Goal: Task Accomplishment & Management: Manage account settings

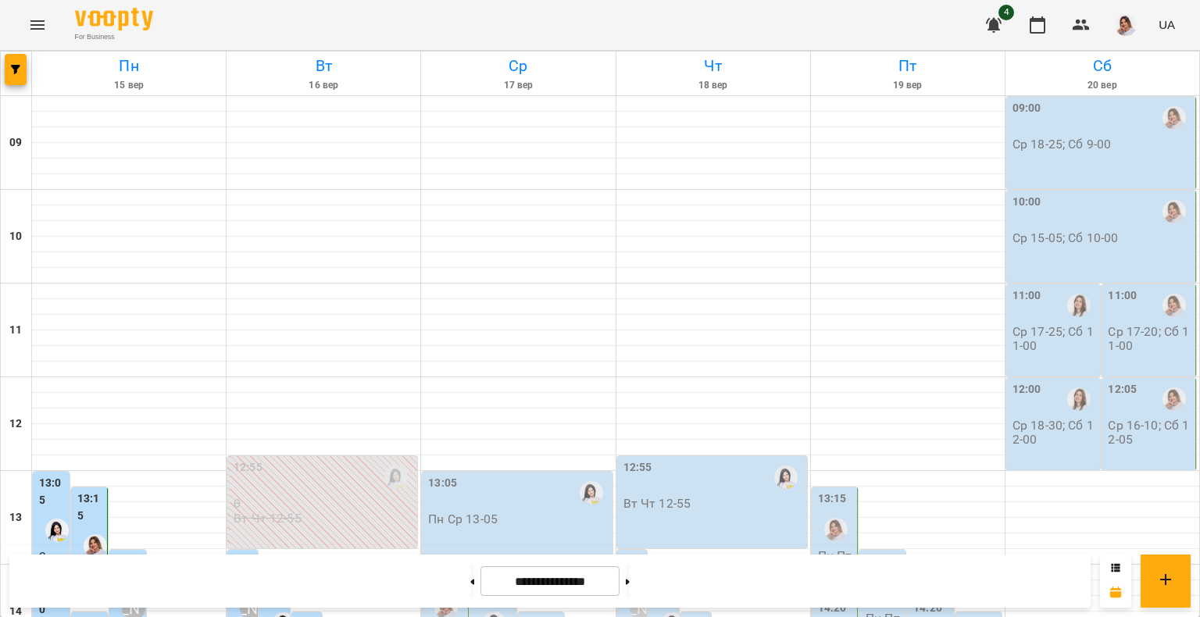
scroll to position [312, 0]
click at [89, 490] on label "13:15" at bounding box center [90, 507] width 27 height 34
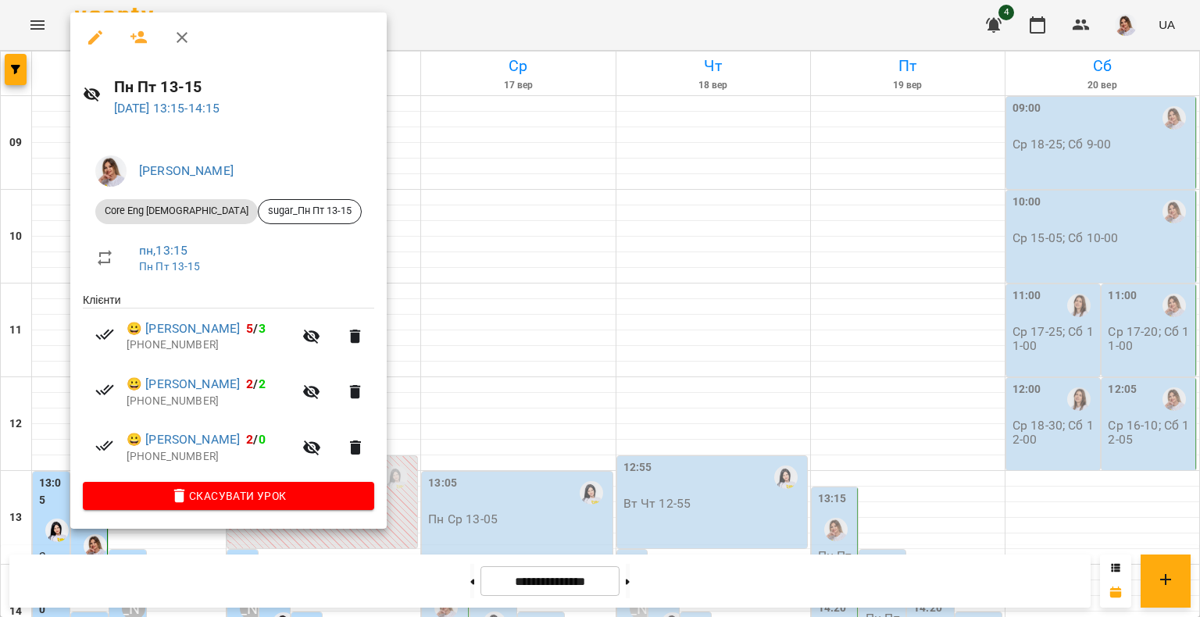
click at [534, 292] on div at bounding box center [600, 308] width 1200 height 617
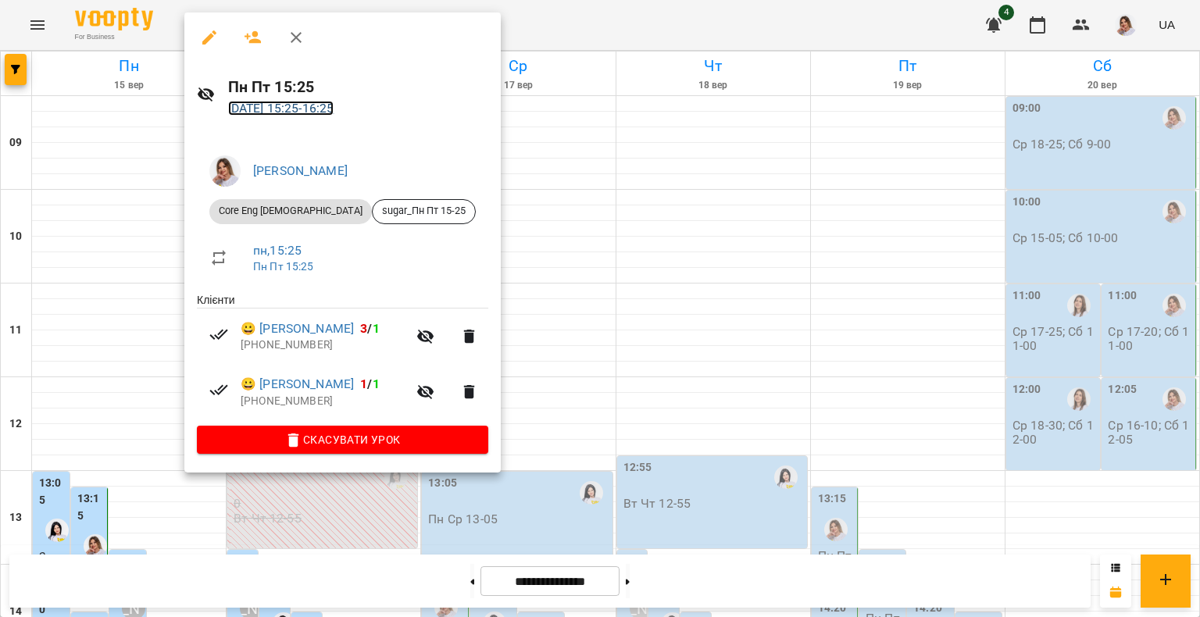
click at [333, 102] on link "15 вер 2025 15:25 - 16:25" at bounding box center [281, 108] width 106 height 15
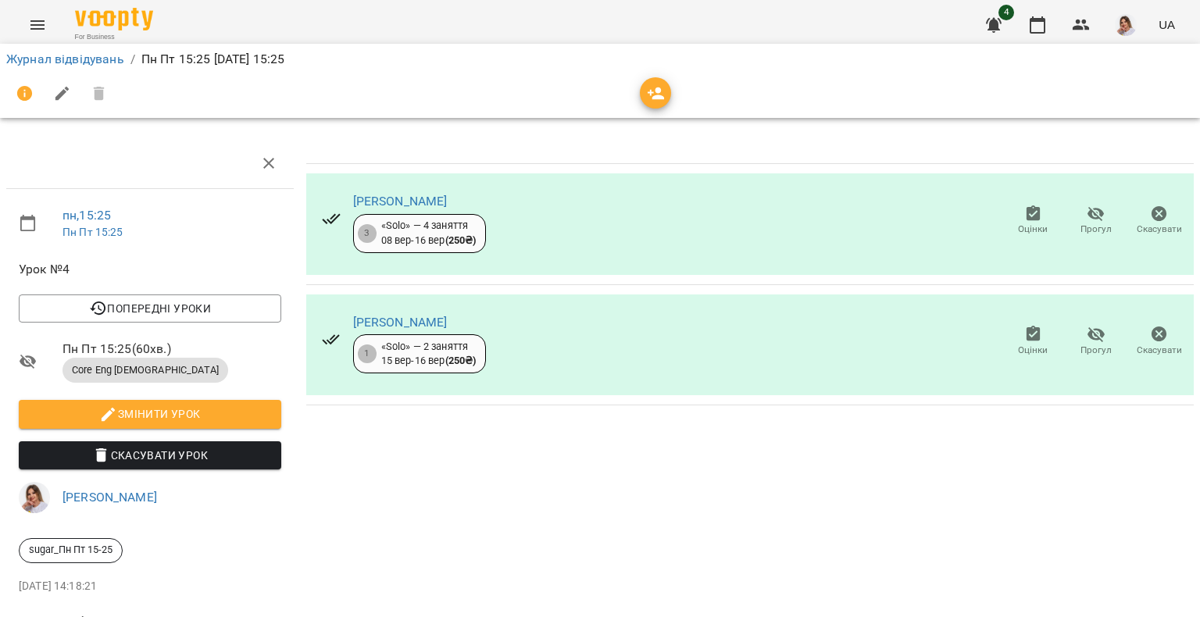
drag, startPoint x: 523, startPoint y: 322, endPoint x: 348, endPoint y: 316, distance: 175.8
click at [348, 316] on div "Шкуліпа Артем Сергійович 1 «Solo» — 2 заняття 15 вер - 16 вер ( 250 ₴ ) Оцінки …" at bounding box center [749, 345] width 887 height 102
click at [428, 442] on div "Шальков Андрій Олександрович 3 «Solo» — 4 заняття 08 вер - 16 вер ( 250 ₴ ) Оці…" at bounding box center [750, 394] width 900 height 524
drag, startPoint x: 531, startPoint y: 320, endPoint x: 344, endPoint y: 317, distance: 187.5
click at [344, 317] on div "Шкуліпа Артем Сергійович 1 «Solo» — 2 заняття 15 вер - 16 вер ( 250 ₴ ) Оцінки …" at bounding box center [749, 345] width 887 height 102
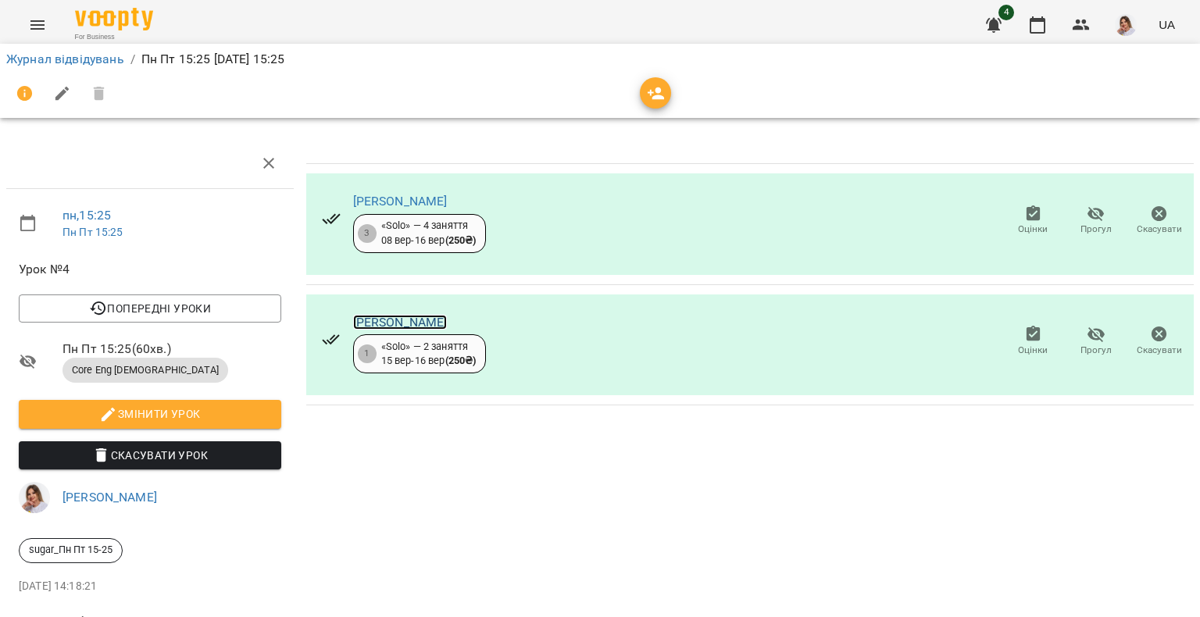
drag, startPoint x: 344, startPoint y: 317, endPoint x: 358, endPoint y: 320, distance: 14.4
copy link "Шкуліпа Артем Сергійович"
click at [369, 320] on link "Шкуліпа Артем Сергійович" at bounding box center [400, 322] width 94 height 15
click at [418, 205] on link "[PERSON_NAME]" at bounding box center [400, 201] width 94 height 15
click at [20, 65] on link "Журнал відвідувань" at bounding box center [65, 59] width 118 height 15
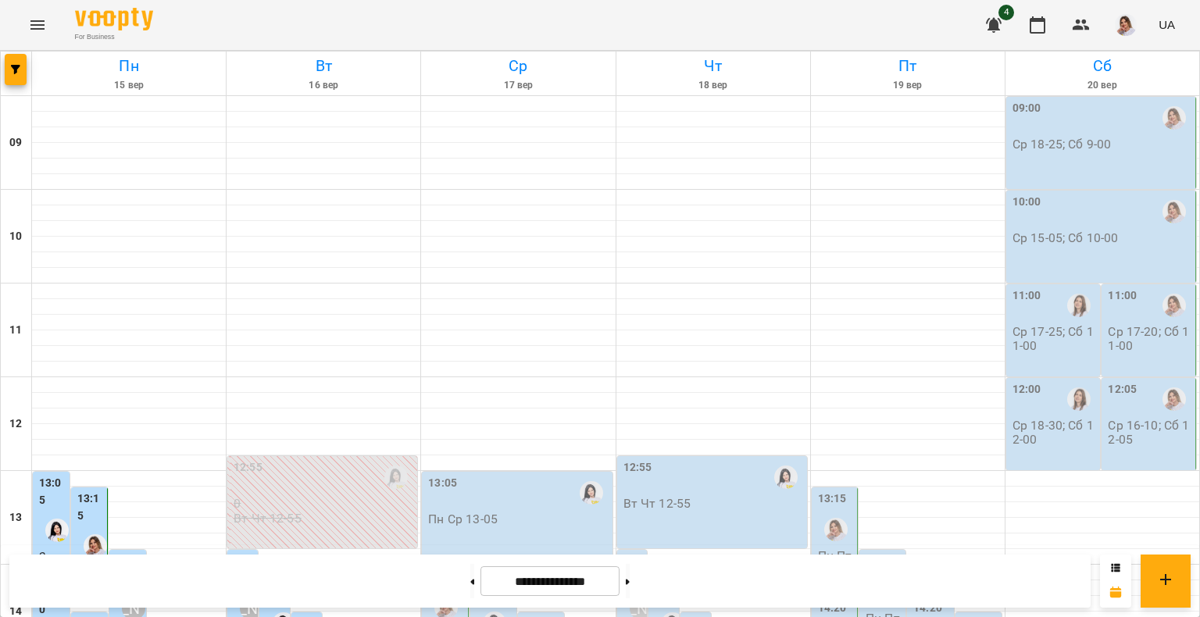
scroll to position [439, 0]
click at [19, 80] on button "button" at bounding box center [16, 69] width 22 height 31
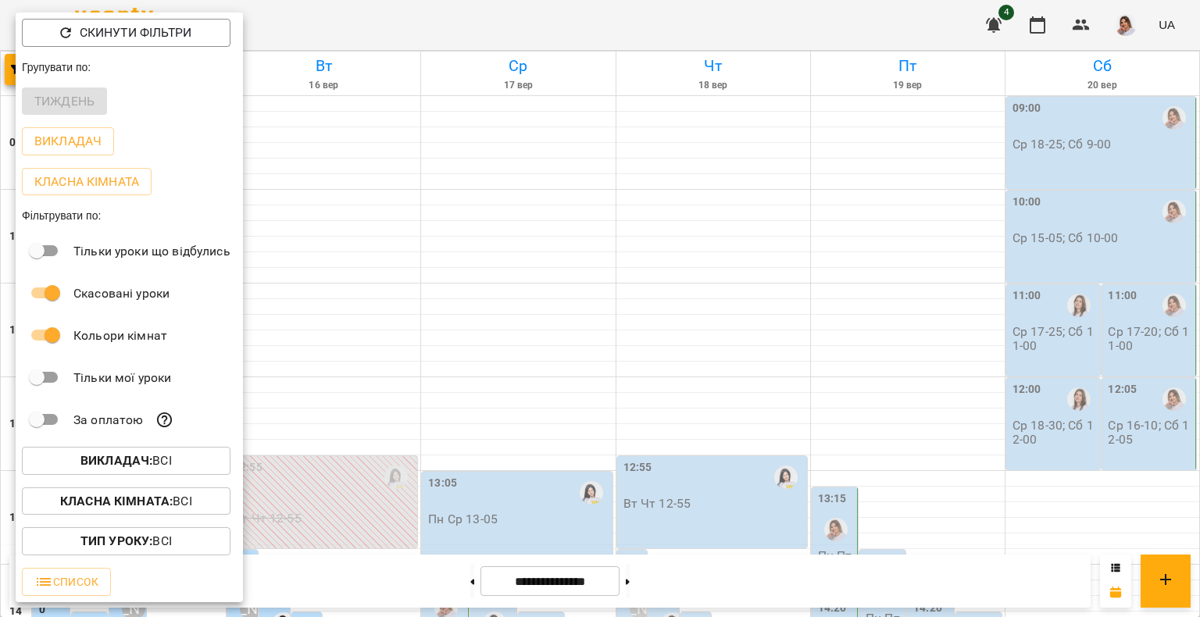
click at [128, 467] on b "Викладач :" at bounding box center [116, 460] width 72 height 15
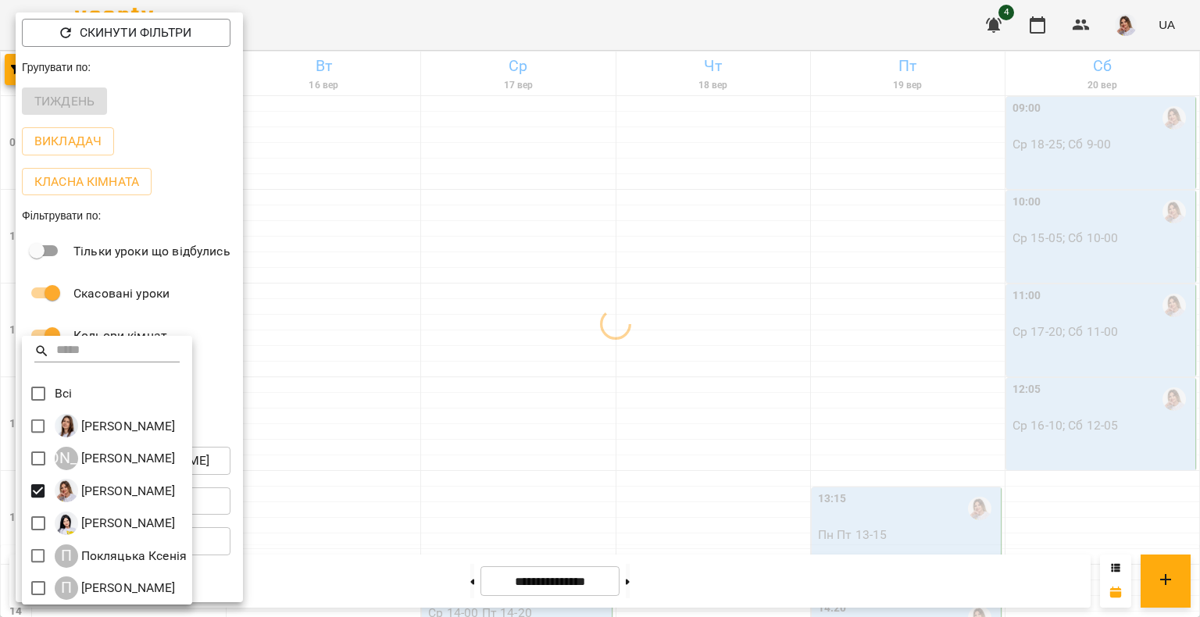
click at [449, 256] on div at bounding box center [600, 308] width 1200 height 617
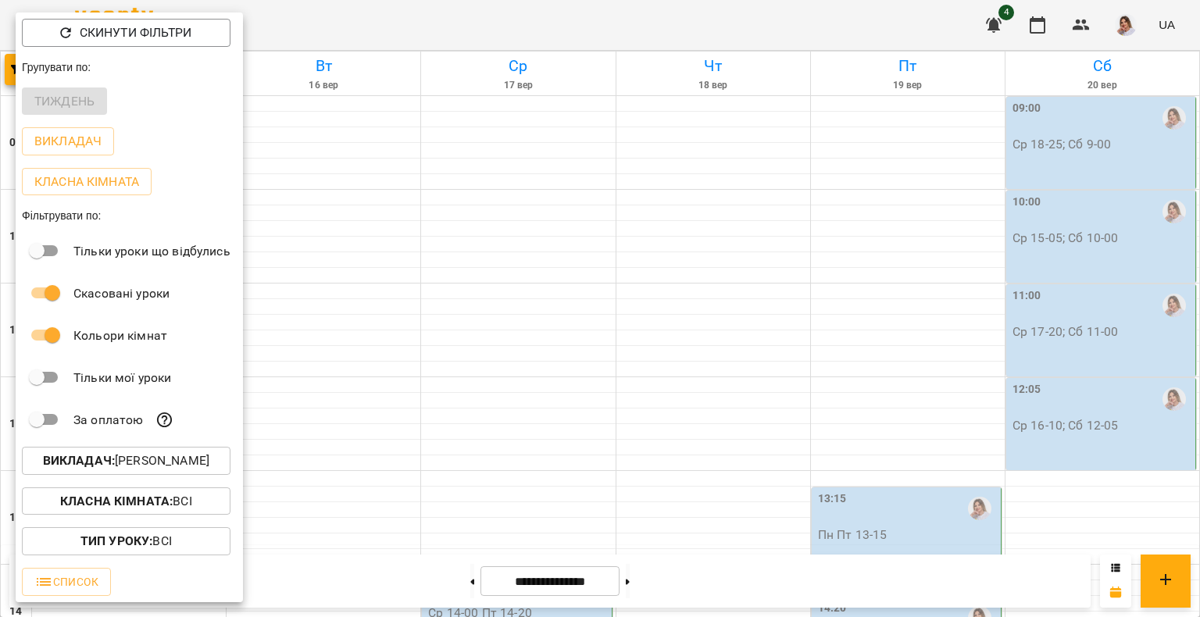
click at [350, 218] on div at bounding box center [600, 308] width 1200 height 617
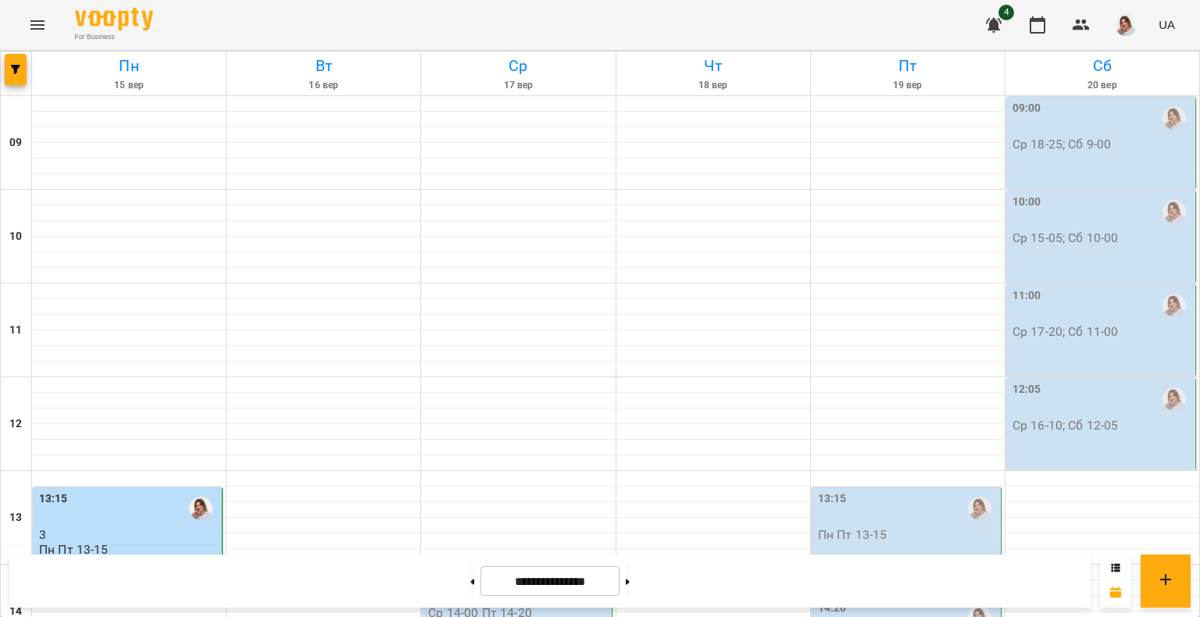
scroll to position [673, 0]
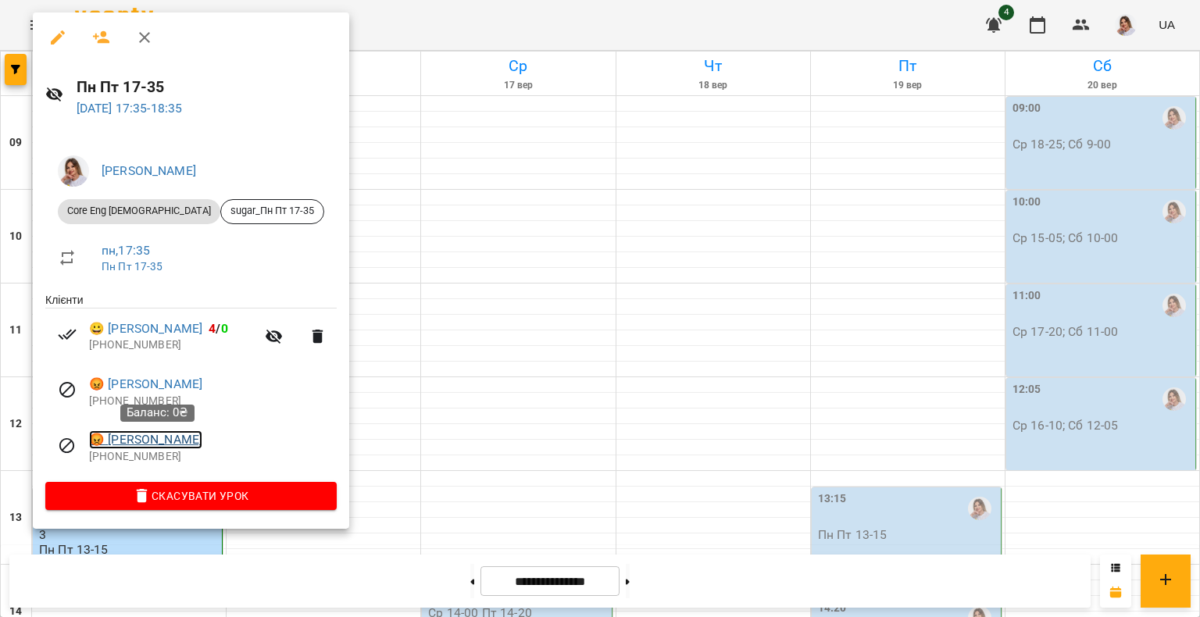
click at [181, 445] on link "😡 Колосовська Софія" at bounding box center [145, 439] width 113 height 19
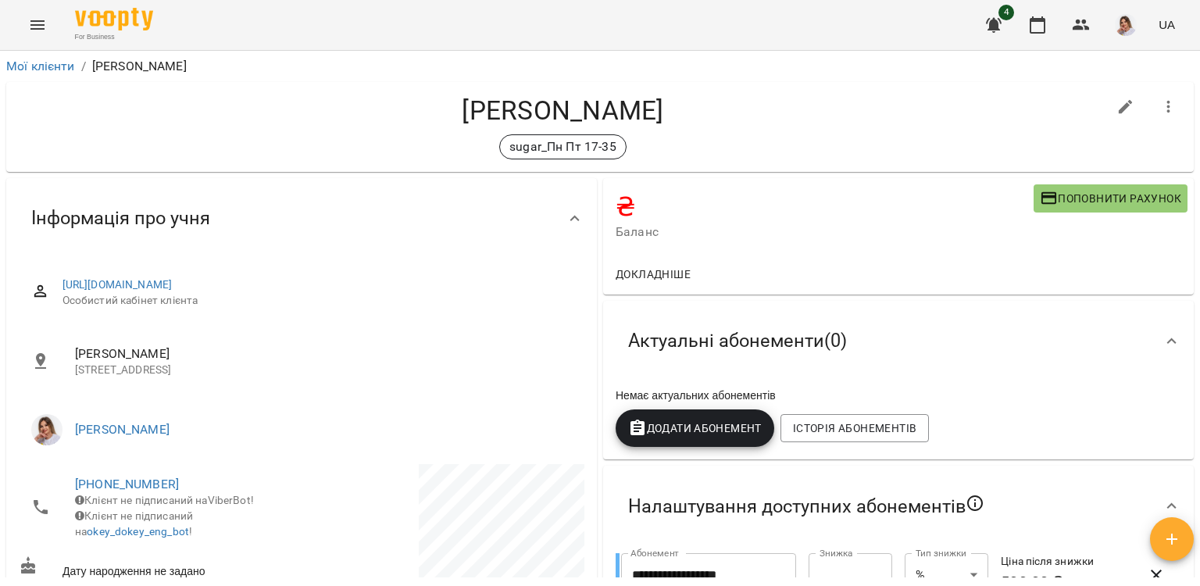
click at [519, 114] on h4 "Колосовська Софія" at bounding box center [563, 110] width 1088 height 32
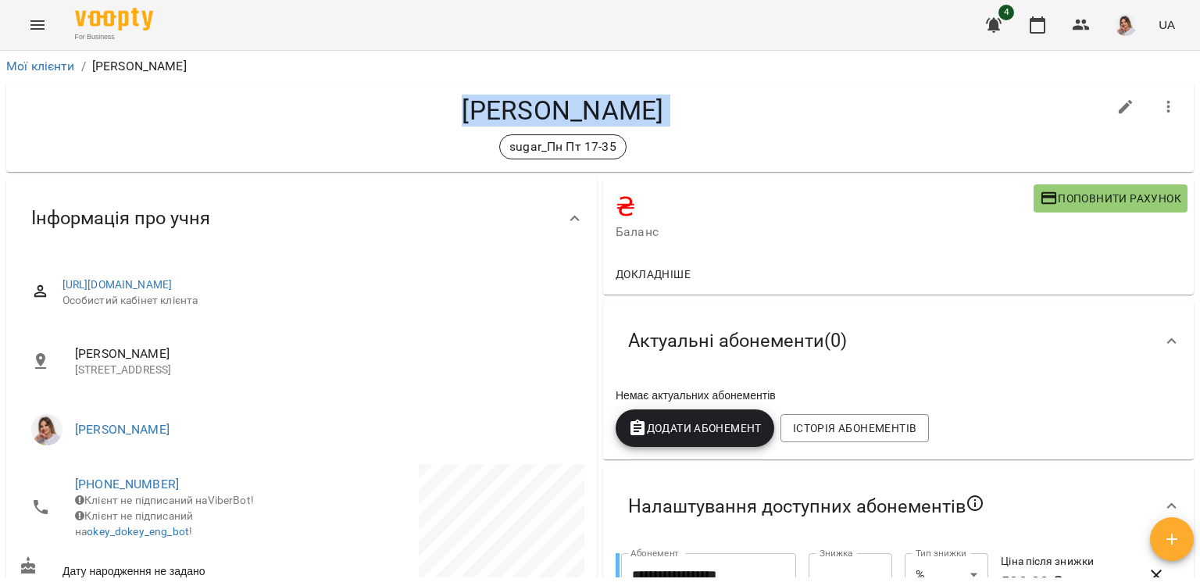
click at [519, 114] on h4 "Колосовська Софія" at bounding box center [563, 110] width 1088 height 32
copy div "Колосовська Софія sugar_Пн Пт 17-35"
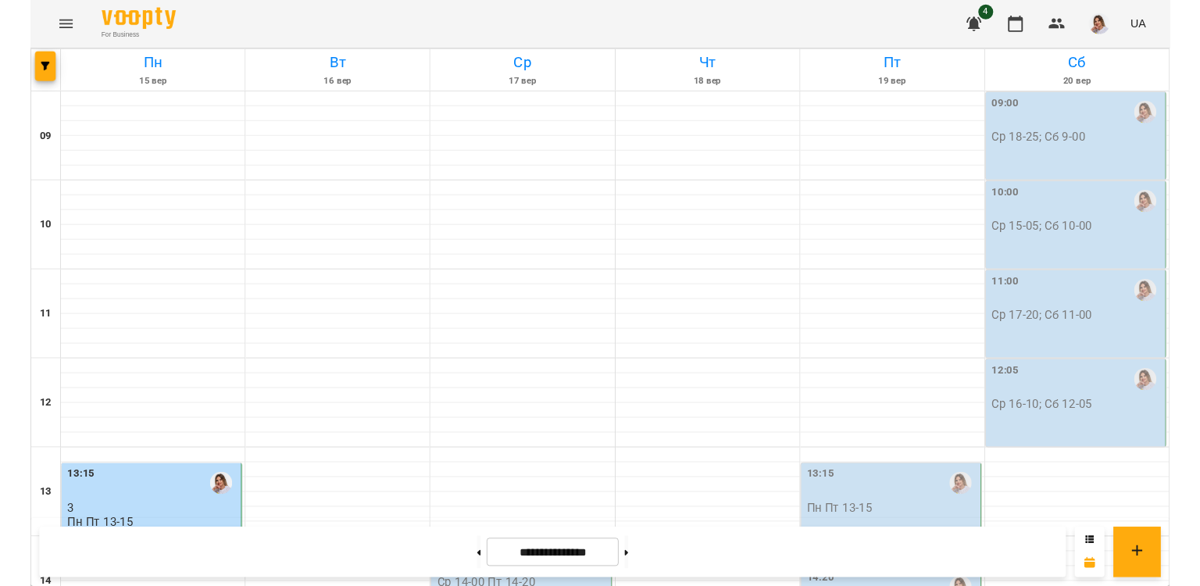
scroll to position [625, 0]
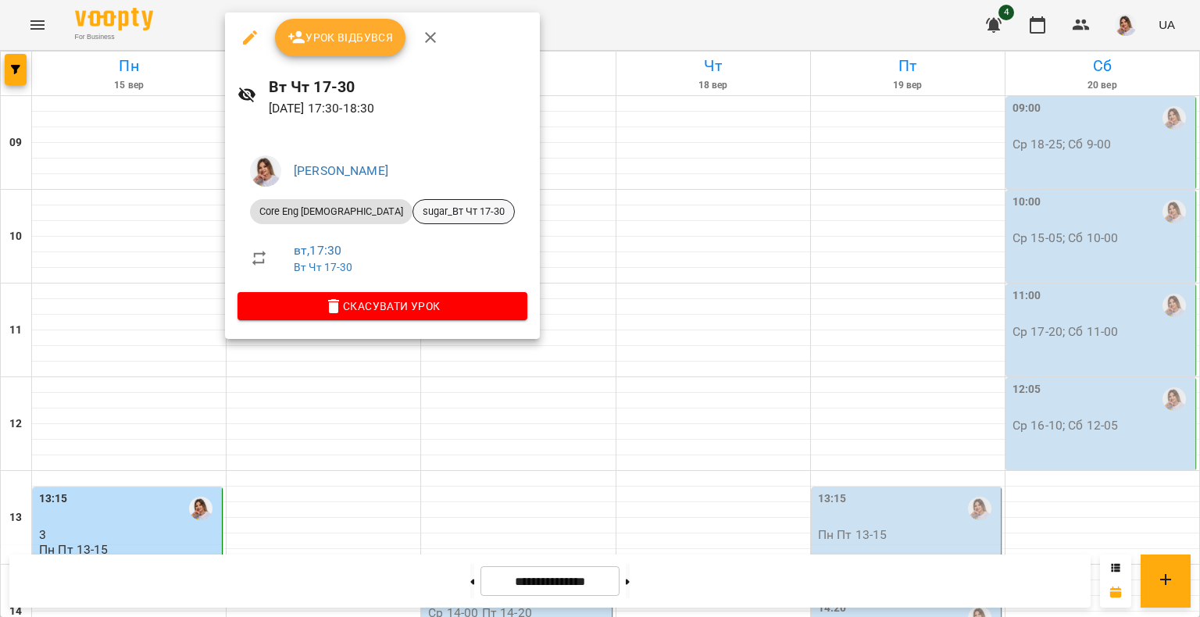
click at [413, 206] on span "sugar_Вт Чт 17-30" at bounding box center [463, 212] width 101 height 14
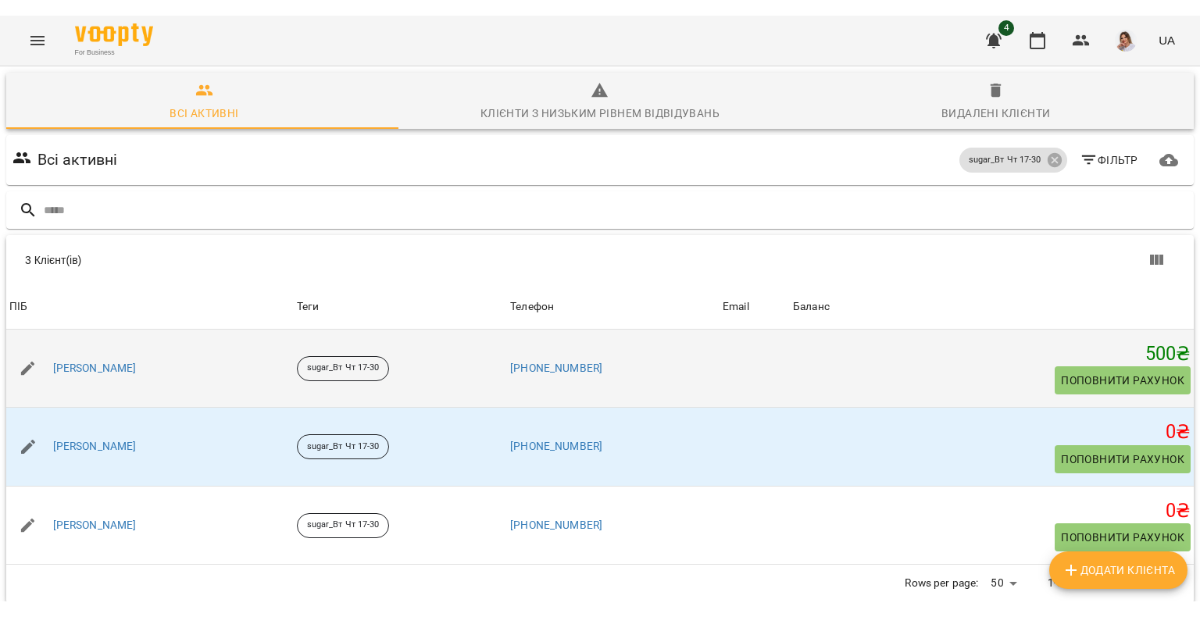
scroll to position [69, 0]
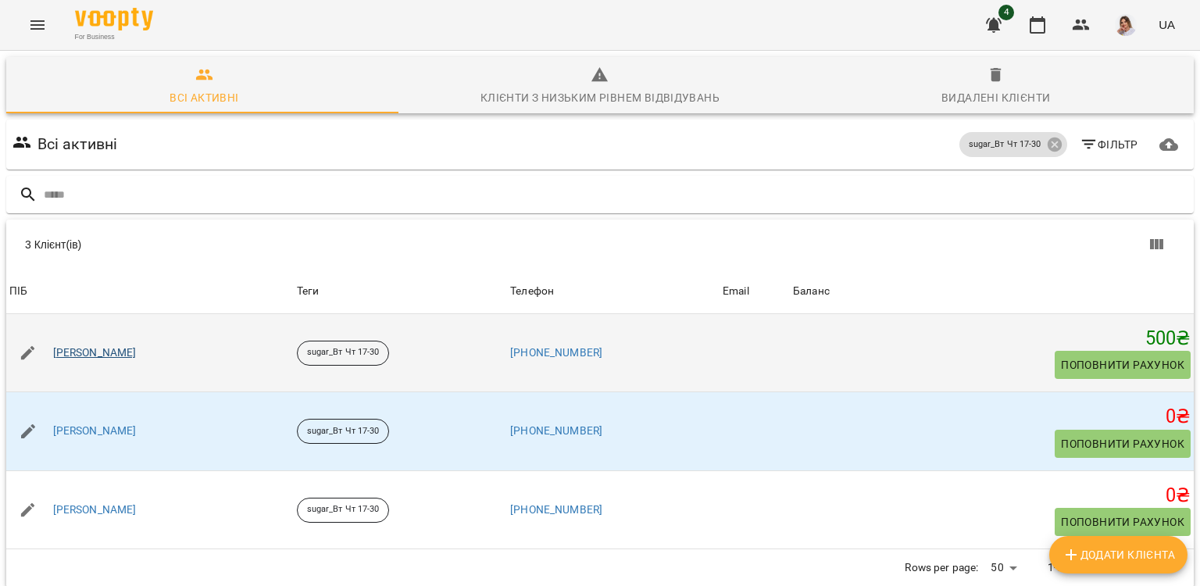
drag, startPoint x: 237, startPoint y: 451, endPoint x: 55, endPoint y: 287, distance: 245.5
click at [55, 314] on tbody "ПІБ Бакуленко Уляна Олексіївна Теги sugar_Вт Чт 17-30 Телефон +380662114290 Ema…" at bounding box center [599, 431] width 1187 height 235
drag, startPoint x: 55, startPoint y: 287, endPoint x: 238, endPoint y: 306, distance: 184.6
click at [238, 314] on td "Бакуленко Уляна Олексіївна" at bounding box center [149, 353] width 287 height 78
click at [231, 331] on div "Бакуленко Уляна Олексіївна" at bounding box center [149, 353] width 287 height 44
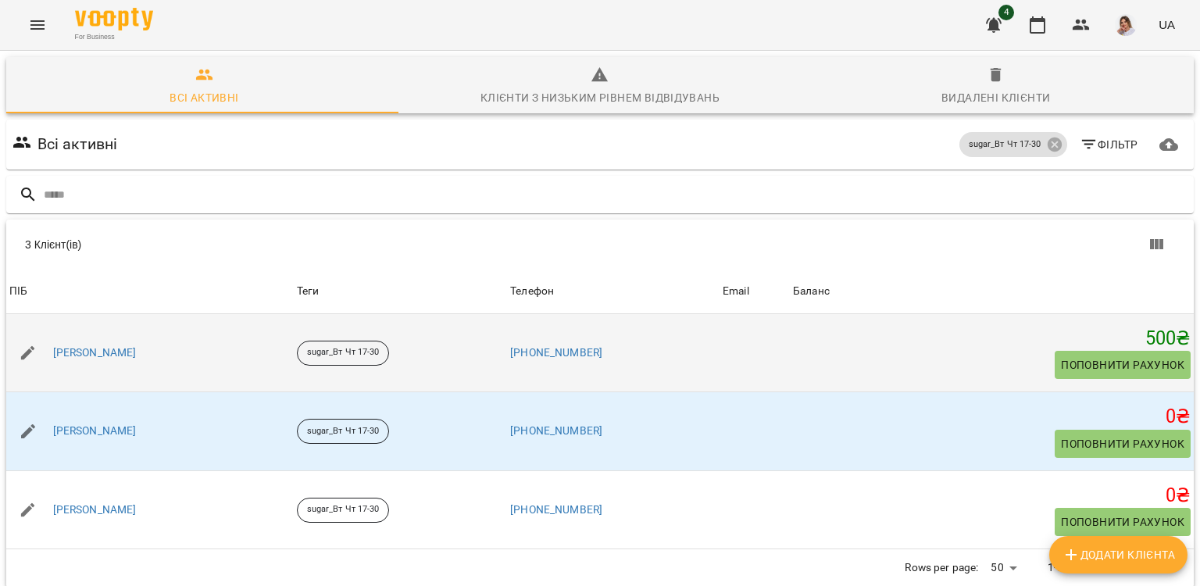
drag, startPoint x: 209, startPoint y: 286, endPoint x: 50, endPoint y: 270, distance: 159.3
click at [50, 331] on div "Бакуленко Уляна Олексіївна" at bounding box center [149, 353] width 287 height 44
drag, startPoint x: 50, startPoint y: 270, endPoint x: 56, endPoint y: 276, distance: 8.3
copy link "Бакуленко Уляна Олексіївна"
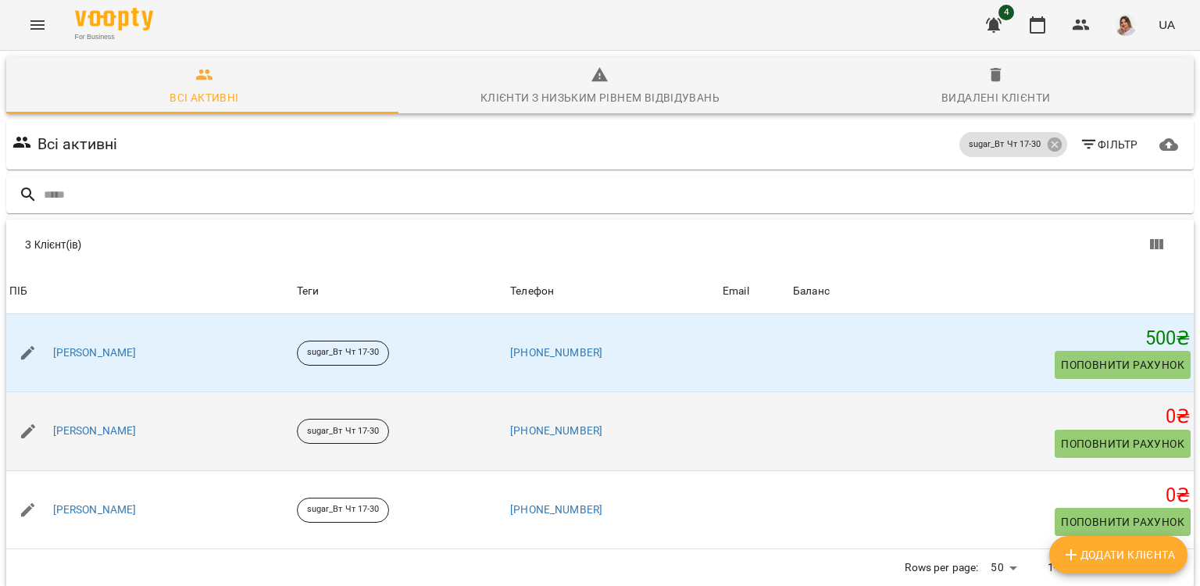
drag, startPoint x: 173, startPoint y: 370, endPoint x: 45, endPoint y: 361, distance: 128.4
click at [45, 409] on div "Пихаленко Марія Андріївна" at bounding box center [149, 431] width 287 height 44
drag, startPoint x: 45, startPoint y: 361, endPoint x: 69, endPoint y: 358, distance: 23.6
copy link "Пихаленко Марія Андріївна"
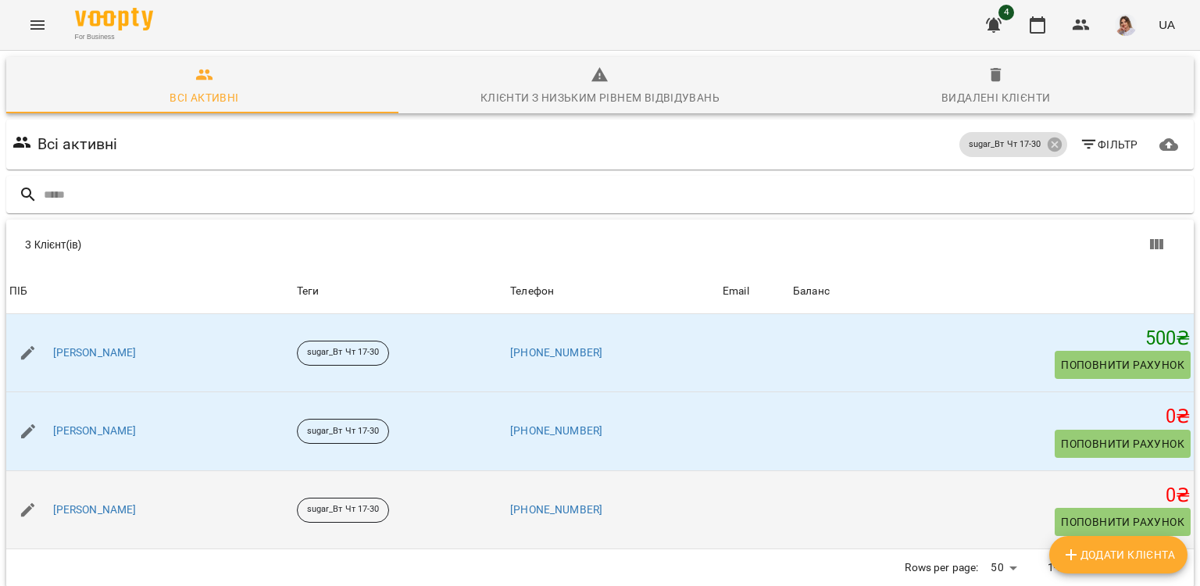
drag, startPoint x: 212, startPoint y: 437, endPoint x: 43, endPoint y: 433, distance: 169.5
click at [42, 488] on div "Снегур Мирослава Романівна" at bounding box center [149, 510] width 287 height 44
drag, startPoint x: 43, startPoint y: 433, endPoint x: 64, endPoint y: 439, distance: 22.0
copy link "Снегур Мирослава Романівна"
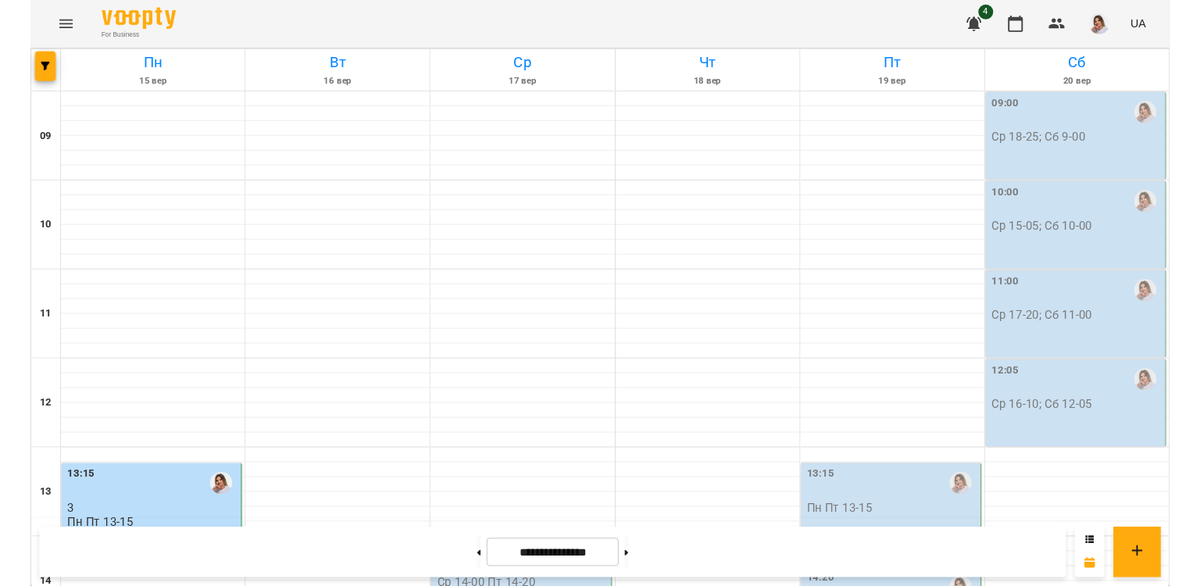
scroll to position [390, 0]
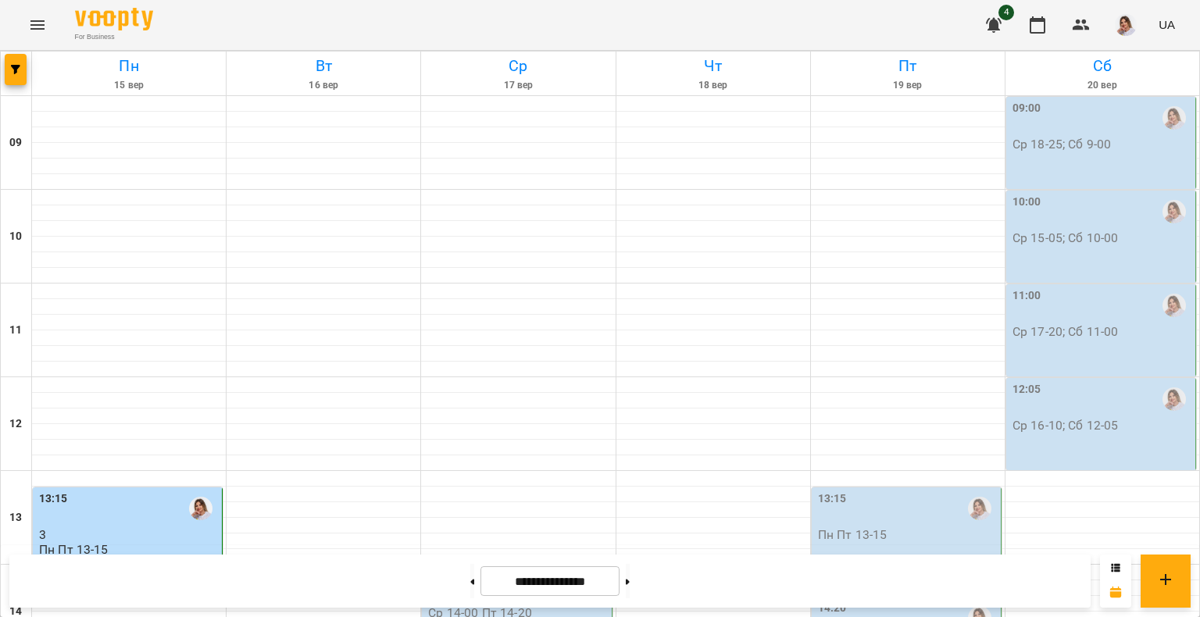
click at [531, 569] on div "14:00" at bounding box center [518, 587] width 180 height 36
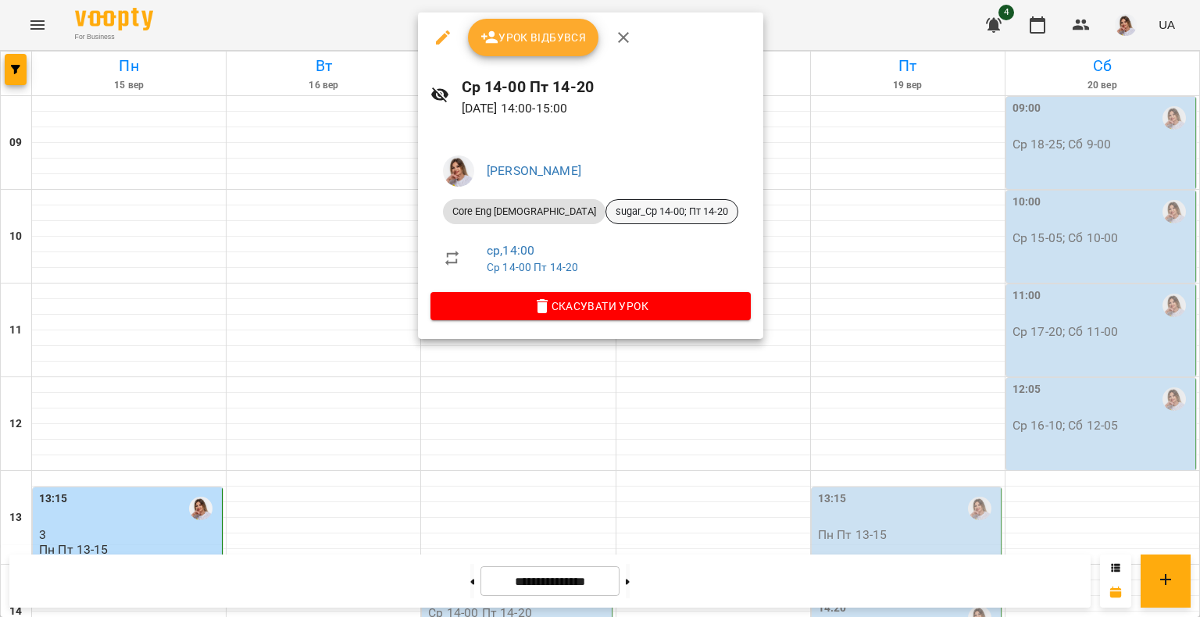
click at [606, 211] on span "sugar_Ср 14-00; Пт 14-20" at bounding box center [671, 212] width 131 height 14
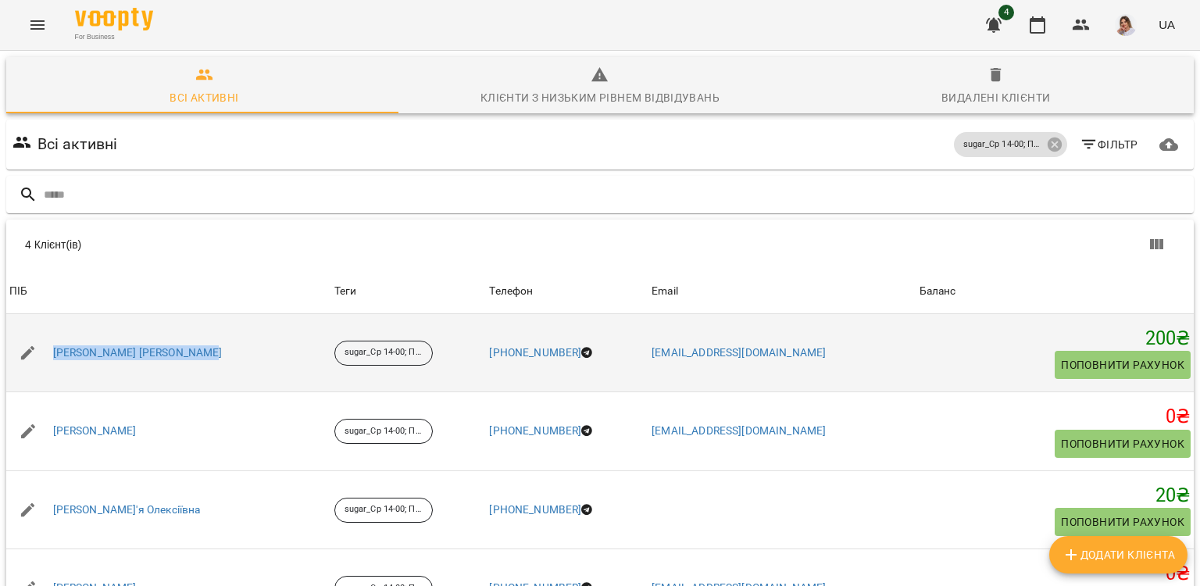
drag, startPoint x: 230, startPoint y: 358, endPoint x: 42, endPoint y: 355, distance: 187.4
click at [42, 355] on div "Авсеєнкова Іріна Вадимівна" at bounding box center [168, 353] width 325 height 44
drag, startPoint x: 42, startPoint y: 355, endPoint x: 68, endPoint y: 355, distance: 25.8
copy link "Авсеєнкова Іріна Вадимівна"
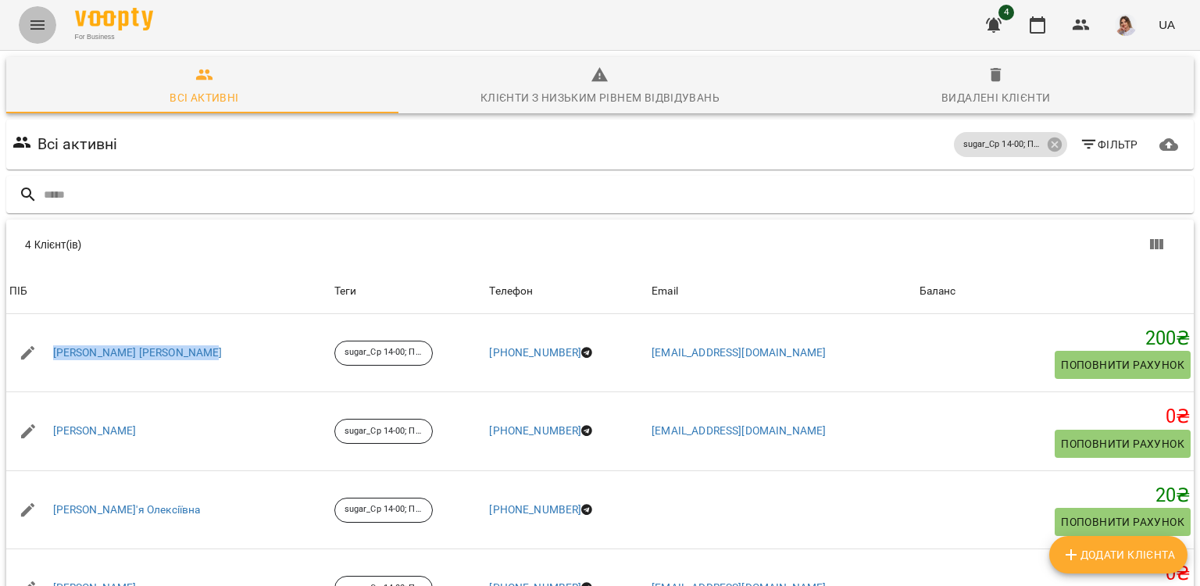
click at [41, 20] on icon "Menu" at bounding box center [37, 24] width 14 height 9
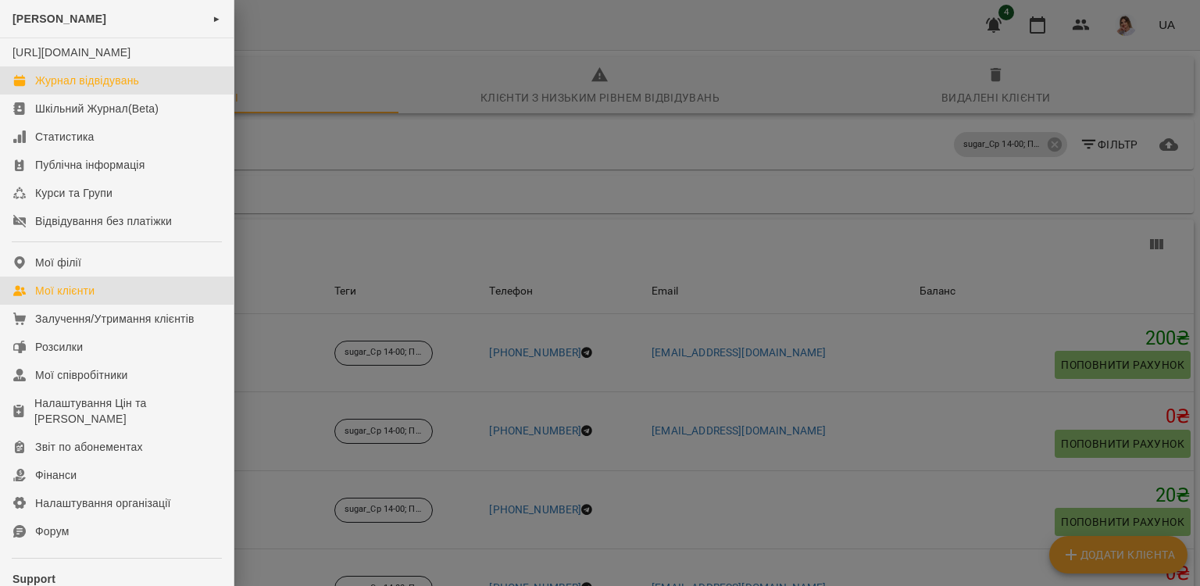
click at [69, 88] on div "Журнал відвідувань" at bounding box center [87, 81] width 104 height 16
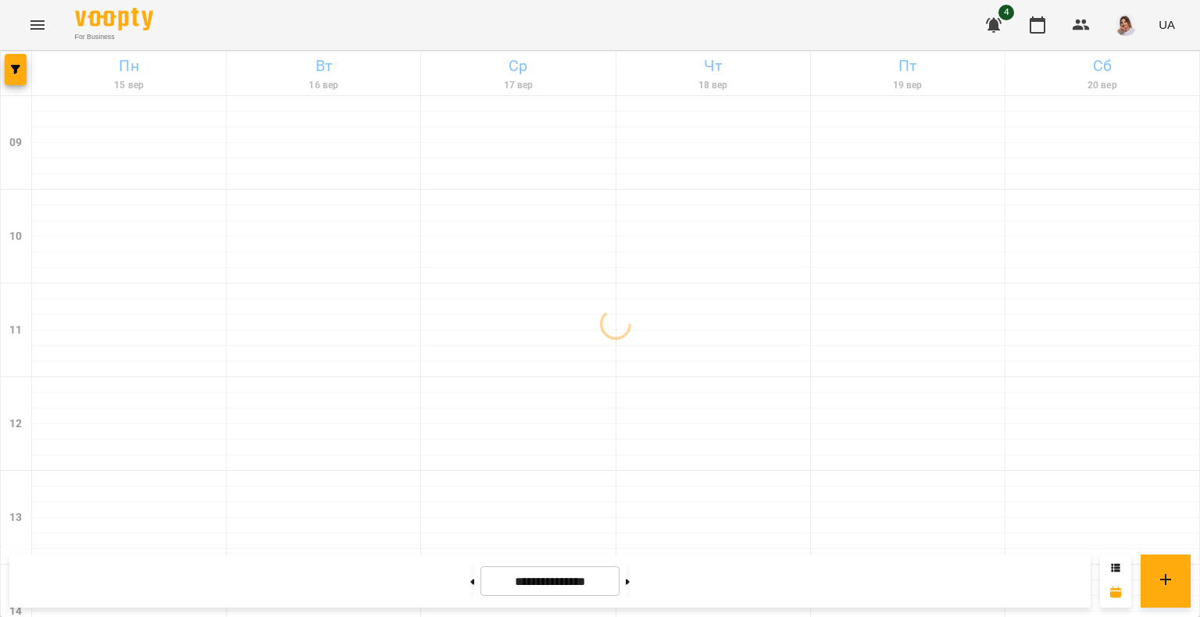
click at [28, 1] on div "For Business 4 UA" at bounding box center [600, 25] width 1200 height 50
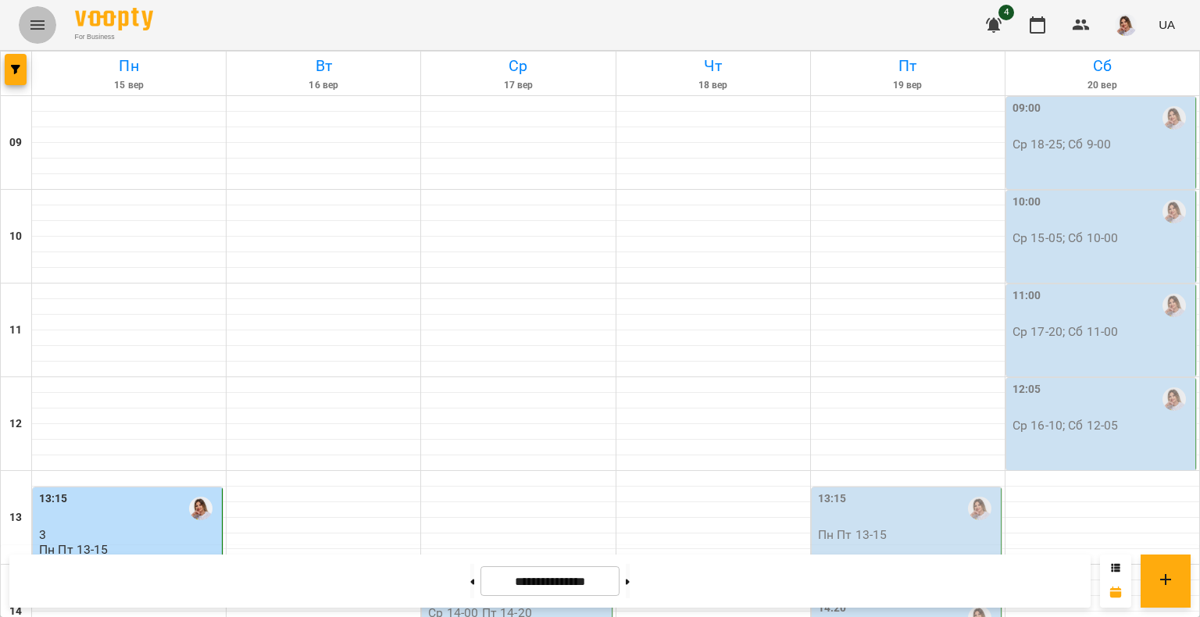
click at [42, 24] on icon "Menu" at bounding box center [37, 25] width 19 height 19
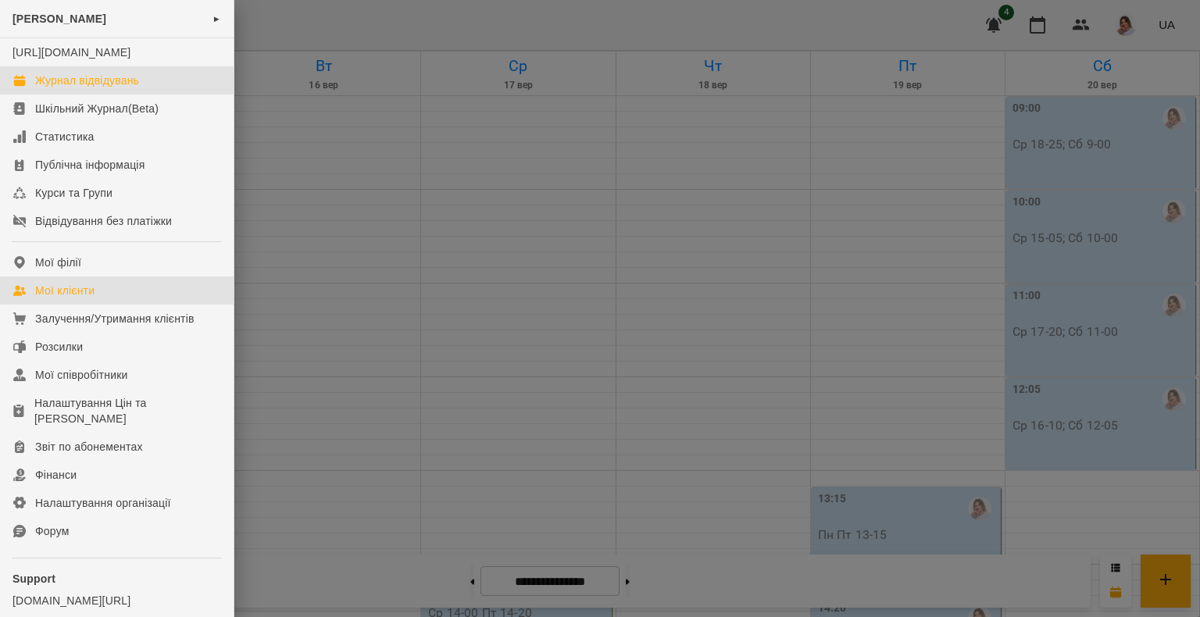
click at [74, 298] on div "Мої клієнти" at bounding box center [64, 291] width 59 height 16
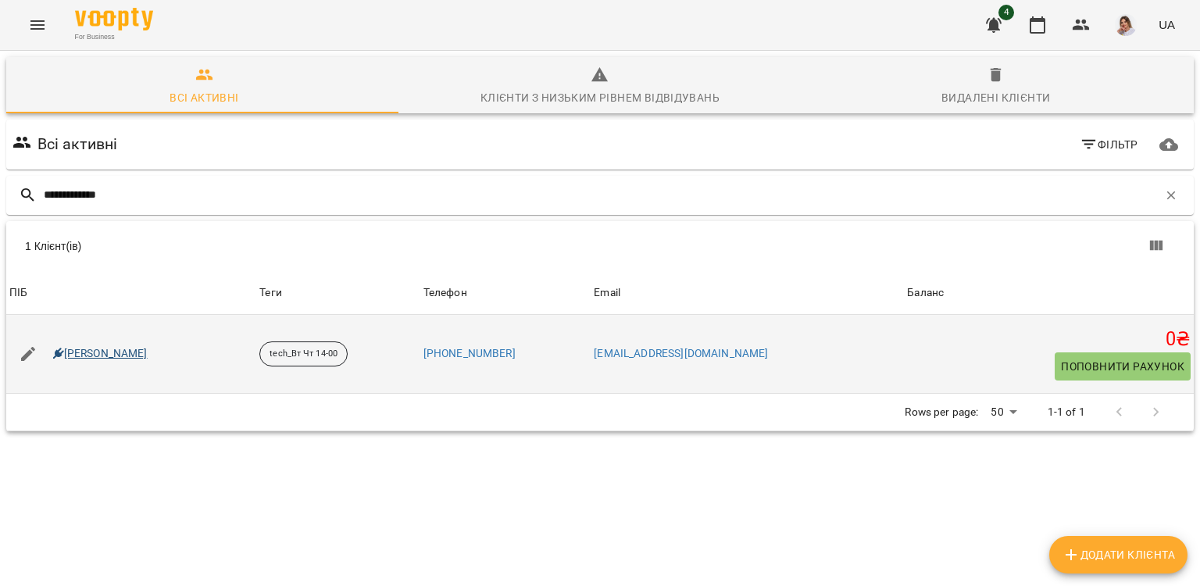
type input "**********"
click at [141, 348] on link "Оскаленко Софія Василівна" at bounding box center [100, 354] width 94 height 16
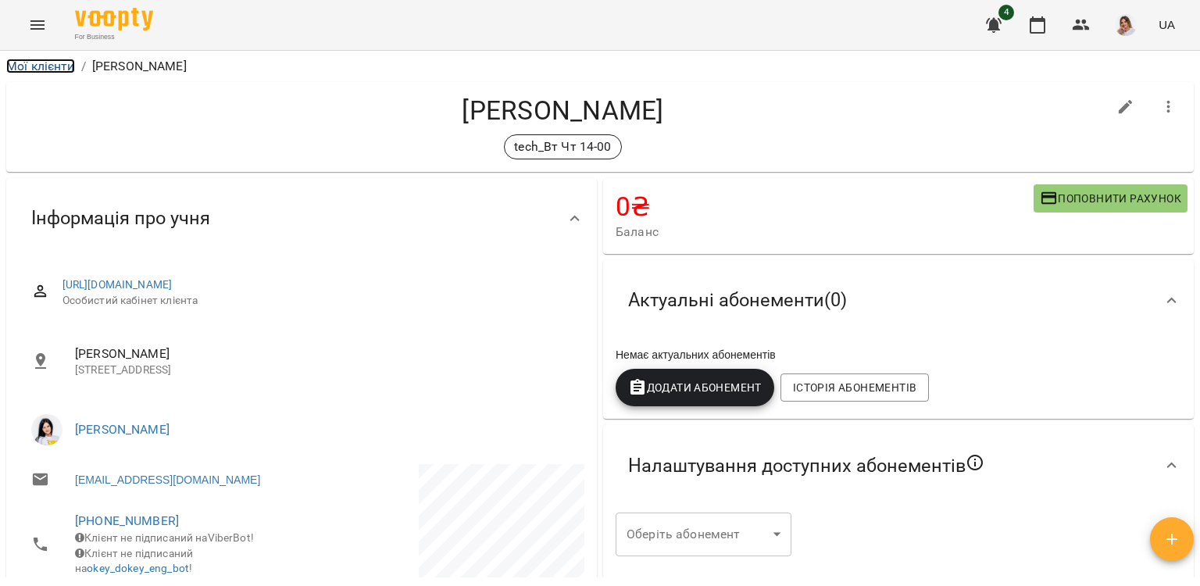
click at [23, 64] on link "Мої клієнти" at bounding box center [40, 66] width 69 height 15
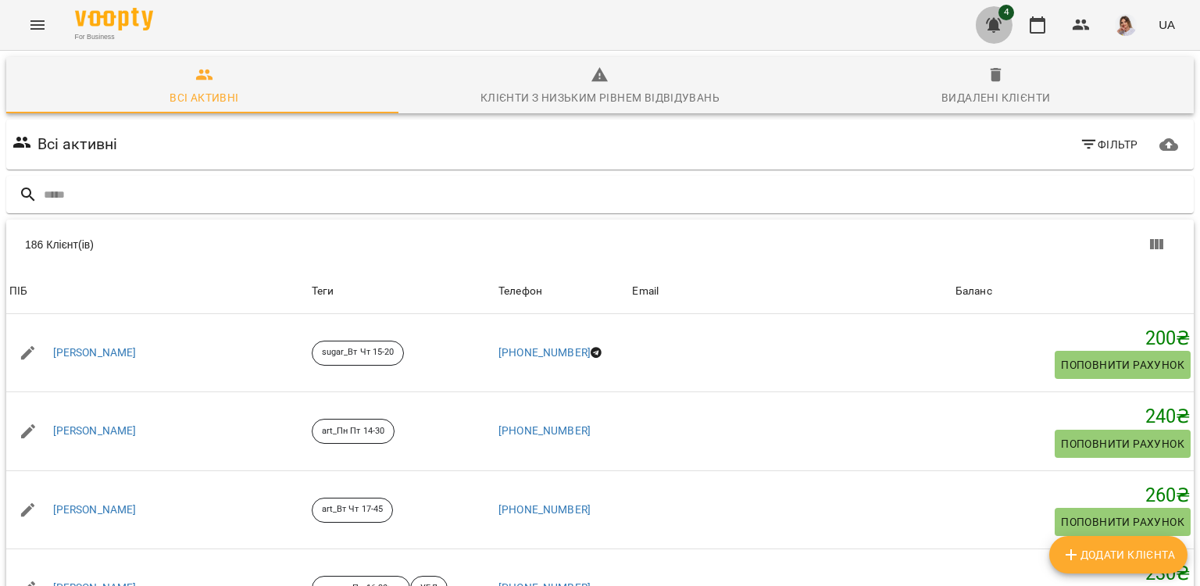
click at [993, 17] on icon "button" at bounding box center [993, 25] width 19 height 19
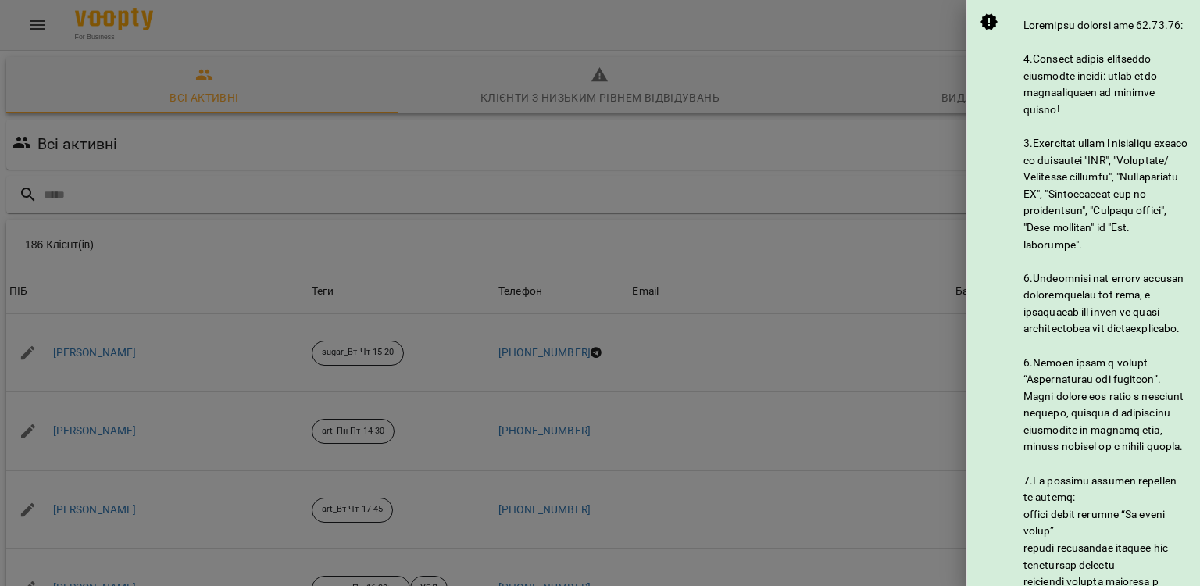
click at [344, 107] on div at bounding box center [600, 293] width 1200 height 586
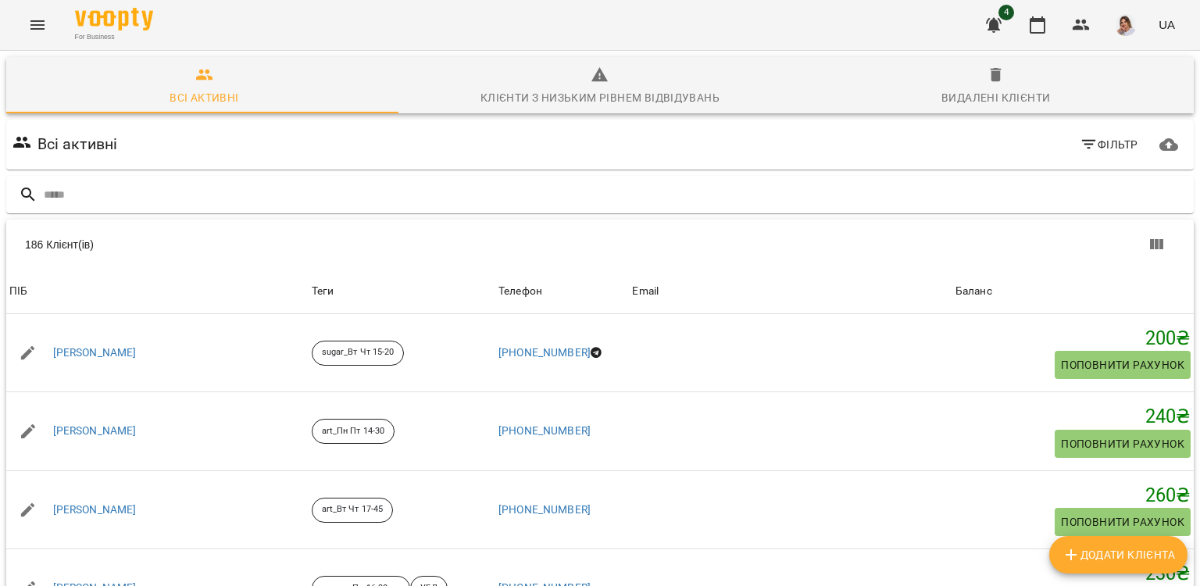
click at [981, 23] on button "button" at bounding box center [993, 24] width 37 height 37
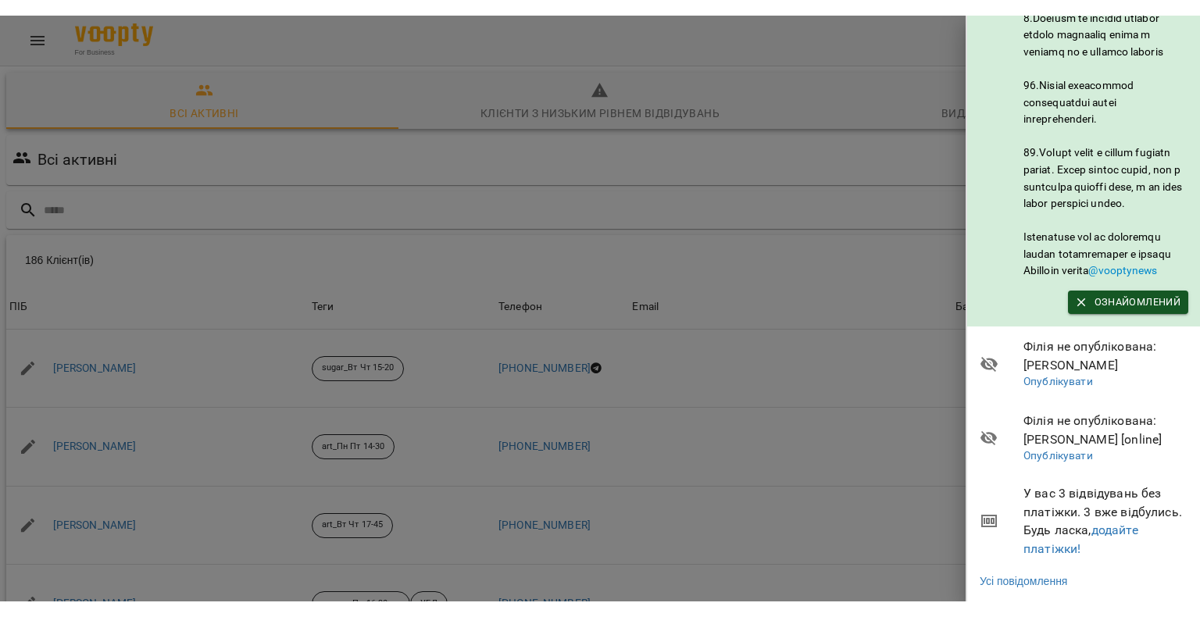
scroll to position [964, 0]
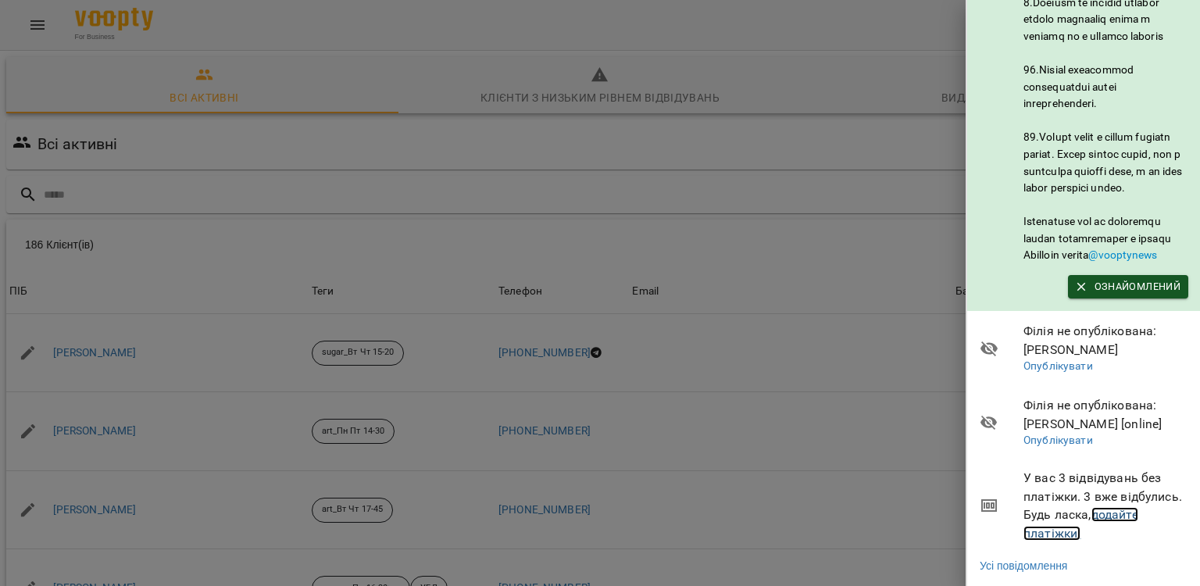
click at [1052, 520] on link "додайте платіжки!" at bounding box center [1080, 524] width 115 height 34
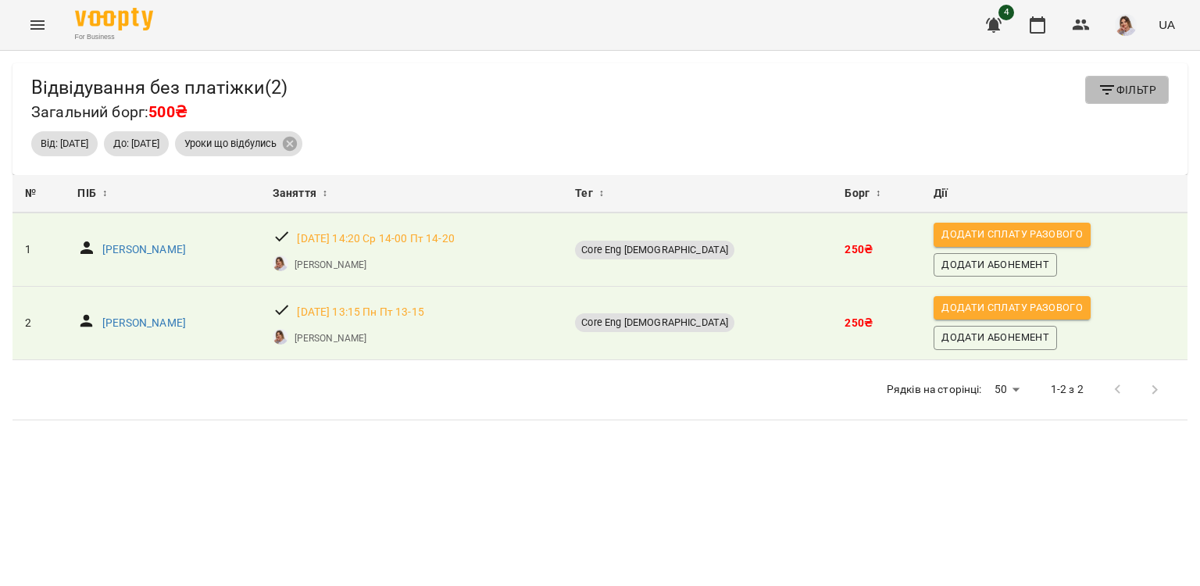
click at [1108, 102] on button "Фільтр" at bounding box center [1127, 90] width 84 height 28
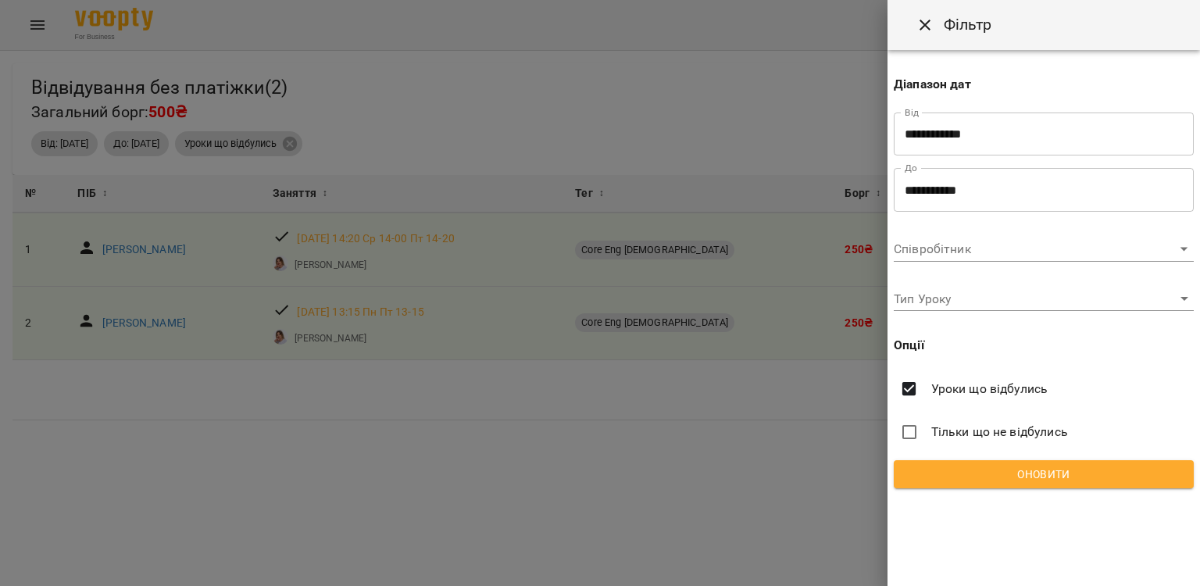
click at [956, 250] on body "For Business 4 UA Відвідування без платіжки ( 2 ) Загальний борг: 500₴ Фільтр В…" at bounding box center [600, 318] width 1200 height 636
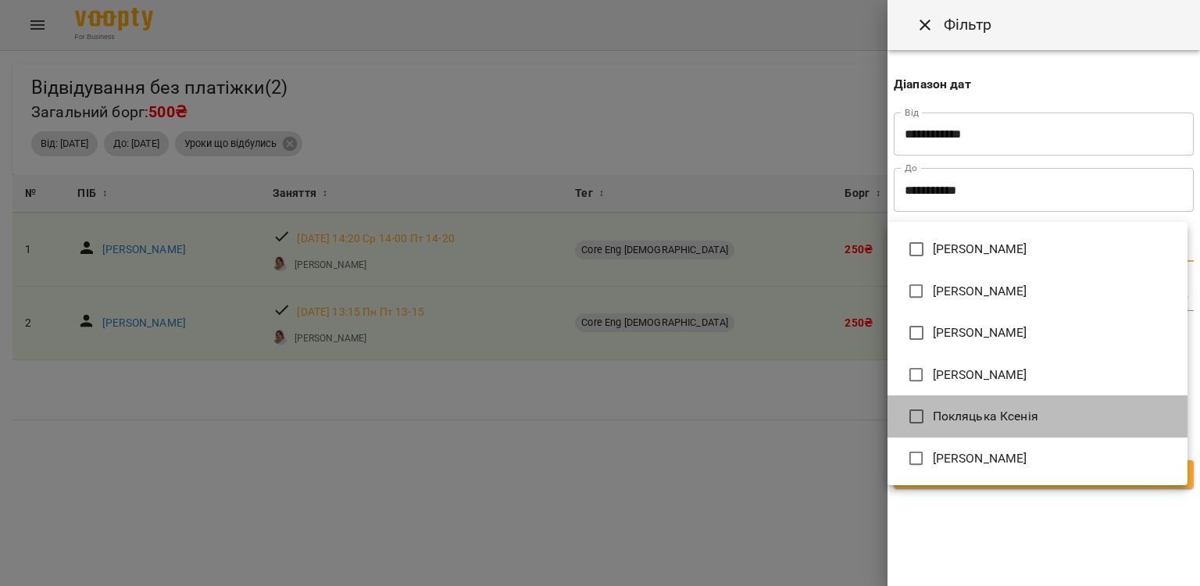
click at [948, 415] on span "Покляцька Ксенія" at bounding box center [984, 416] width 105 height 19
type input "**********"
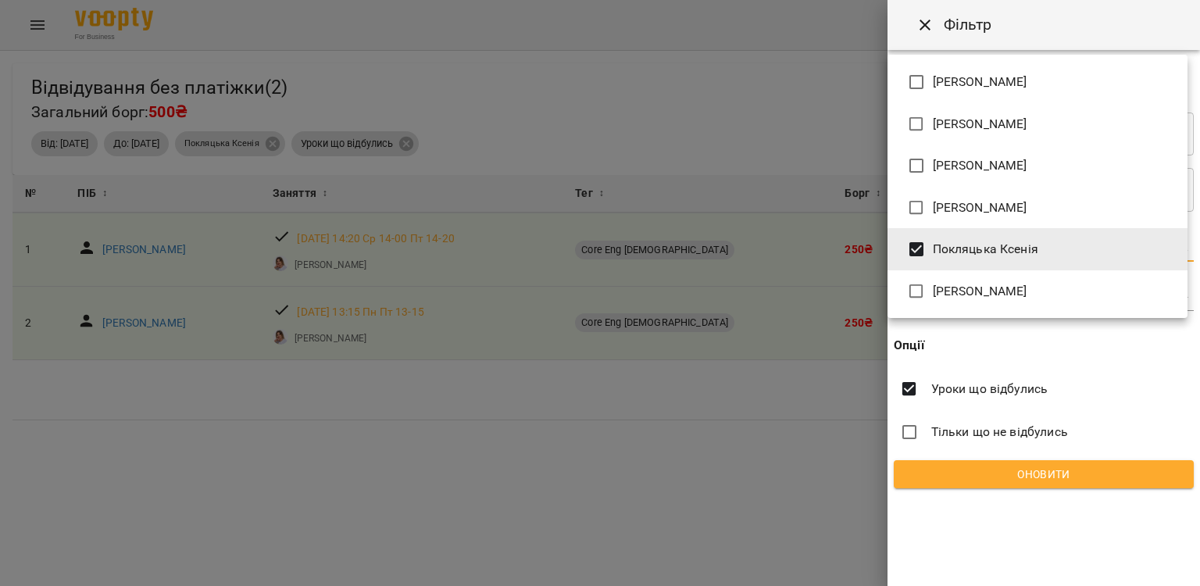
click at [964, 469] on div at bounding box center [600, 293] width 1200 height 586
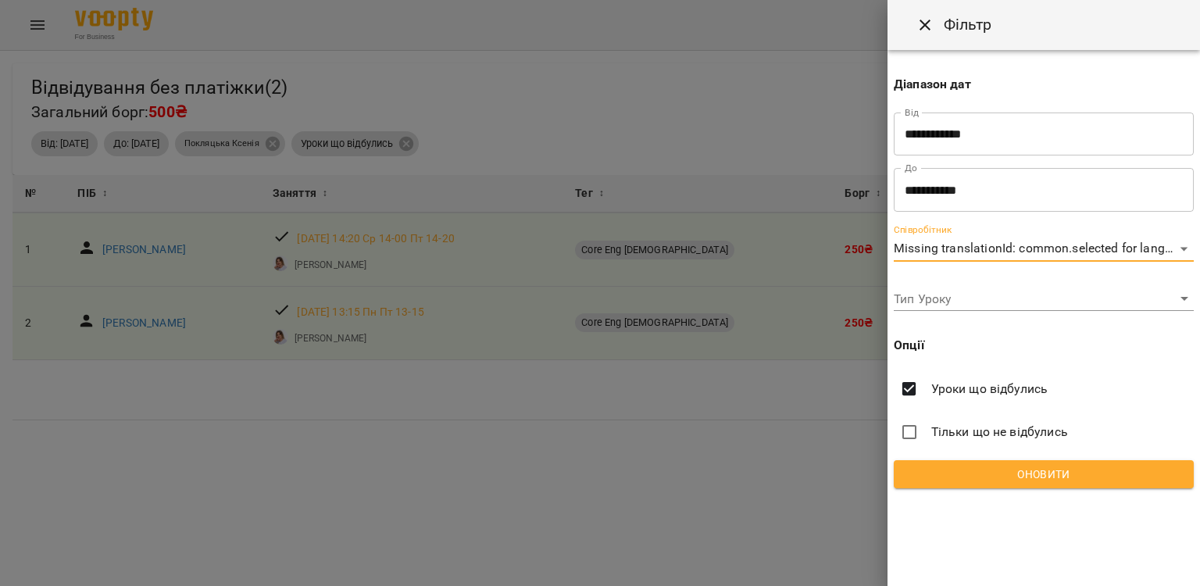
click at [965, 478] on span "Оновити" at bounding box center [1043, 474] width 275 height 19
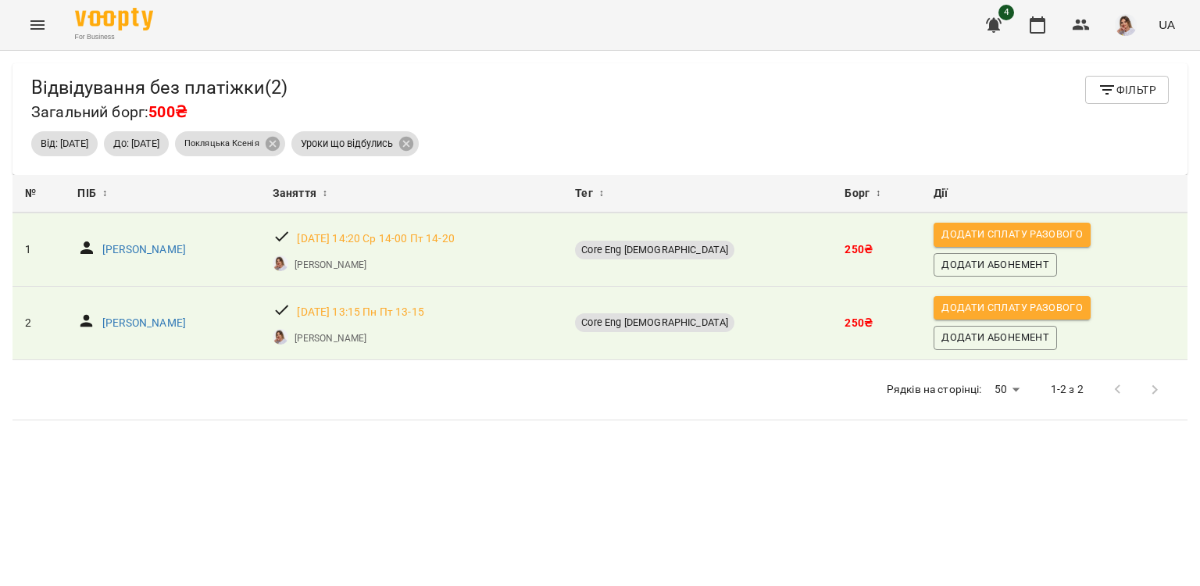
click at [1128, 98] on span "Фільтр" at bounding box center [1126, 89] width 59 height 19
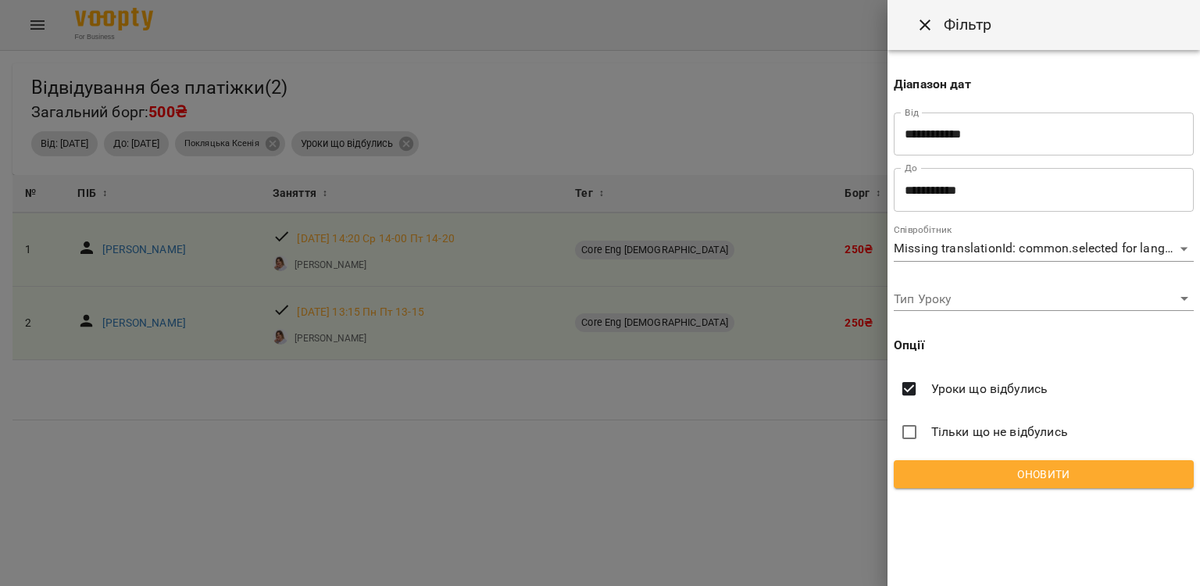
click at [1009, 246] on body "For Business 4 UA Відвідування без платіжки ( 2 ) Загальний борг: 500₴ Фільтр В…" at bounding box center [600, 318] width 1200 height 636
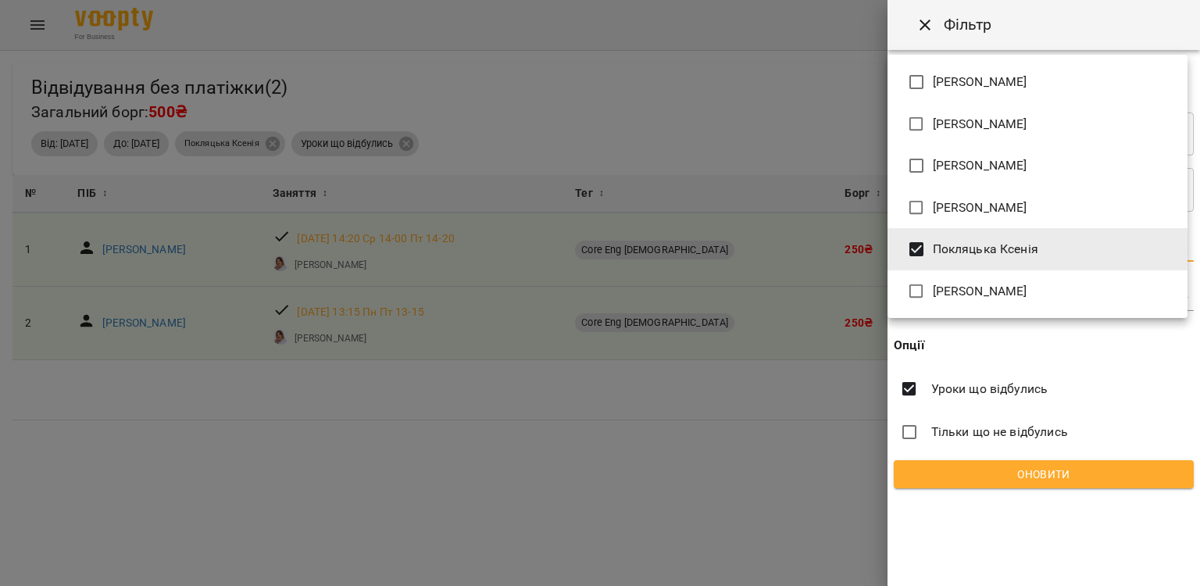
click at [1009, 246] on span "Покляцька Ксенія" at bounding box center [984, 249] width 105 height 19
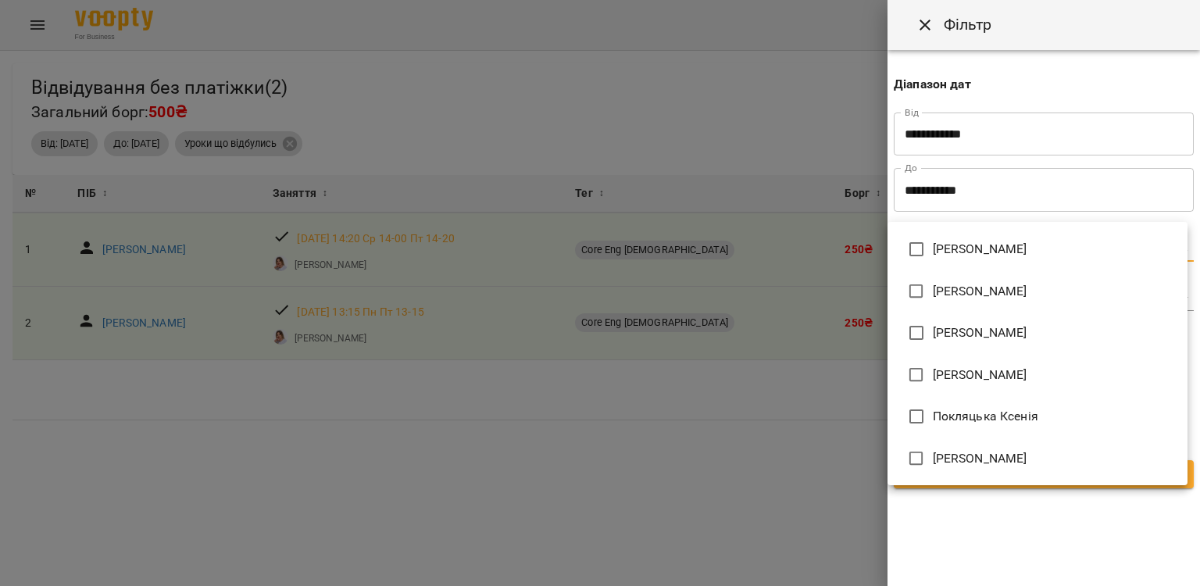
click at [1018, 524] on div at bounding box center [600, 293] width 1200 height 586
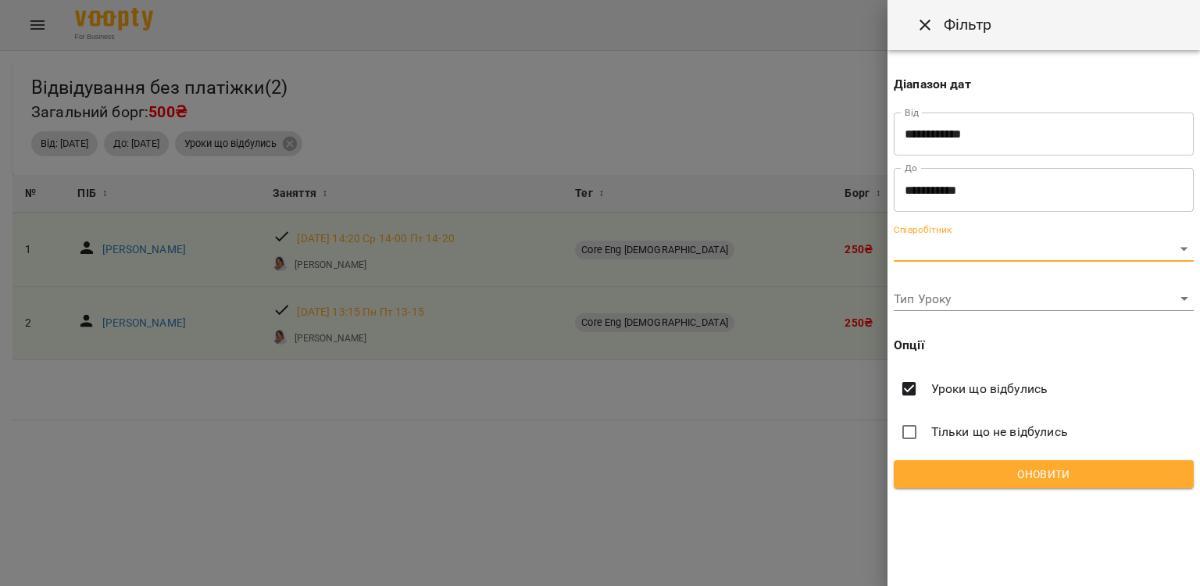
click at [1013, 477] on span "Оновити" at bounding box center [1043, 474] width 275 height 19
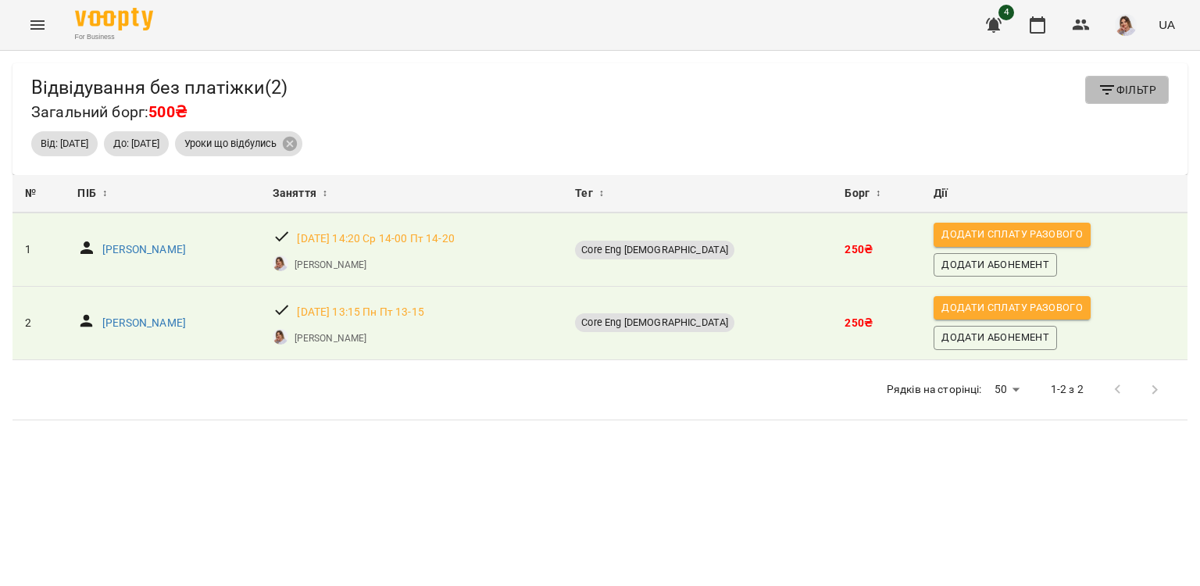
click at [1124, 98] on span "Фільтр" at bounding box center [1126, 89] width 59 height 19
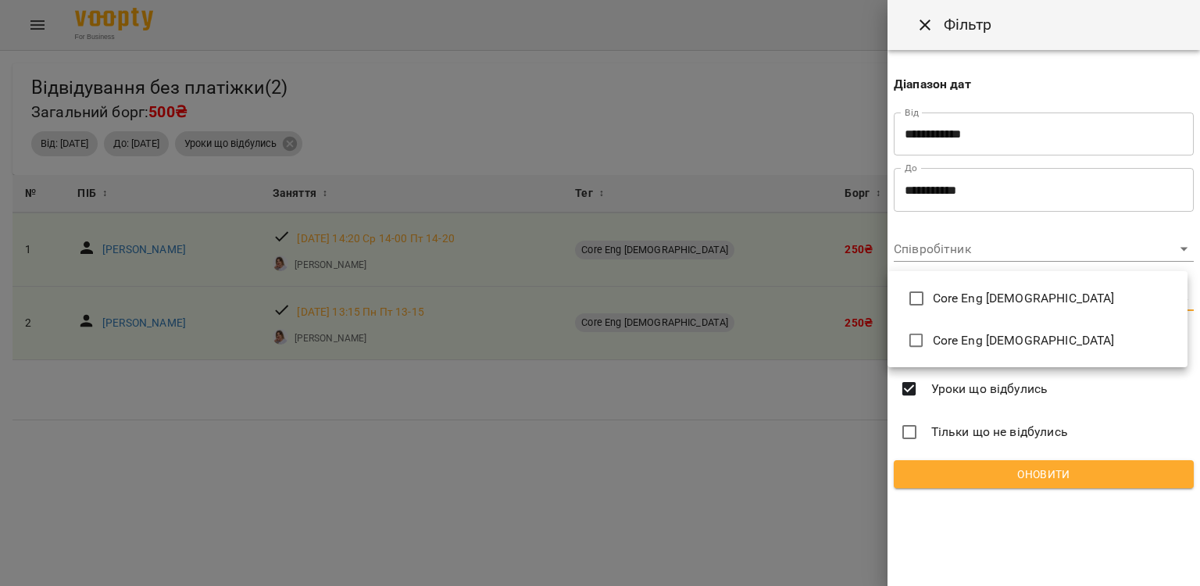
click at [1000, 298] on body "For Business 4 UA Відвідування без платіжки ( 2 ) Загальний борг: 500₴ Фільтр В…" at bounding box center [600, 318] width 1200 height 636
click at [941, 330] on li "Core Eng [DEMOGRAPHIC_DATA]" at bounding box center [1037, 340] width 300 height 42
type input "**********"
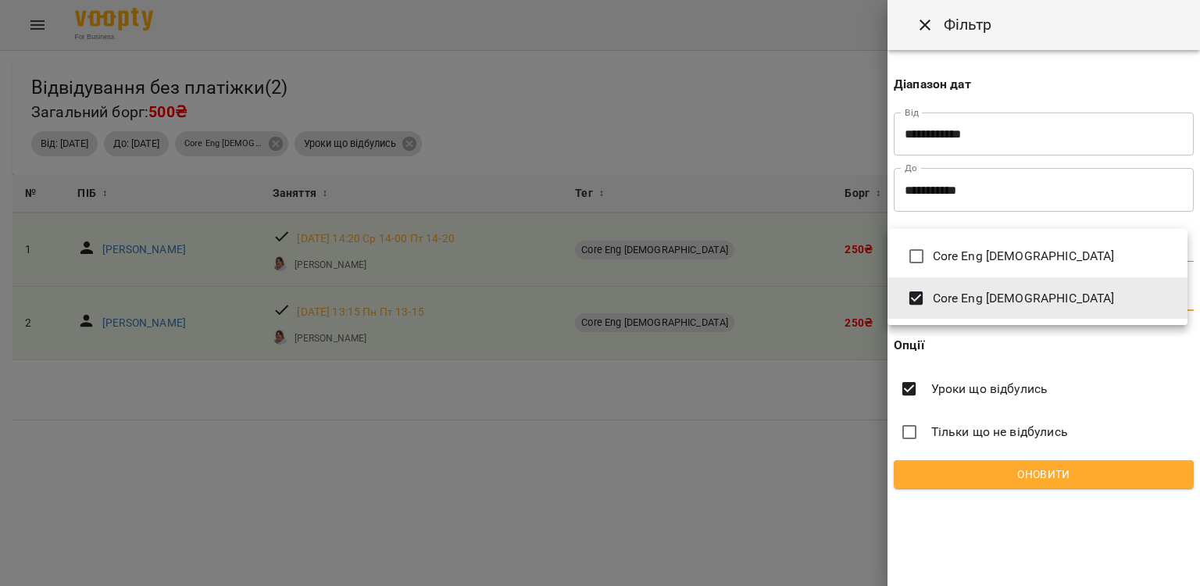
click at [1012, 476] on div at bounding box center [600, 293] width 1200 height 586
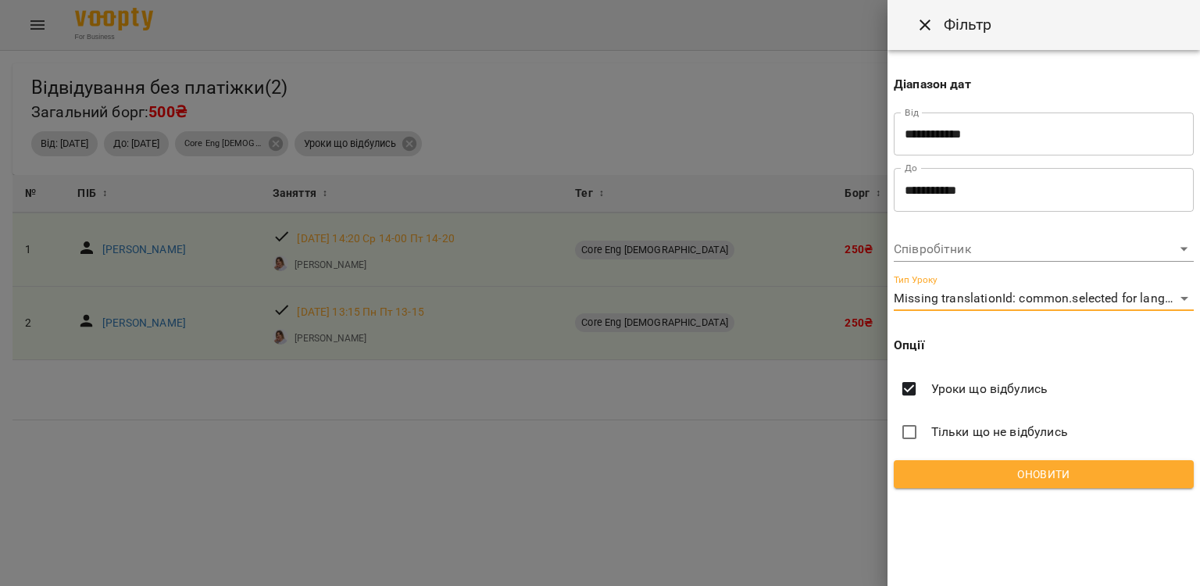
click at [1012, 476] on span "Оновити" at bounding box center [1043, 474] width 275 height 19
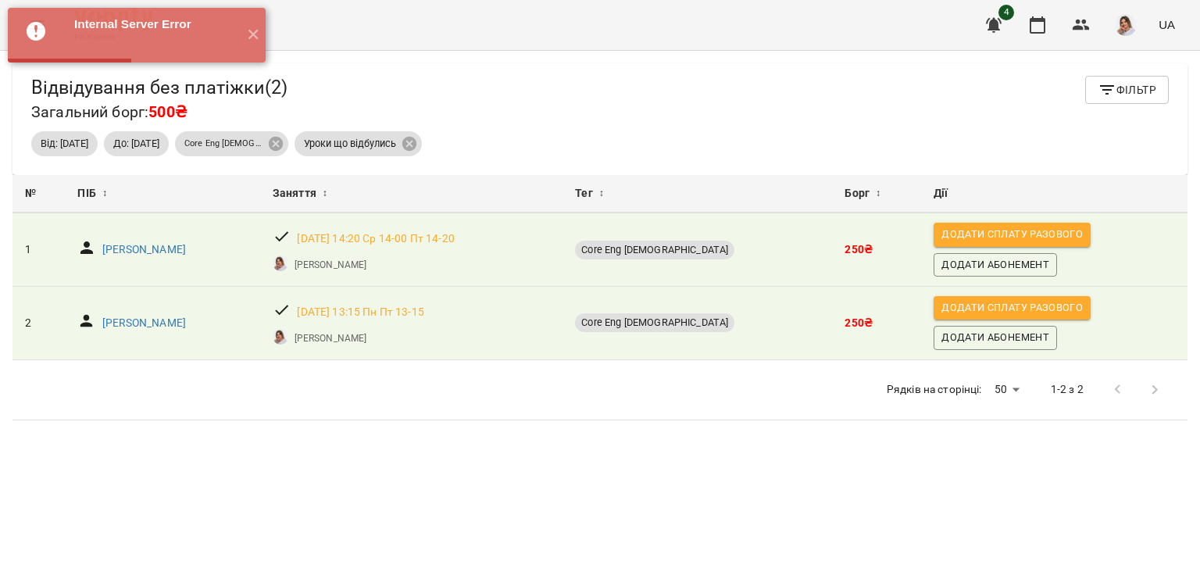
click at [1112, 68] on div "Відвідування без платіжки ( 2 ) Загальний борг: 500₴ Фільтр Від: 16 серп 2025 Д…" at bounding box center [599, 119] width 1175 height 112
click at [1112, 87] on span "Фільтр" at bounding box center [1126, 89] width 59 height 19
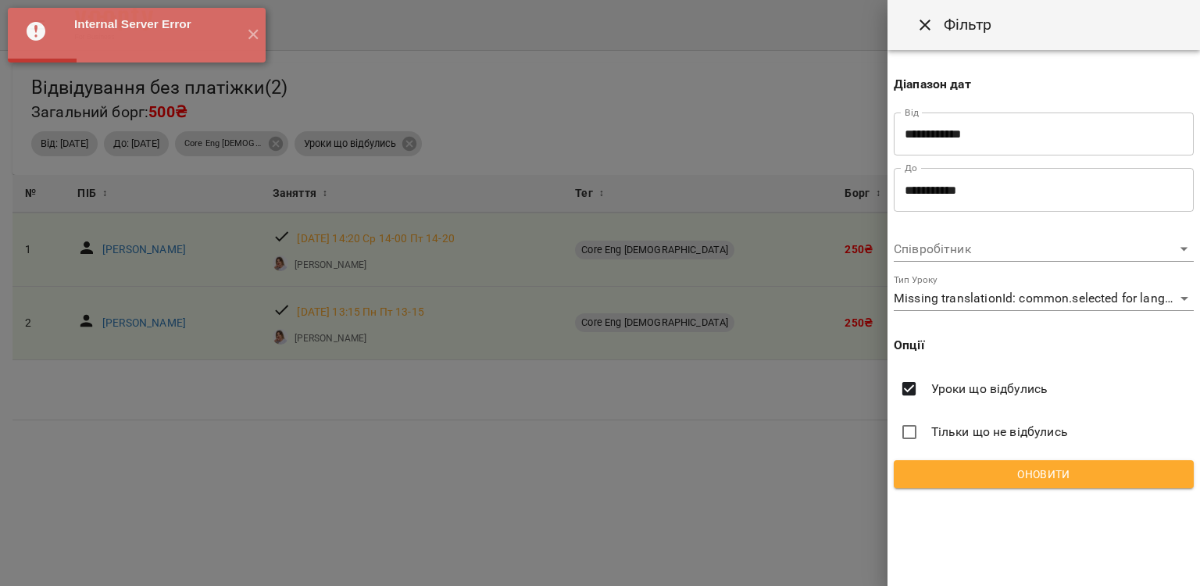
click at [1034, 305] on body "Internal Server Error ✕ For Business 4 UA Відвідування без платіжки ( 2 ) Загал…" at bounding box center [600, 318] width 1200 height 636
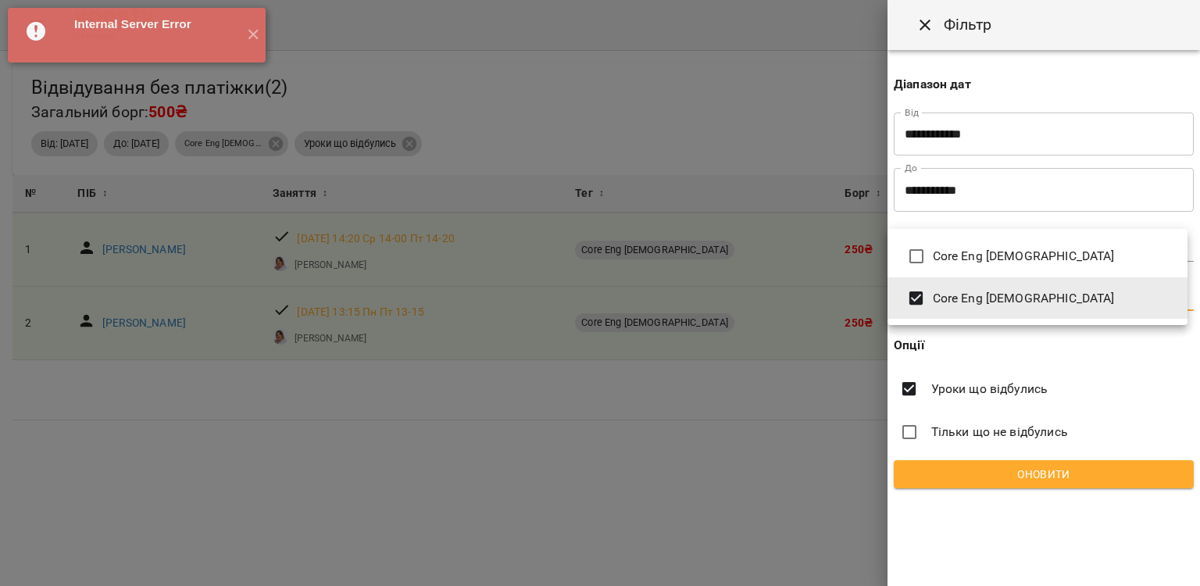
click at [965, 270] on li "Core Eng 16+ y.o" at bounding box center [1037, 256] width 300 height 42
type input "**********"
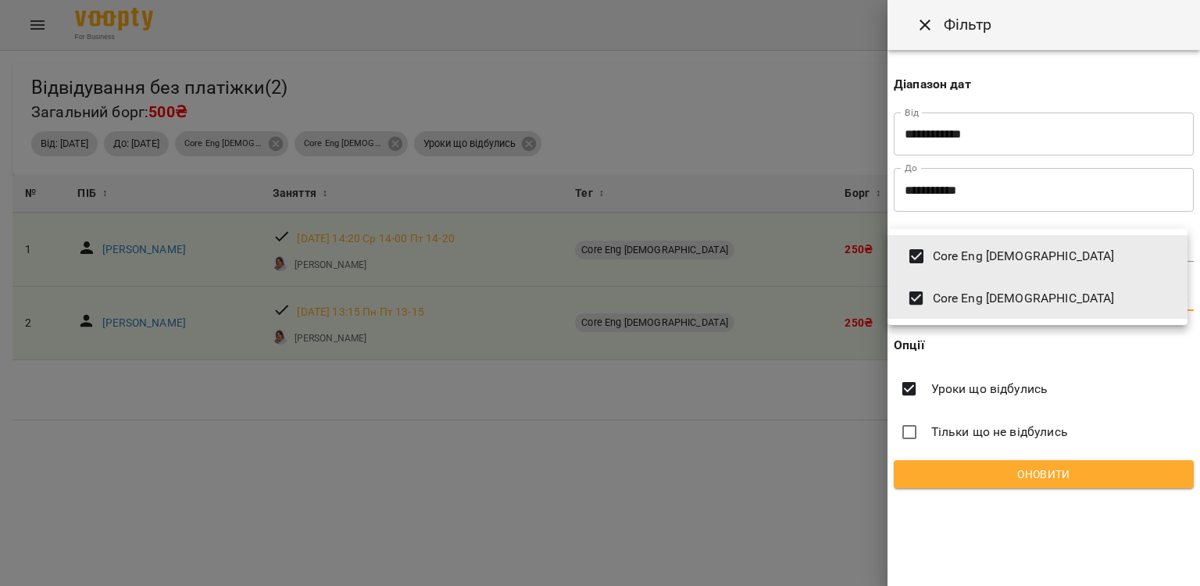
click at [993, 487] on div at bounding box center [600, 293] width 1200 height 586
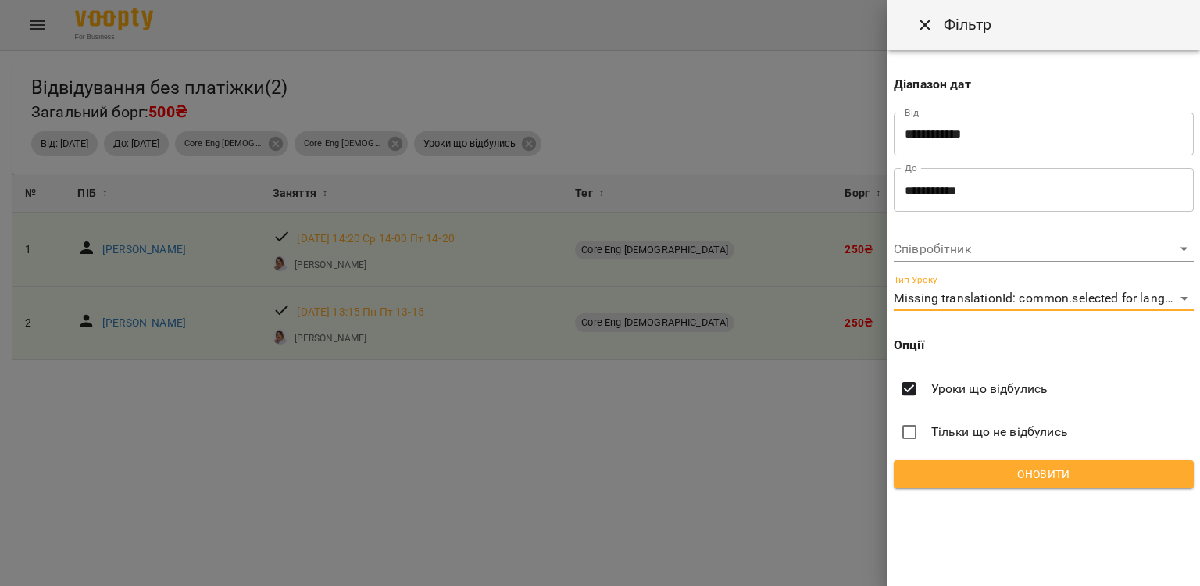
click at [990, 477] on span "Оновити" at bounding box center [1043, 474] width 275 height 19
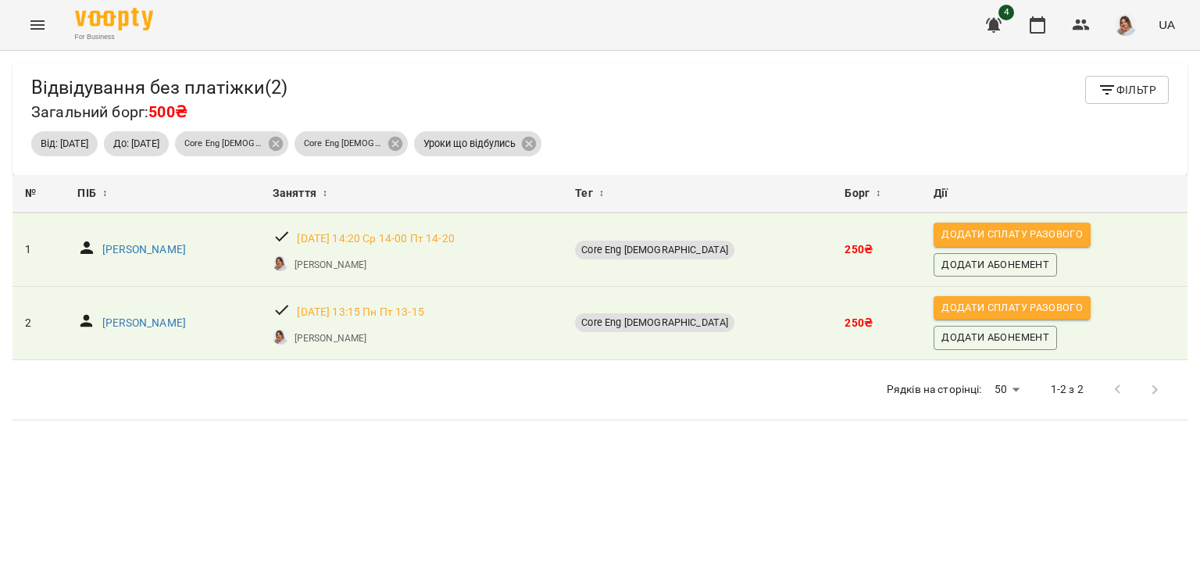
click at [1121, 69] on div "Відвідування без платіжки ( 2 ) Загальний борг: 500₴ Фільтр Від: 16 серп 2025 Д…" at bounding box center [599, 119] width 1175 height 112
click at [1100, 79] on button "Фільтр" at bounding box center [1127, 90] width 84 height 28
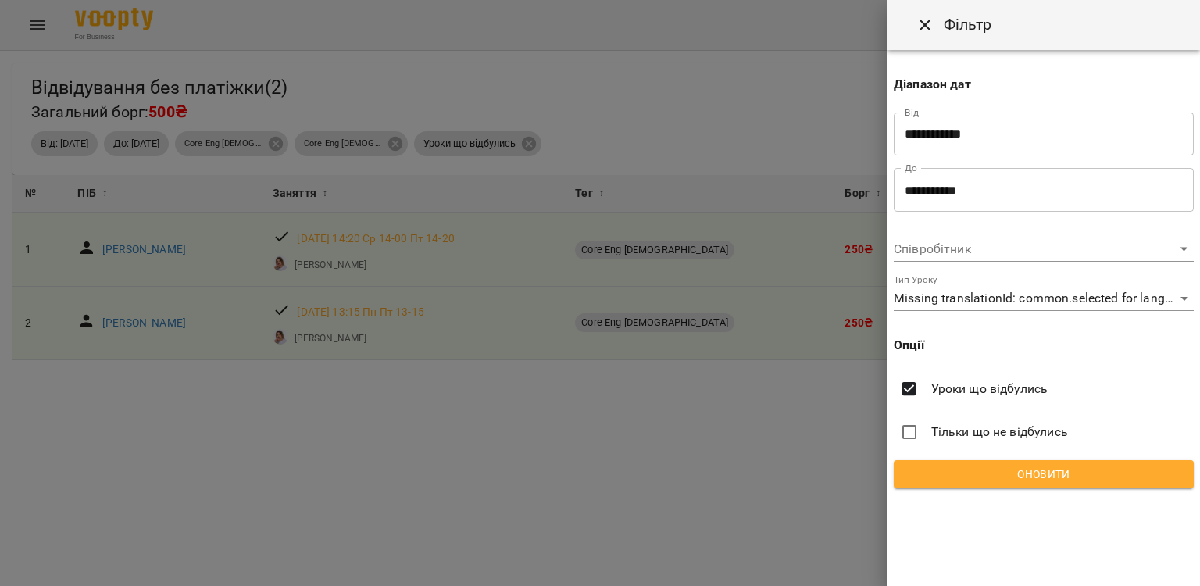
click at [972, 298] on body "For Business 4 UA Відвідування без платіжки ( 2 ) Загальний борг: 500₴ Фільтр В…" at bounding box center [600, 318] width 1200 height 636
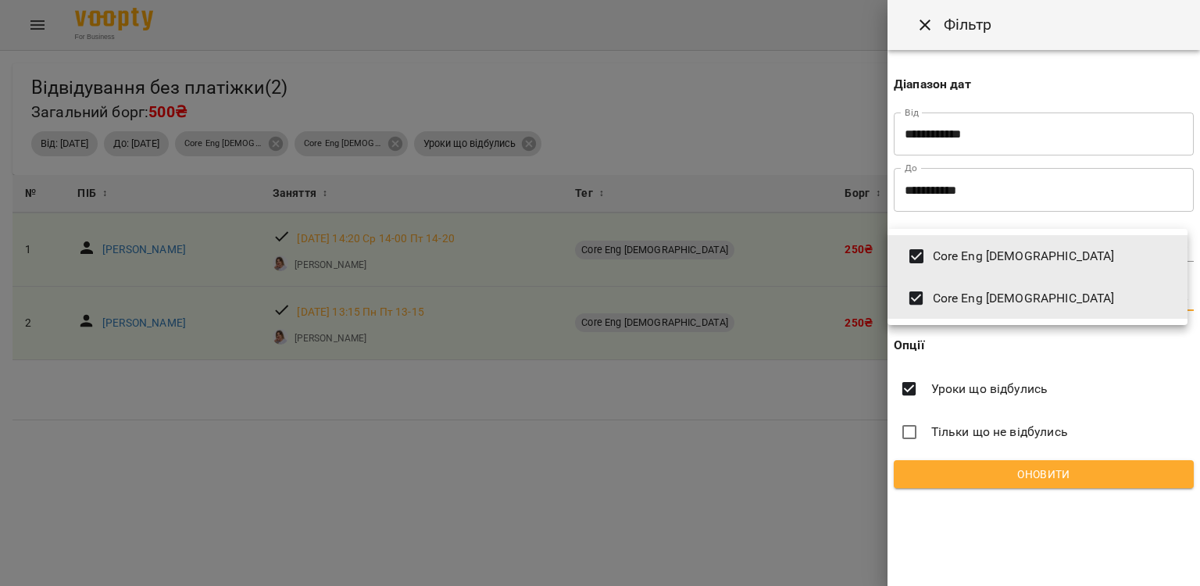
type input "**********"
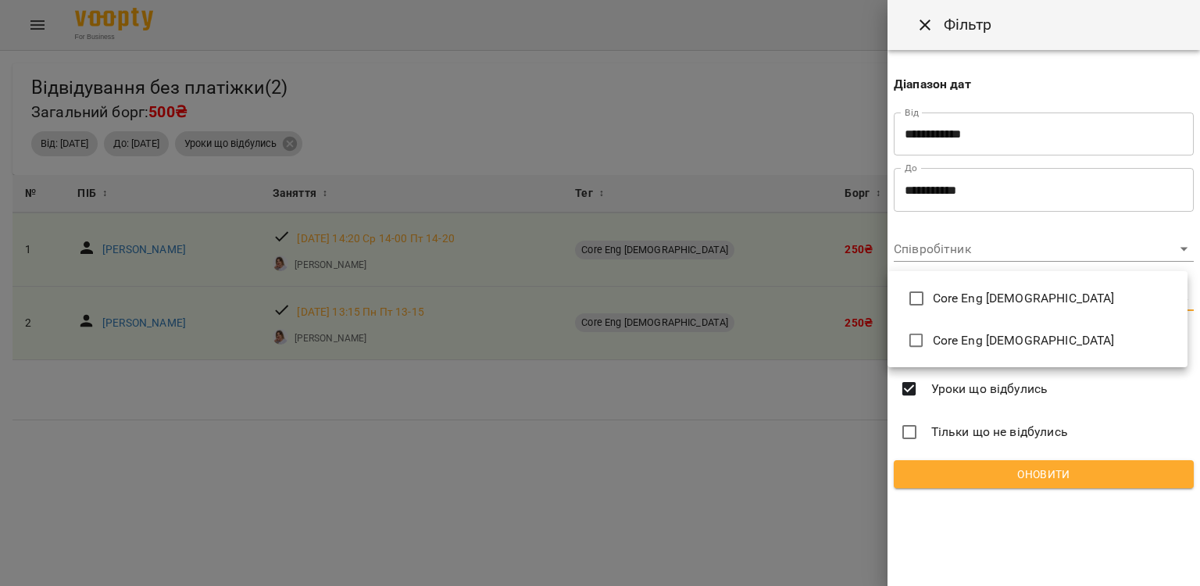
click at [942, 460] on div at bounding box center [600, 293] width 1200 height 586
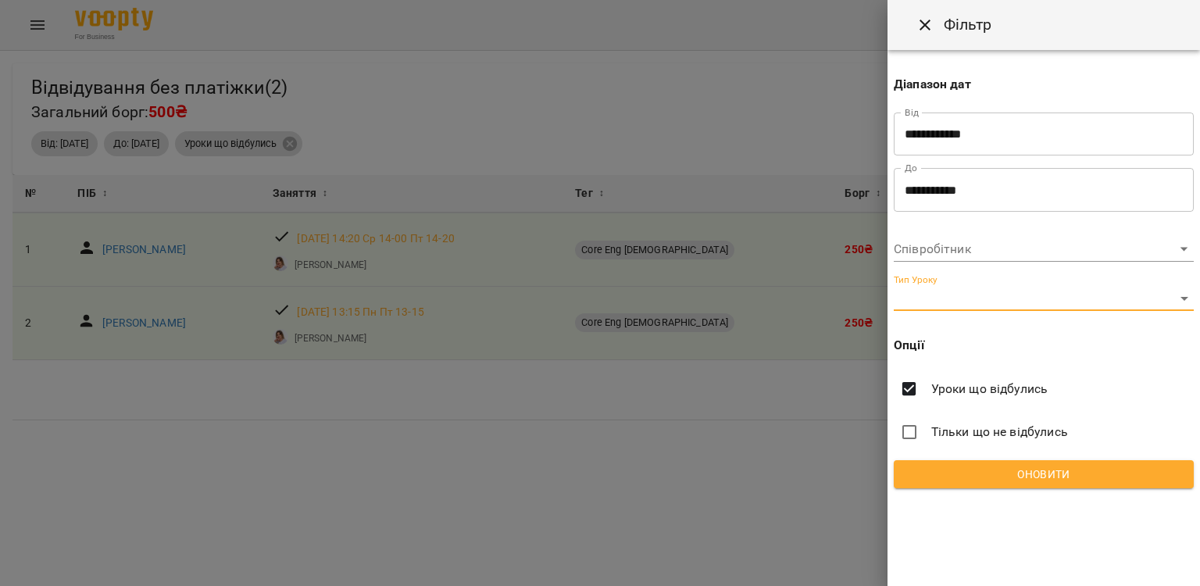
click at [981, 127] on input "**********" at bounding box center [1043, 134] width 300 height 44
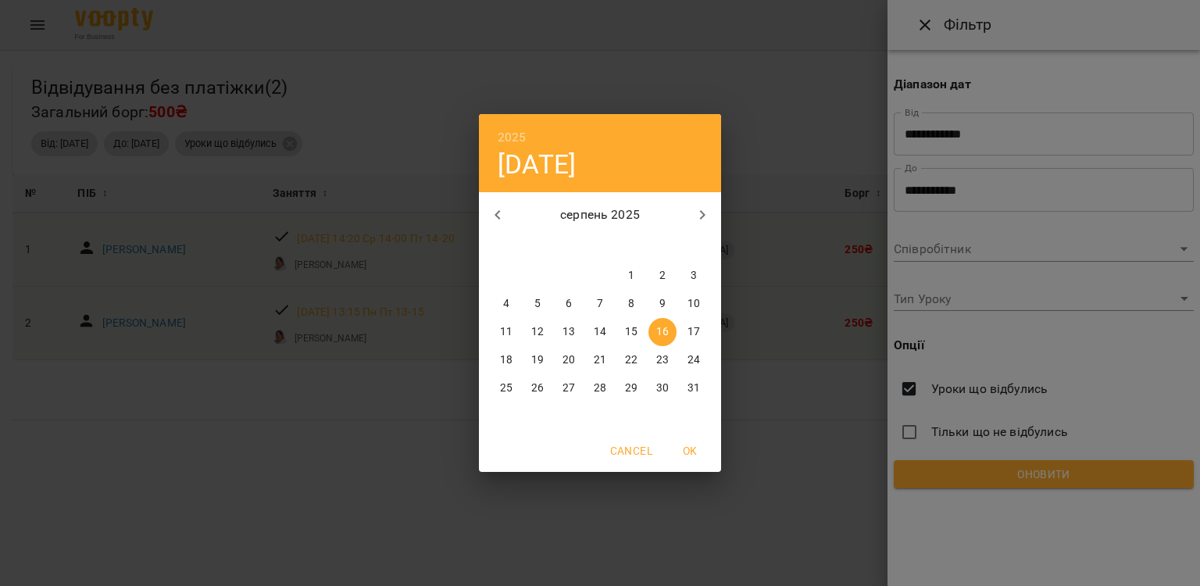
click at [1087, 461] on div "2025 сб, серп 16 серпень 2025 пн вт ср чт пт сб нд 28 29 30 31 1 2 3 4 5 6 7 8 …" at bounding box center [600, 293] width 1200 height 586
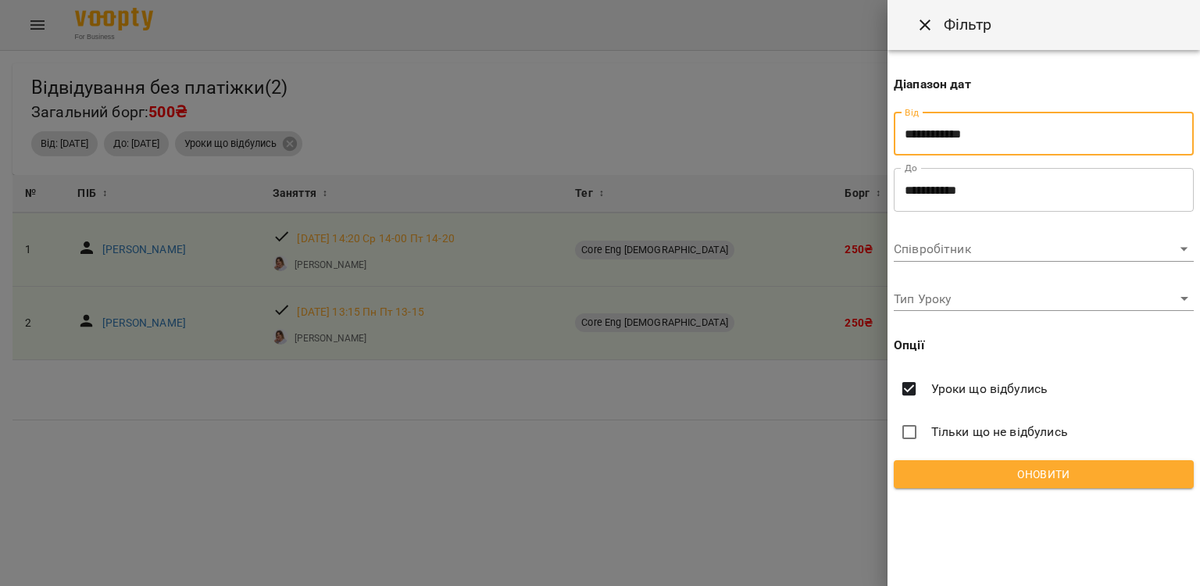
click at [946, 395] on span "Уроки що відбулись" at bounding box center [989, 389] width 117 height 19
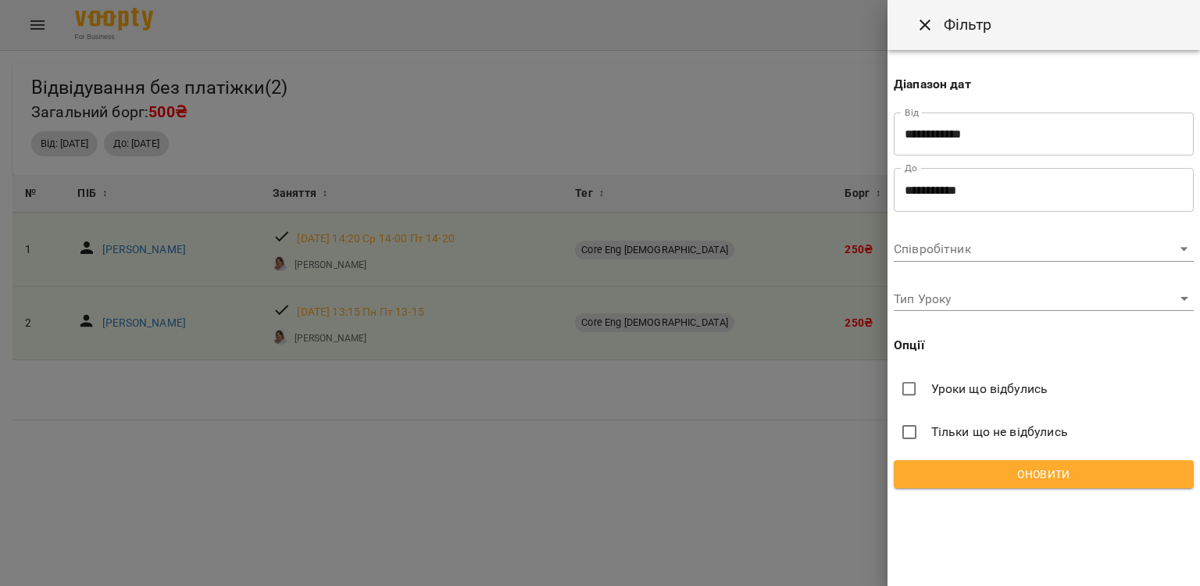
click at [974, 476] on span "Оновити" at bounding box center [1043, 474] width 275 height 19
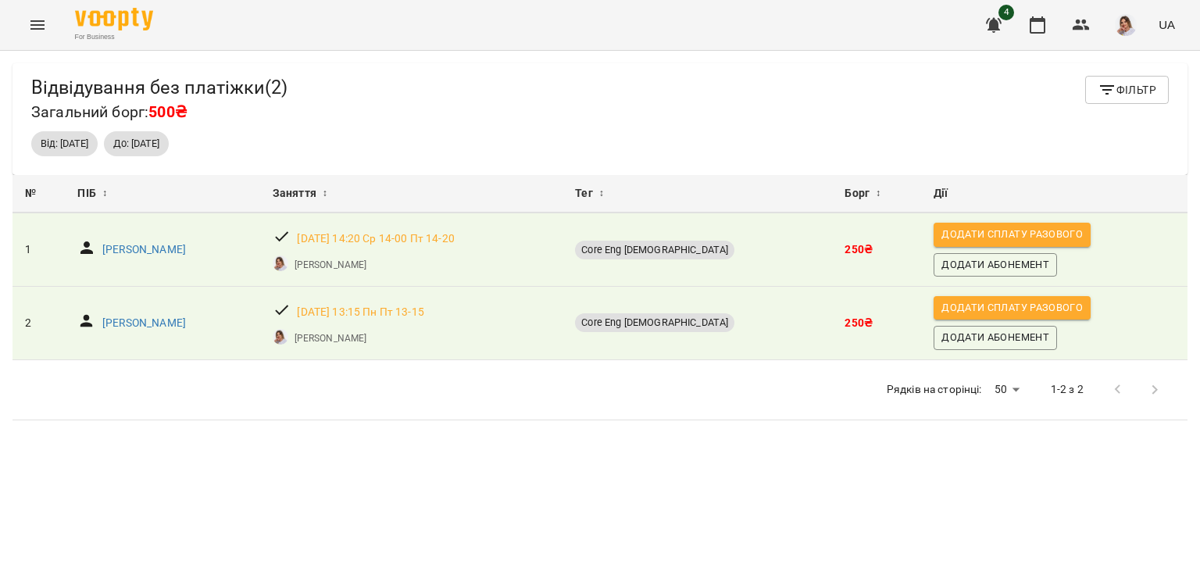
click at [1131, 93] on span "Фільтр" at bounding box center [1126, 89] width 59 height 19
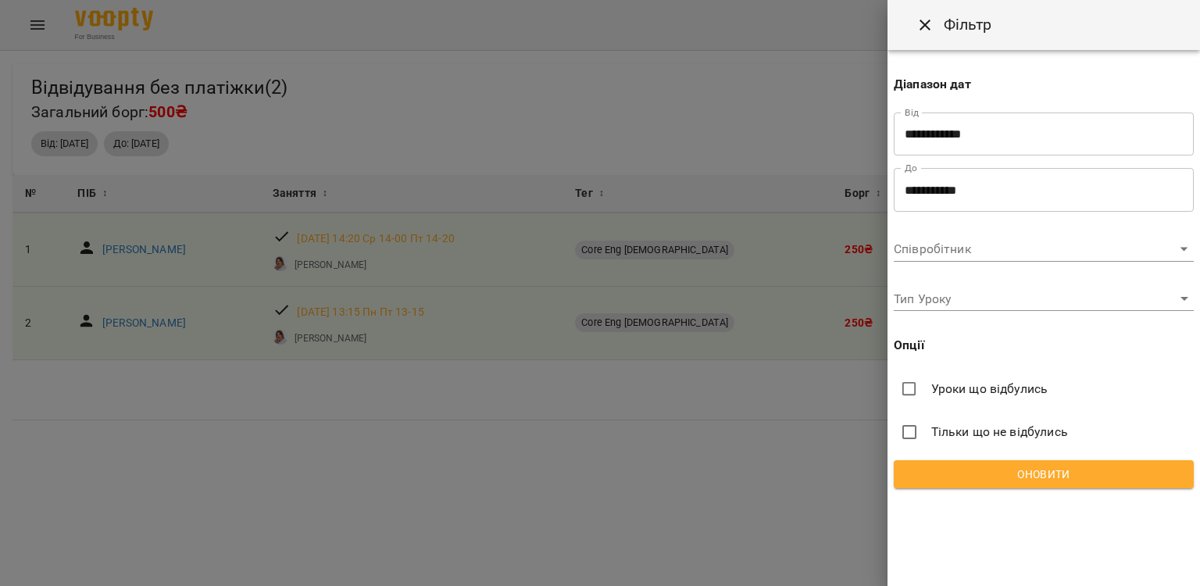
click at [1014, 380] on span "Уроки що відбулись" at bounding box center [989, 389] width 117 height 19
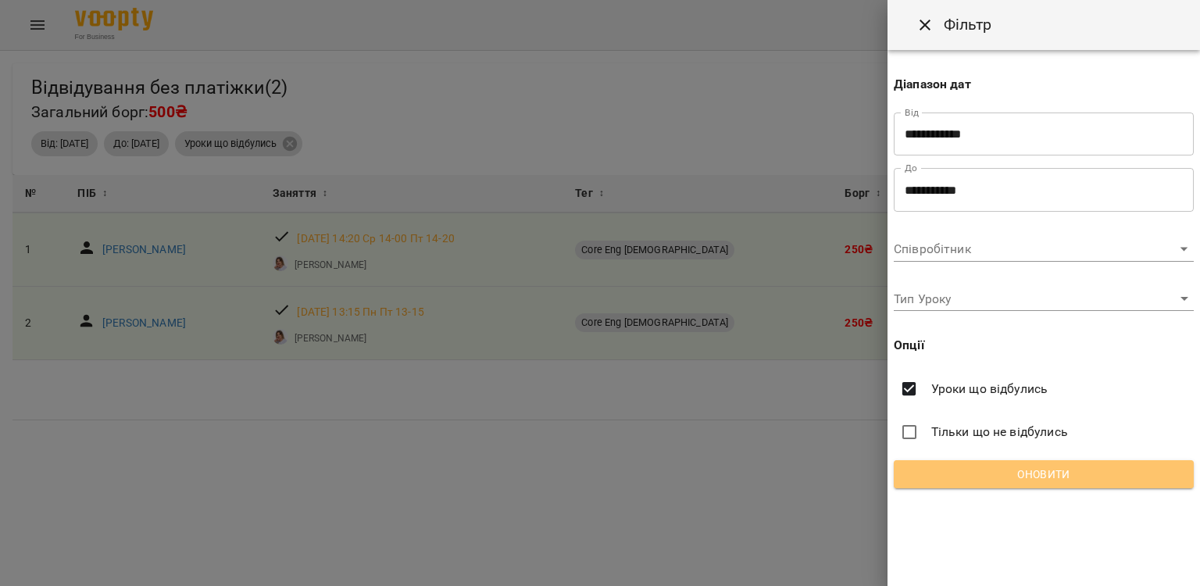
click at [1025, 461] on button "Оновити" at bounding box center [1043, 474] width 300 height 28
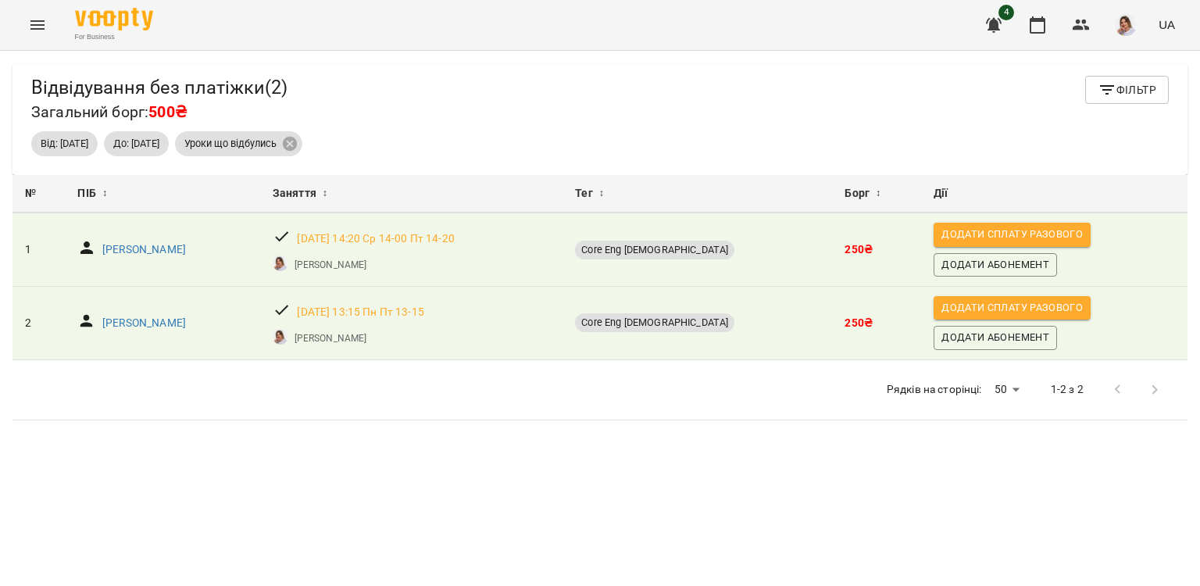
click at [40, 25] on icon "Menu" at bounding box center [37, 24] width 14 height 9
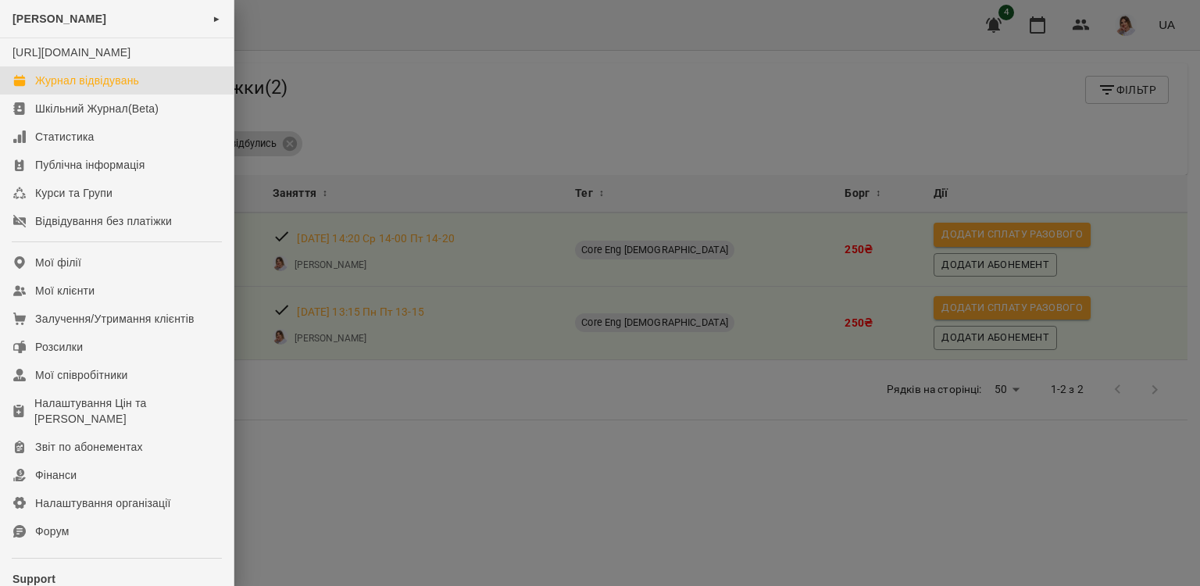
click at [62, 88] on div "Журнал відвідувань" at bounding box center [87, 81] width 104 height 16
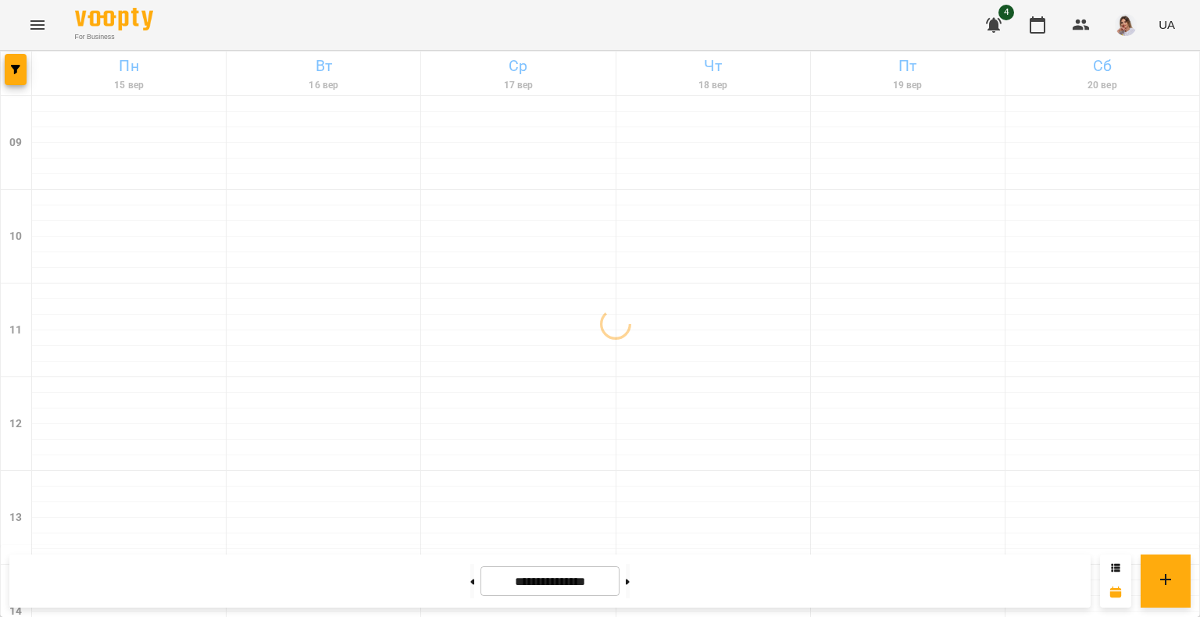
click at [1003, 27] on icon "button" at bounding box center [993, 25] width 19 height 19
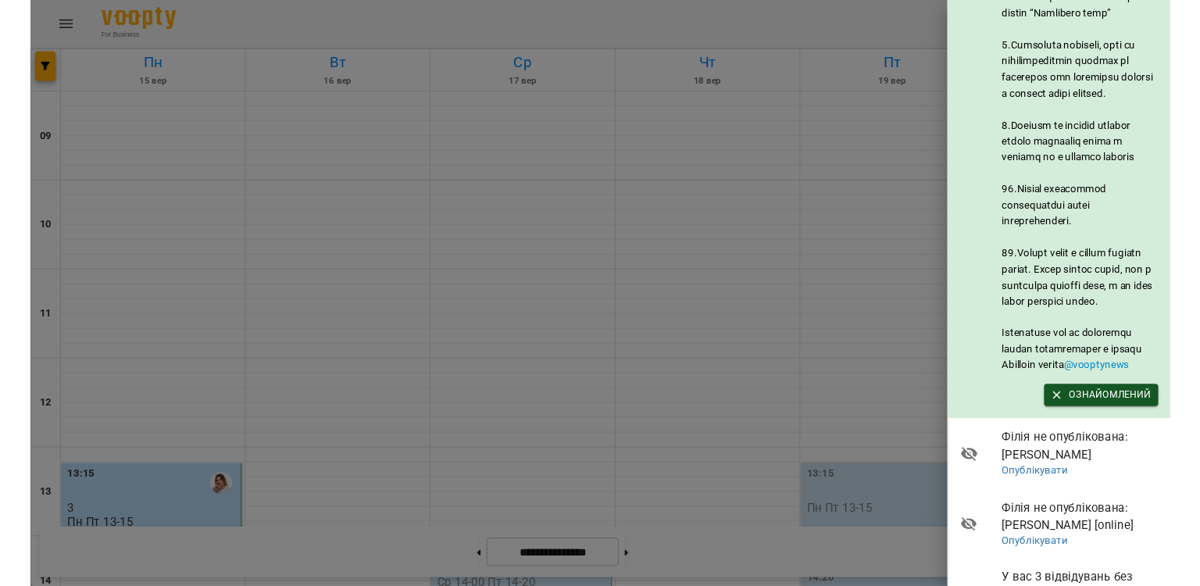
scroll to position [932, 0]
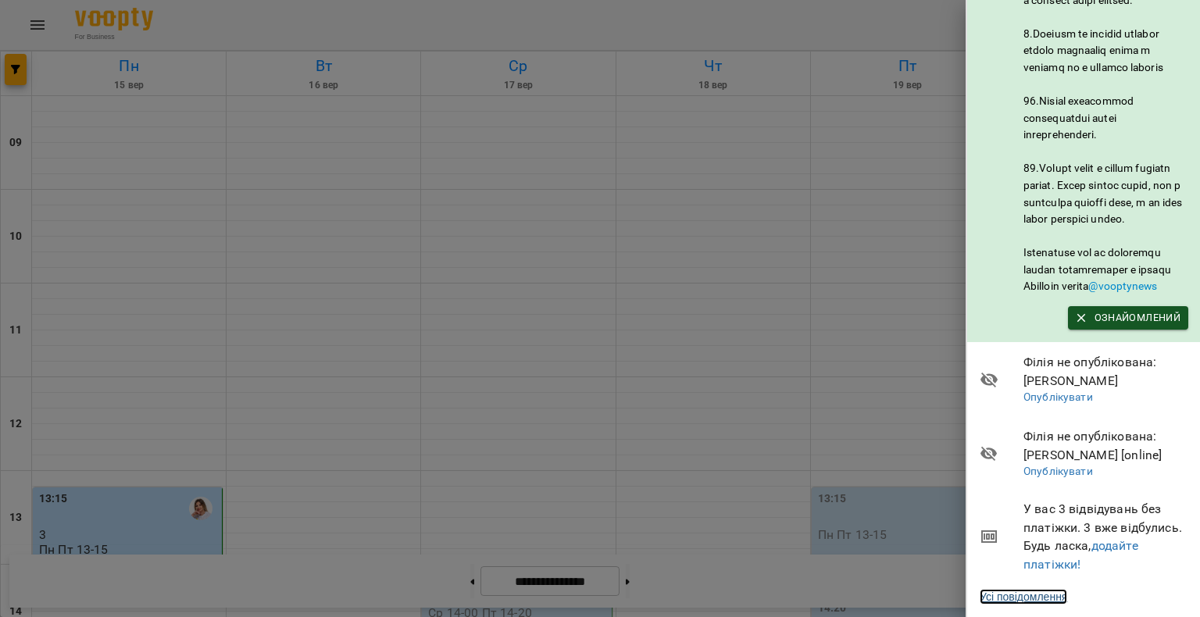
drag, startPoint x: 1046, startPoint y: 579, endPoint x: 1047, endPoint y: 565, distance: 14.1
click at [1047, 589] on link "Усі повідомлення" at bounding box center [1022, 597] width 87 height 16
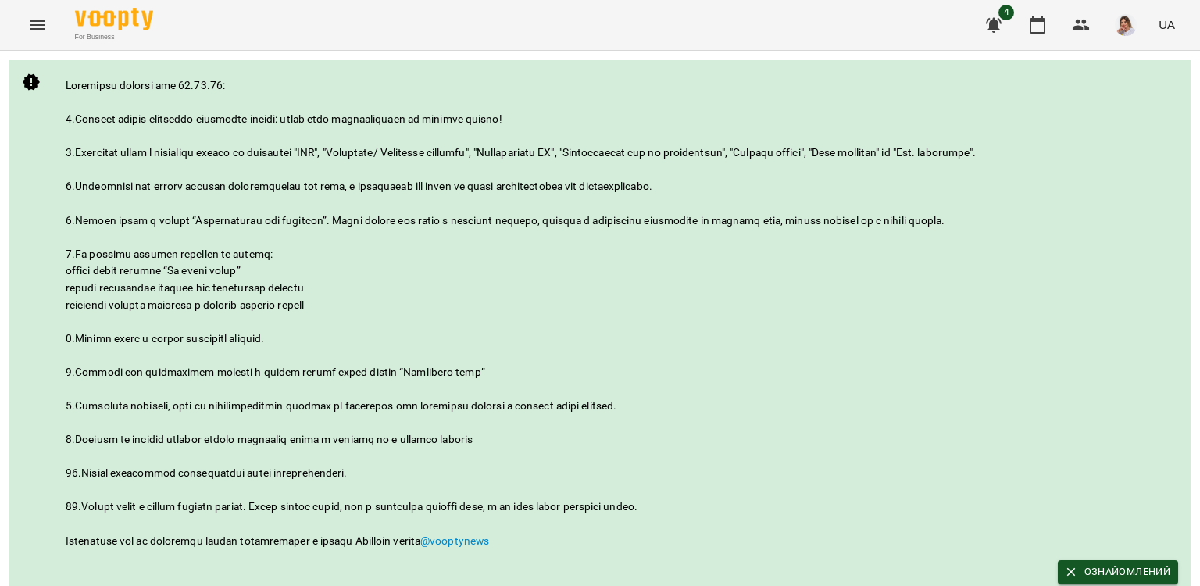
scroll to position [230, 0]
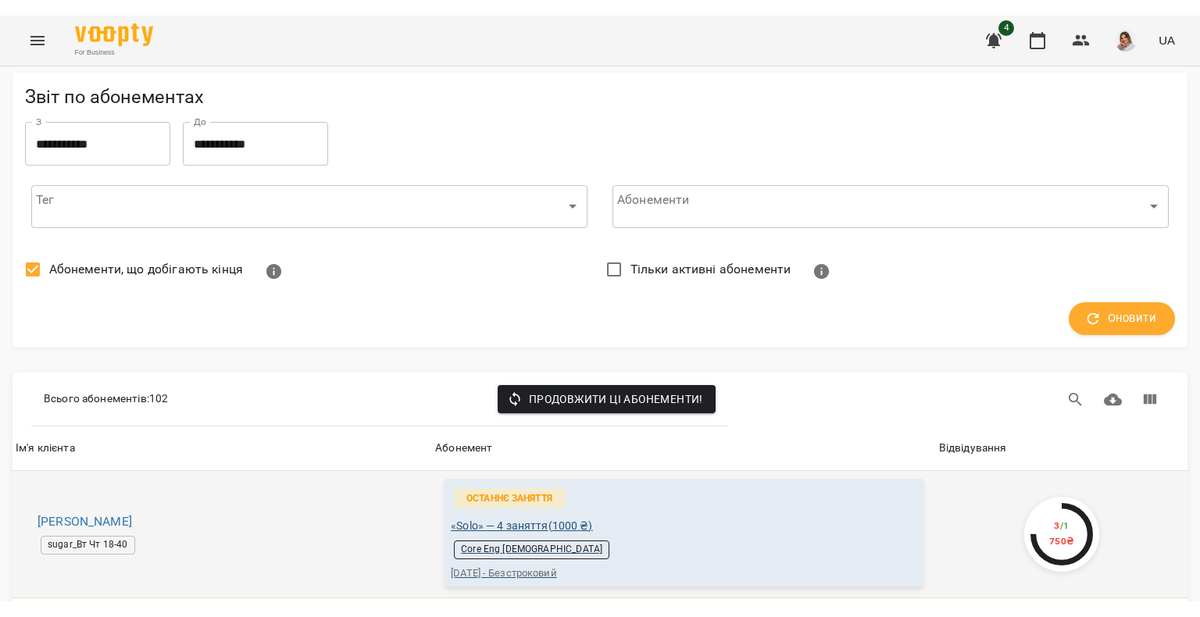
scroll to position [156, 0]
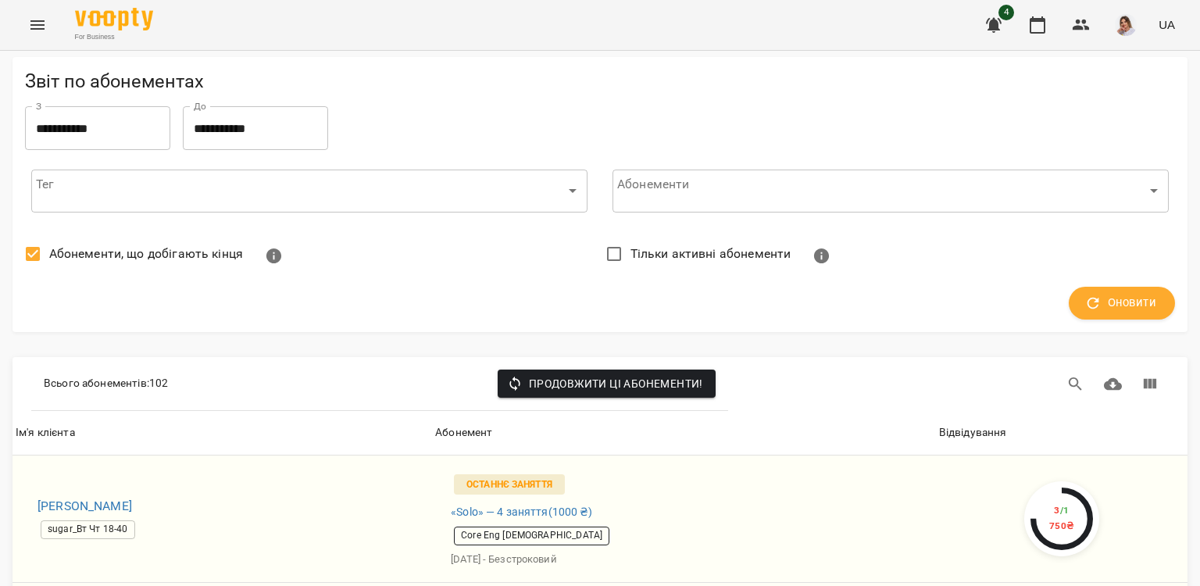
click at [37, 18] on icon "Menu" at bounding box center [37, 25] width 19 height 19
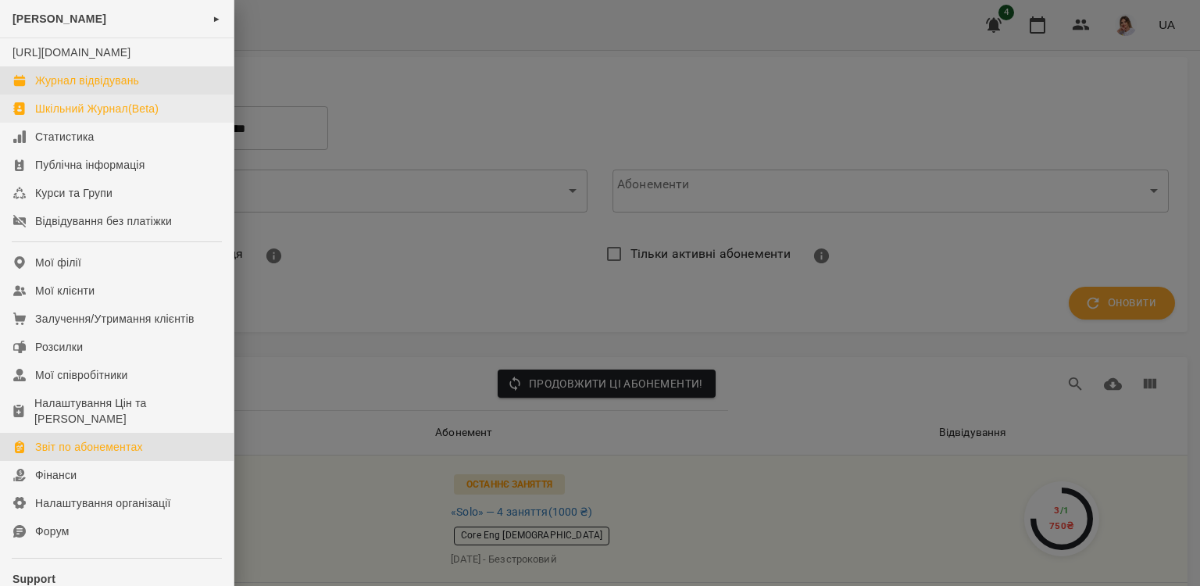
click at [88, 88] on div "Журнал відвідувань" at bounding box center [87, 81] width 104 height 16
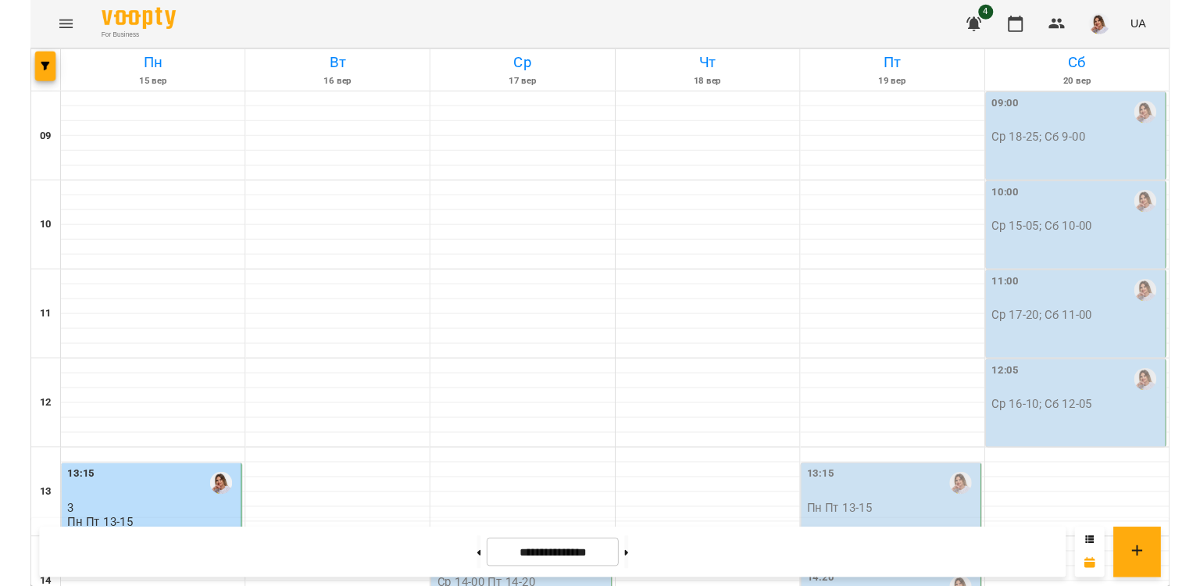
scroll to position [469, 0]
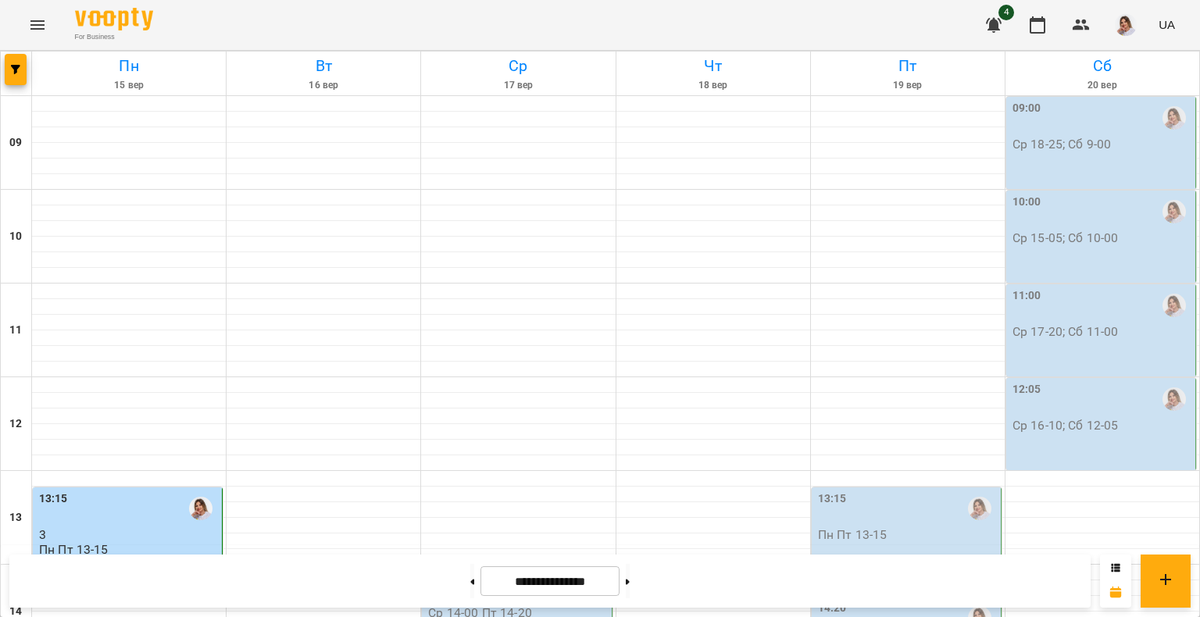
click at [40, 6] on button "Menu" at bounding box center [37, 24] width 37 height 37
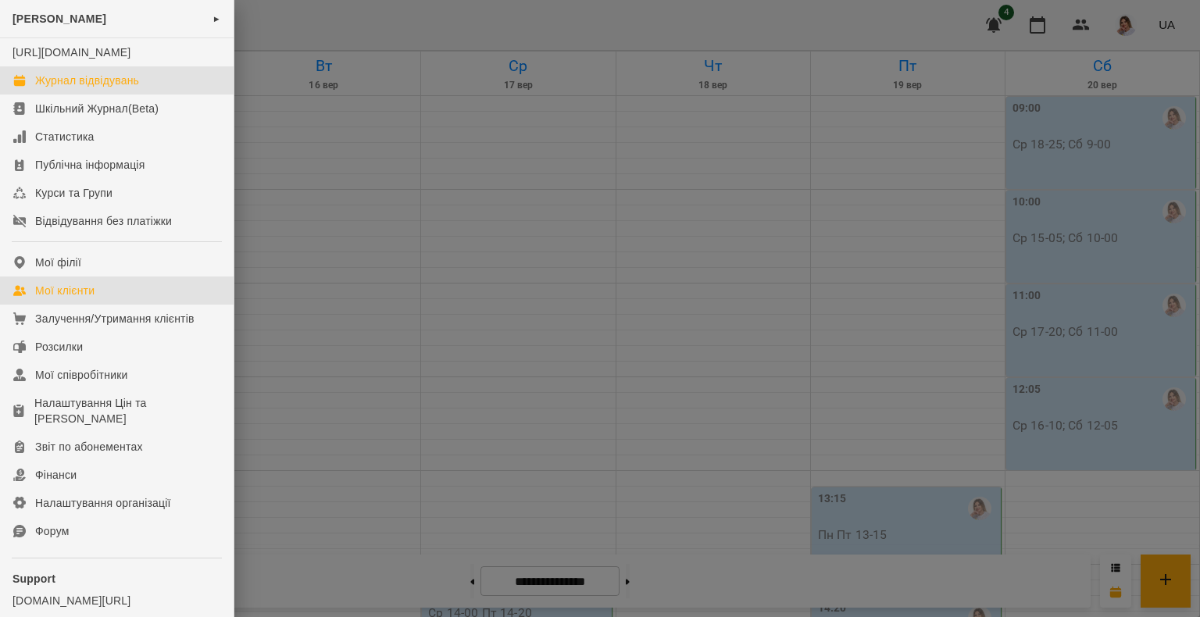
click at [88, 298] on div "Мої клієнти" at bounding box center [64, 291] width 59 height 16
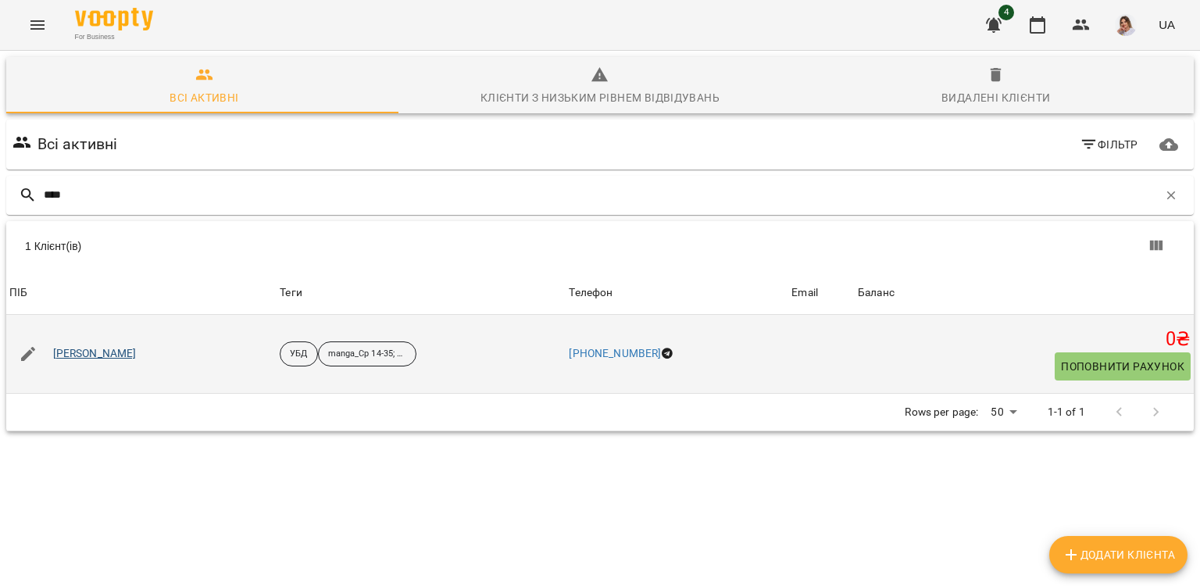
type input "****"
click at [137, 354] on link "Фотул Іван Михайлович" at bounding box center [95, 354] width 84 height 16
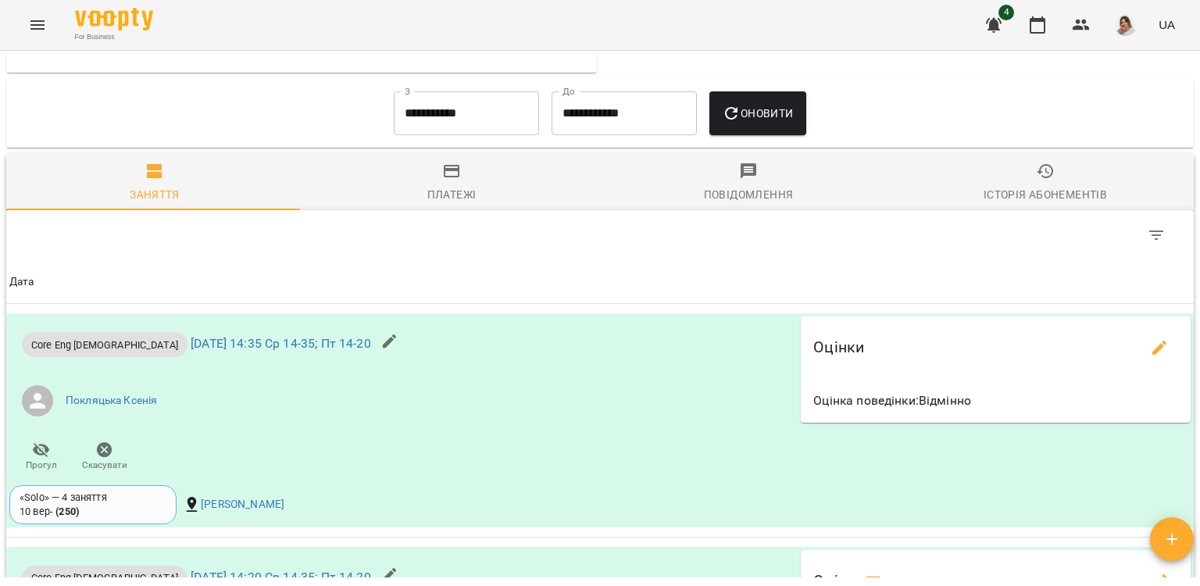
scroll to position [1030, 0]
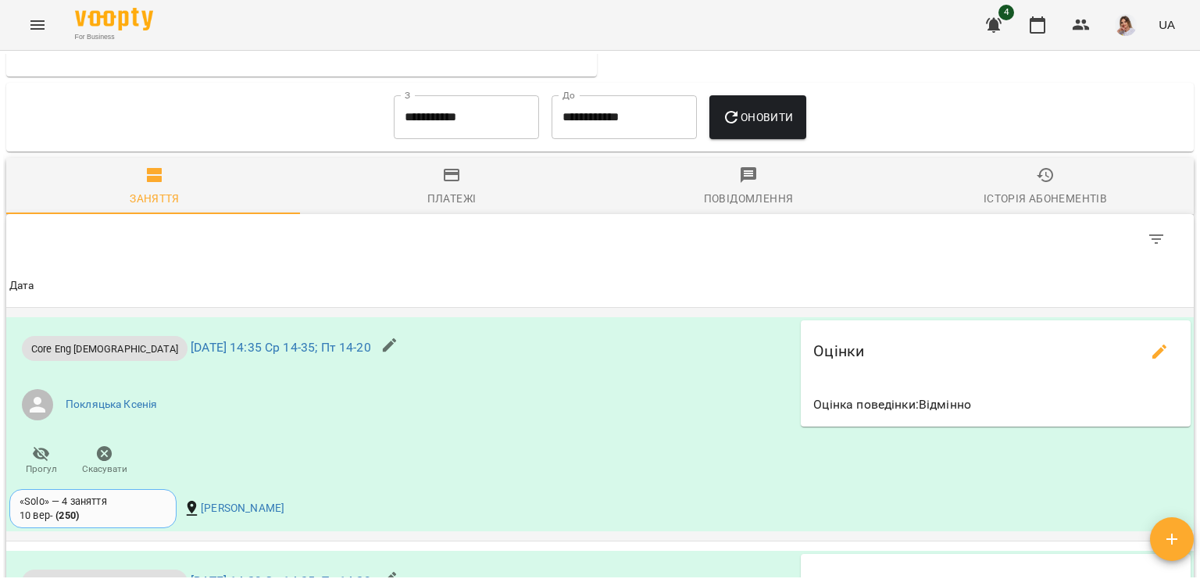
drag, startPoint x: 144, startPoint y: 354, endPoint x: 218, endPoint y: 466, distance: 134.7
drag, startPoint x: 218, startPoint y: 466, endPoint x: 443, endPoint y: 127, distance: 406.8
click at [443, 127] on input "**********" at bounding box center [466, 117] width 145 height 44
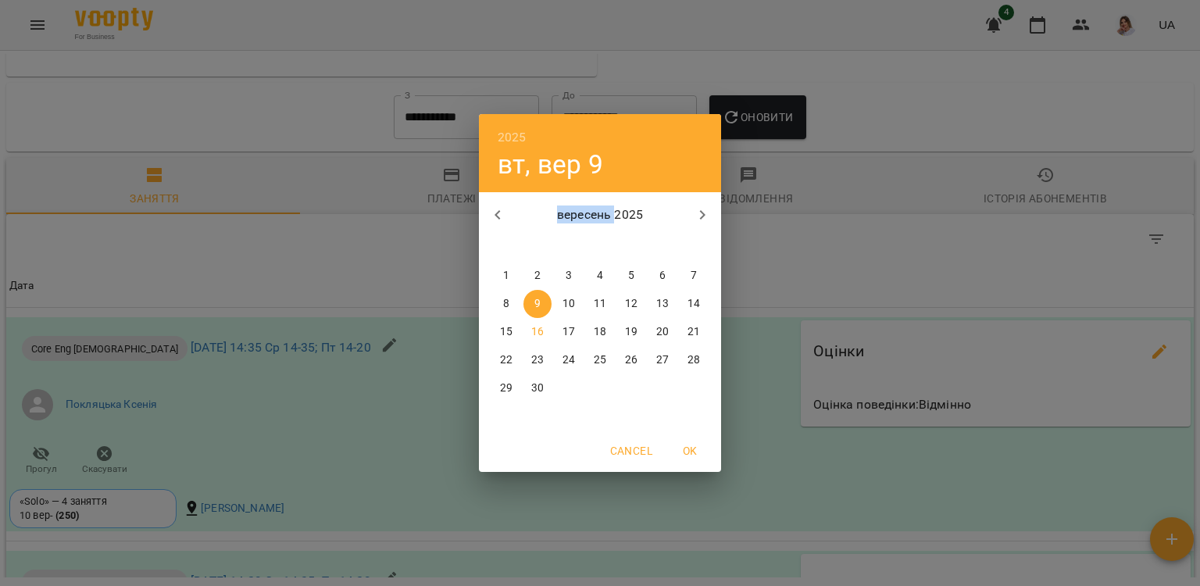
click at [443, 127] on div "2025 вт, вер 9 вересень 2025 пн вт ср чт пт сб нд 1 2 3 4 5 6 7 8 9 10 11 12 13…" at bounding box center [600, 293] width 1200 height 586
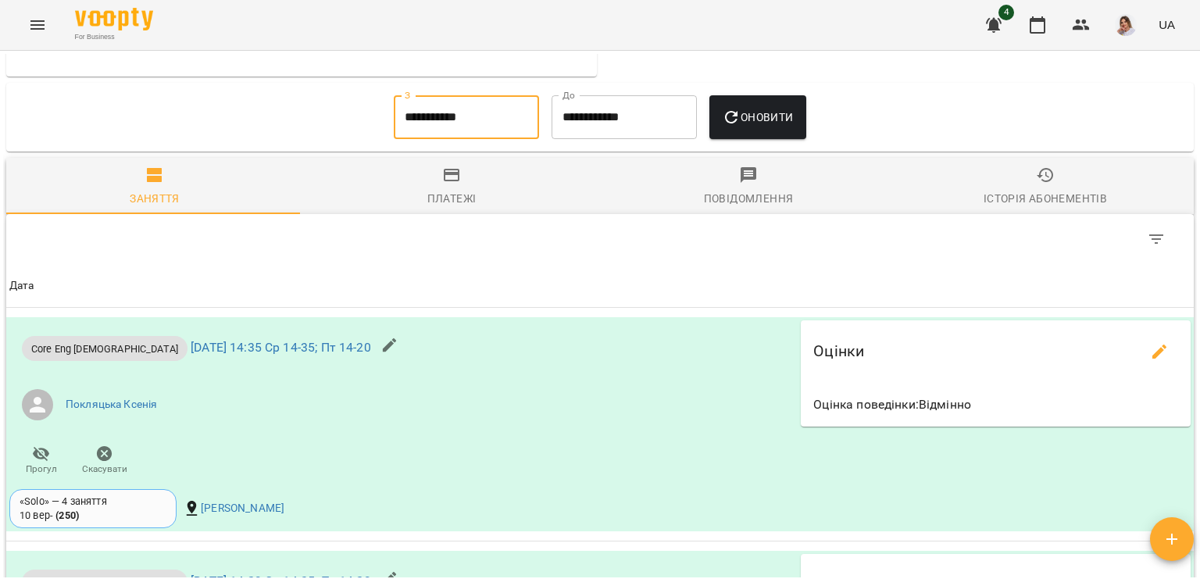
click at [476, 130] on input "**********" at bounding box center [466, 117] width 145 height 44
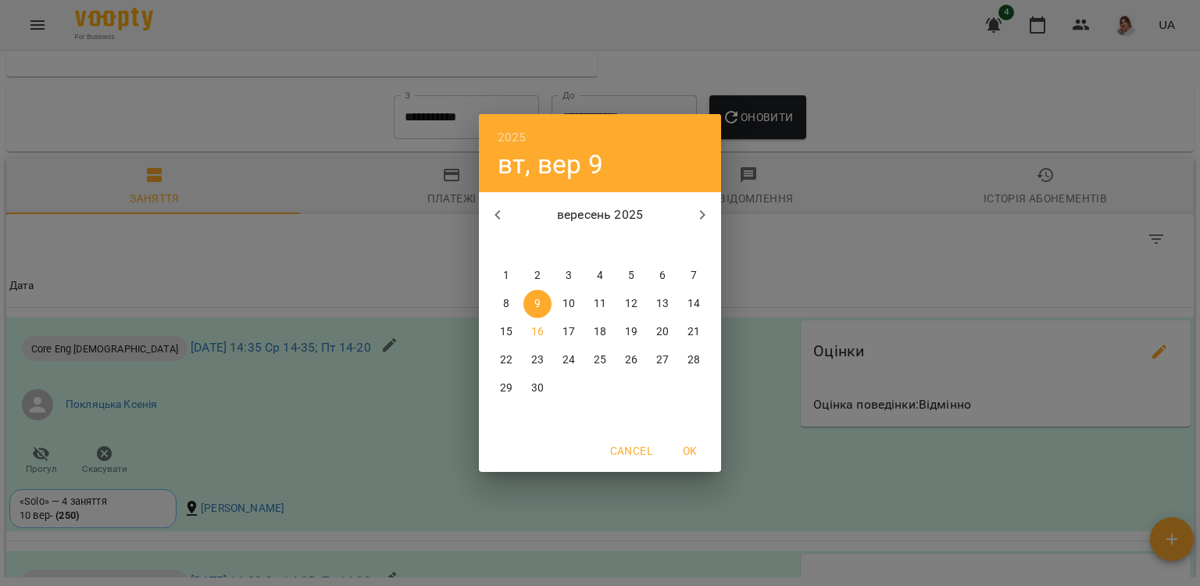
click at [509, 268] on span "1" at bounding box center [506, 276] width 28 height 16
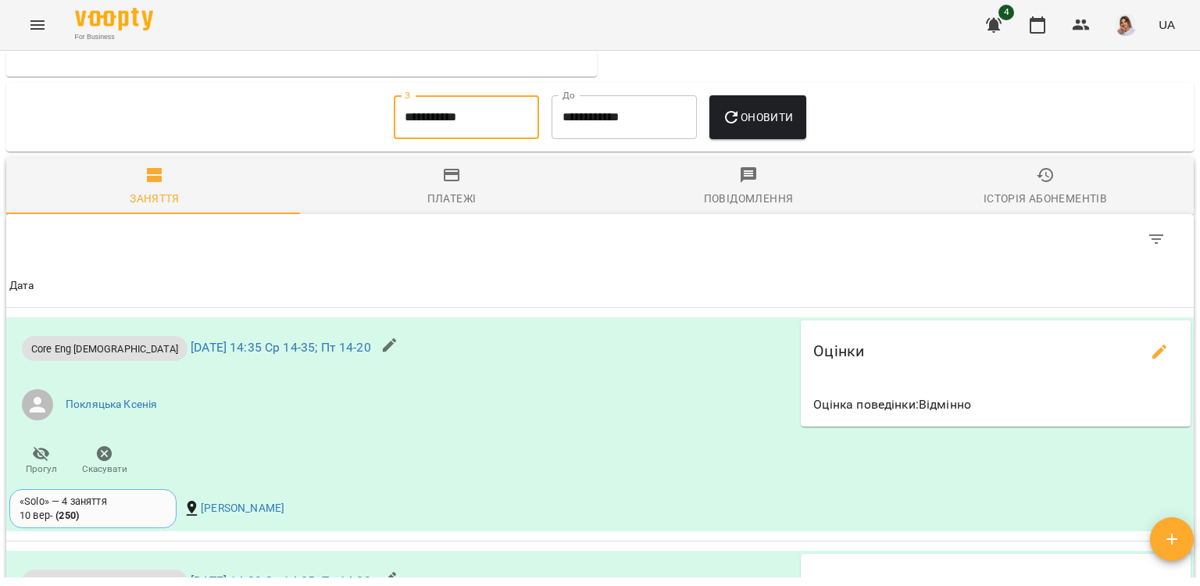
click at [489, 123] on input "**********" at bounding box center [466, 117] width 145 height 44
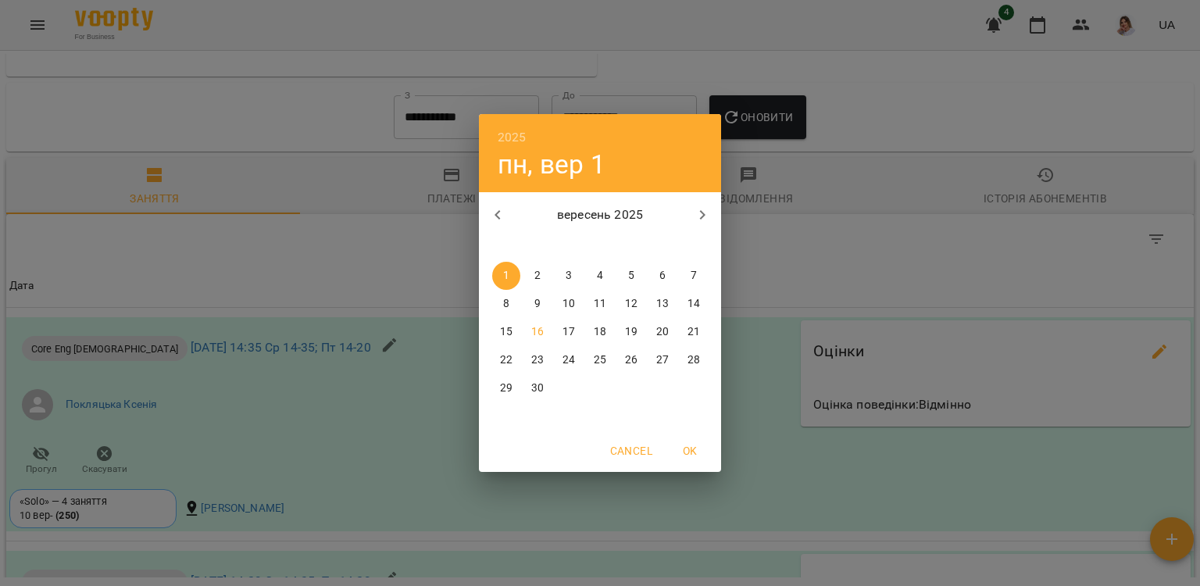
click at [494, 209] on icon "button" at bounding box center [497, 214] width 19 height 19
click at [505, 364] on p "18" at bounding box center [506, 360] width 12 height 16
type input "**********"
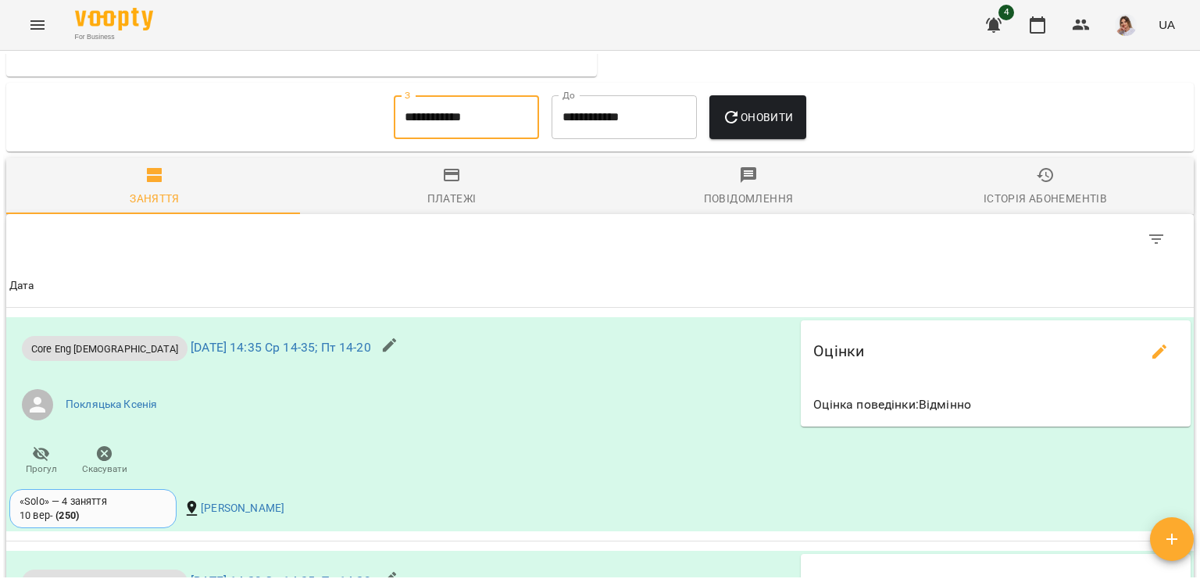
click at [789, 127] on span "Оновити" at bounding box center [757, 117] width 71 height 19
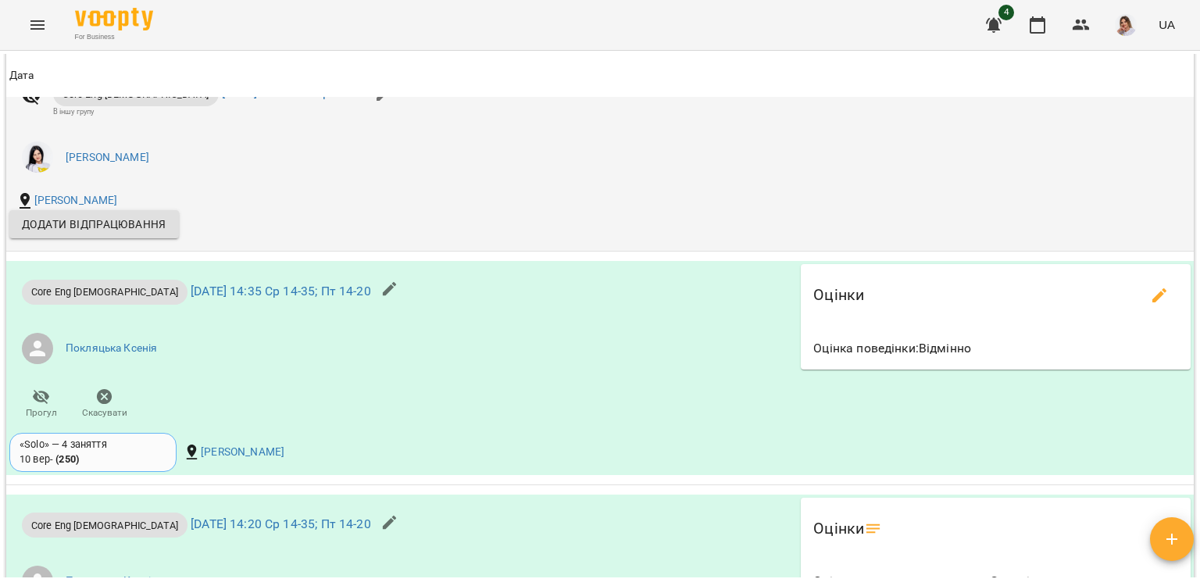
scroll to position [2045, 0]
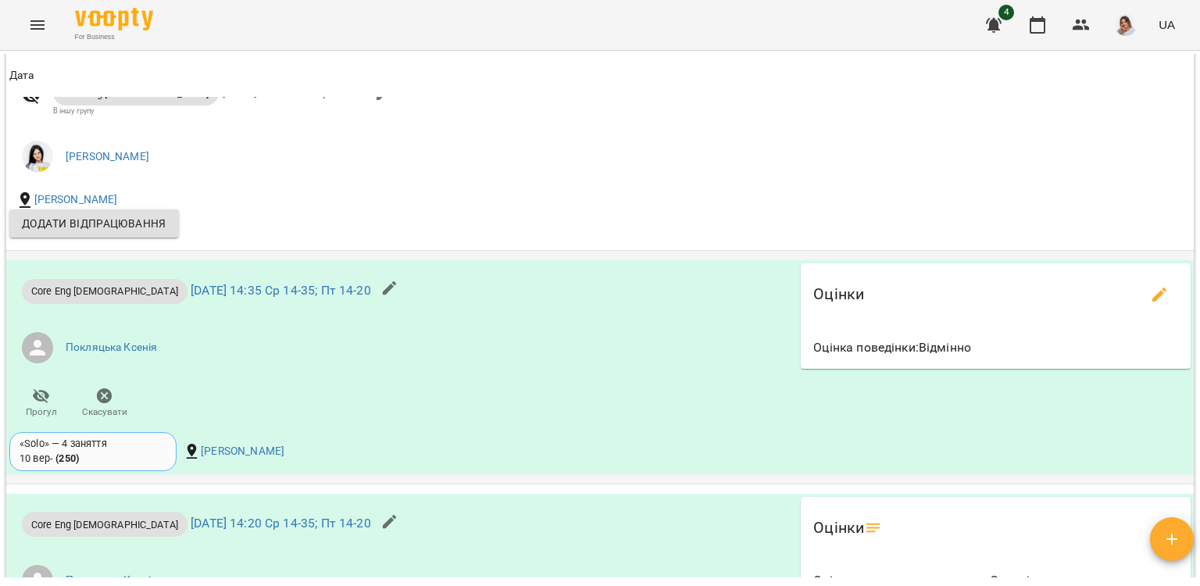
click at [141, 459] on div "«Solo» — 4 заняття 10 вер - ( 250 )" at bounding box center [93, 451] width 147 height 29
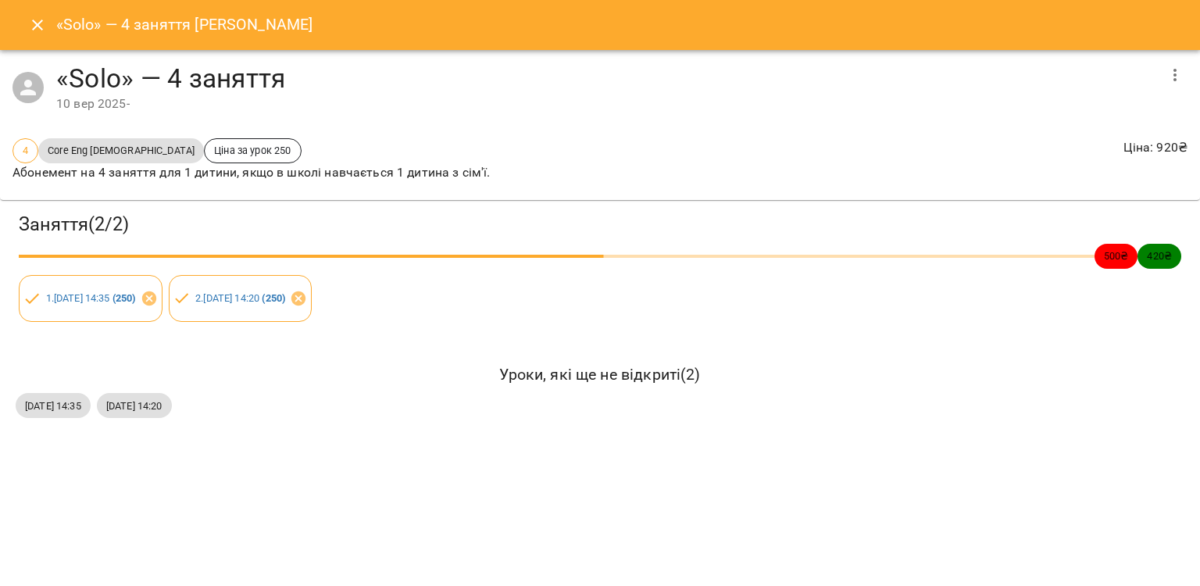
click at [41, 28] on icon "Close" at bounding box center [37, 25] width 11 height 11
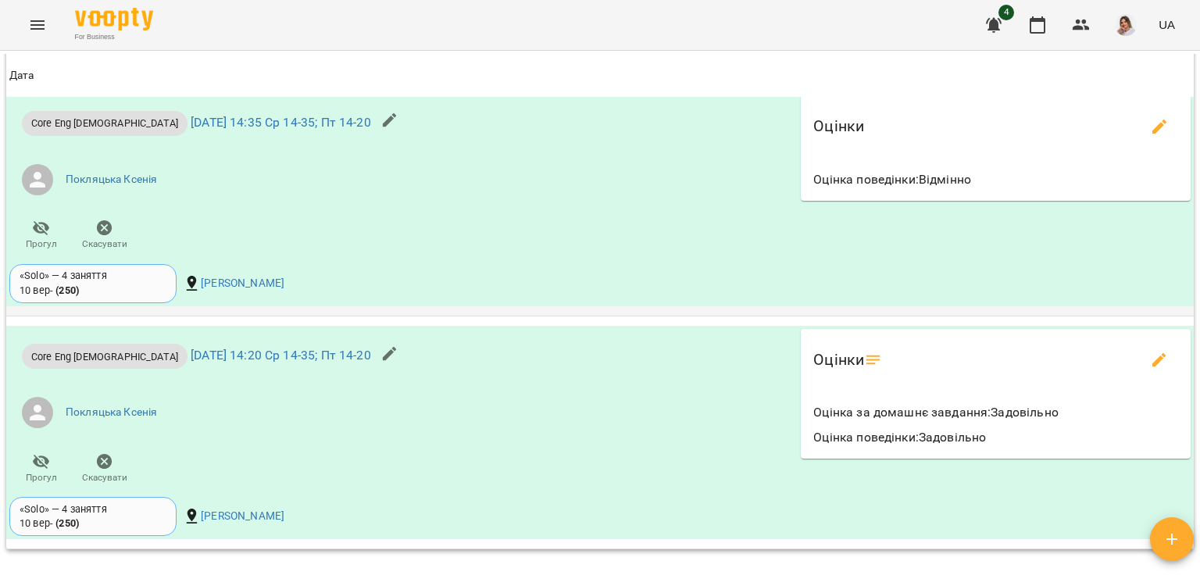
scroll to position [2224, 0]
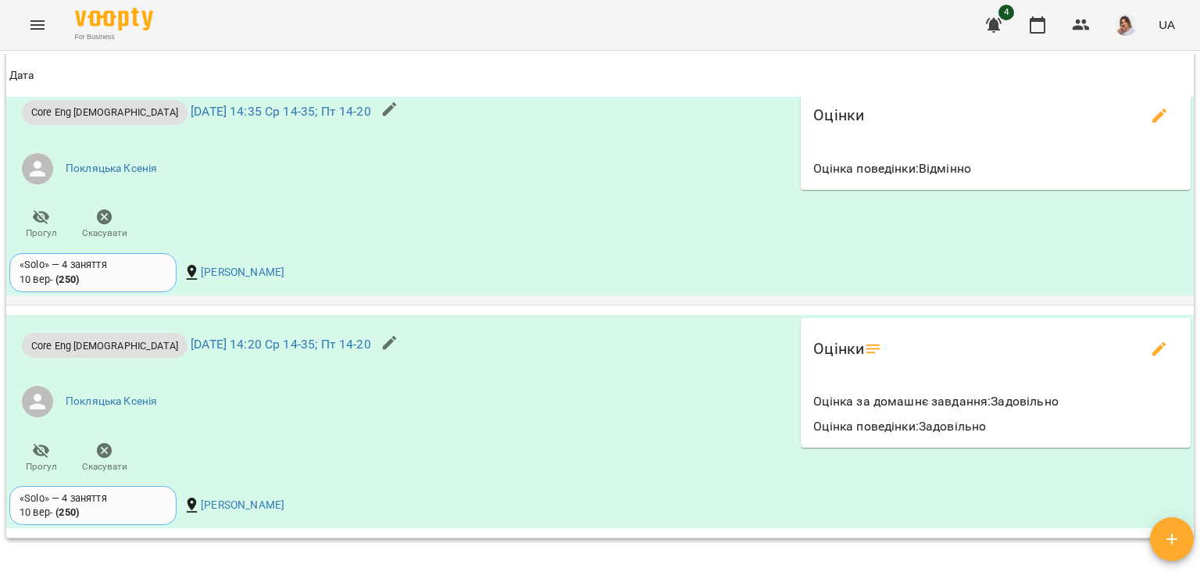
click at [130, 278] on div "«Solo» — 4 заняття 10 вер - ( 250 )" at bounding box center [93, 272] width 147 height 29
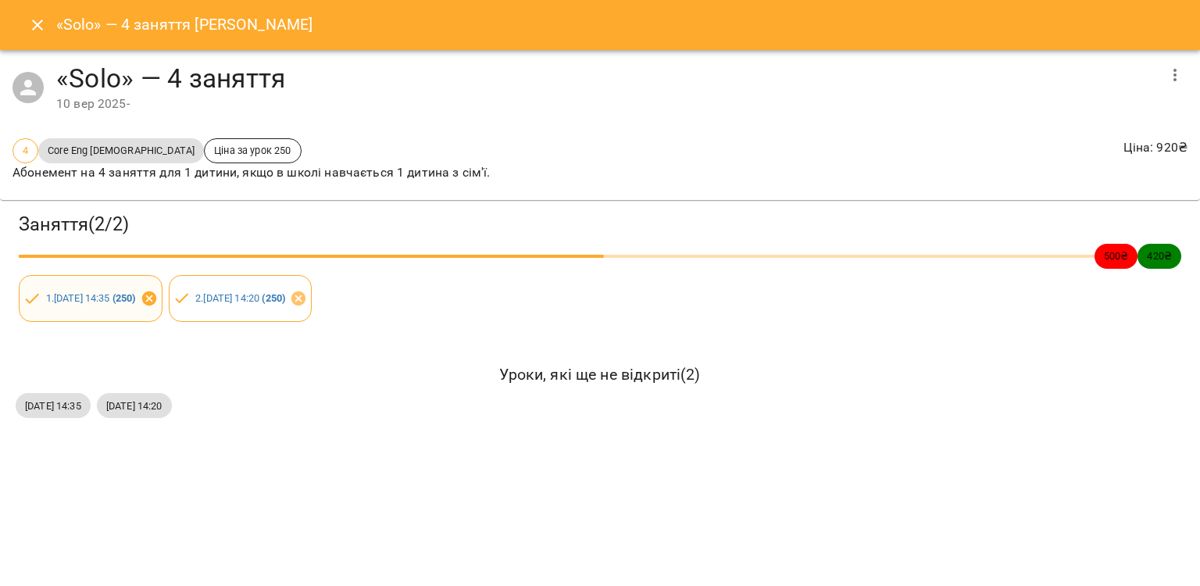
click at [155, 294] on icon at bounding box center [148, 298] width 14 height 14
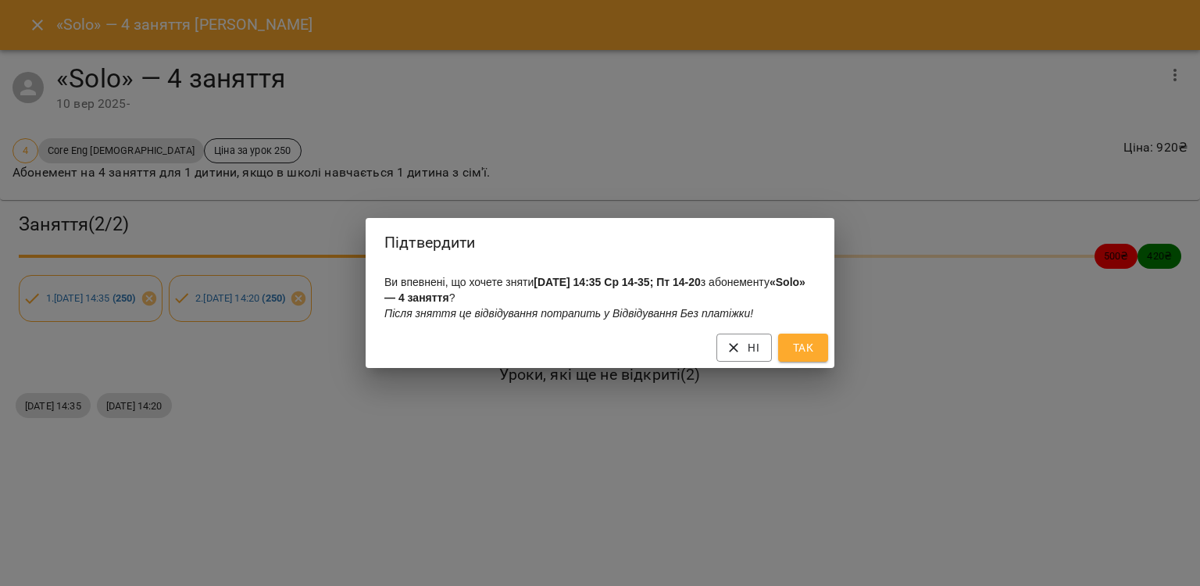
click at [803, 345] on span "Так" at bounding box center [802, 347] width 25 height 19
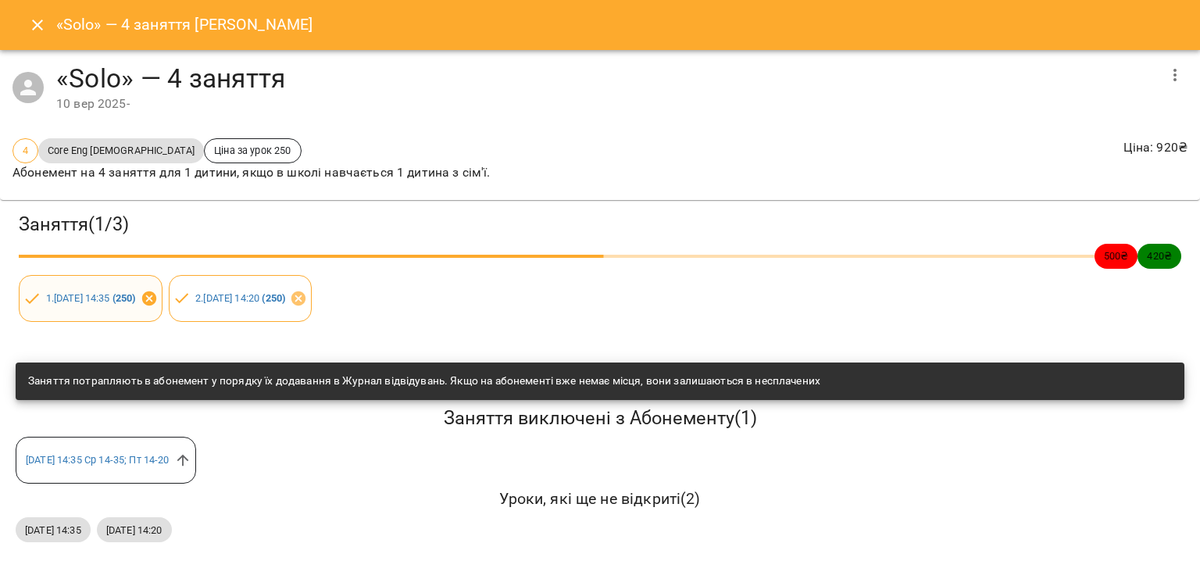
click at [158, 295] on icon at bounding box center [149, 298] width 17 height 17
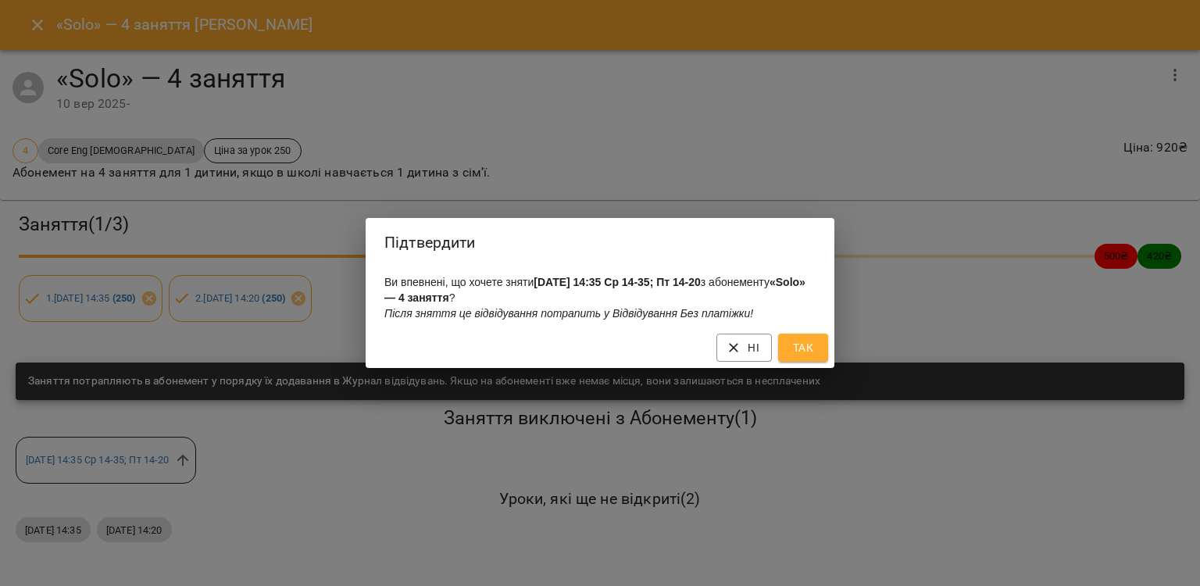
click at [796, 339] on button "Так" at bounding box center [803, 347] width 50 height 28
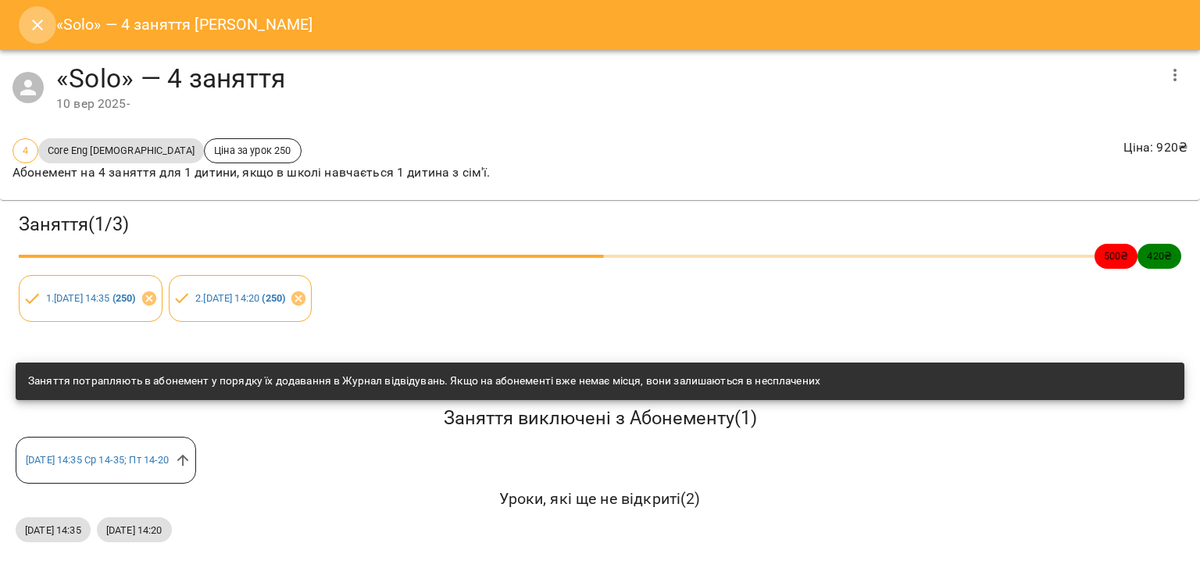
click at [25, 29] on button "Close" at bounding box center [37, 24] width 37 height 37
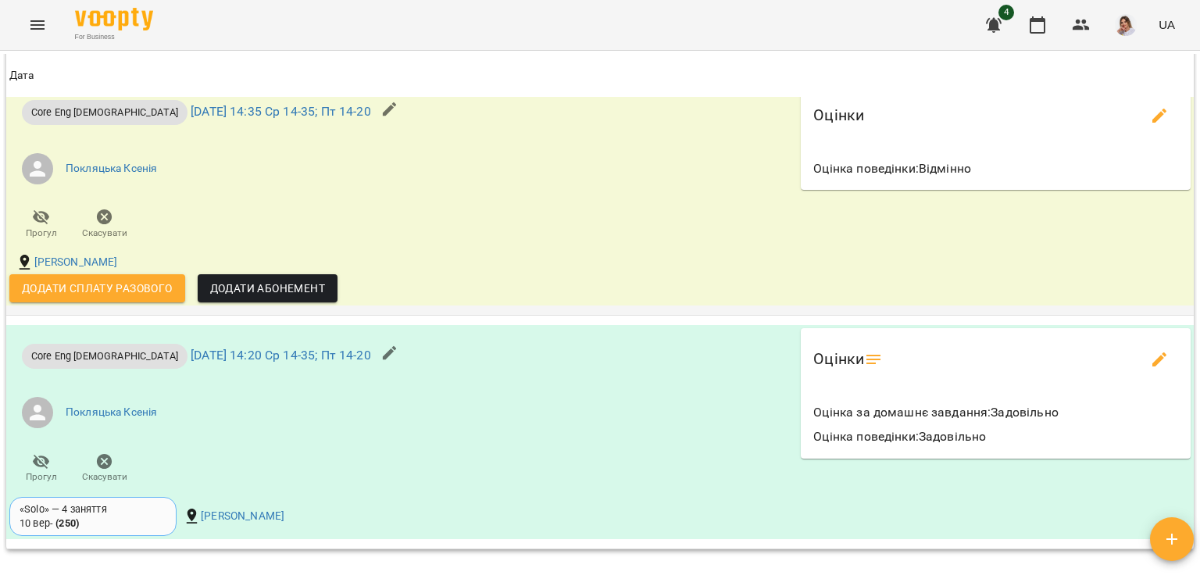
click at [159, 293] on span "Додати сплату разового" at bounding box center [97, 288] width 151 height 19
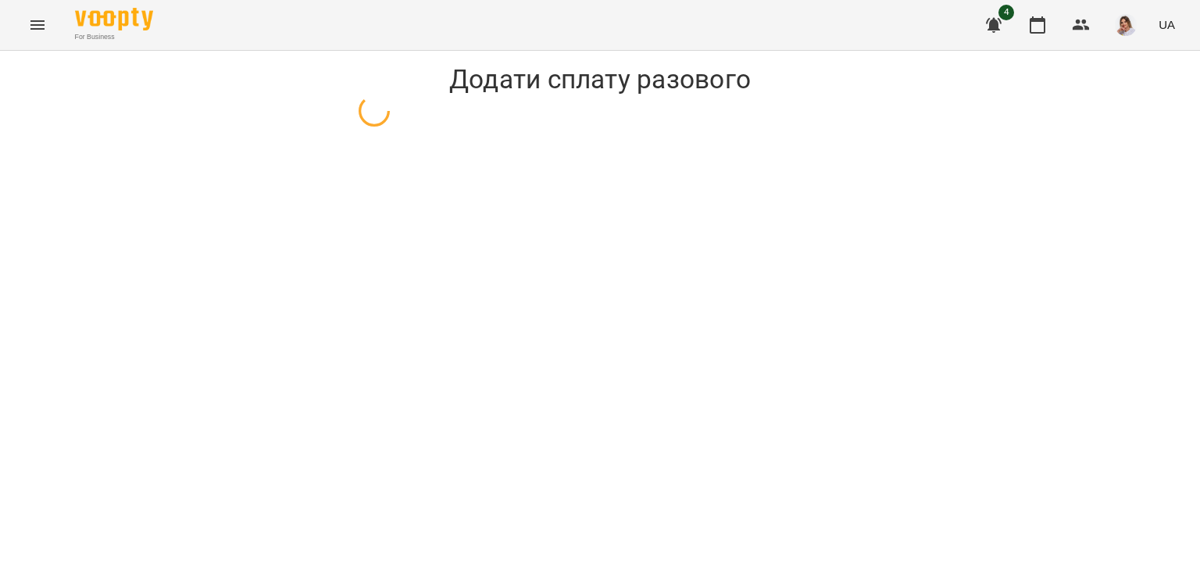
select select "**********"
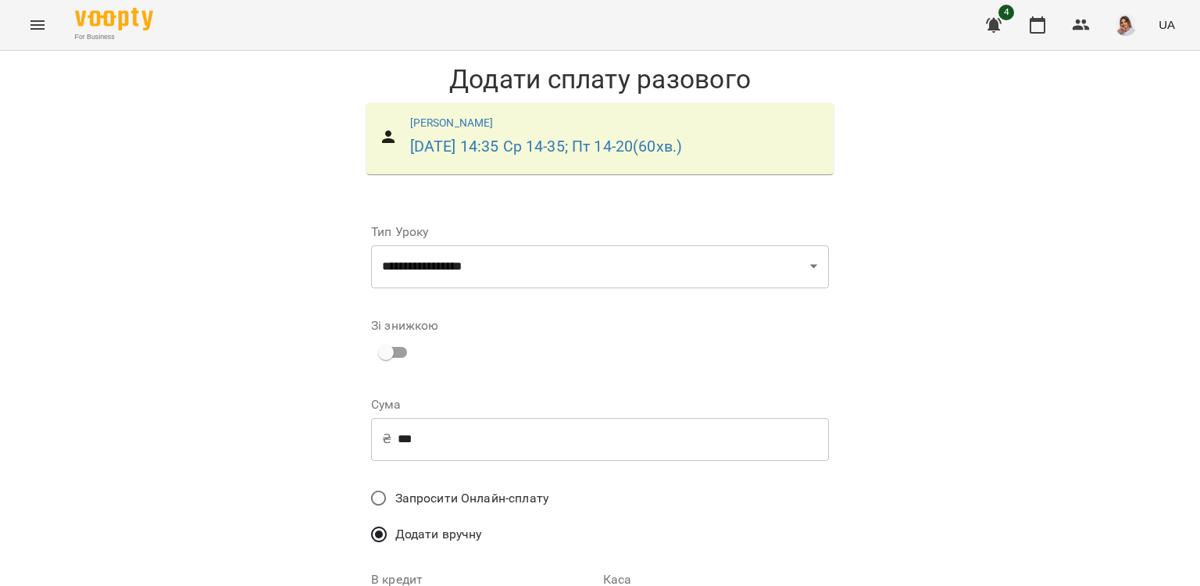
scroll to position [234, 0]
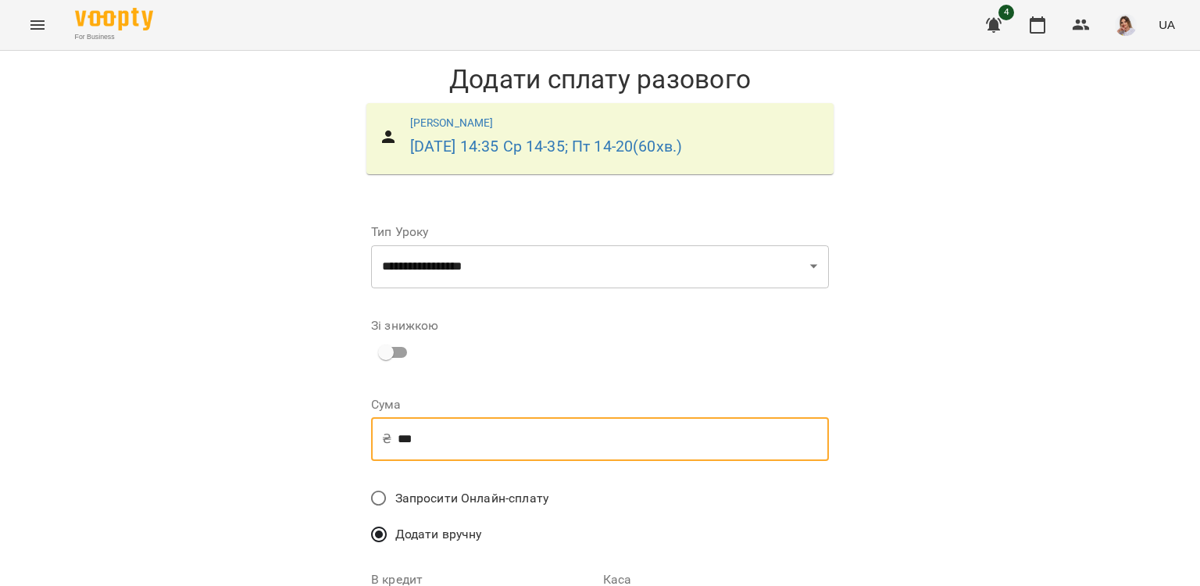
drag, startPoint x: 458, startPoint y: 206, endPoint x: 206, endPoint y: 203, distance: 252.3
click at [206, 203] on div "**********" at bounding box center [600, 439] width 1200 height 777
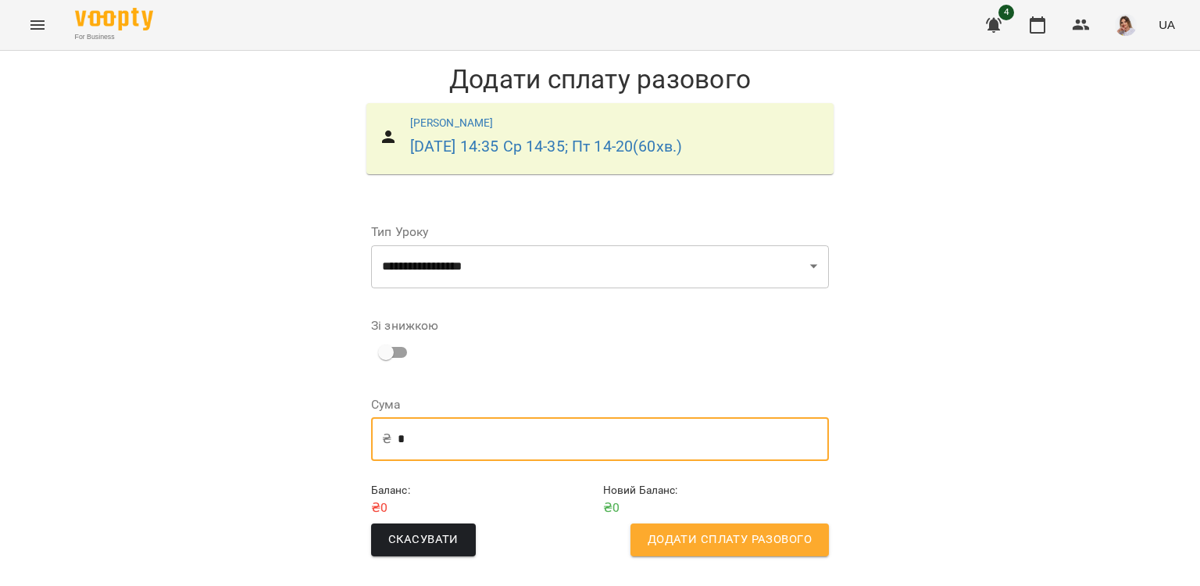
scroll to position [0, 0]
type input "*"
click at [717, 539] on span "Додати сплату разового" at bounding box center [729, 539] width 164 height 20
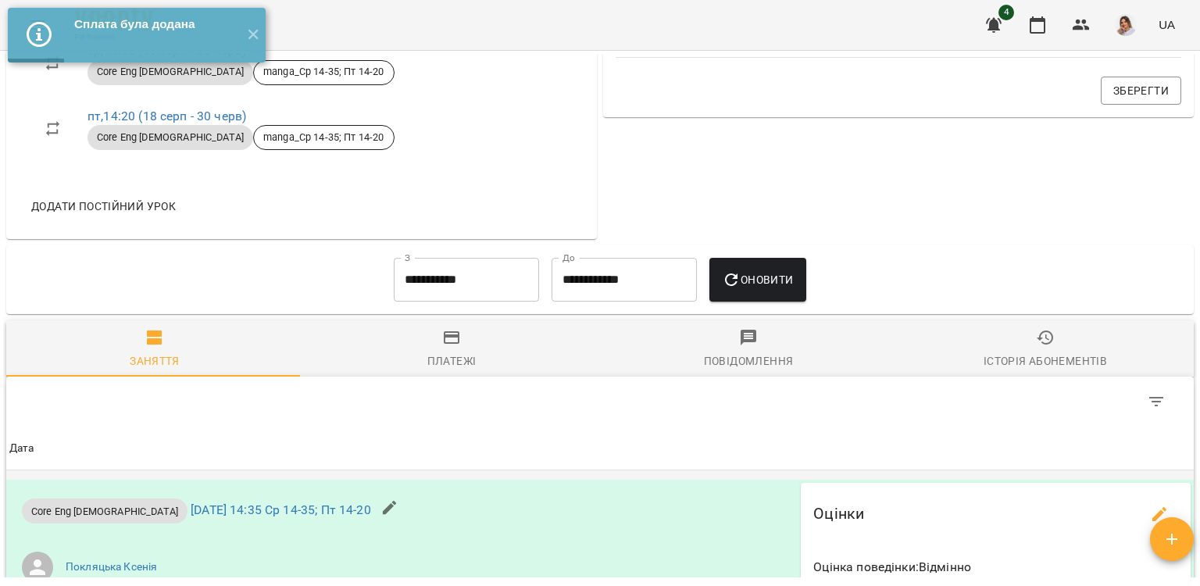
scroll to position [859, 0]
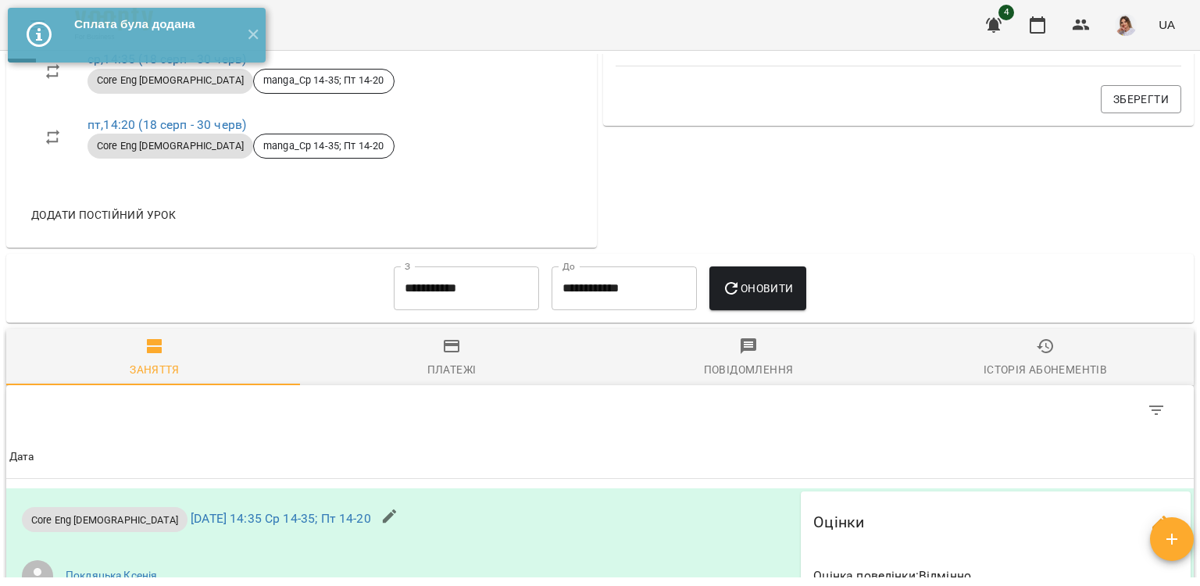
click at [412, 292] on input "**********" at bounding box center [466, 288] width 145 height 44
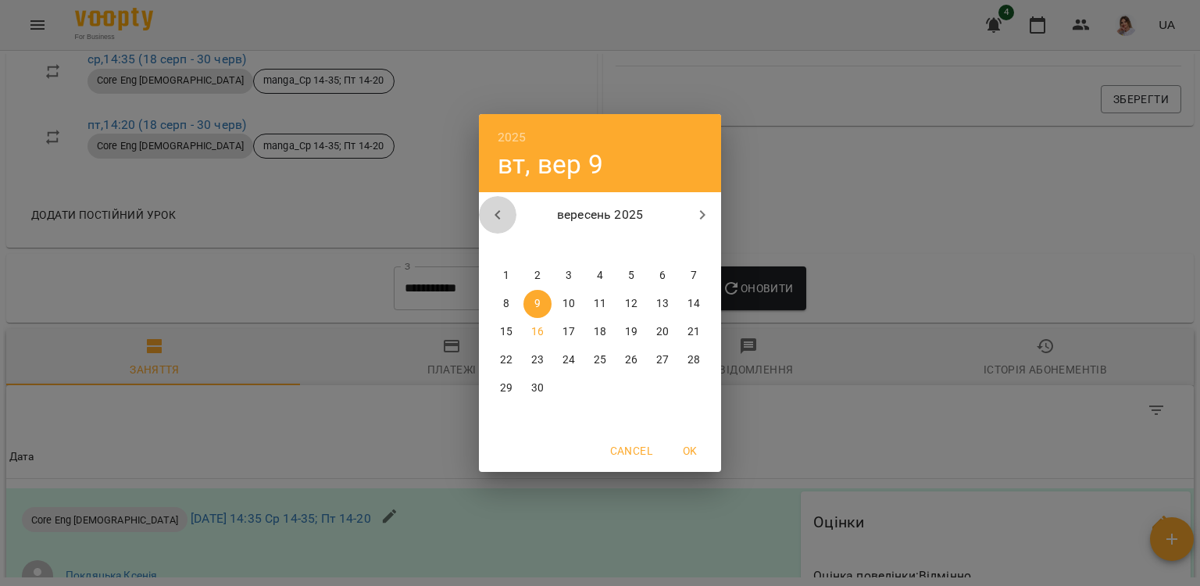
click at [506, 213] on icon "button" at bounding box center [497, 214] width 19 height 19
click at [511, 367] on p "18" at bounding box center [506, 360] width 12 height 16
type input "**********"
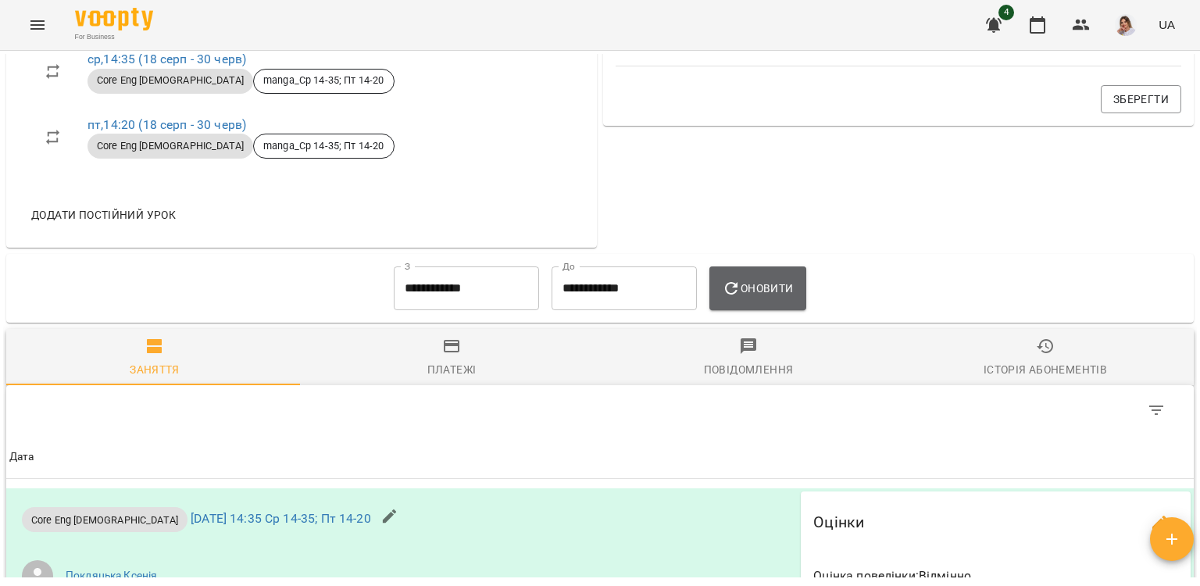
click at [788, 291] on span "Оновити" at bounding box center [757, 288] width 71 height 19
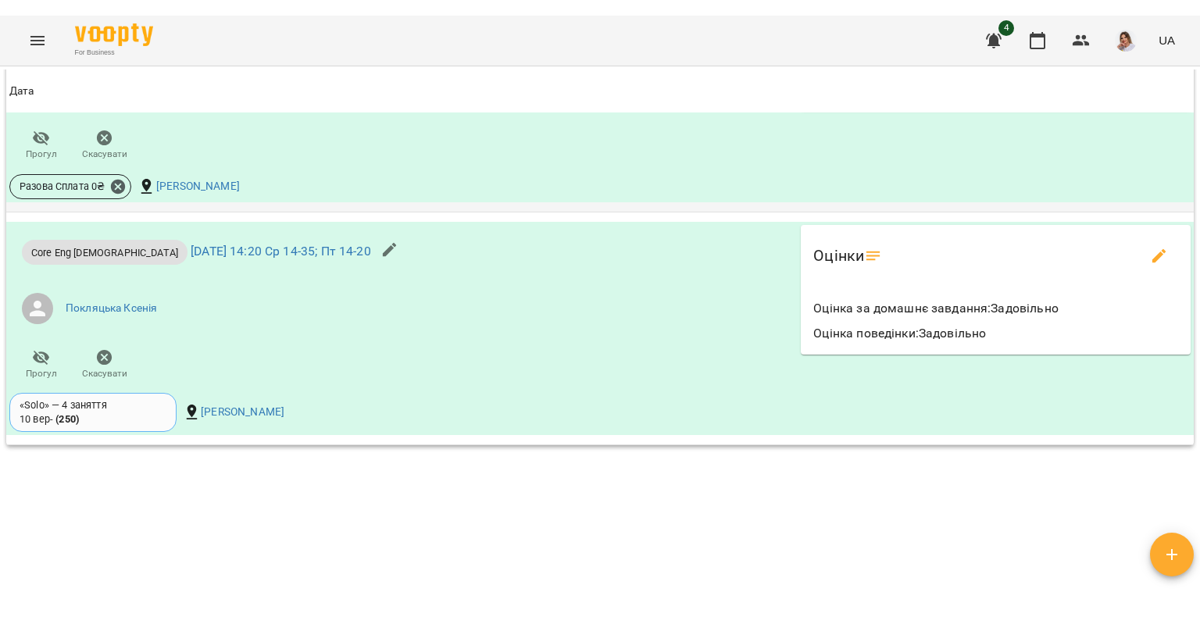
scroll to position [2366, 0]
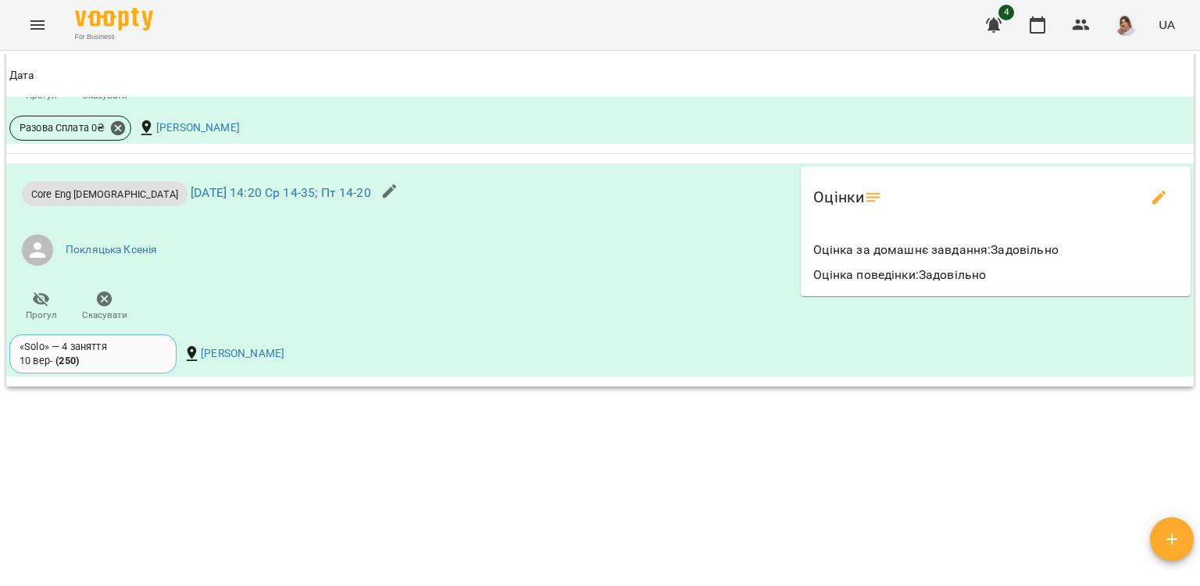
click at [36, 20] on icon "Menu" at bounding box center [37, 24] width 14 height 9
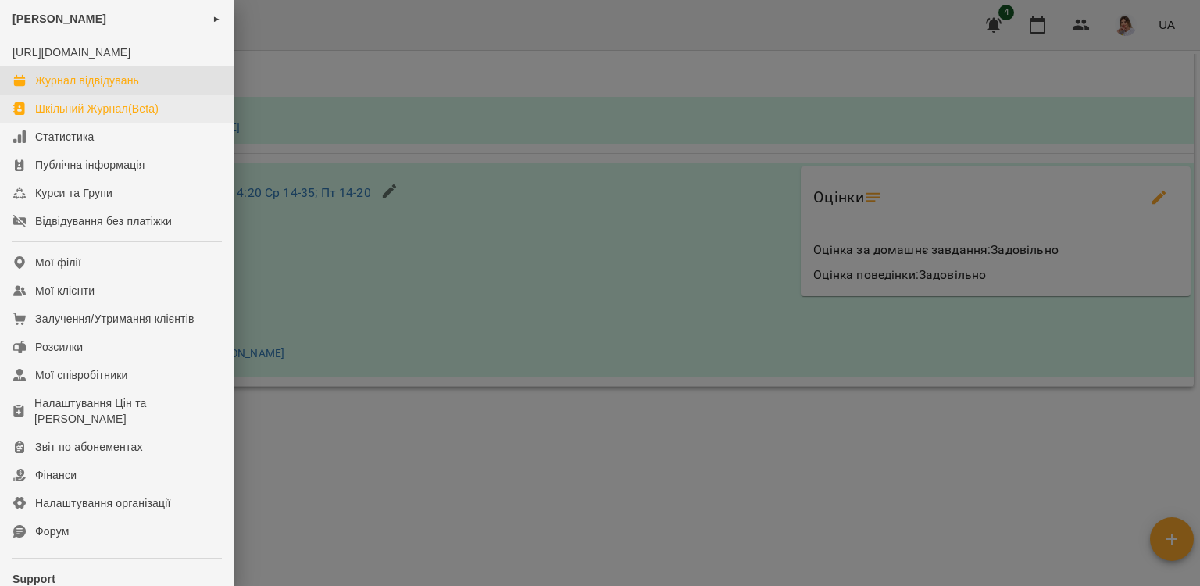
drag, startPoint x: 69, startPoint y: 93, endPoint x: 69, endPoint y: 123, distance: 30.5
click at [69, 88] on div "Журнал відвідувань" at bounding box center [87, 81] width 104 height 16
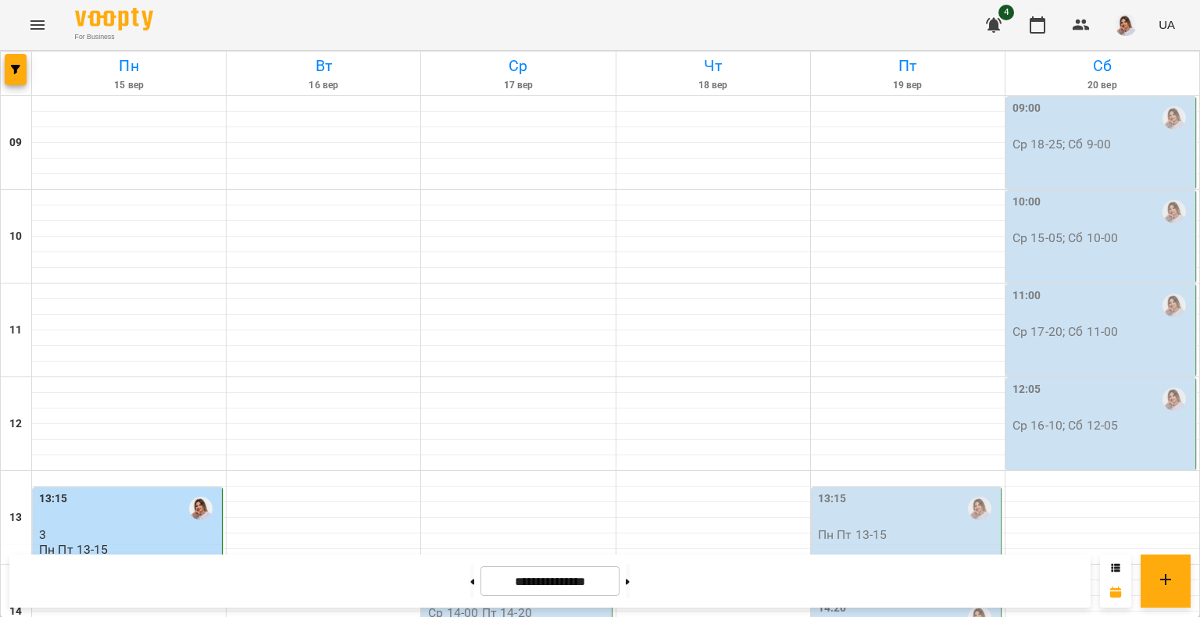
scroll to position [390, 0]
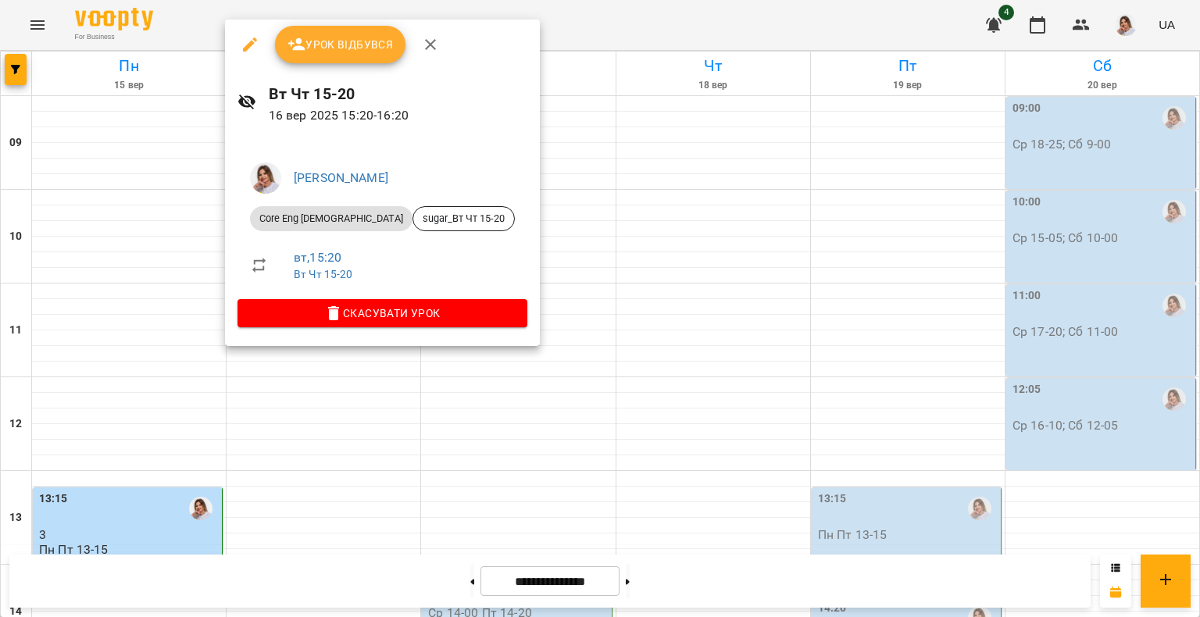
click at [353, 52] on span "Урок відбувся" at bounding box center [340, 44] width 106 height 19
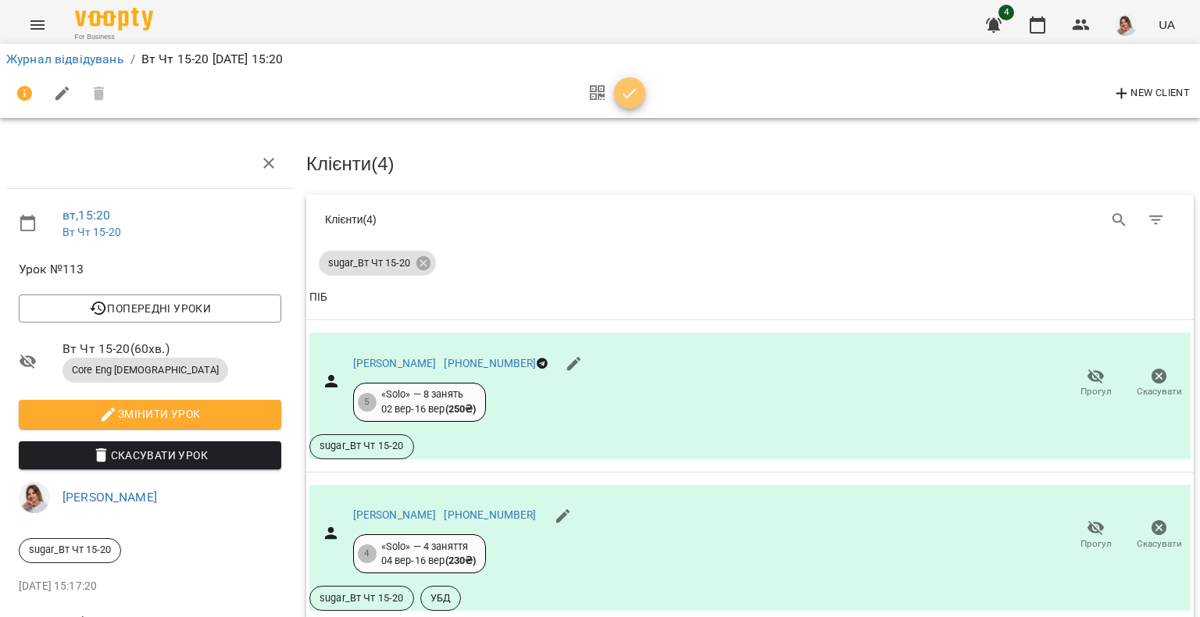
click at [628, 81] on button "button" at bounding box center [629, 92] width 31 height 31
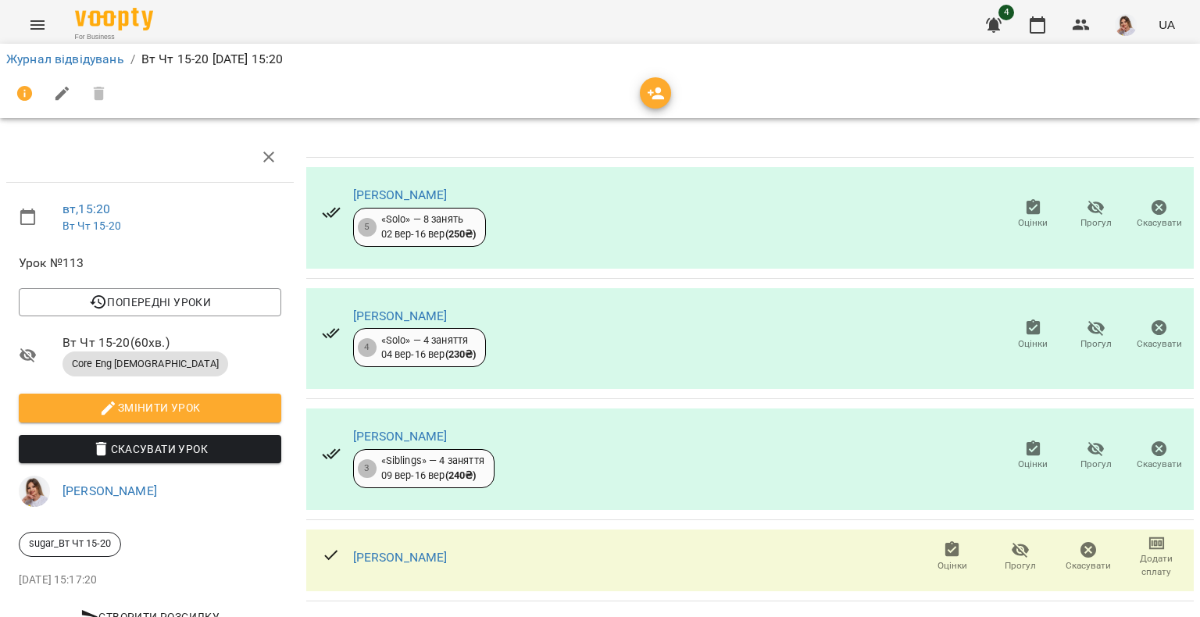
scroll to position [56, 0]
click at [441, 550] on link "Соннова Мілана Віталіївна" at bounding box center [400, 557] width 94 height 15
click at [1025, 440] on icon "button" at bounding box center [1032, 448] width 14 height 16
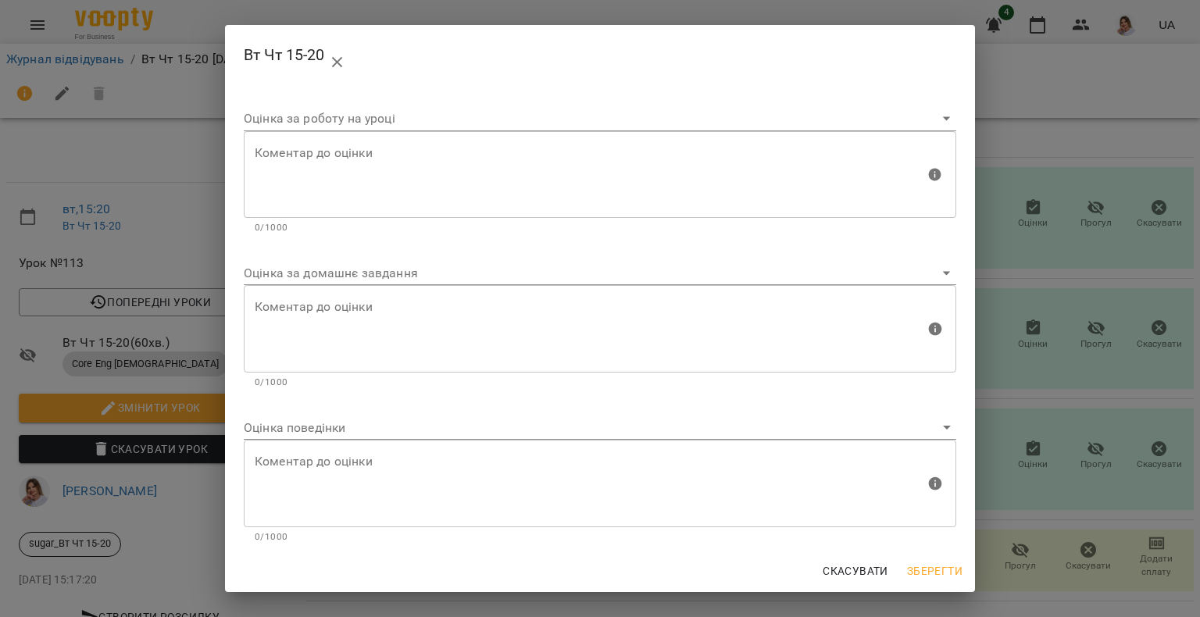
click at [347, 274] on body "For Business 4 UA Журнал відвідувань / Вт Чт 15-20 вт, 16 вер 2025 15:20 вт , 1…" at bounding box center [600, 328] width 1200 height 656
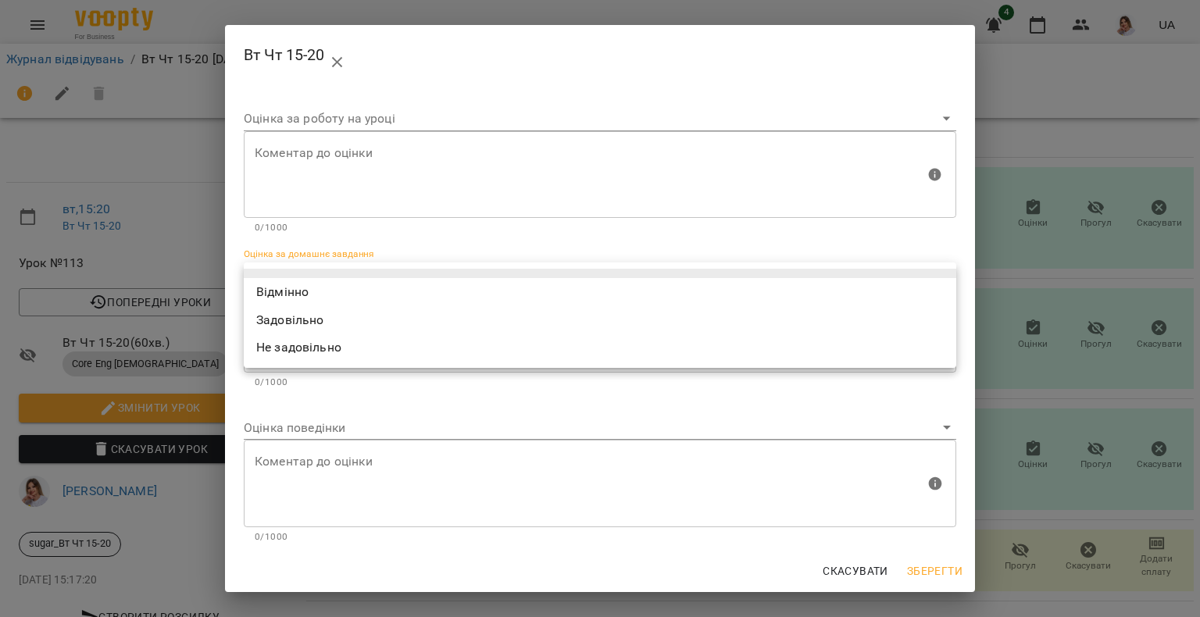
click at [328, 326] on li "Задовільно" at bounding box center [600, 320] width 712 height 28
type input "**********"
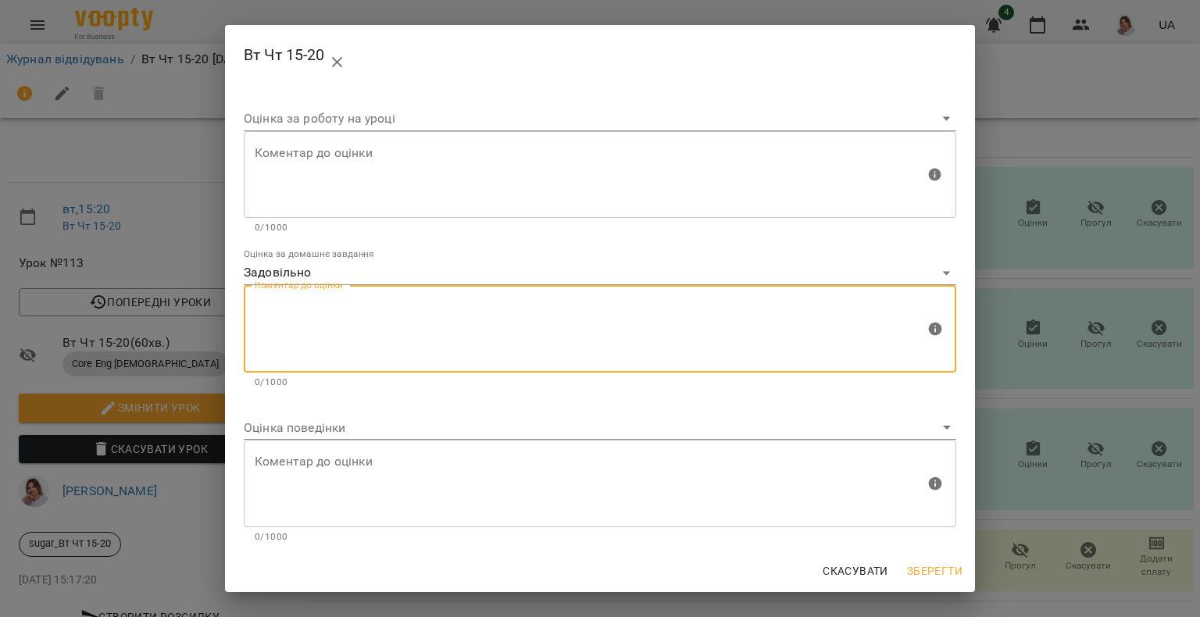
click at [319, 320] on textarea at bounding box center [590, 329] width 670 height 59
type textarea "**********"
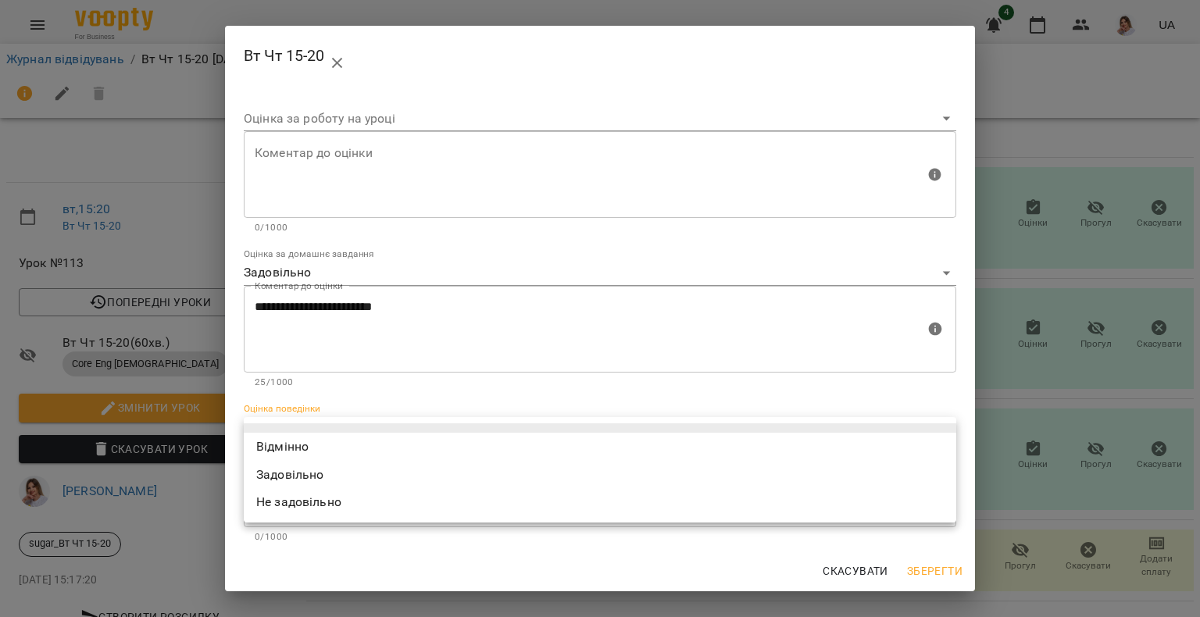
click at [276, 433] on body "For Business 4 UA Журнал відвідувань / Вт Чт 15-20 вт, 16 вер 2025 15:20 вт , 1…" at bounding box center [600, 328] width 1200 height 656
click at [273, 439] on li "Відмінно" at bounding box center [600, 447] width 712 height 28
type input "*********"
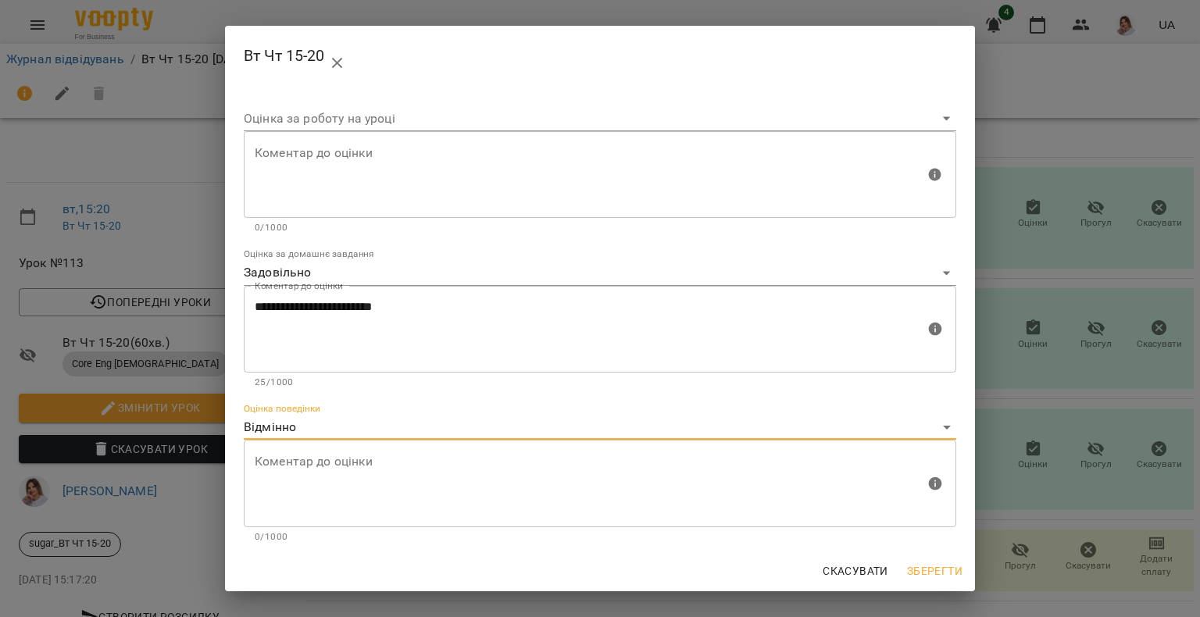
click at [942, 570] on span "Зберегти" at bounding box center [934, 571] width 55 height 19
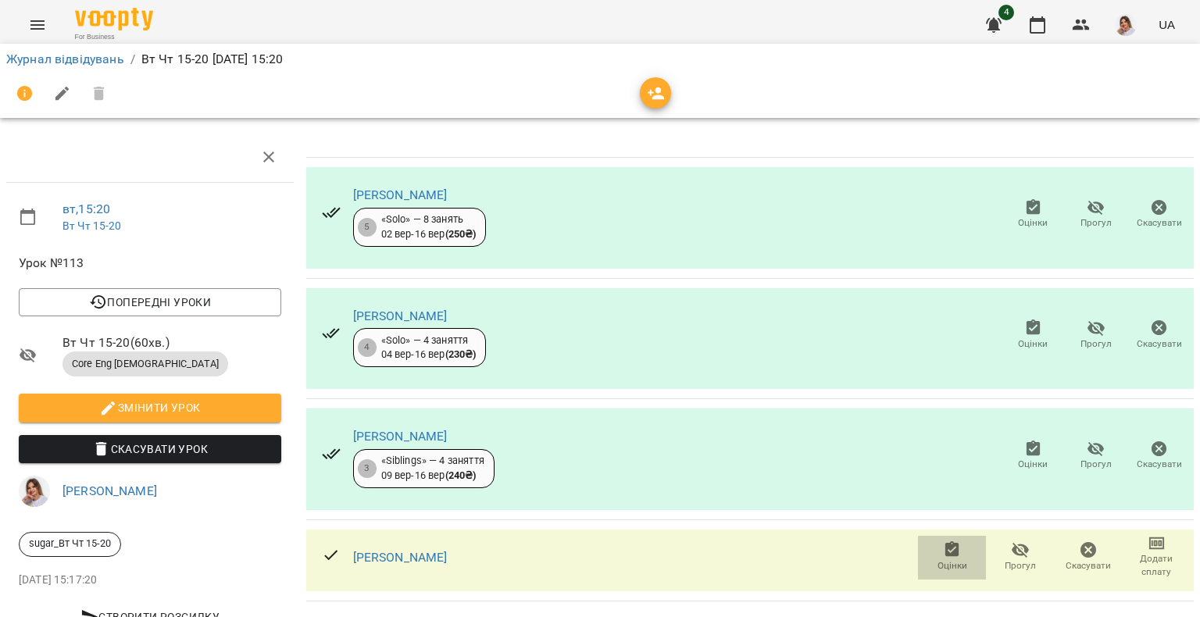
click at [945, 541] on icon "button" at bounding box center [952, 549] width 14 height 16
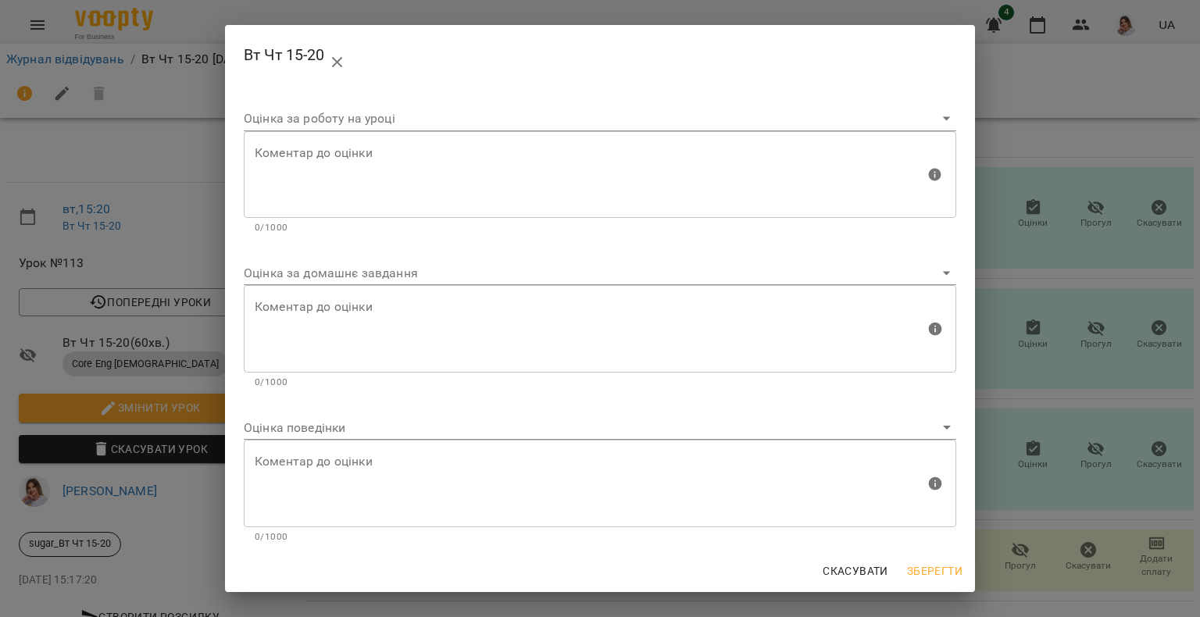
click at [323, 270] on body "For Business 4 UA Журнал відвідувань / Вт Чт 15-20 вт, 16 вер 2025 15:20 вт , 1…" at bounding box center [600, 328] width 1200 height 656
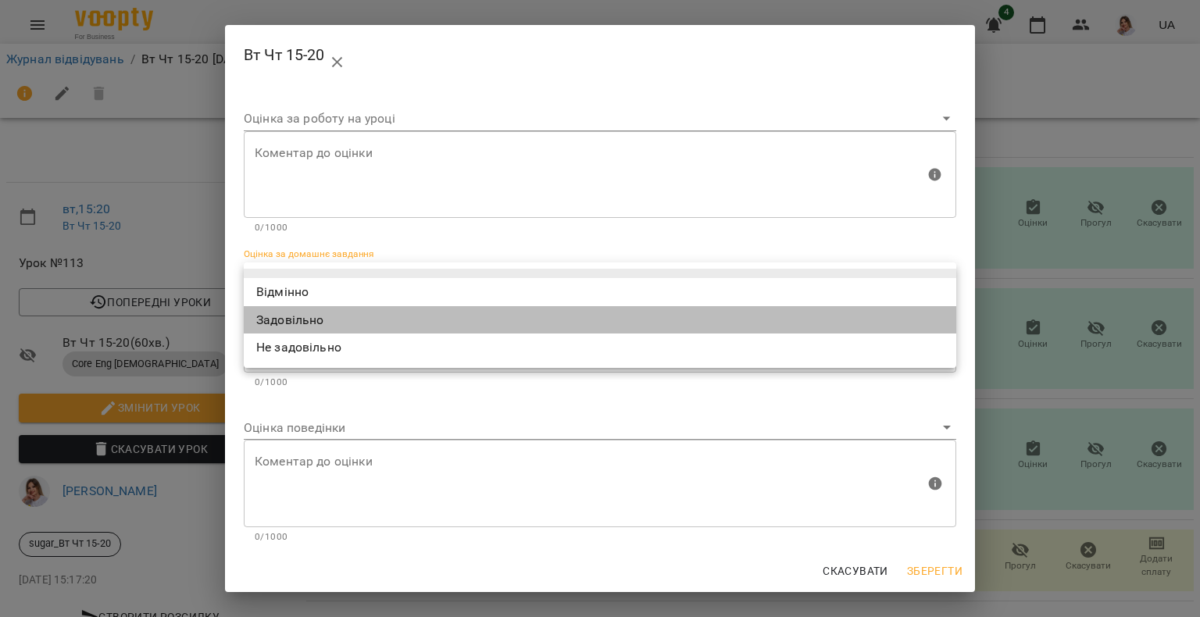
click at [315, 315] on li "Задовільно" at bounding box center [600, 320] width 712 height 28
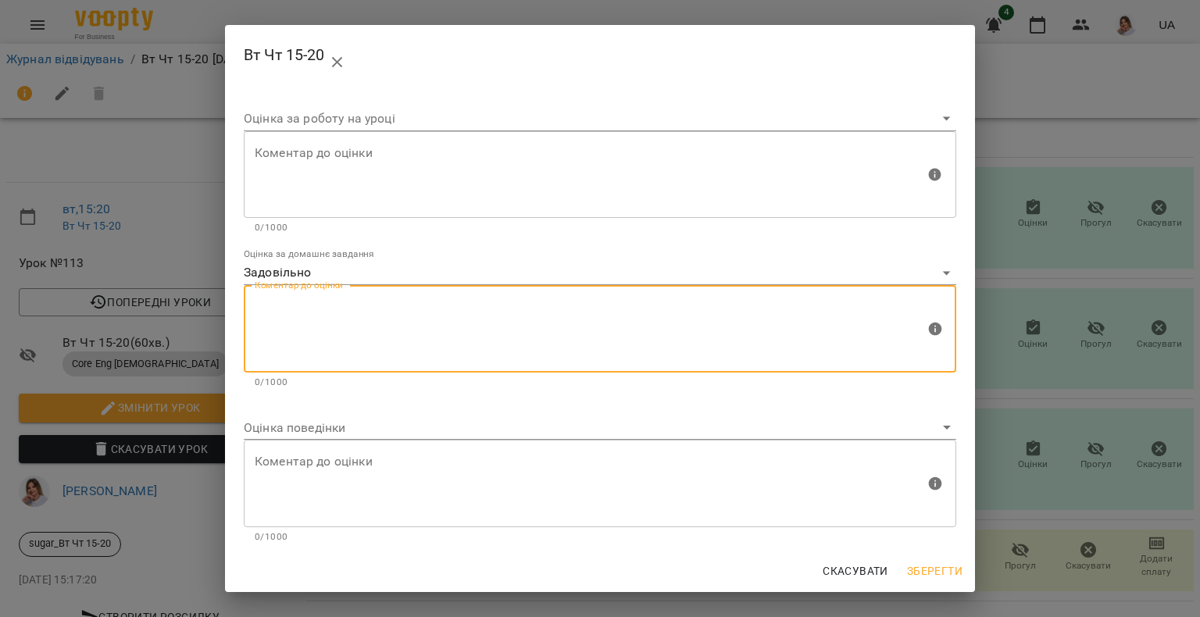
click at [319, 317] on textarea at bounding box center [590, 329] width 670 height 59
click at [380, 269] on body "For Business 4 UA Журнал відвідувань / Вт Чт 15-20 вт, 16 вер 2025 15:20 вт , 1…" at bounding box center [600, 328] width 1200 height 656
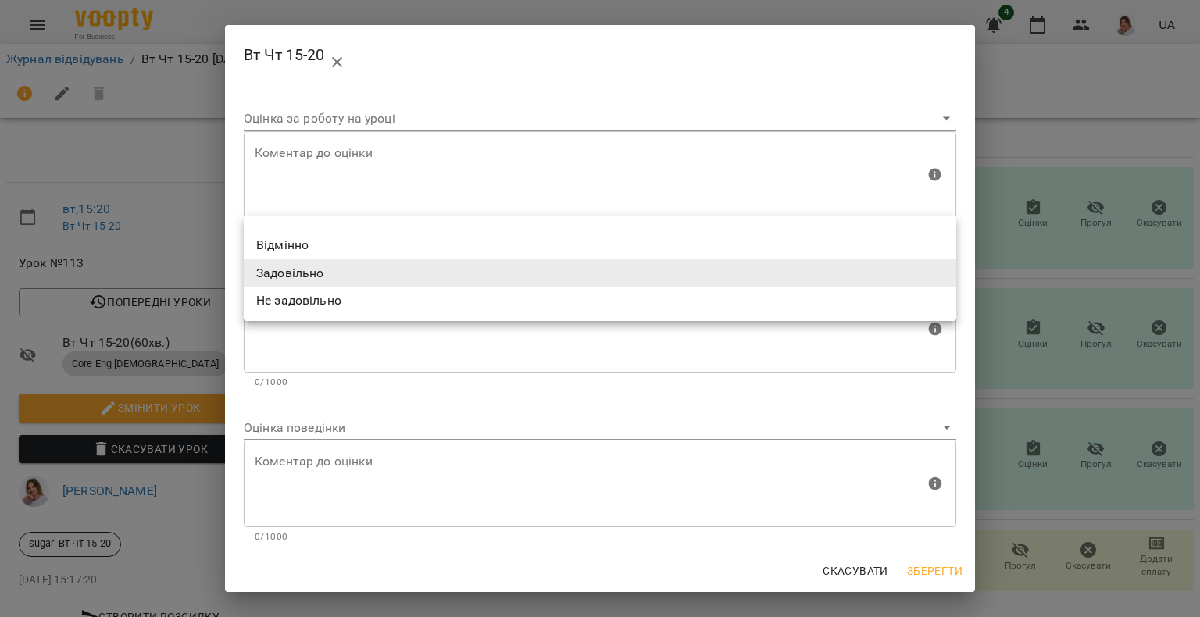
click at [351, 282] on li "Задовільно" at bounding box center [600, 273] width 712 height 28
click at [324, 266] on body "For Business 4 UA Журнал відвідувань / Вт Чт 15-20 вт, 16 вер 2025 15:20 вт , 1…" at bounding box center [600, 328] width 1200 height 656
click at [294, 235] on li "Відмінно" at bounding box center [600, 245] width 712 height 28
type input "*********"
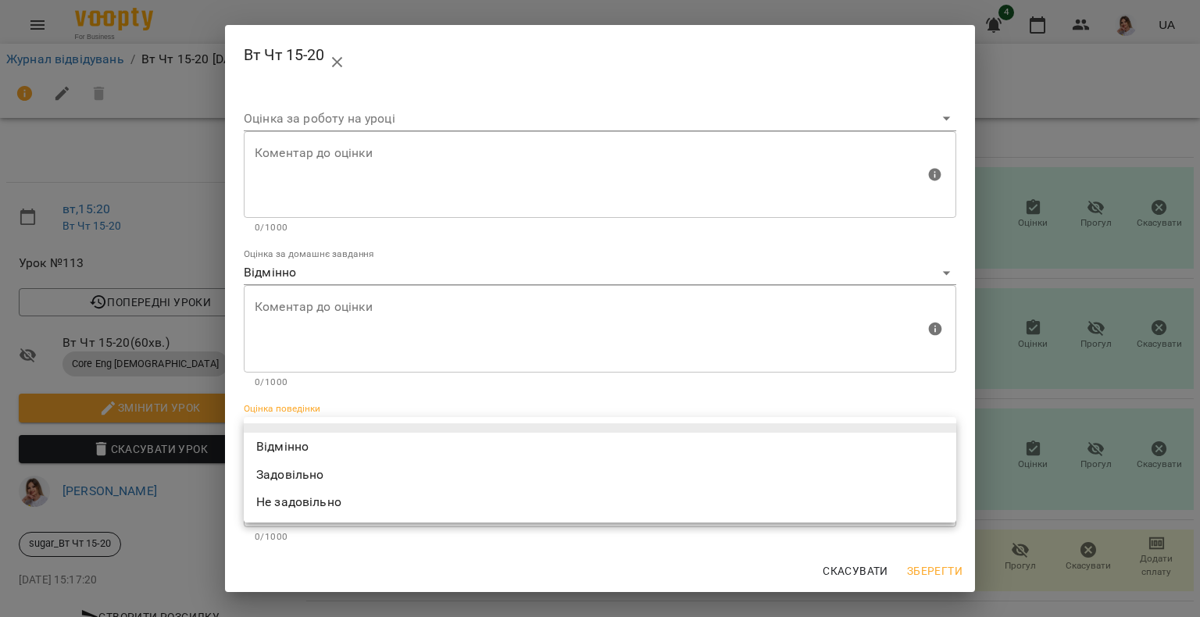
click at [278, 419] on body "For Business 4 UA Журнал відвідувань / Вт Чт 15-20 вт, 16 вер 2025 15:20 вт , 1…" at bounding box center [600, 328] width 1200 height 656
click at [271, 439] on li "Відмінно" at bounding box center [600, 447] width 712 height 28
type input "*********"
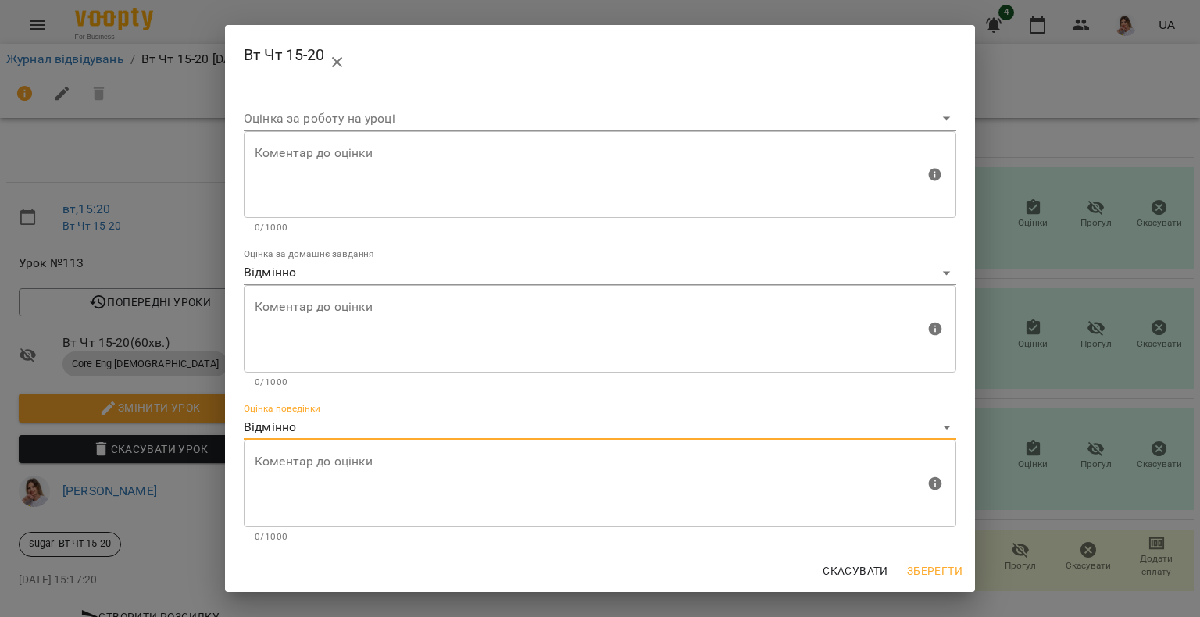
click at [950, 562] on span "Зберегти" at bounding box center [934, 571] width 55 height 19
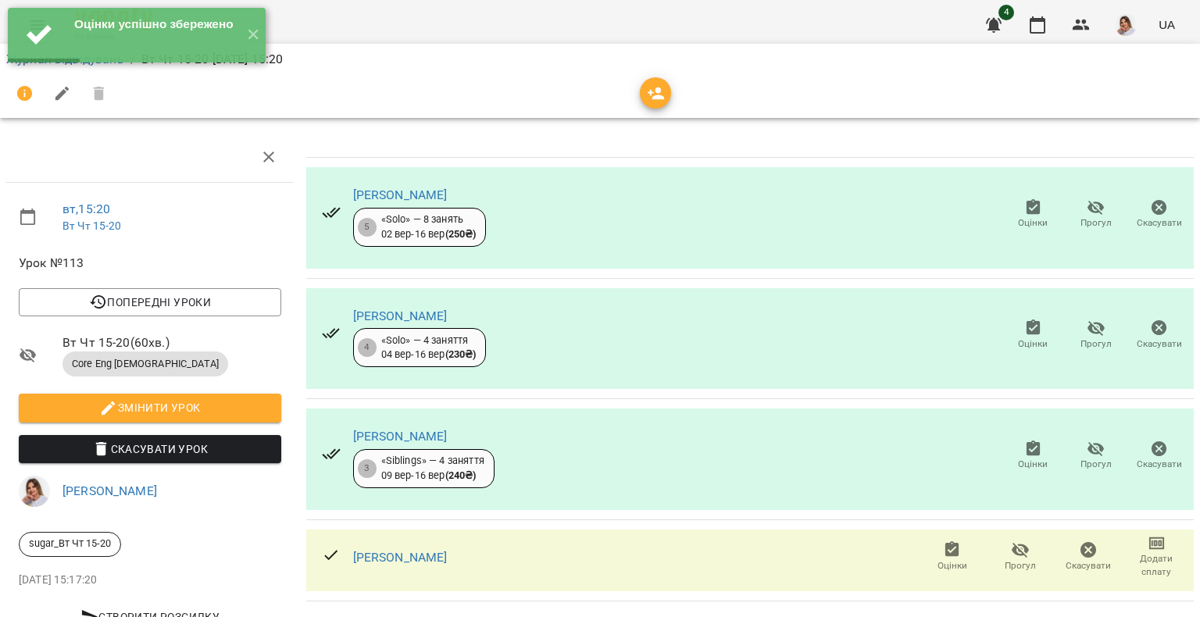
click at [1007, 193] on button "Оцінки" at bounding box center [1032, 215] width 63 height 44
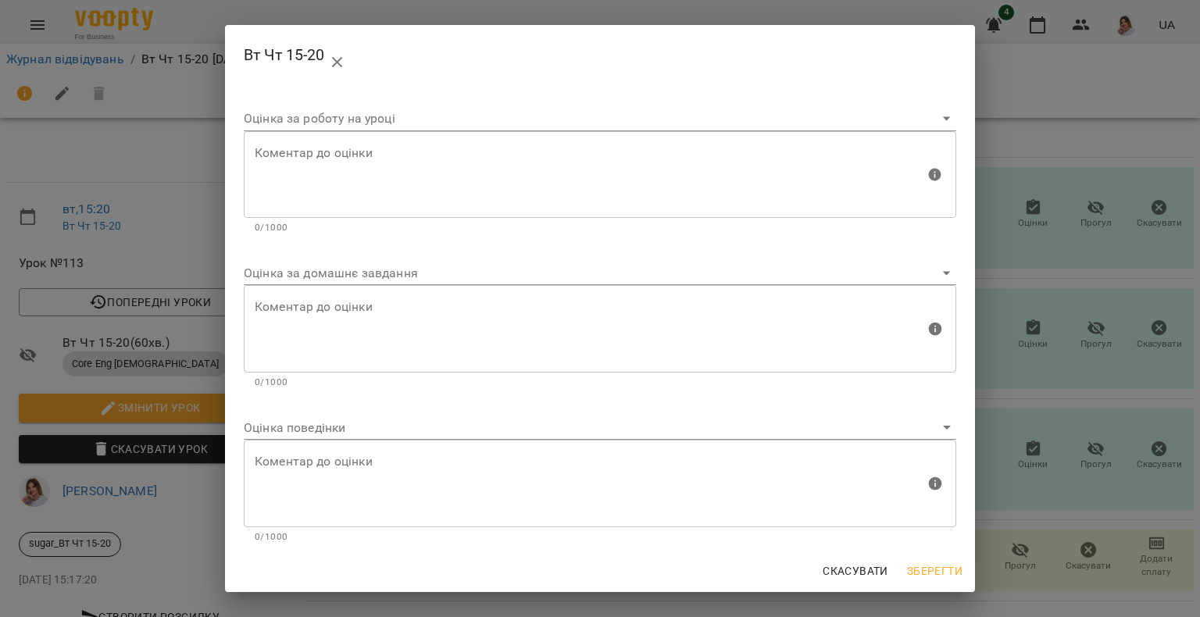
click at [314, 273] on body "For Business 4 UA Журнал відвідувань / Вт Чт 15-20 вт, 16 вер 2025 15:20 вт , 1…" at bounding box center [600, 328] width 1200 height 656
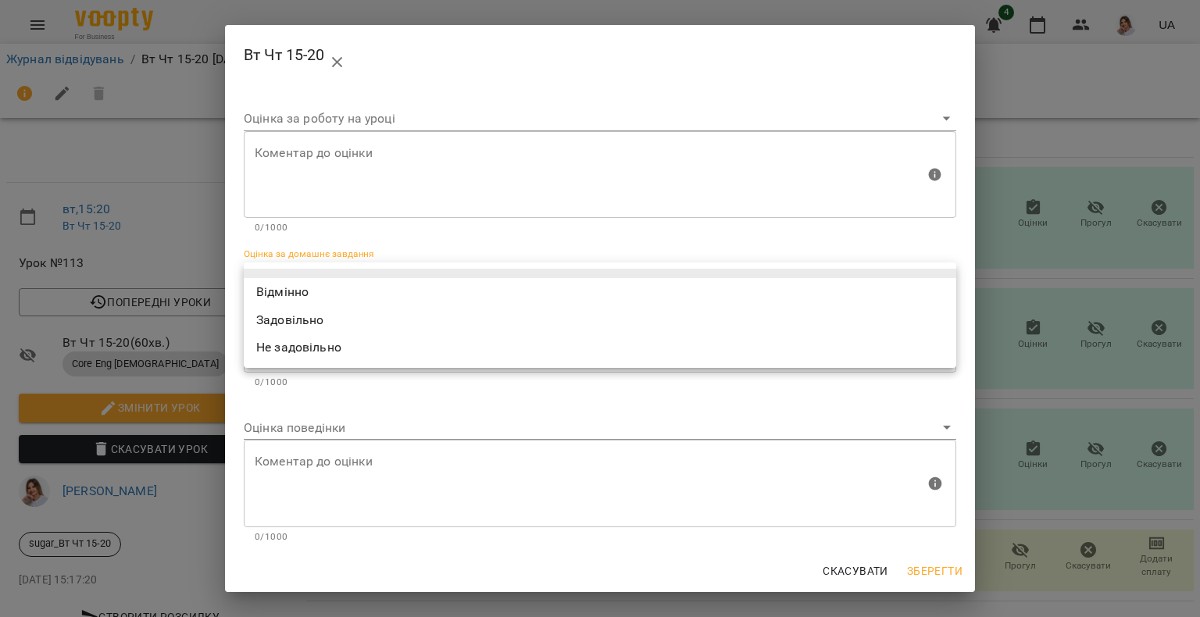
click at [301, 301] on li "Відмінно" at bounding box center [600, 292] width 712 height 28
type input "*********"
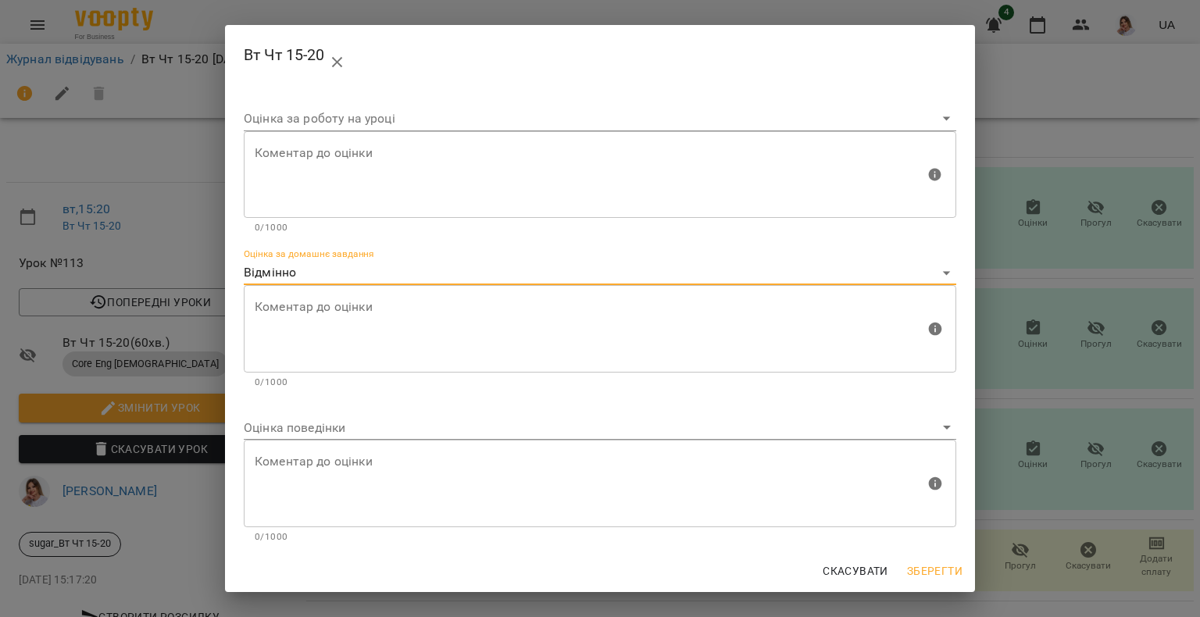
click at [321, 424] on body "For Business 4 UA Журнал відвідувань / Вт Чт 15-20 вт, 16 вер 2025 15:20 вт , 1…" at bounding box center [600, 328] width 1200 height 656
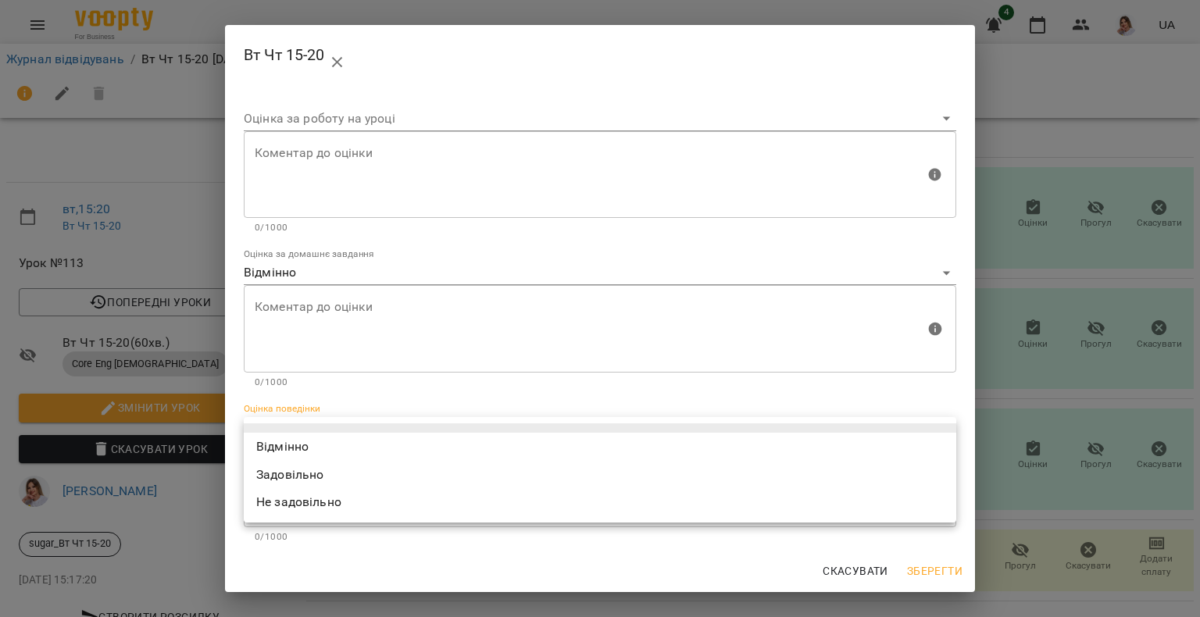
click at [323, 457] on li "Відмінно" at bounding box center [600, 447] width 712 height 28
type input "*********"
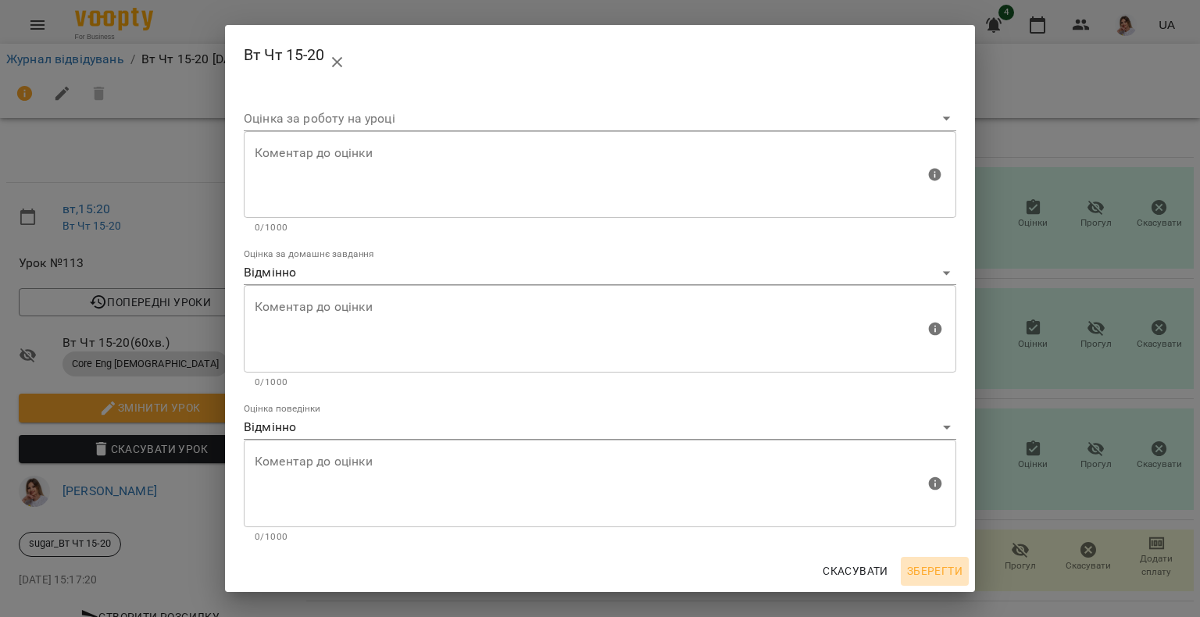
click at [925, 567] on span "Зберегти" at bounding box center [934, 571] width 55 height 19
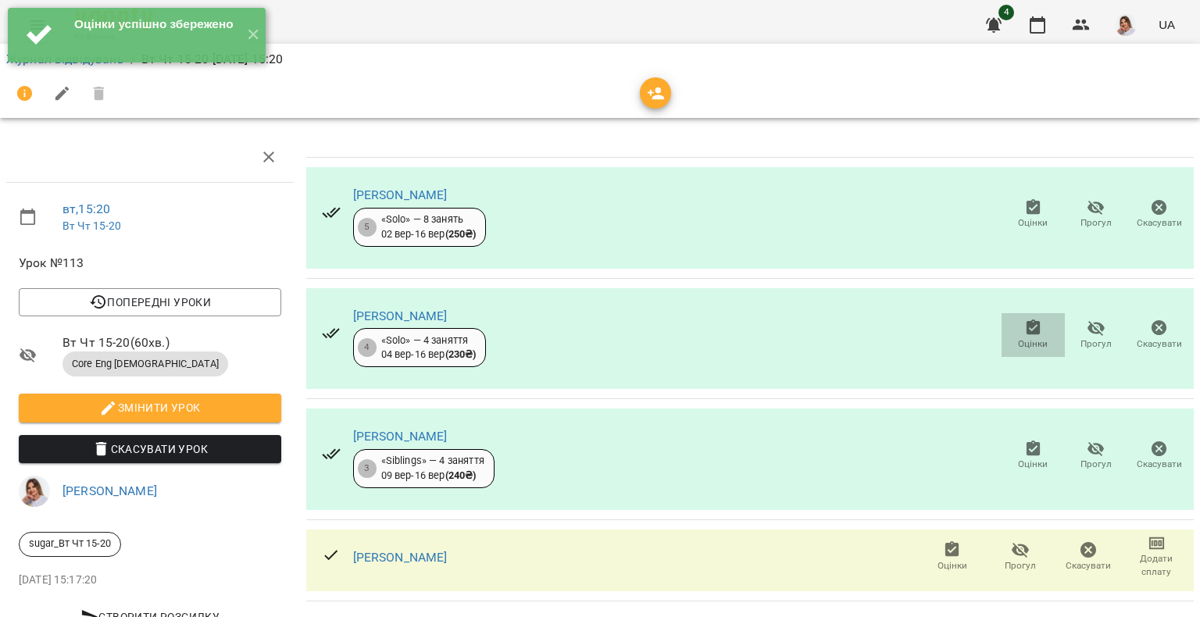
click at [1011, 319] on span "Оцінки" at bounding box center [1033, 334] width 45 height 31
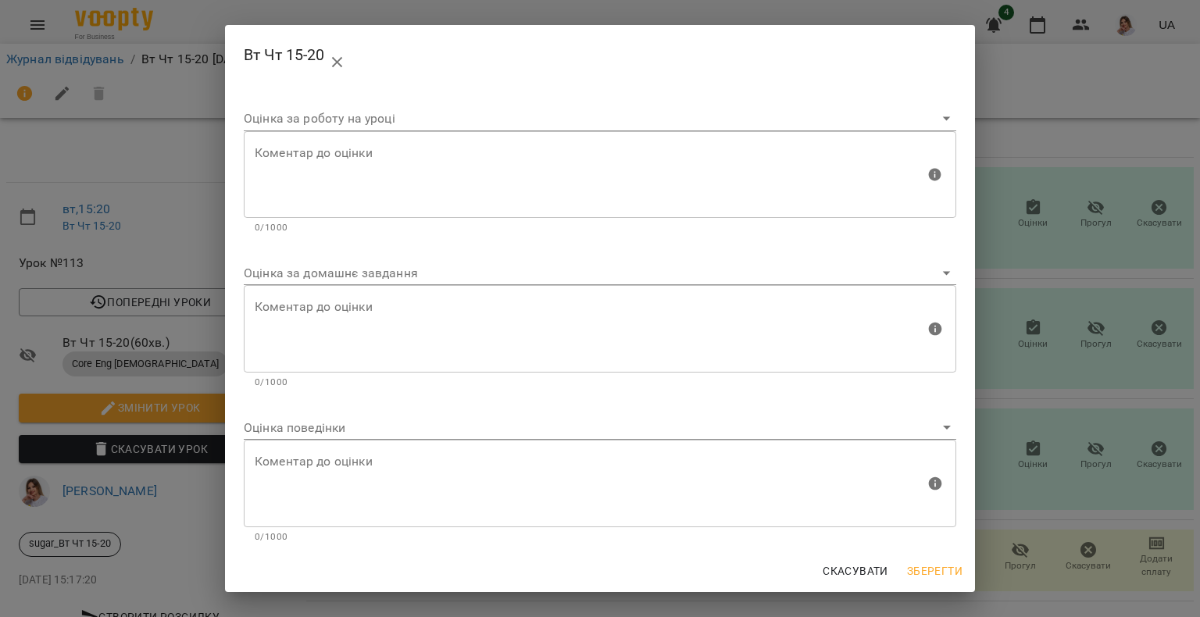
click at [292, 268] on body "For Business 4 UA Журнал відвідувань / Вт Чт 15-20 вт, 16 вер 2025 15:20 вт , 1…" at bounding box center [600, 328] width 1200 height 656
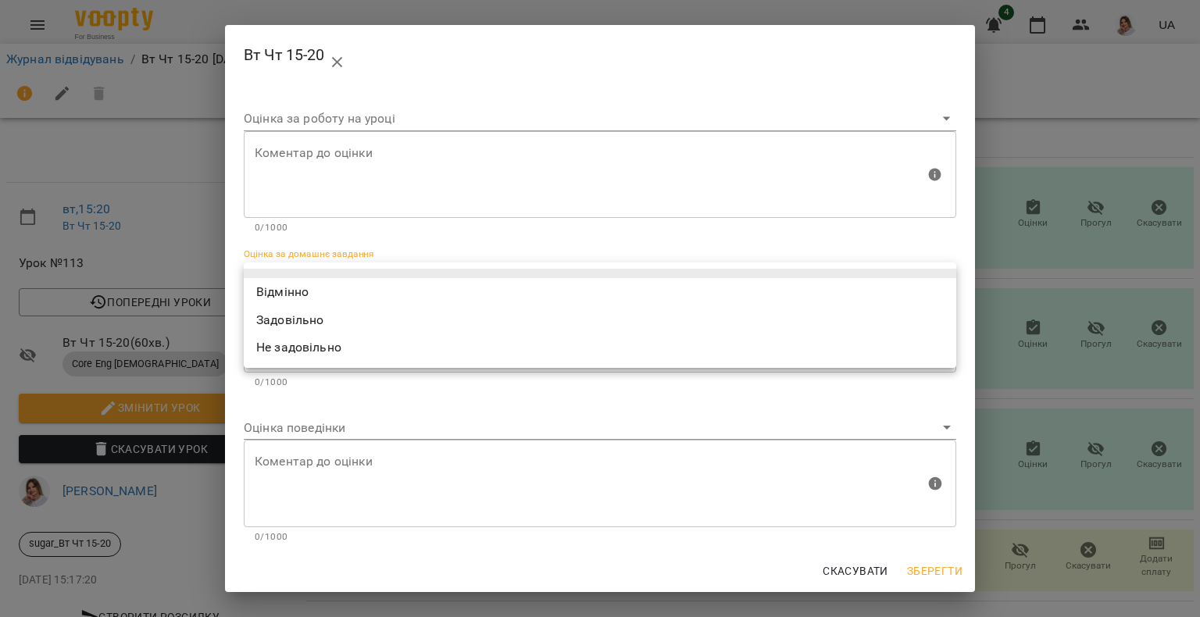
click at [282, 306] on li "Задовільно" at bounding box center [600, 320] width 712 height 28
type input "**********"
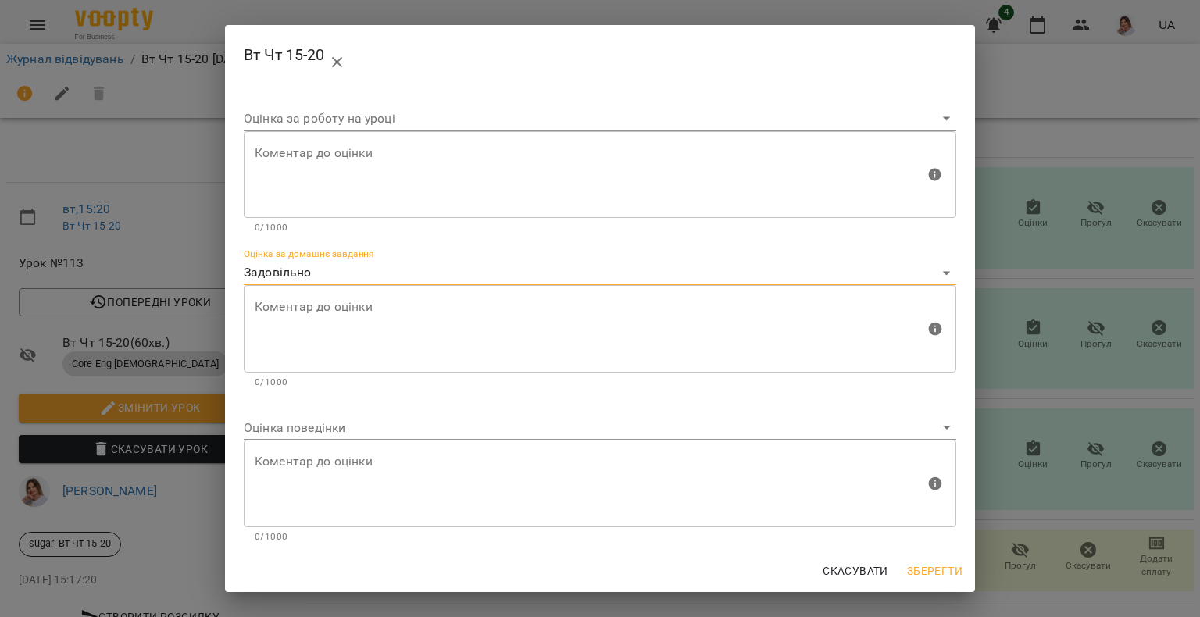
click at [301, 324] on textarea at bounding box center [590, 329] width 670 height 59
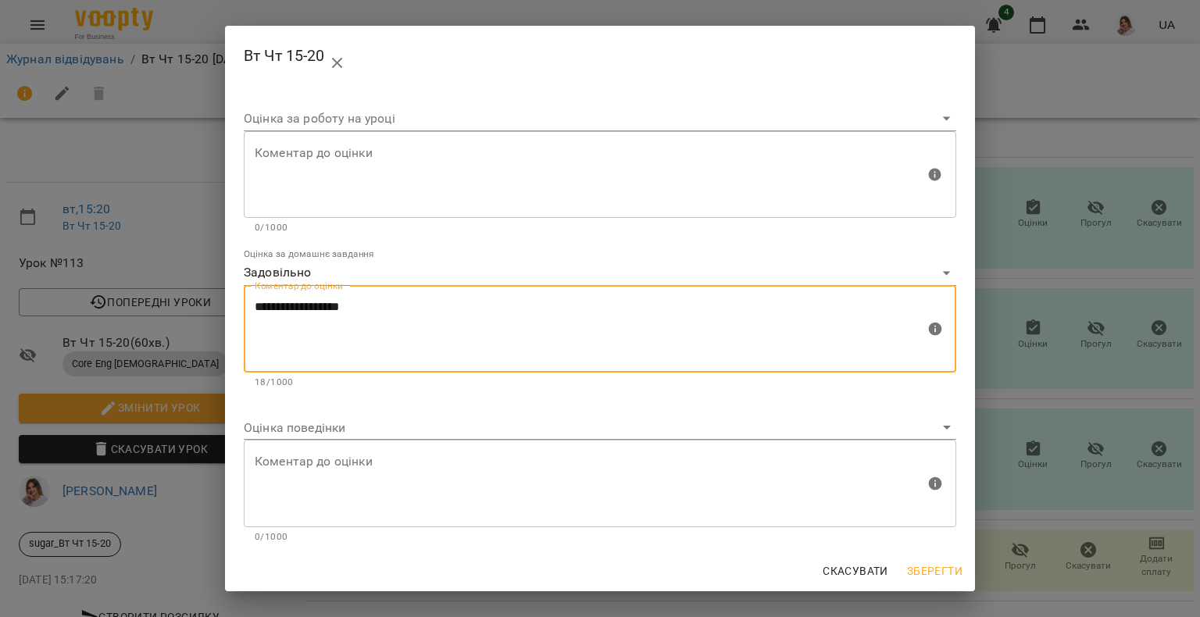
type textarea "**********"
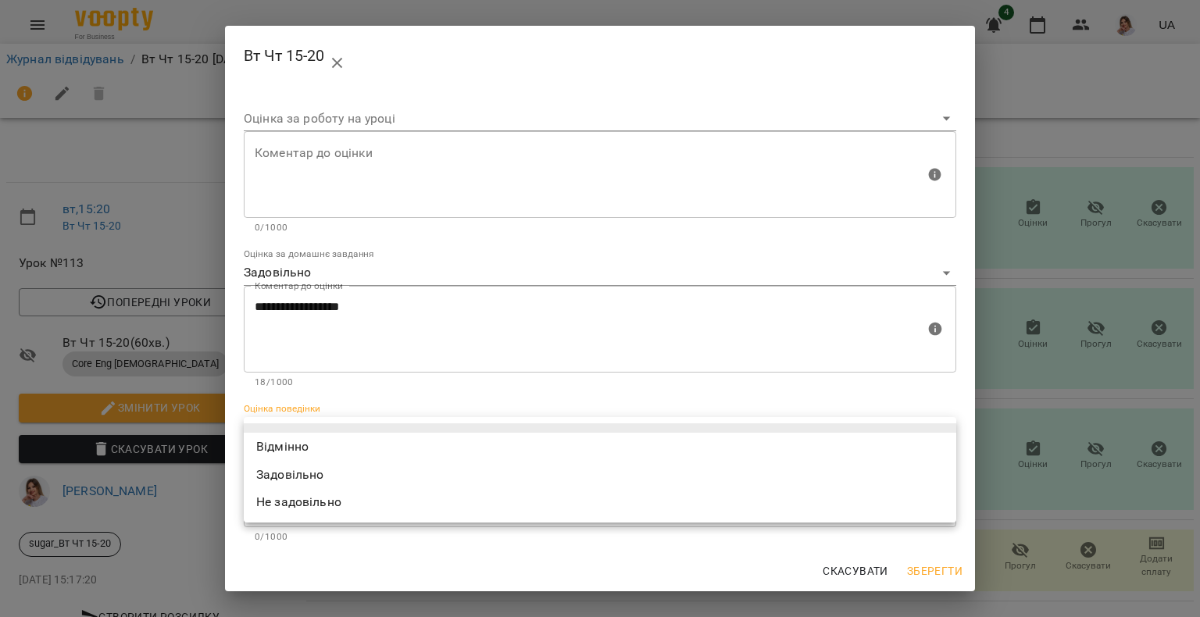
drag, startPoint x: 259, startPoint y: 423, endPoint x: 264, endPoint y: 437, distance: 14.8
click at [260, 423] on body "For Business 4 UA Журнал відвідувань / Вт Чт 15-20 вт, 16 вер 2025 15:20 вт , 1…" at bounding box center [600, 328] width 1200 height 656
click at [265, 437] on li "Відмінно" at bounding box center [600, 447] width 712 height 28
type input "*********"
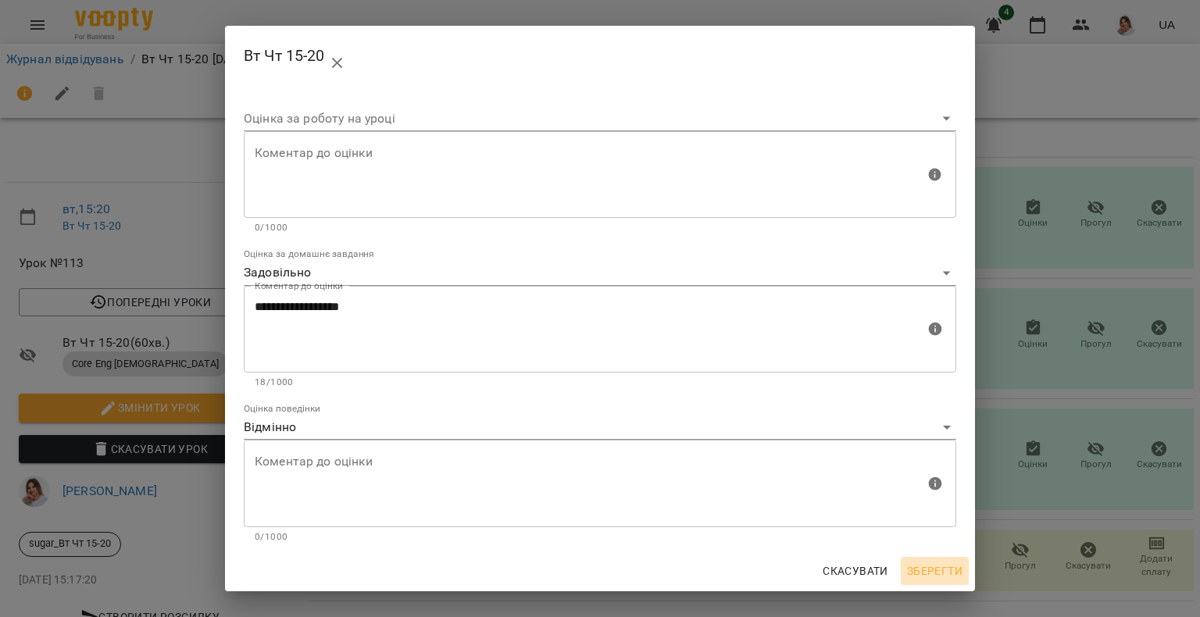
drag, startPoint x: 928, startPoint y: 578, endPoint x: 932, endPoint y: 585, distance: 8.0
click at [932, 585] on button "Зберегти" at bounding box center [934, 571] width 68 height 28
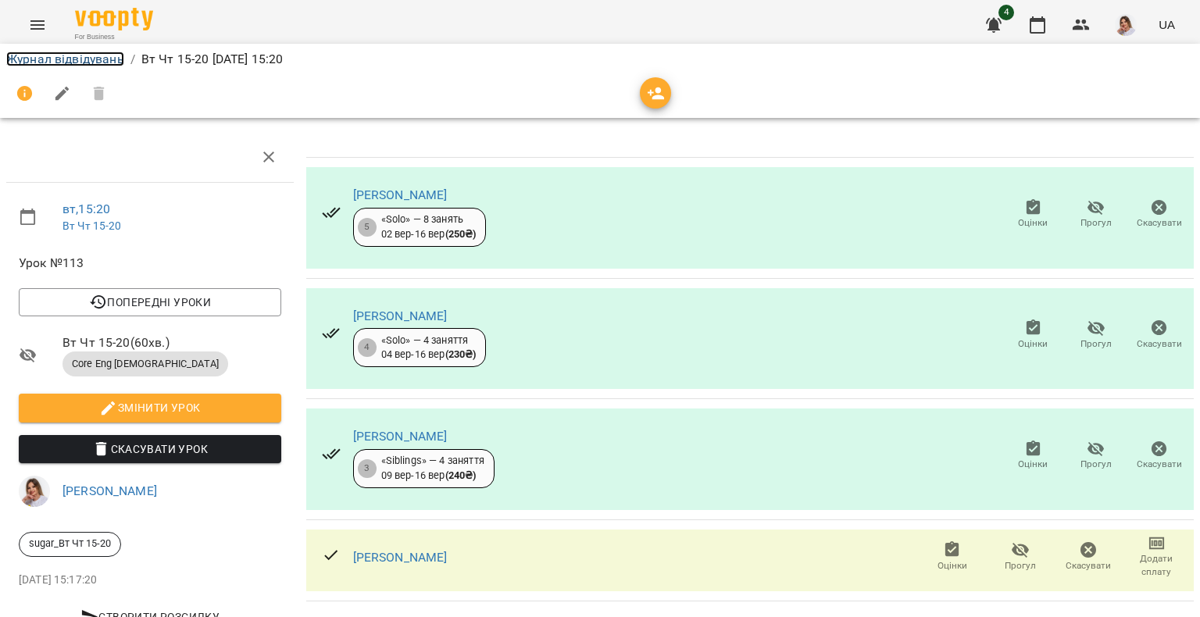
click at [56, 52] on link "Журнал відвідувань" at bounding box center [65, 59] width 118 height 15
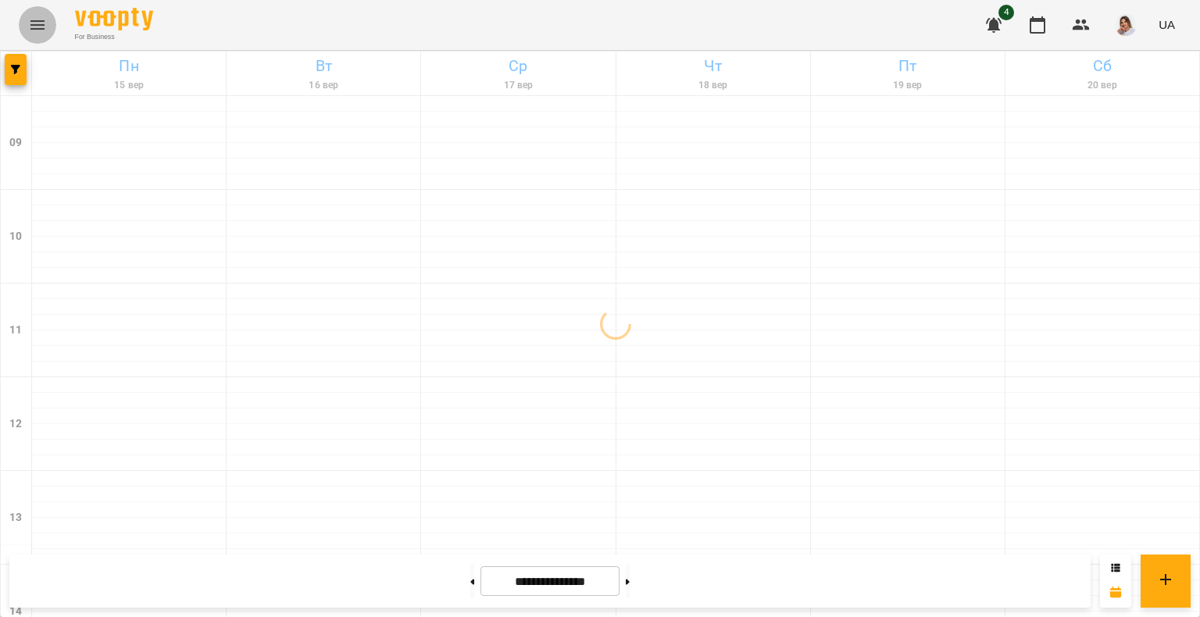
click at [37, 27] on icon "Menu" at bounding box center [37, 25] width 19 height 19
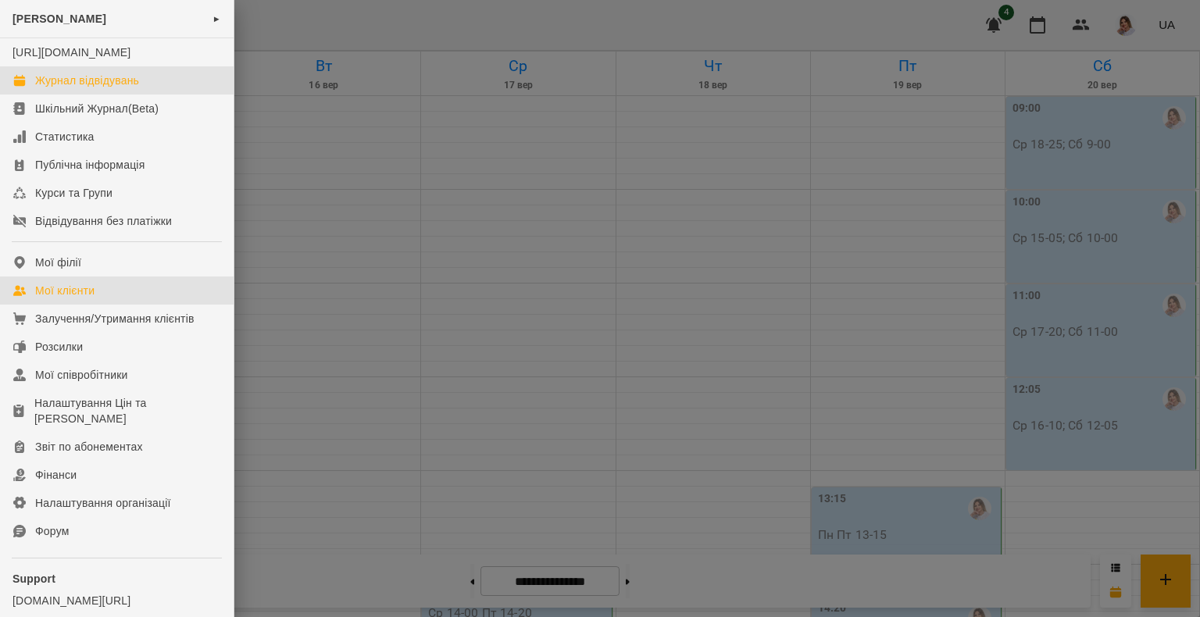
click at [76, 296] on link "Мої клієнти" at bounding box center [117, 290] width 234 height 28
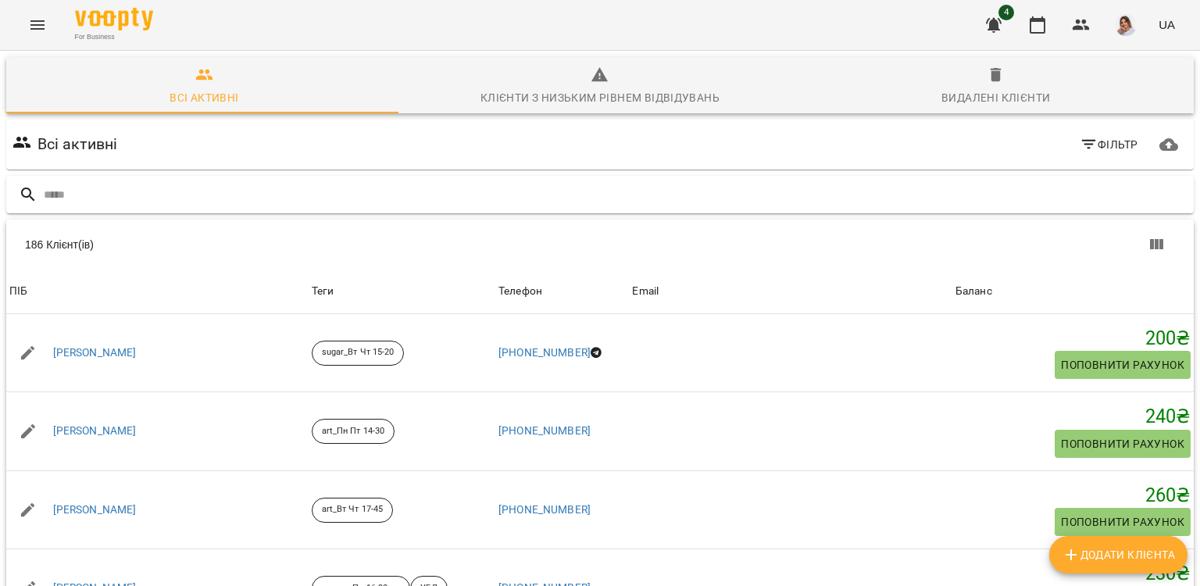
click at [229, 191] on input "text" at bounding box center [615, 195] width 1143 height 26
type input "*"
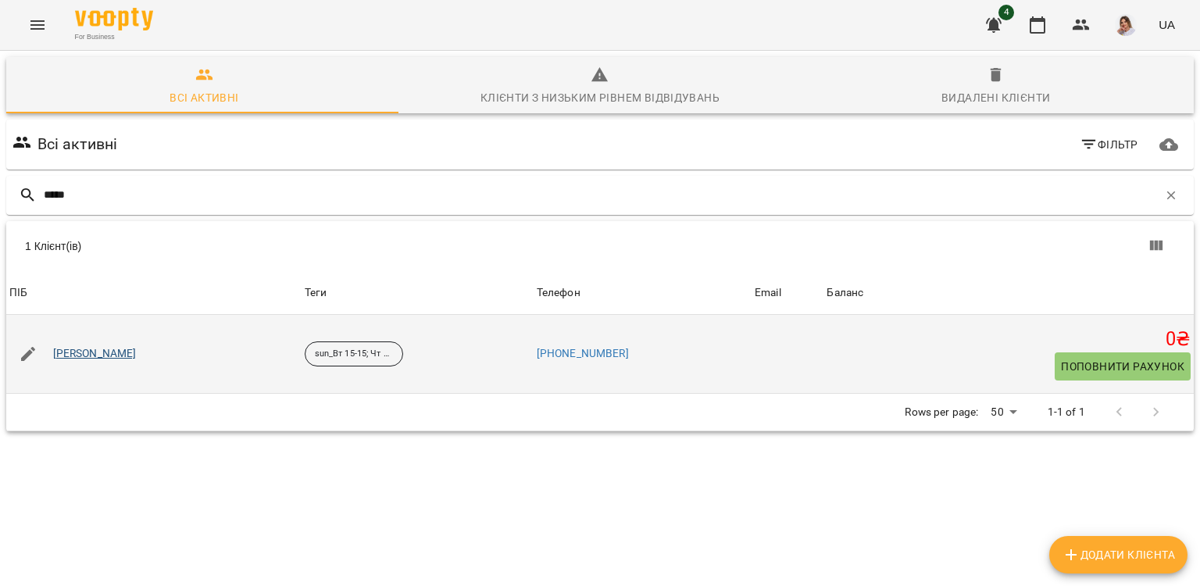
type input "*****"
click at [137, 350] on link "Баклан Аріана Олександрівна" at bounding box center [95, 354] width 84 height 16
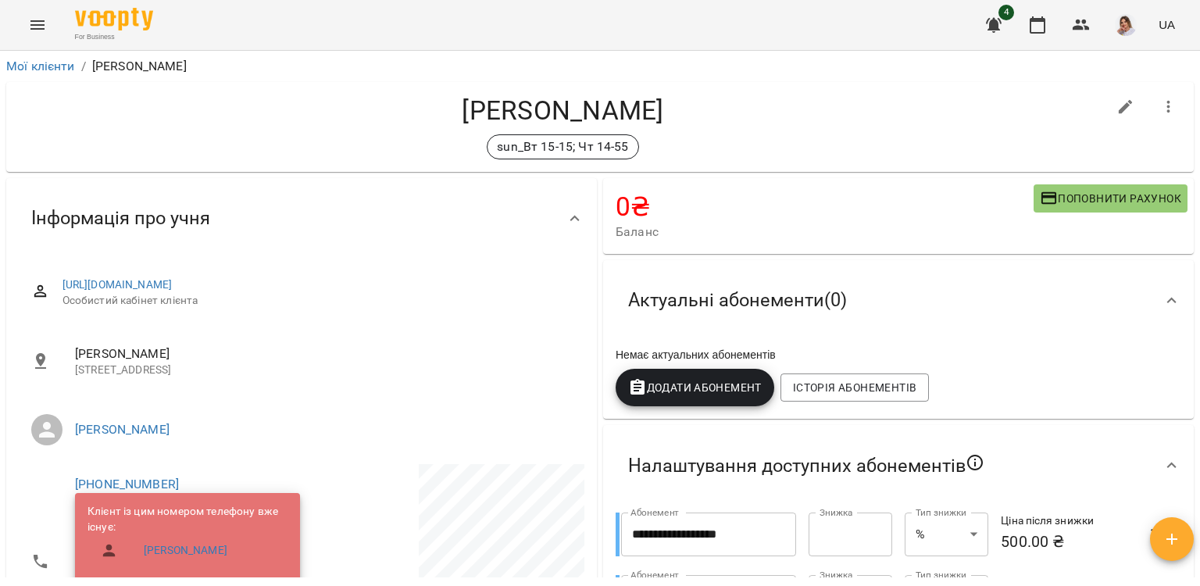
click at [1084, 192] on span "Поповнити рахунок" at bounding box center [1109, 198] width 141 height 19
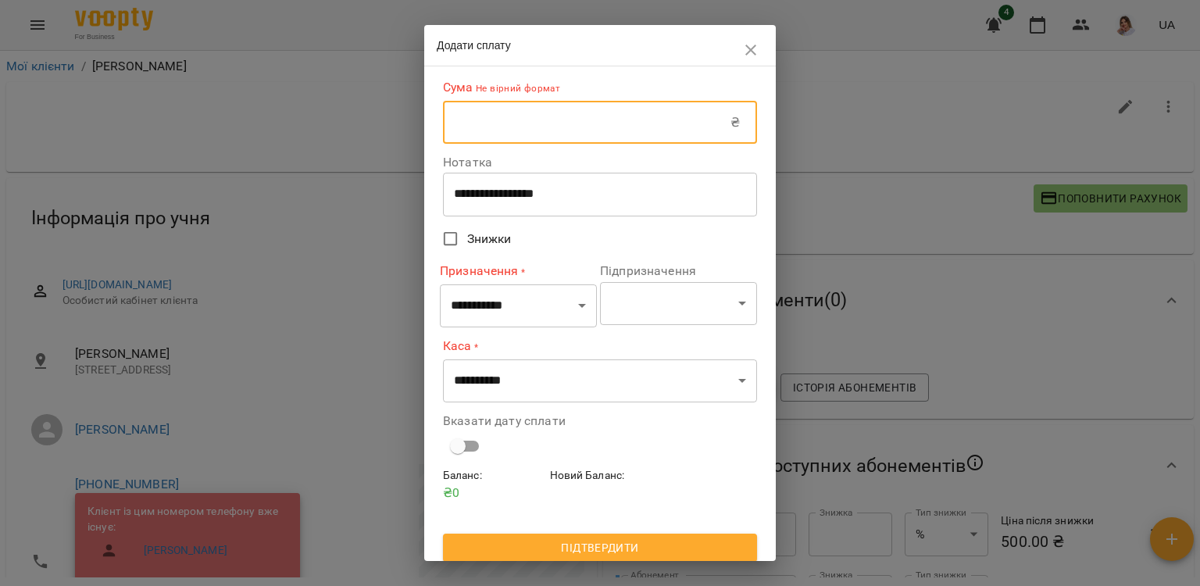
drag, startPoint x: 533, startPoint y: 126, endPoint x: 504, endPoint y: 139, distance: 31.8
click at [533, 125] on input "text" at bounding box center [586, 123] width 287 height 44
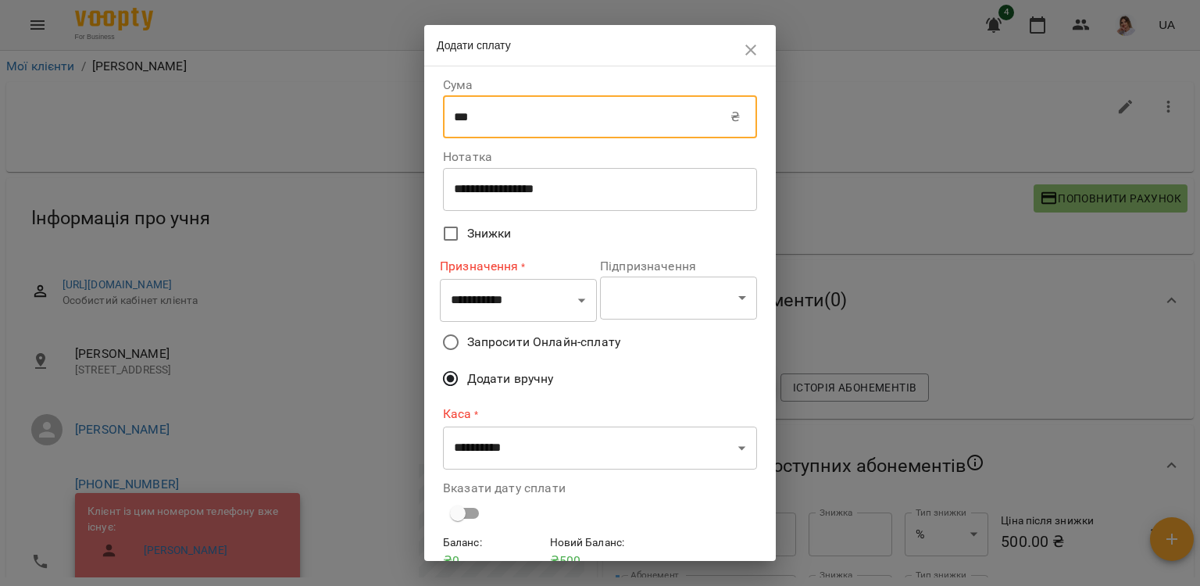
type input "***"
click at [549, 305] on select "**********" at bounding box center [518, 301] width 157 height 44
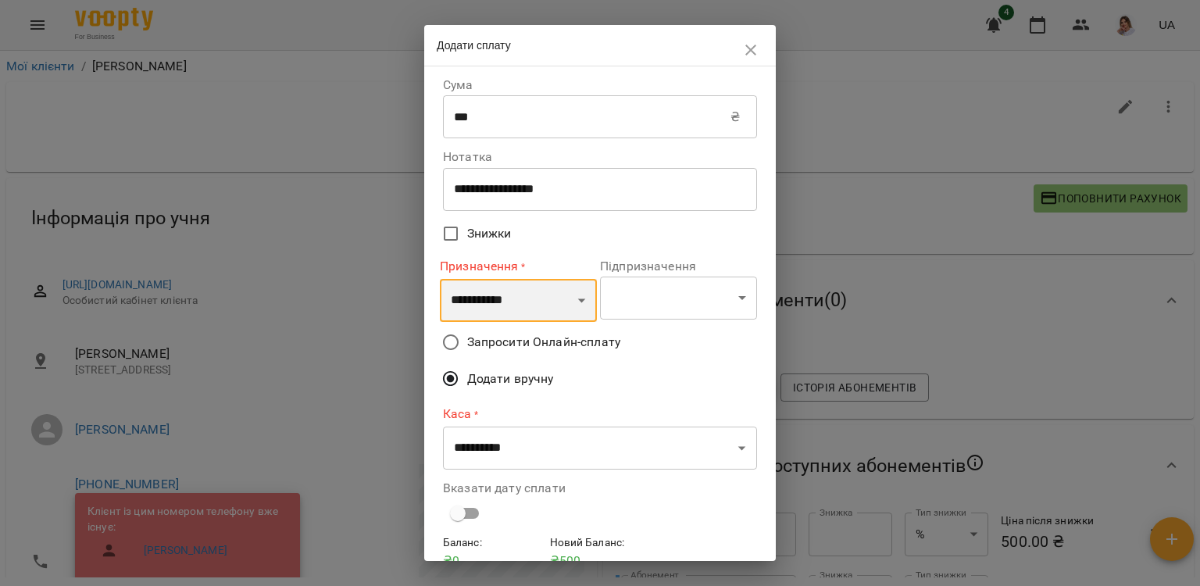
select select "*********"
click at [440, 279] on select "**********" at bounding box center [518, 301] width 157 height 44
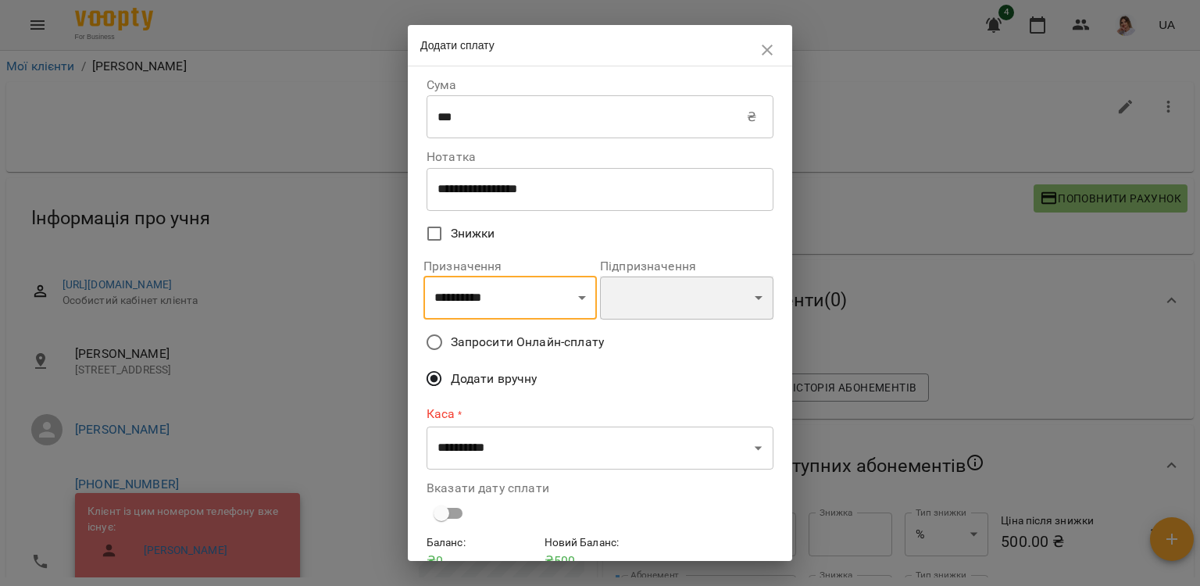
click at [641, 305] on select "**********" at bounding box center [686, 298] width 173 height 44
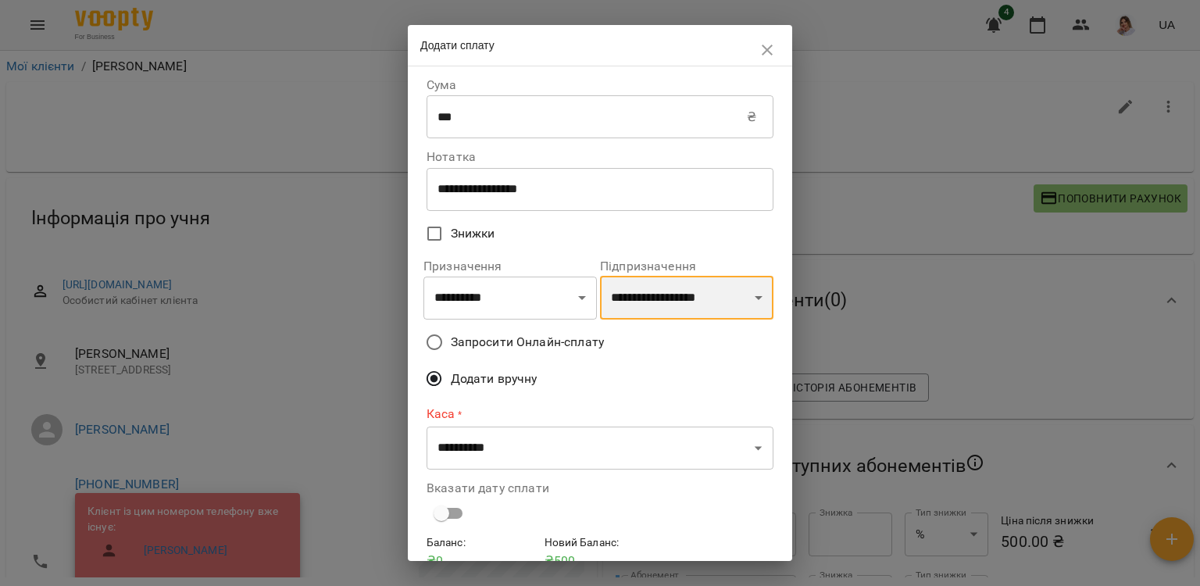
click at [600, 278] on select "**********" at bounding box center [686, 298] width 173 height 44
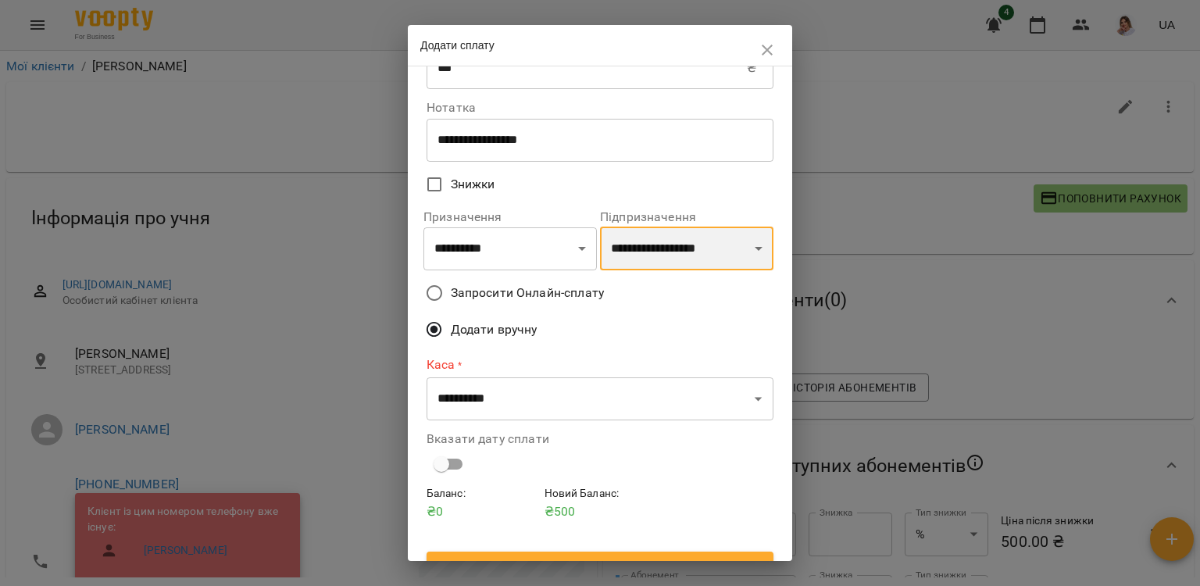
scroll to position [76, 0]
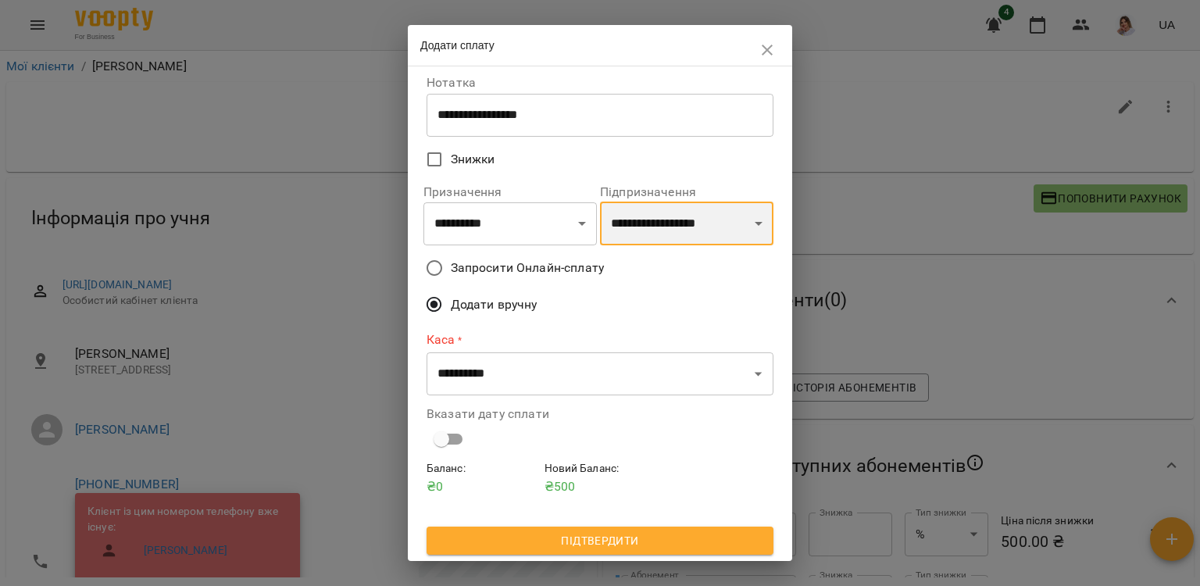
click at [684, 208] on select "**********" at bounding box center [686, 223] width 173 height 44
select select "**********"
click at [600, 201] on select "**********" at bounding box center [686, 223] width 173 height 44
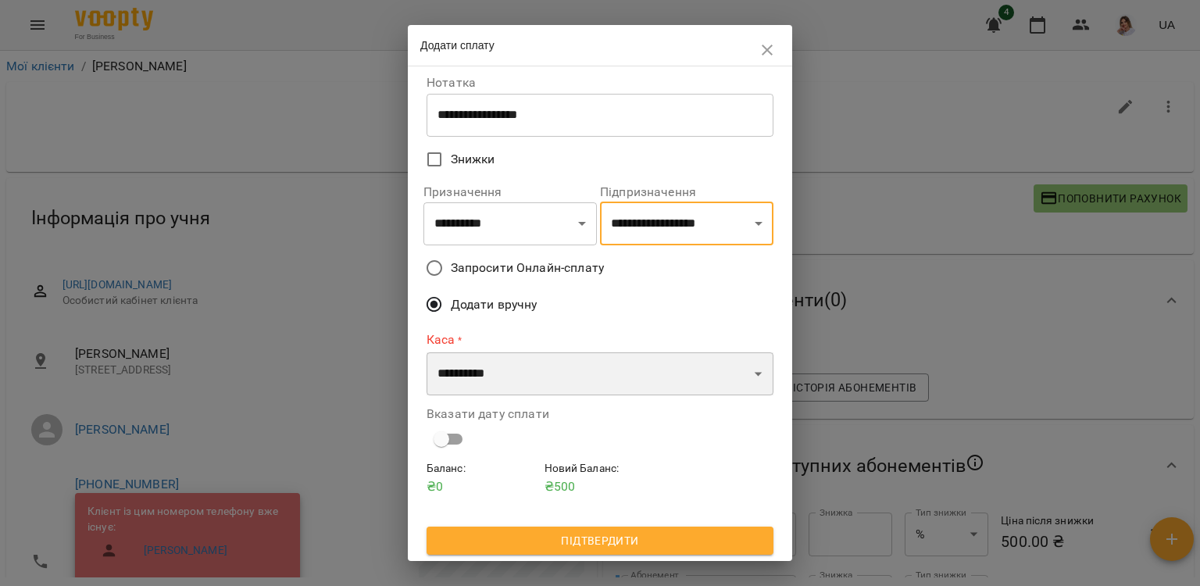
click at [489, 365] on select "**********" at bounding box center [599, 374] width 347 height 44
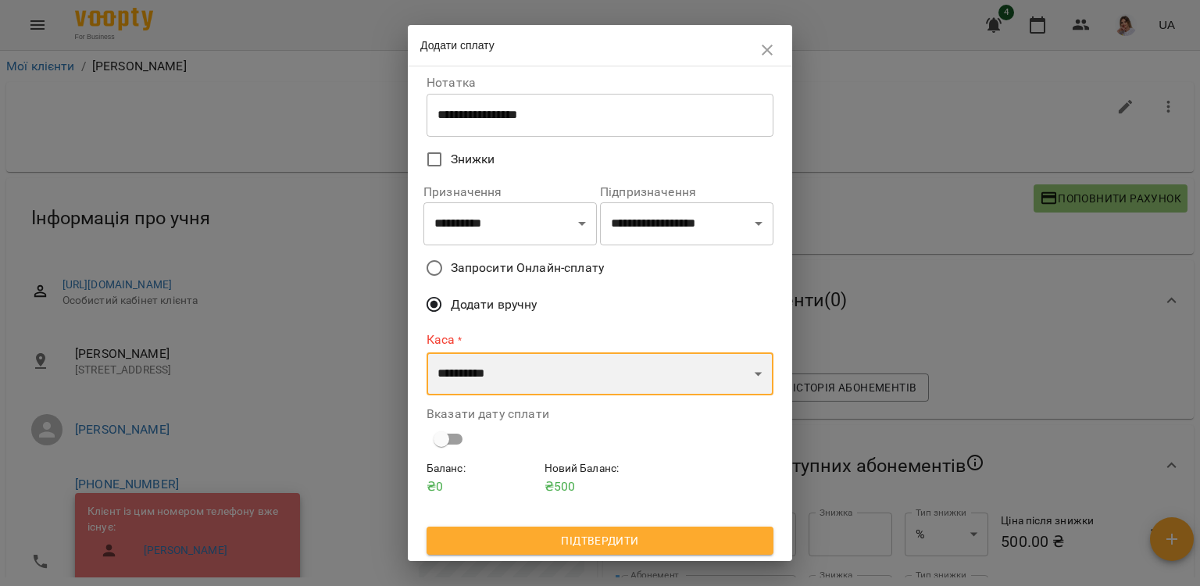
select select "****"
click at [426, 352] on select "**********" at bounding box center [599, 374] width 347 height 44
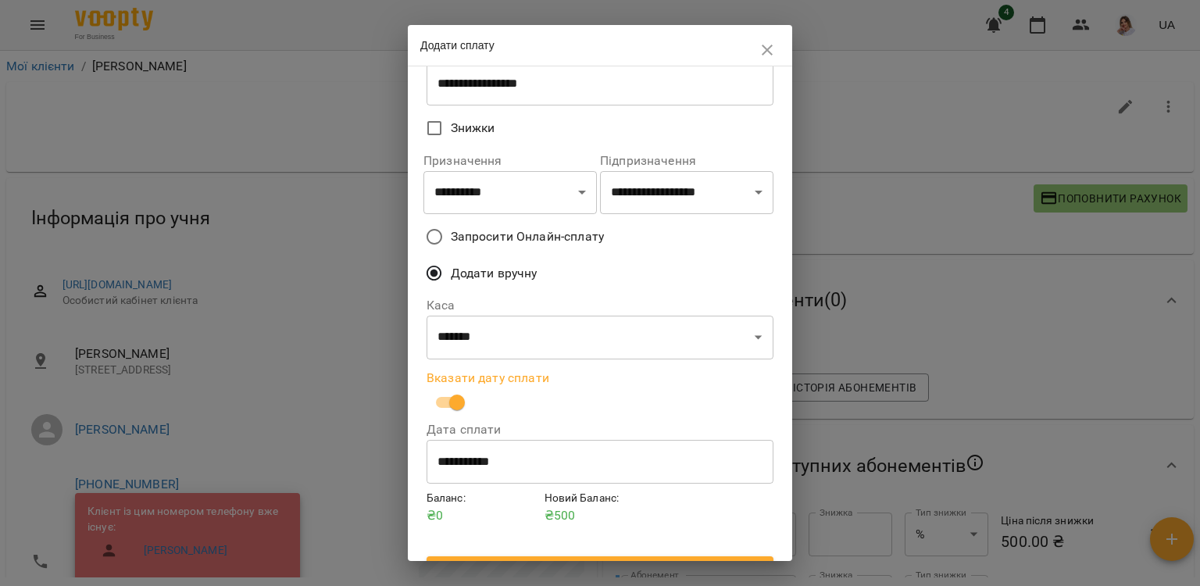
scroll to position [137, 0]
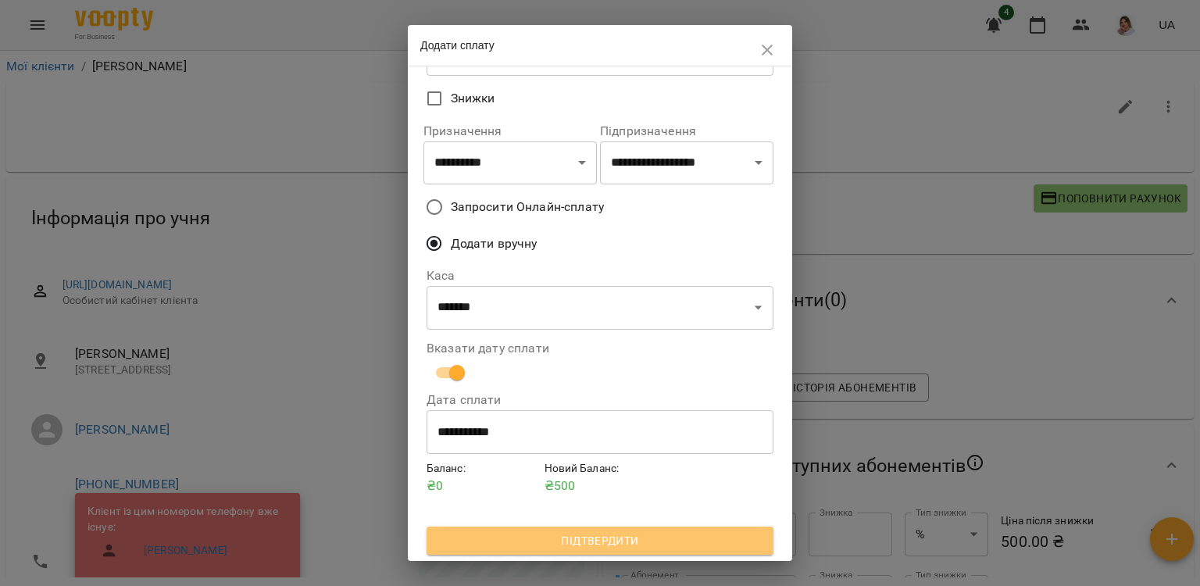
click at [513, 538] on span "Підтвердити" at bounding box center [600, 540] width 322 height 19
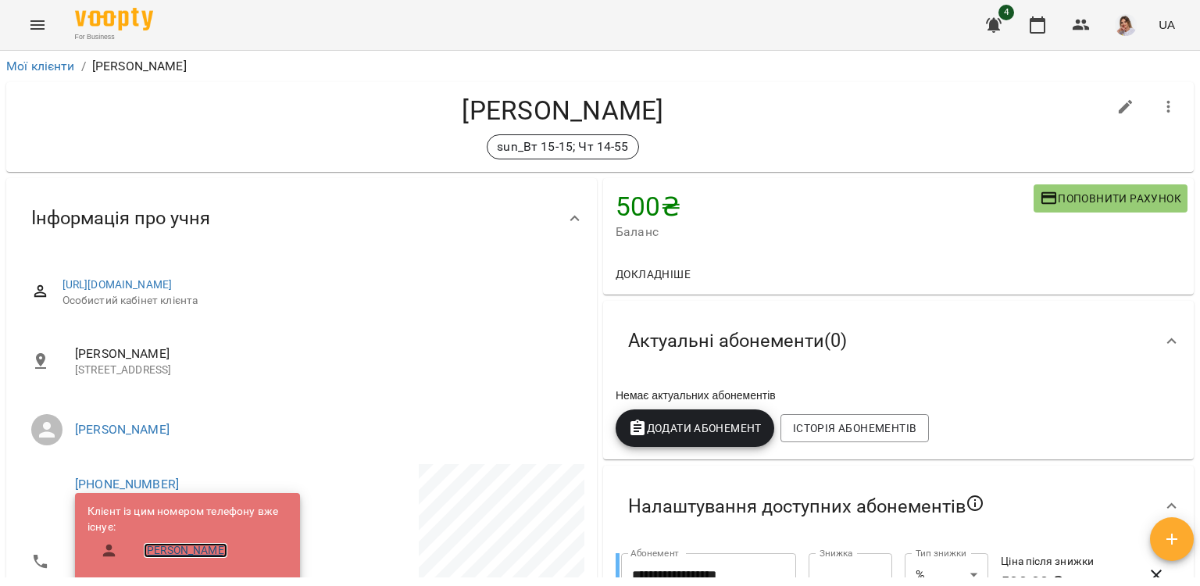
click at [176, 545] on link "Баклан Єлизавета Олександрівна" at bounding box center [186, 551] width 84 height 16
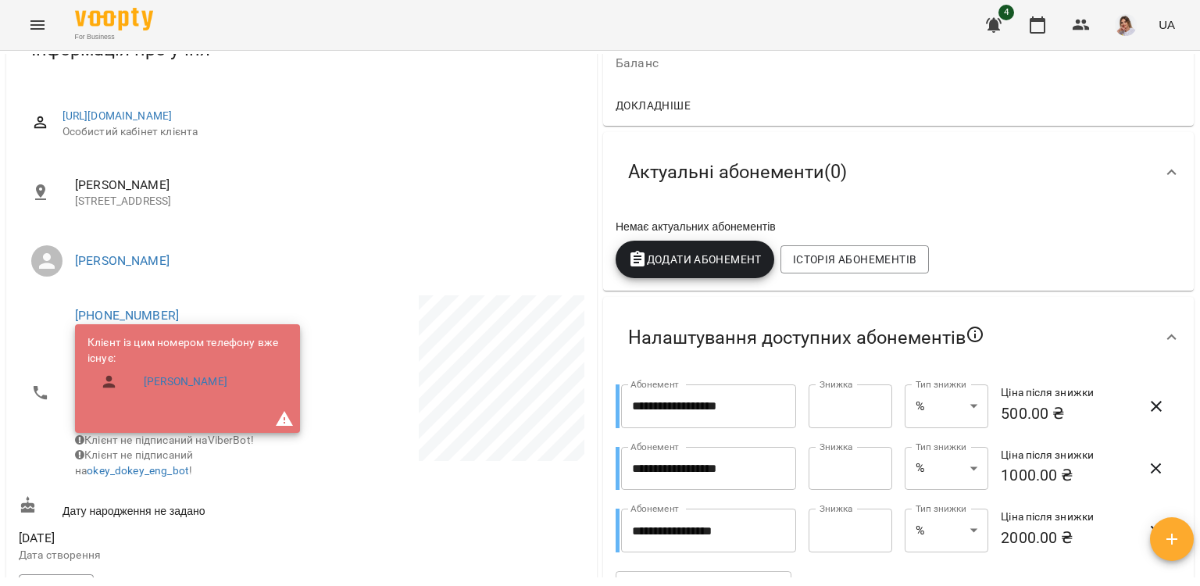
scroll to position [156, 0]
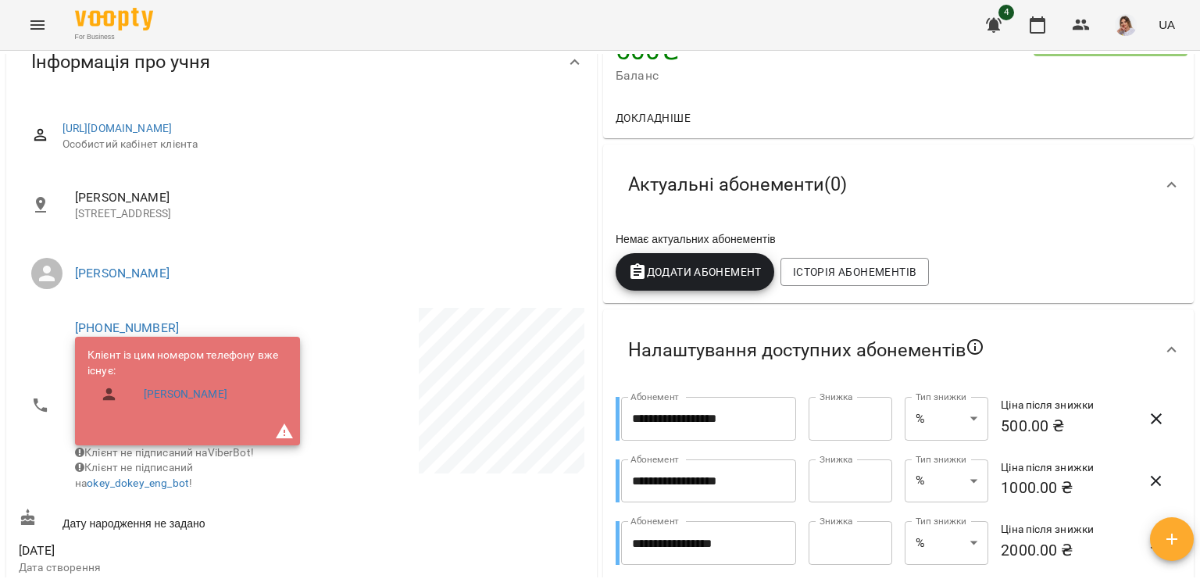
click at [683, 276] on span "Додати Абонемент" at bounding box center [695, 271] width 134 height 19
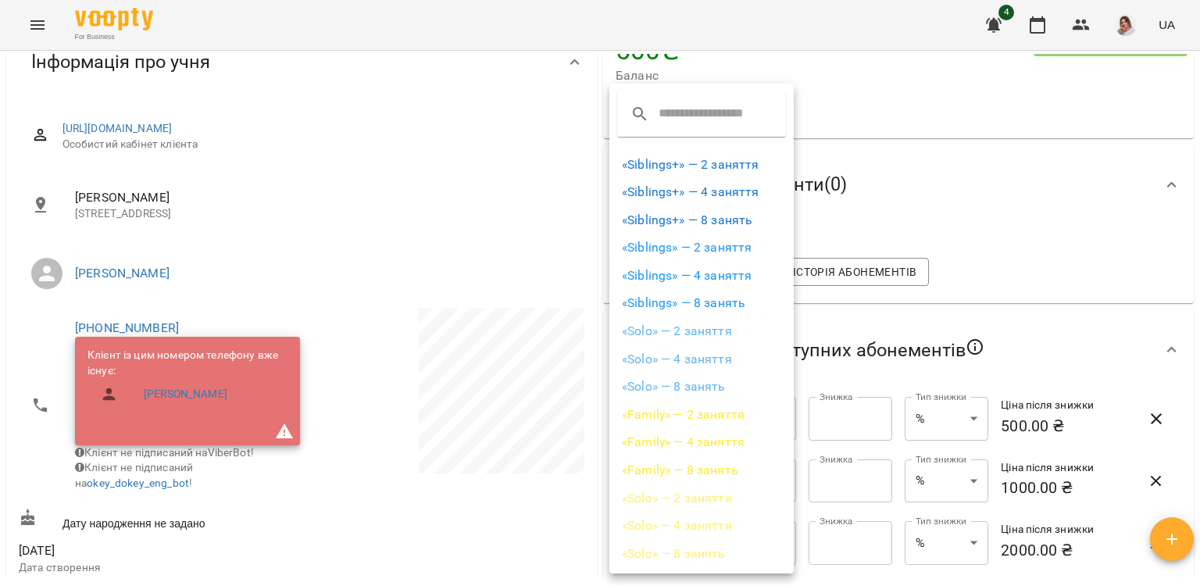
click at [711, 328] on li "«Solo» — 2 заняття" at bounding box center [701, 331] width 184 height 28
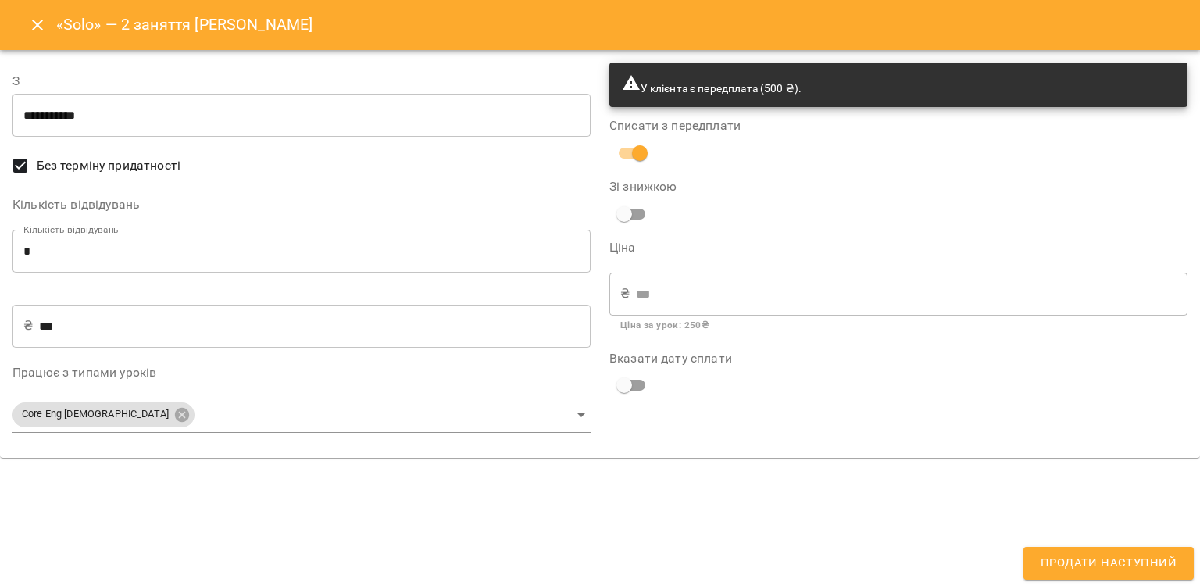
type input "**********"
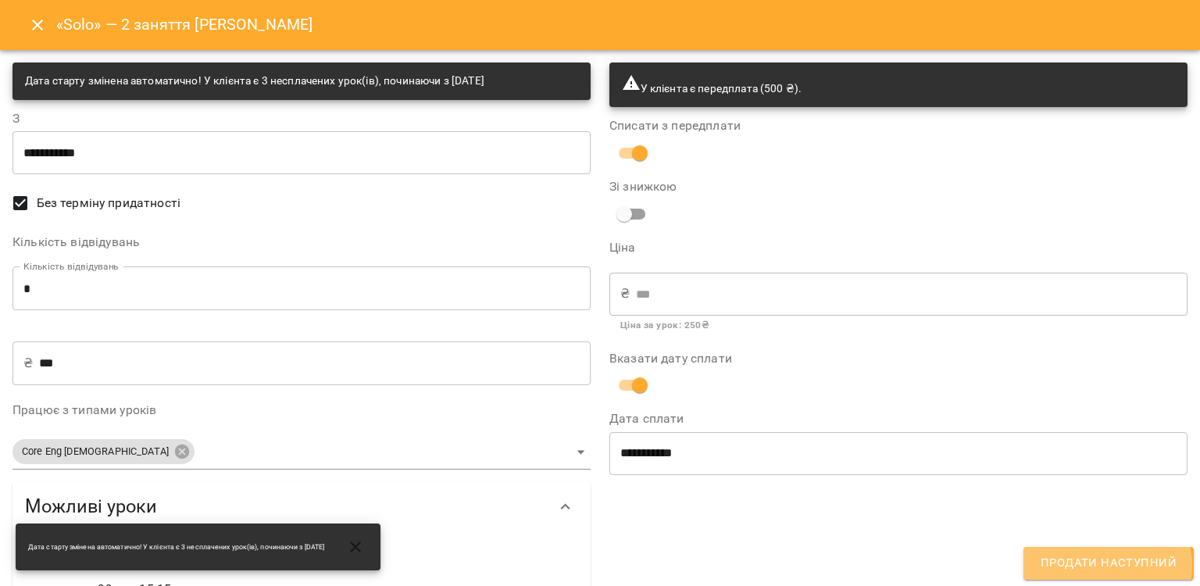
click at [1104, 565] on span "Продати наступний" at bounding box center [1108, 563] width 136 height 20
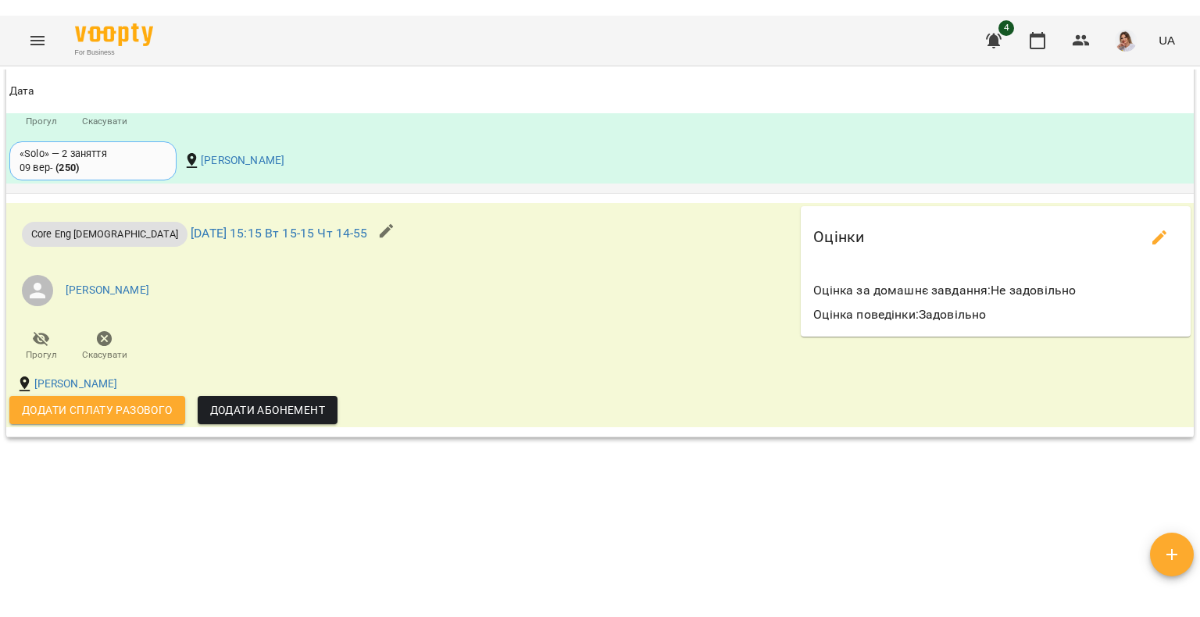
scroll to position [1718, 0]
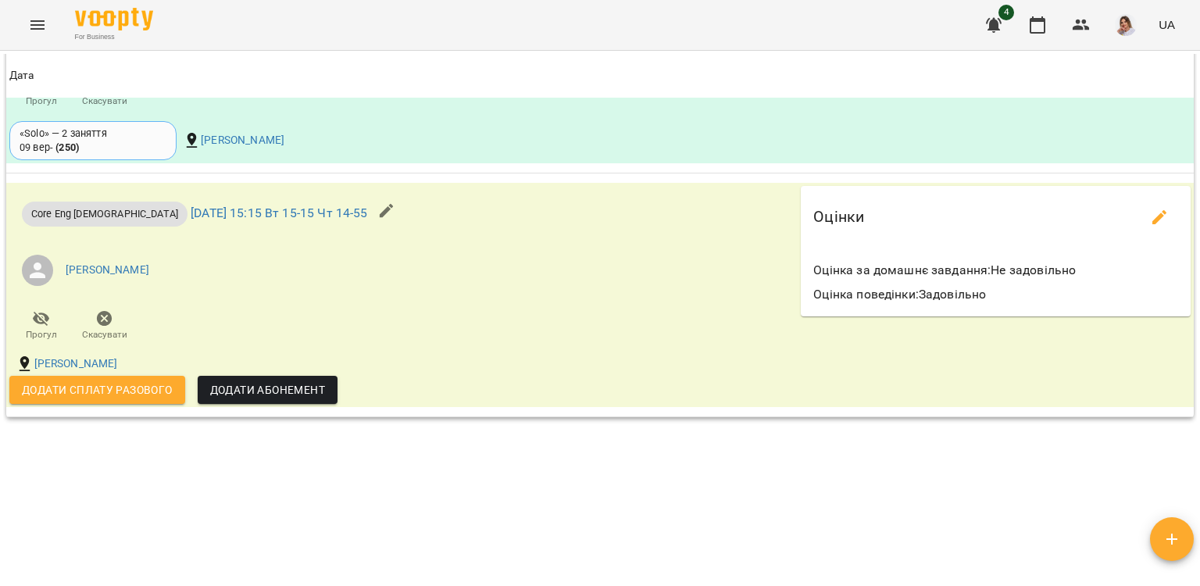
click at [41, 17] on icon "Menu" at bounding box center [37, 25] width 19 height 19
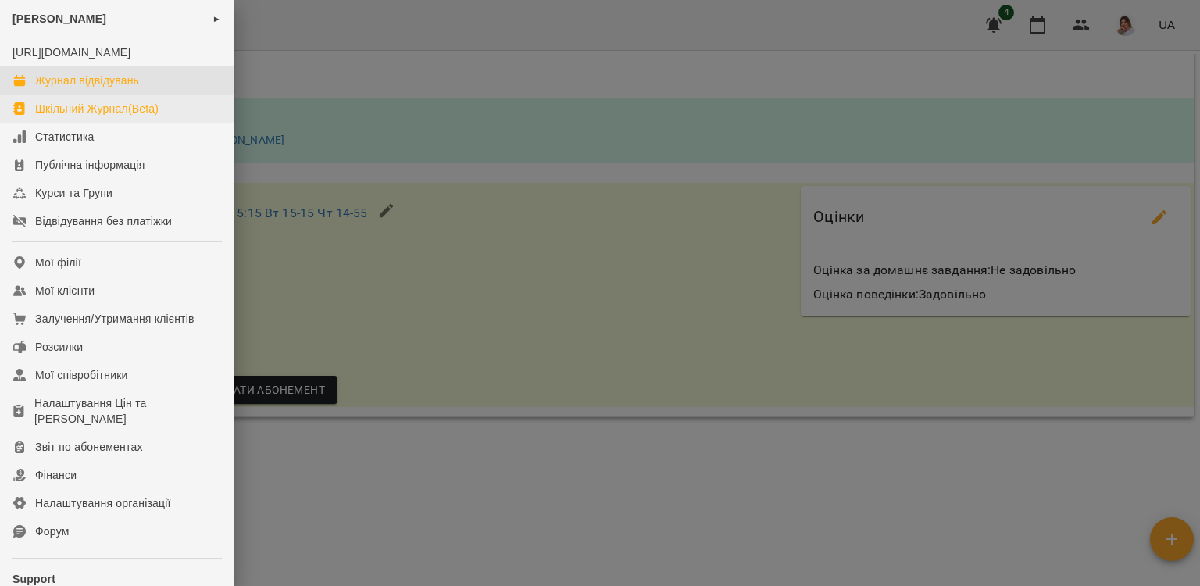
drag, startPoint x: 75, startPoint y: 100, endPoint x: 75, endPoint y: 131, distance: 31.2
click at [75, 88] on div "Журнал відвідувань" at bounding box center [87, 81] width 104 height 16
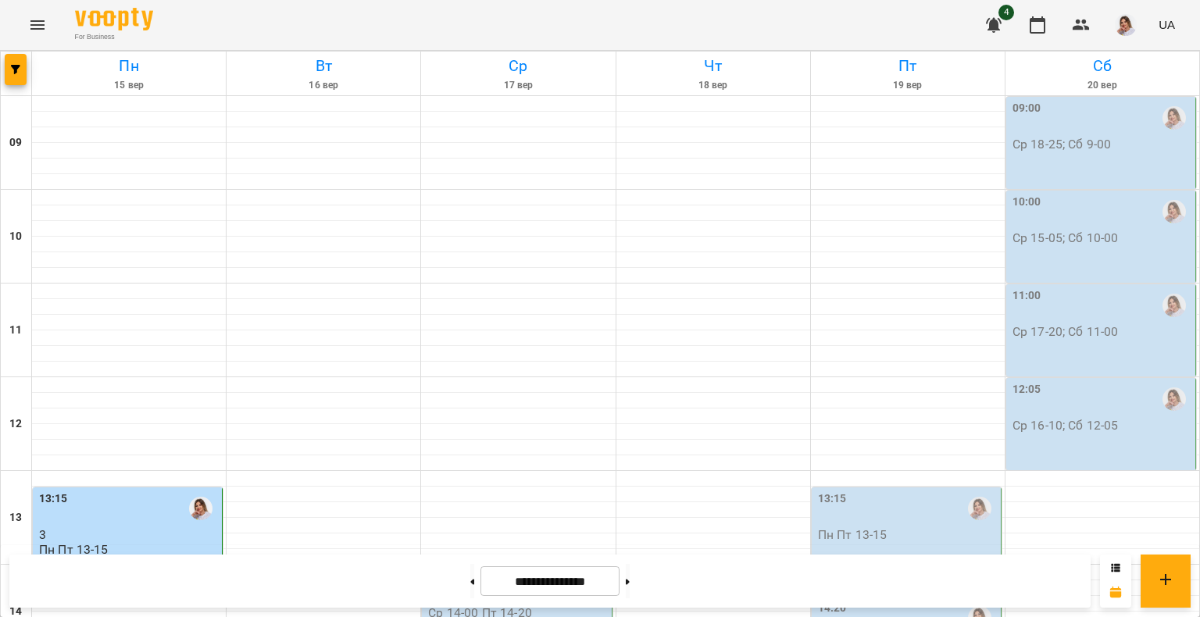
scroll to position [547, 0]
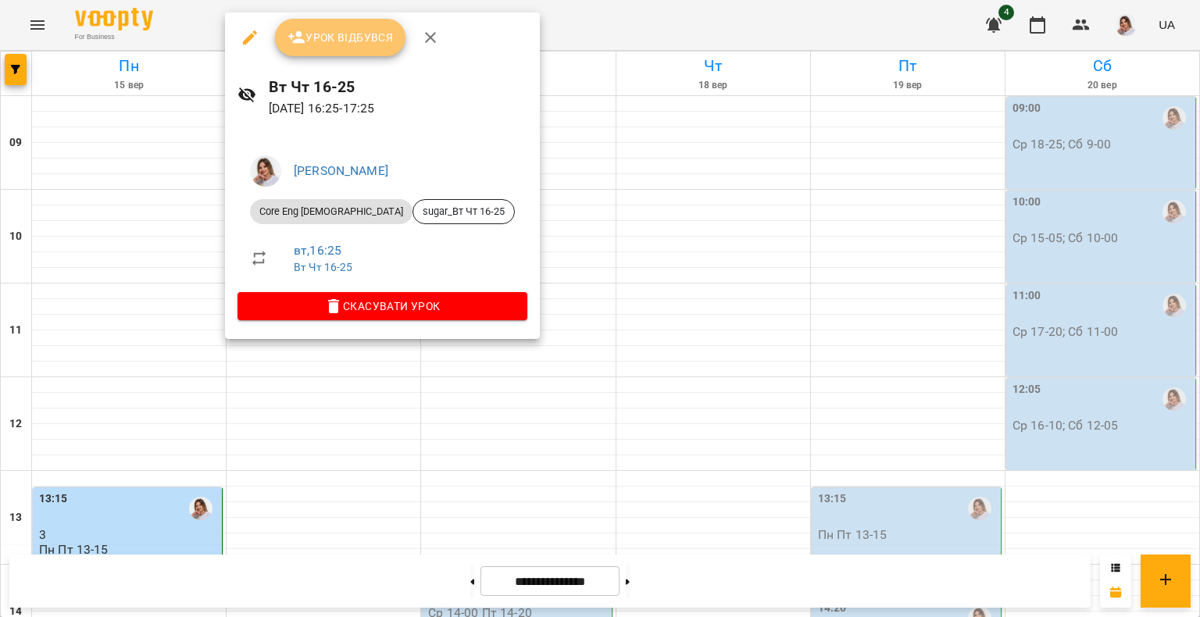
click at [378, 43] on span "Урок відбувся" at bounding box center [340, 37] width 106 height 19
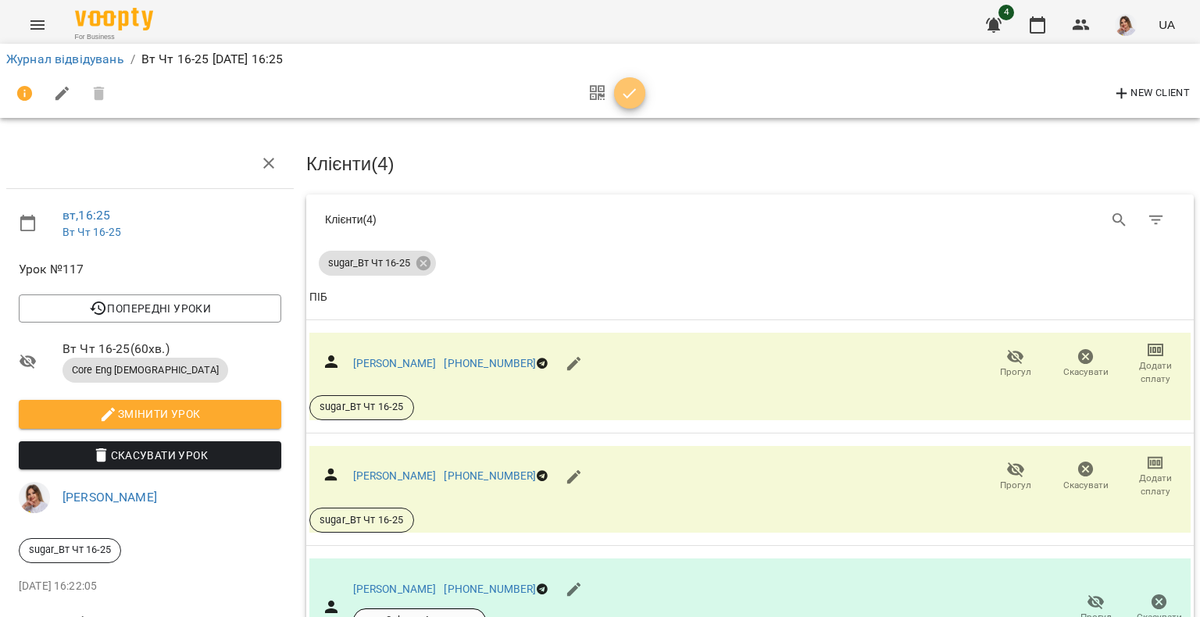
click at [640, 94] on span "button" at bounding box center [629, 93] width 31 height 19
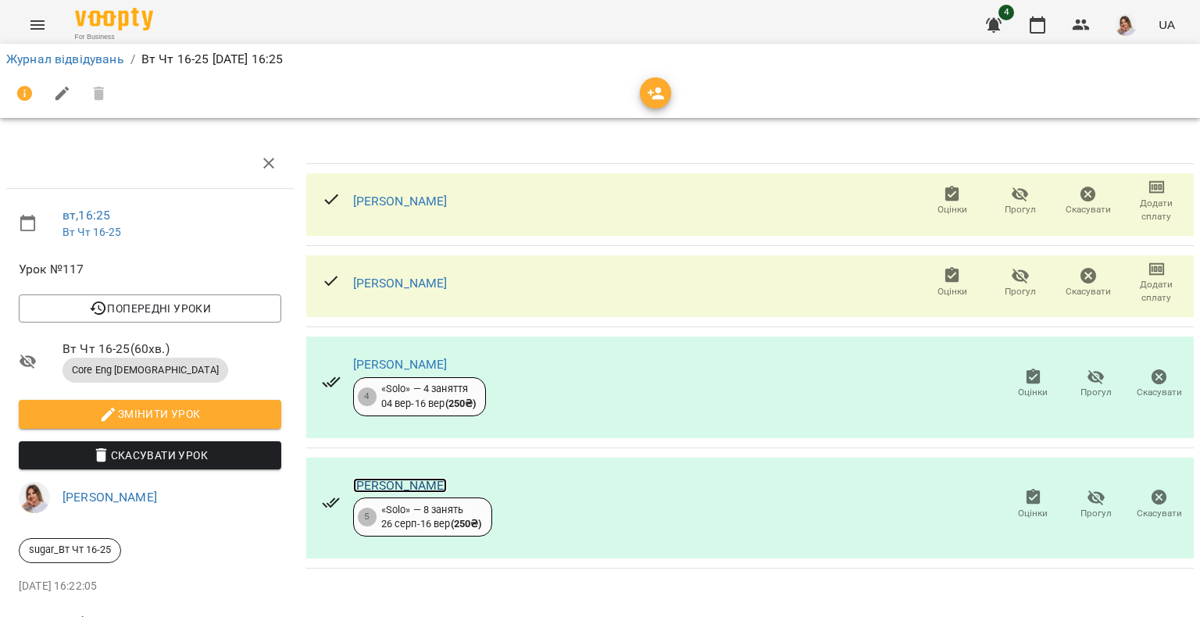
click at [447, 487] on link "Марченко Варвара Вадимівна" at bounding box center [400, 485] width 94 height 15
click at [1087, 498] on icon "button" at bounding box center [1095, 497] width 17 height 15
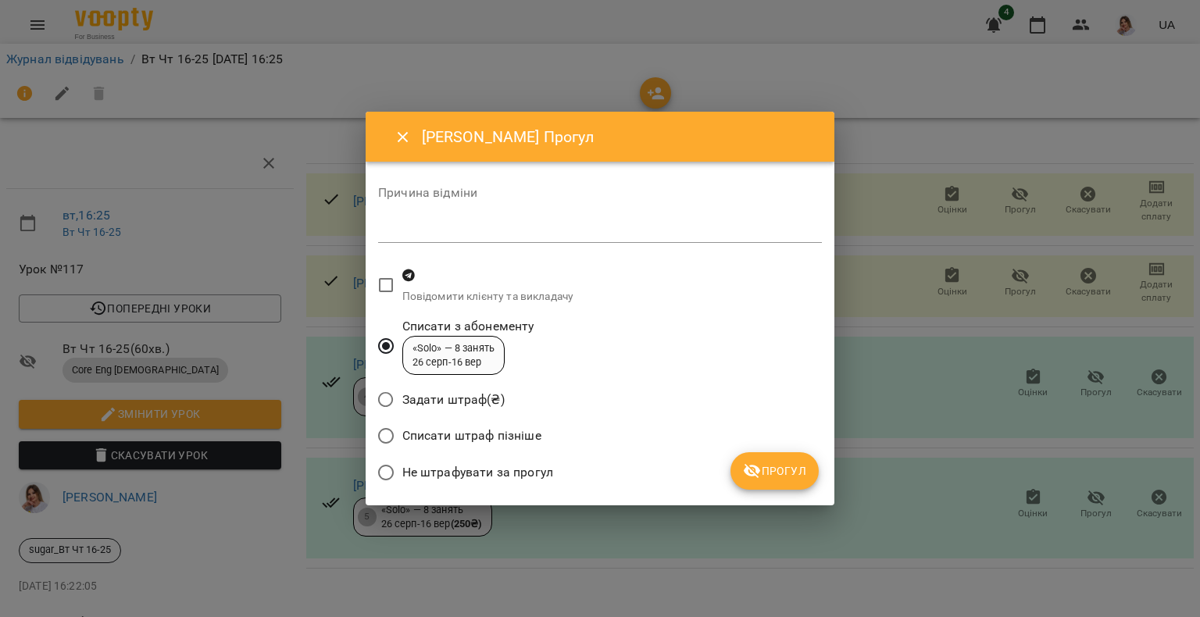
click at [640, 222] on div "*" at bounding box center [600, 230] width 444 height 25
type textarea "**********"
click at [778, 476] on span "Прогул" at bounding box center [774, 471] width 63 height 19
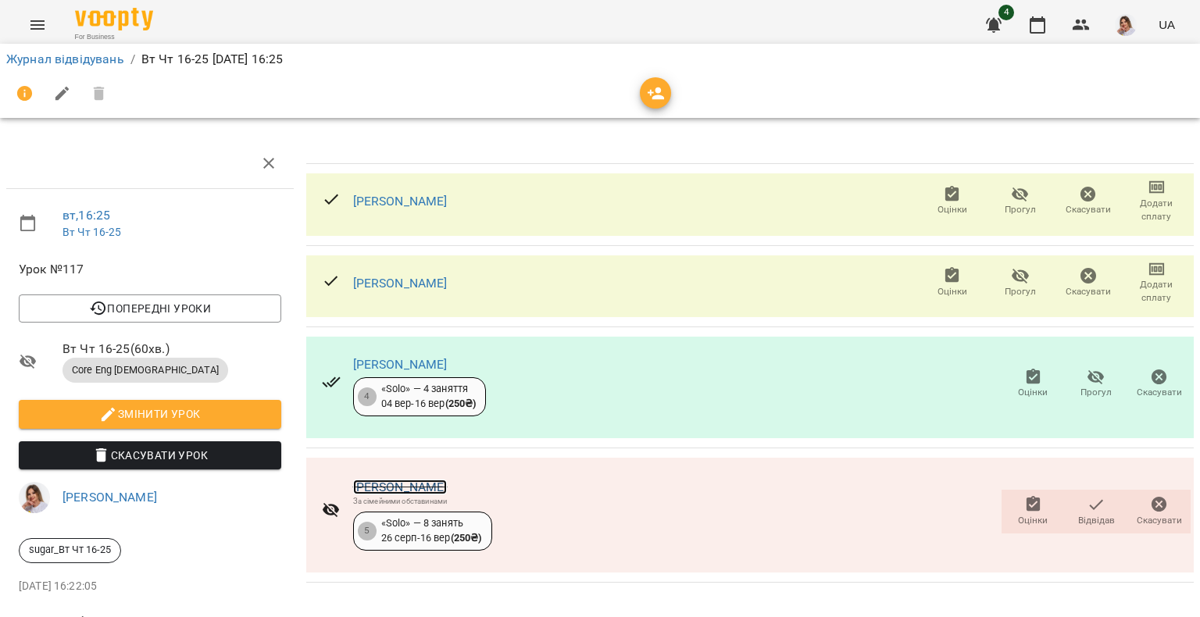
click at [447, 480] on link "Марченко Варвара Вадимівна" at bounding box center [400, 487] width 94 height 15
click at [937, 285] on span "Оцінки" at bounding box center [952, 291] width 30 height 13
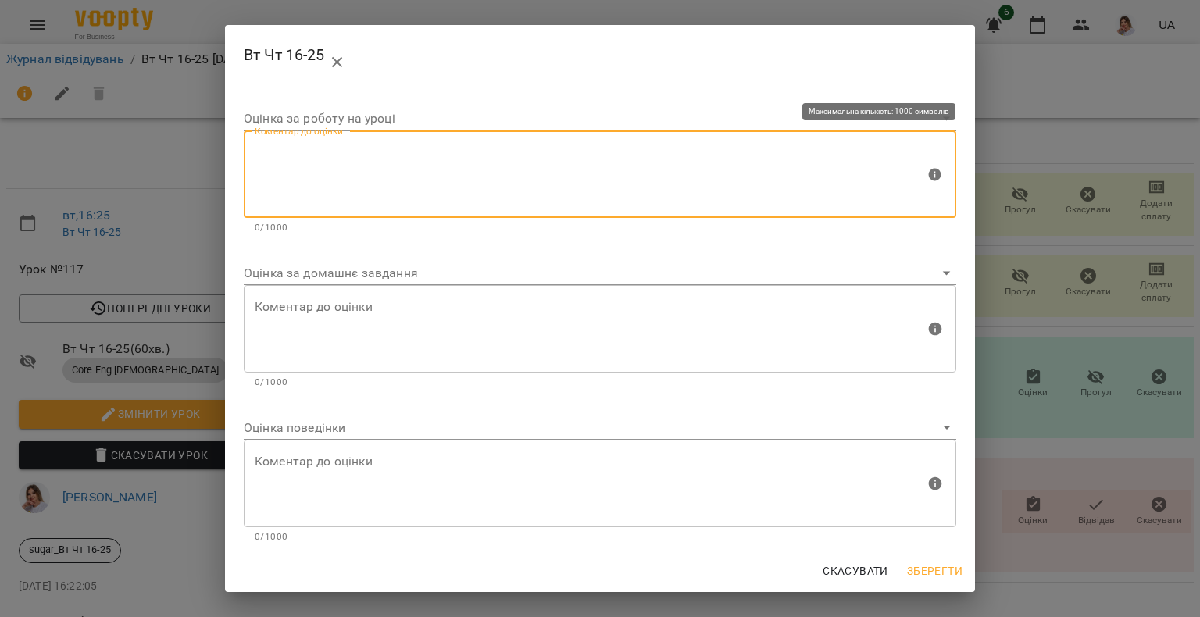
paste textarea "**********"
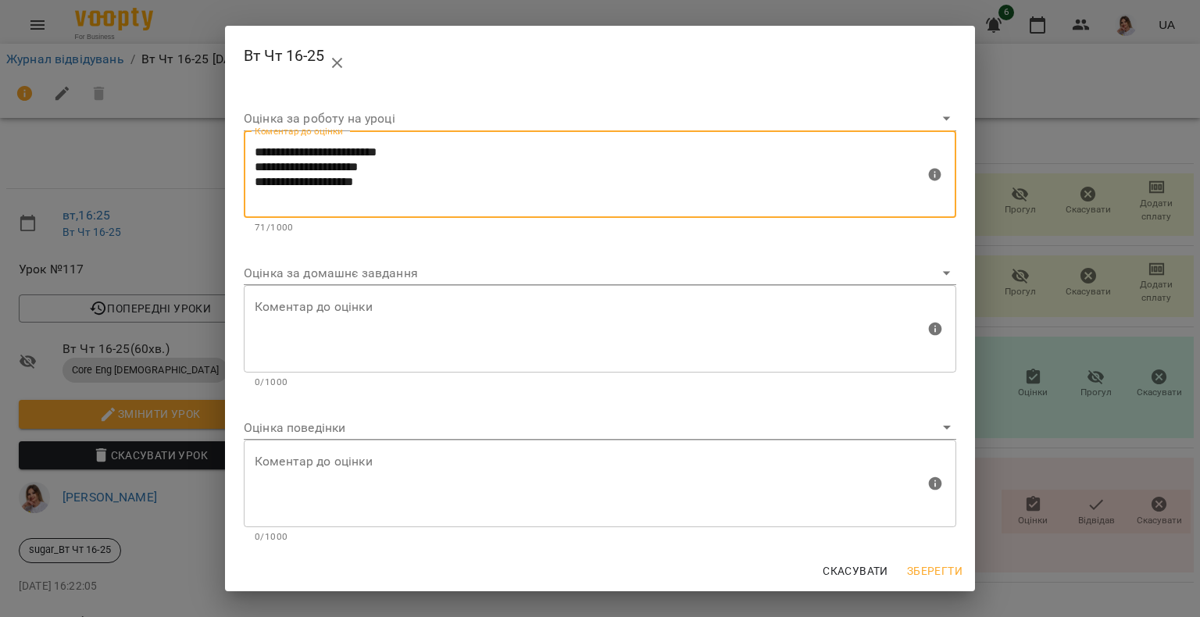
type textarea "**********"
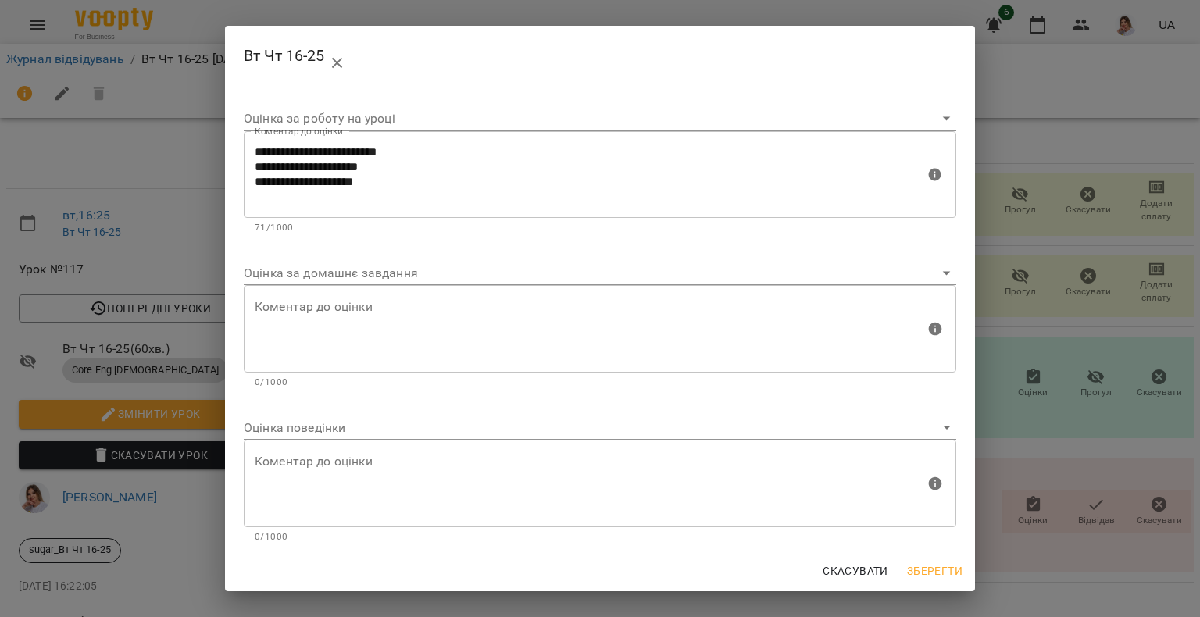
click at [320, 121] on body "For Business 6 UA Журнал відвідувань / Вт Чт 16-25 вт, 16 вер 2025 16:25 вт , 1…" at bounding box center [600, 328] width 1200 height 656
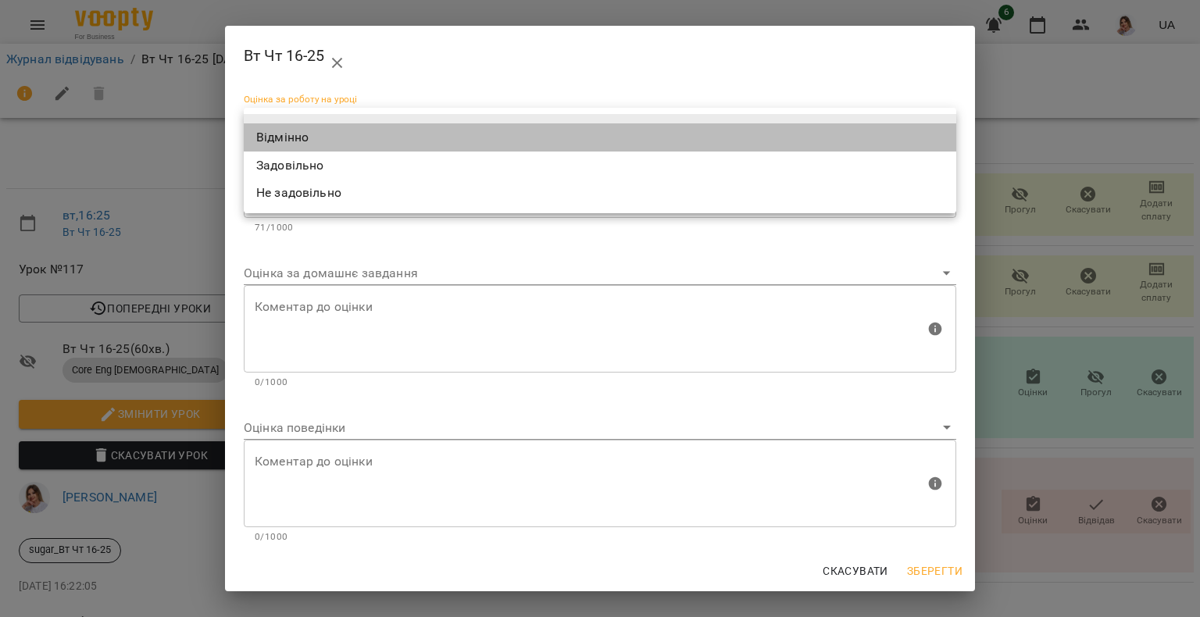
click at [291, 139] on li "Відмінно" at bounding box center [600, 137] width 712 height 28
type input "*********"
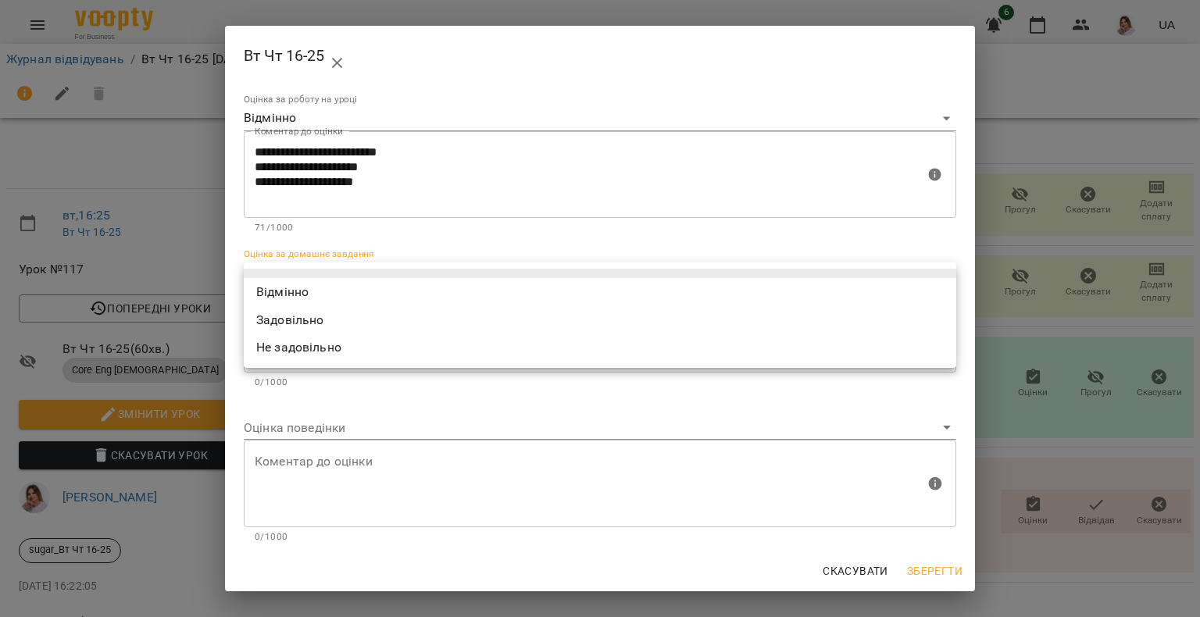
click at [262, 281] on body "For Business 6 UA Журнал відвідувань / Вт Чт 16-25 вт, 16 вер 2025 16:25 вт , 1…" at bounding box center [600, 328] width 1200 height 656
click at [262, 290] on li "Відмінно" at bounding box center [600, 292] width 712 height 28
type input "*********"
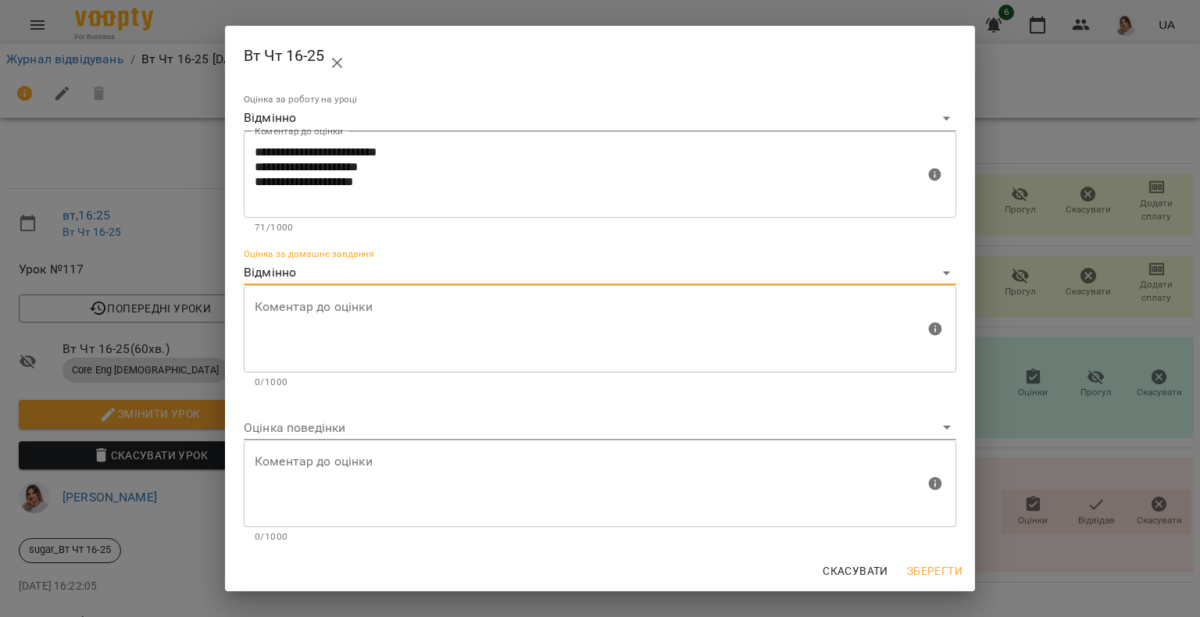
click at [303, 431] on body "For Business 6 UA Журнал відвідувань / Вт Чт 16-25 вт, 16 вер 2025 16:25 вт , 1…" at bounding box center [600, 328] width 1200 height 656
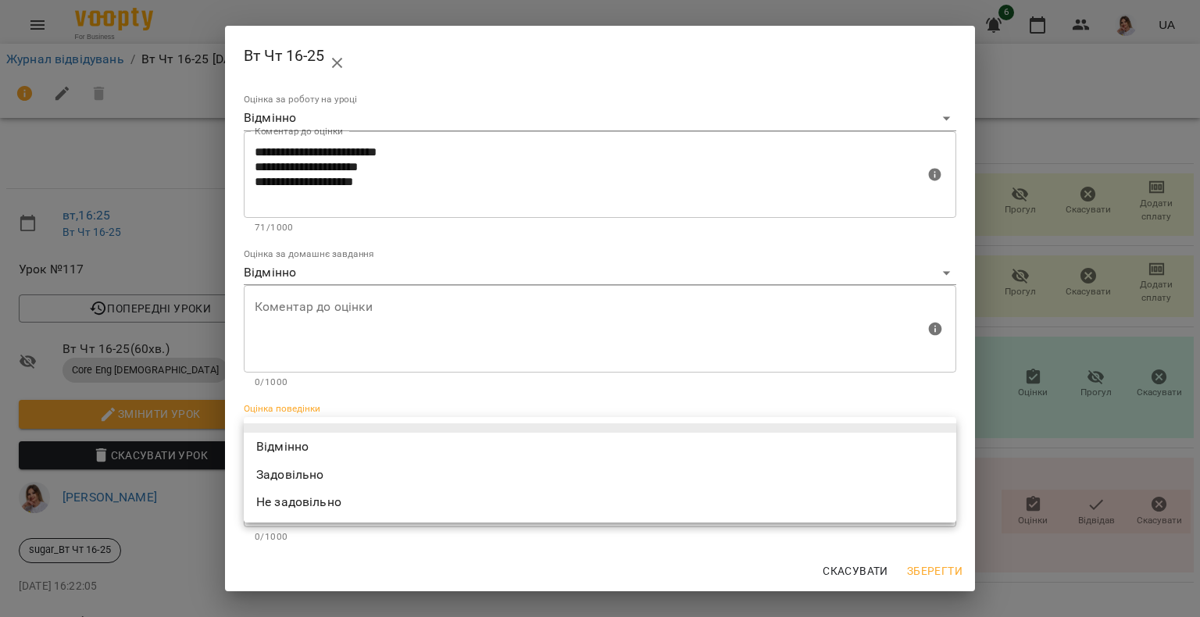
click at [294, 437] on li "Відмінно" at bounding box center [600, 447] width 712 height 28
type input "*********"
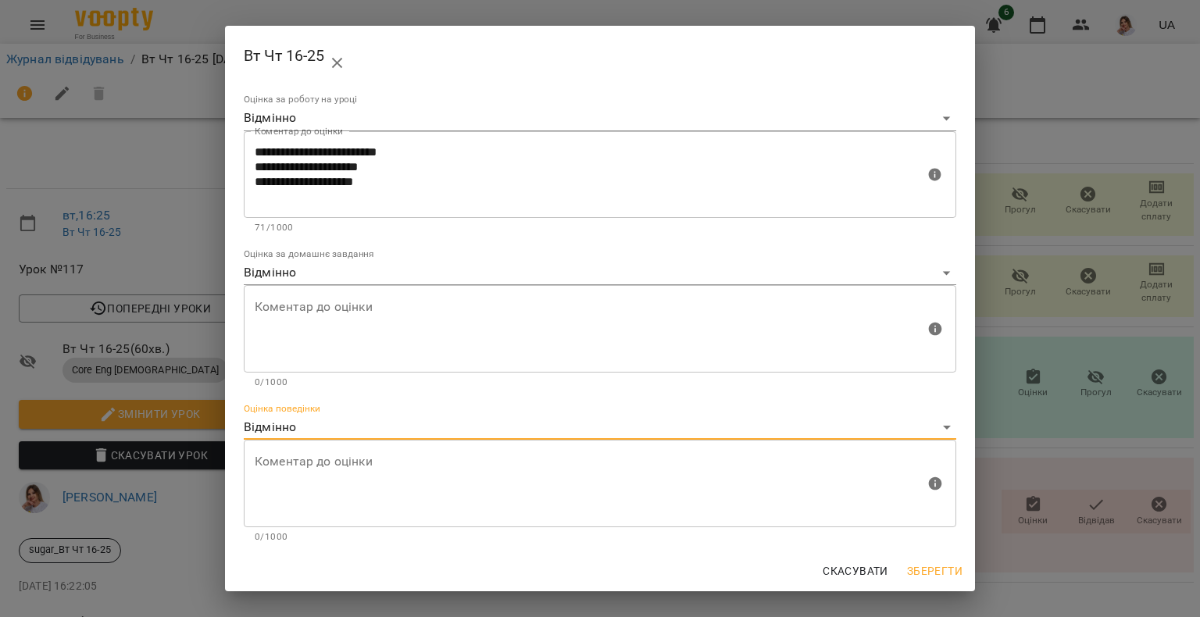
click at [920, 573] on span "Зберегти" at bounding box center [934, 571] width 55 height 19
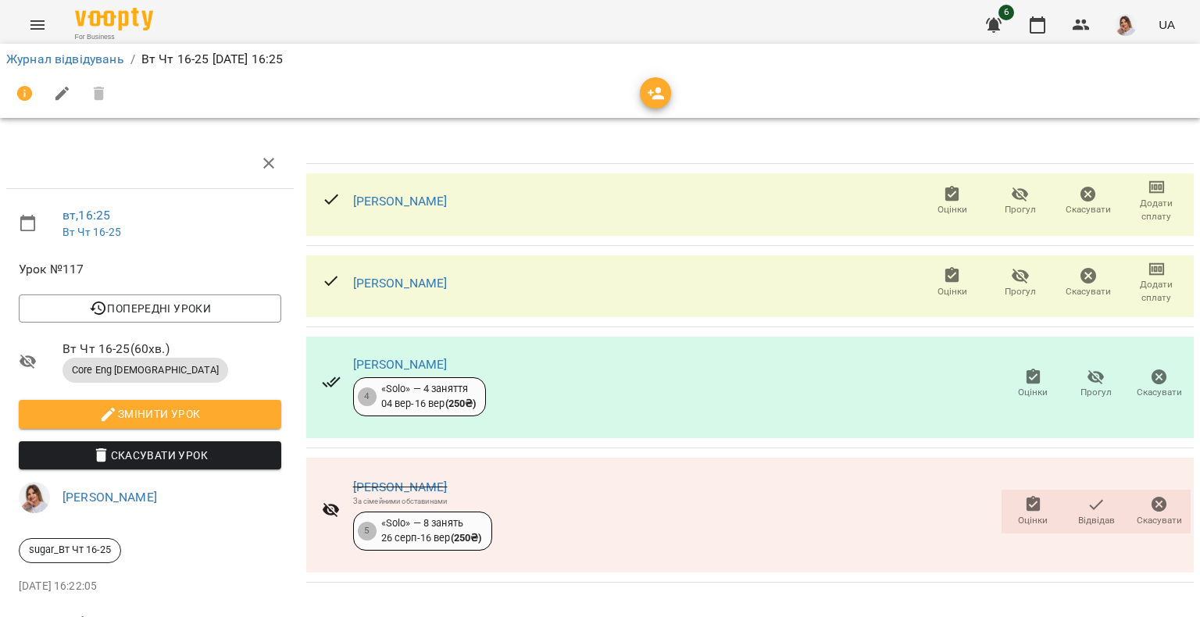
click at [946, 192] on icon "button" at bounding box center [952, 194] width 14 height 16
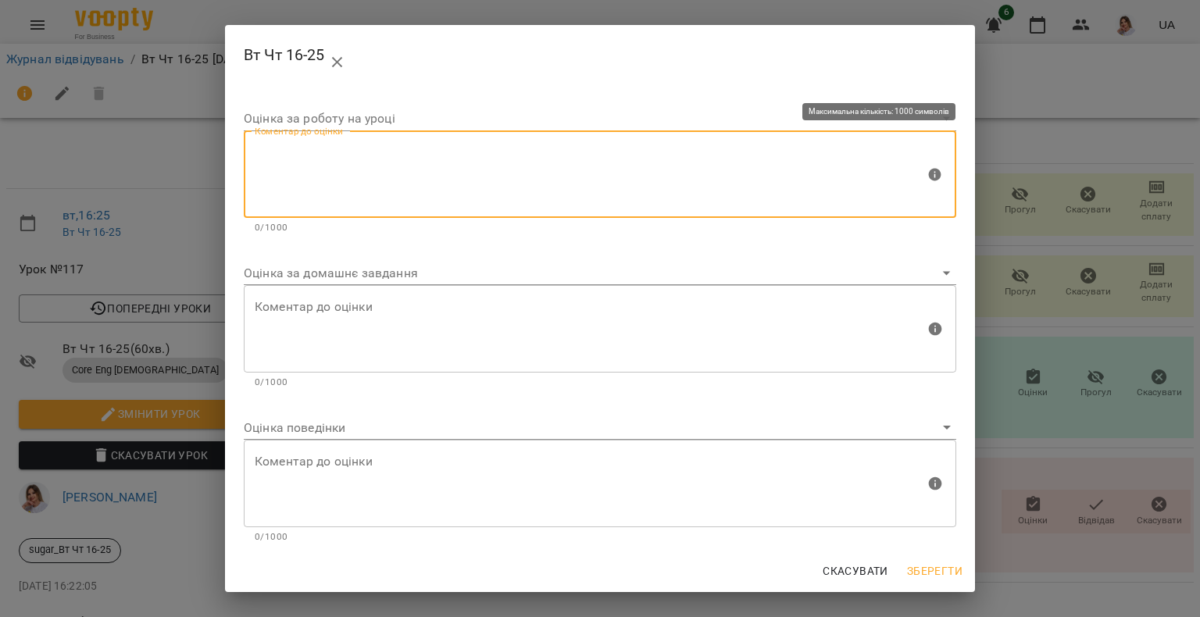
paste textarea "**********"
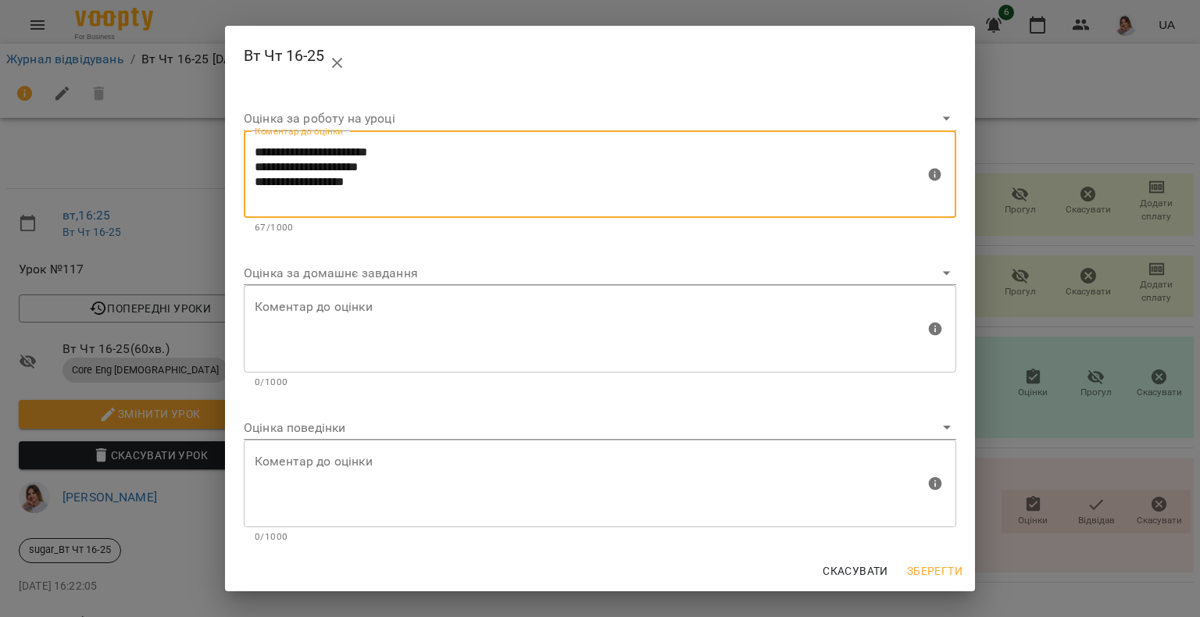
type textarea "**********"
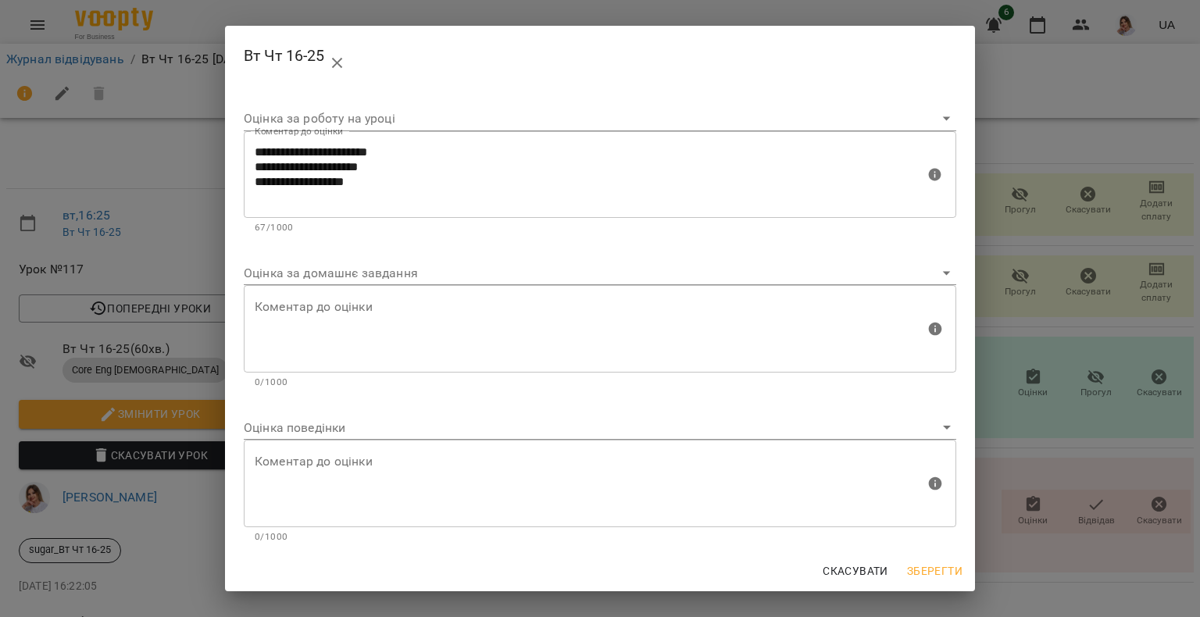
click at [370, 123] on body "For Business 6 UA Журнал відвідувань / Вт Чт 16-25 вт, 16 вер 2025 16:25 вт , 1…" at bounding box center [600, 328] width 1200 height 656
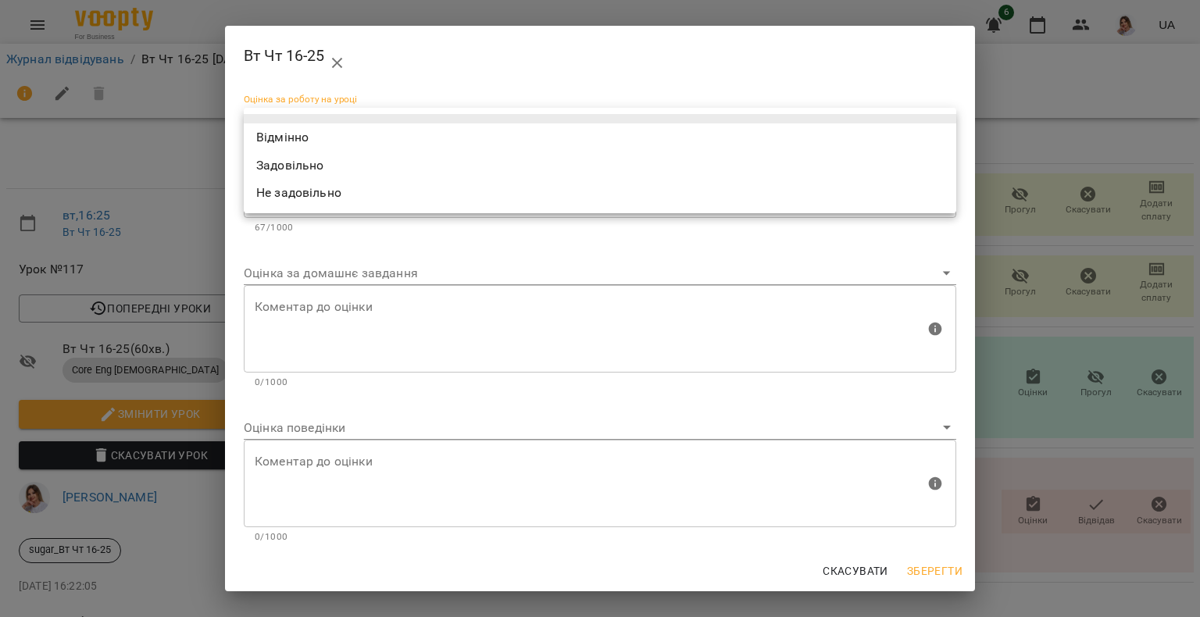
click at [338, 163] on li "Задовільно" at bounding box center [600, 166] width 712 height 28
type input "**********"
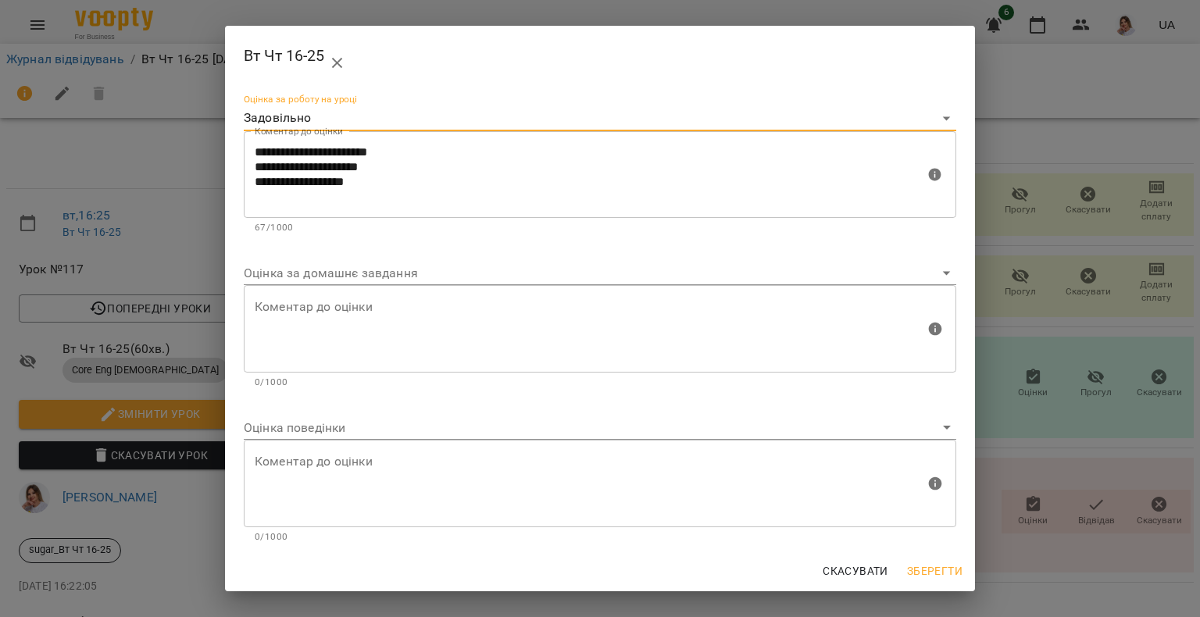
click at [331, 267] on body "For Business 6 UA Журнал відвідувань / Вт Чт 16-25 вт, 16 вер 2025 16:25 вт , 1…" at bounding box center [600, 328] width 1200 height 656
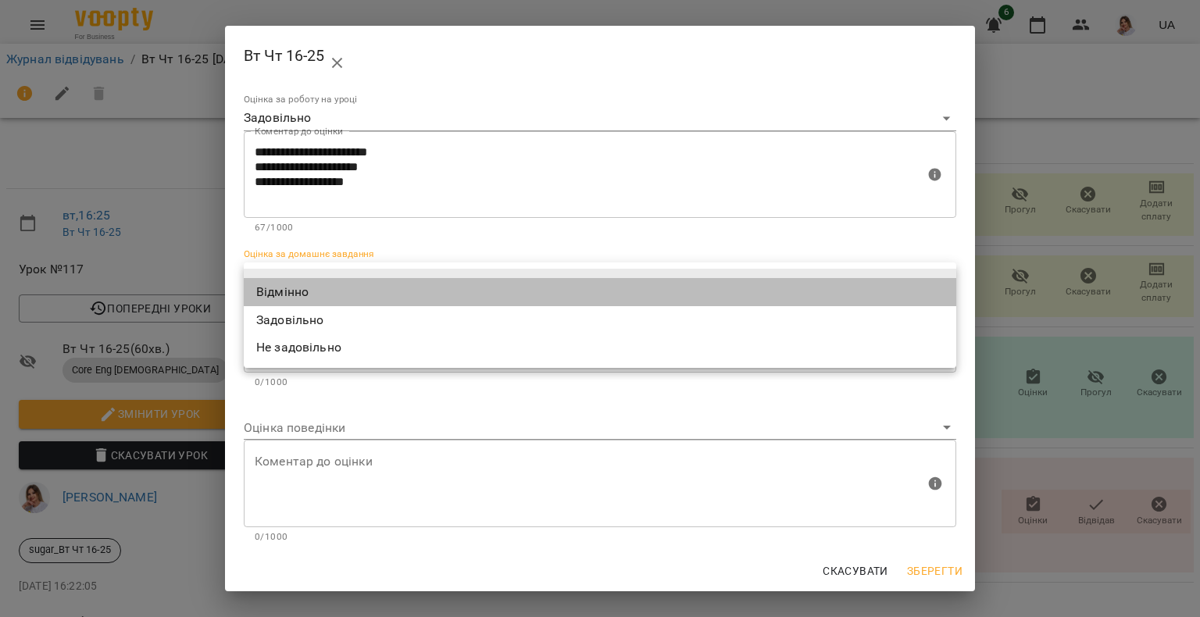
click at [334, 300] on li "Відмінно" at bounding box center [600, 292] width 712 height 28
type input "*********"
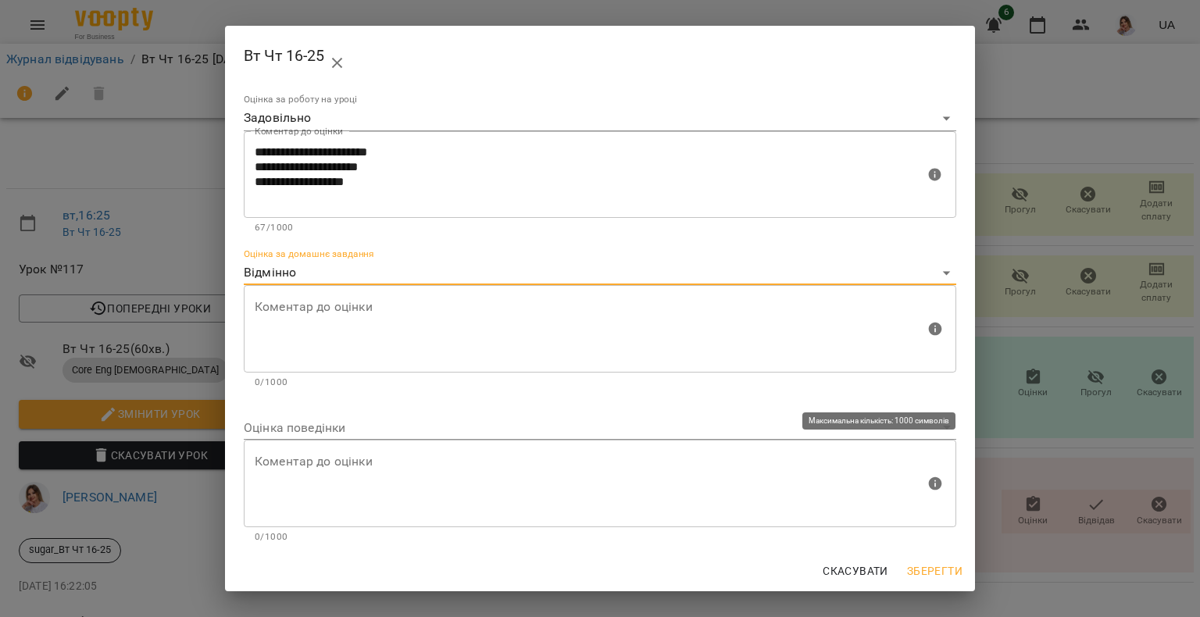
click at [305, 440] on div "Коментар до оцінки" at bounding box center [600, 483] width 712 height 87
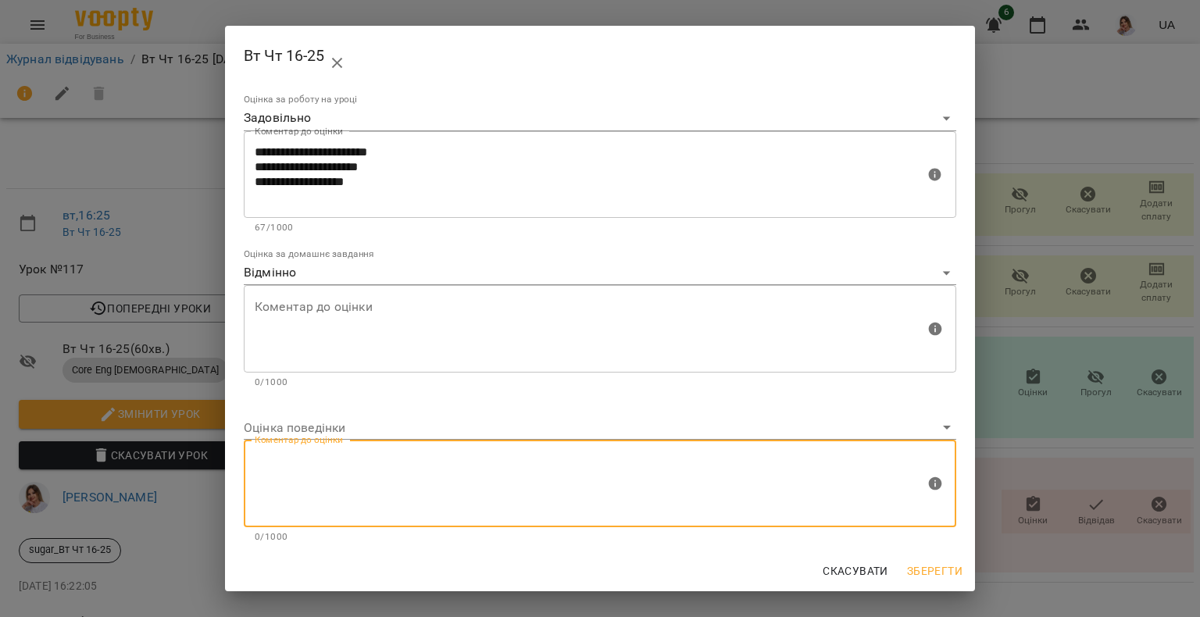
click at [294, 436] on body "For Business 6 UA Журнал відвідувань / Вт Чт 16-25 вт, 16 вер 2025 16:25 вт , 1…" at bounding box center [600, 328] width 1200 height 656
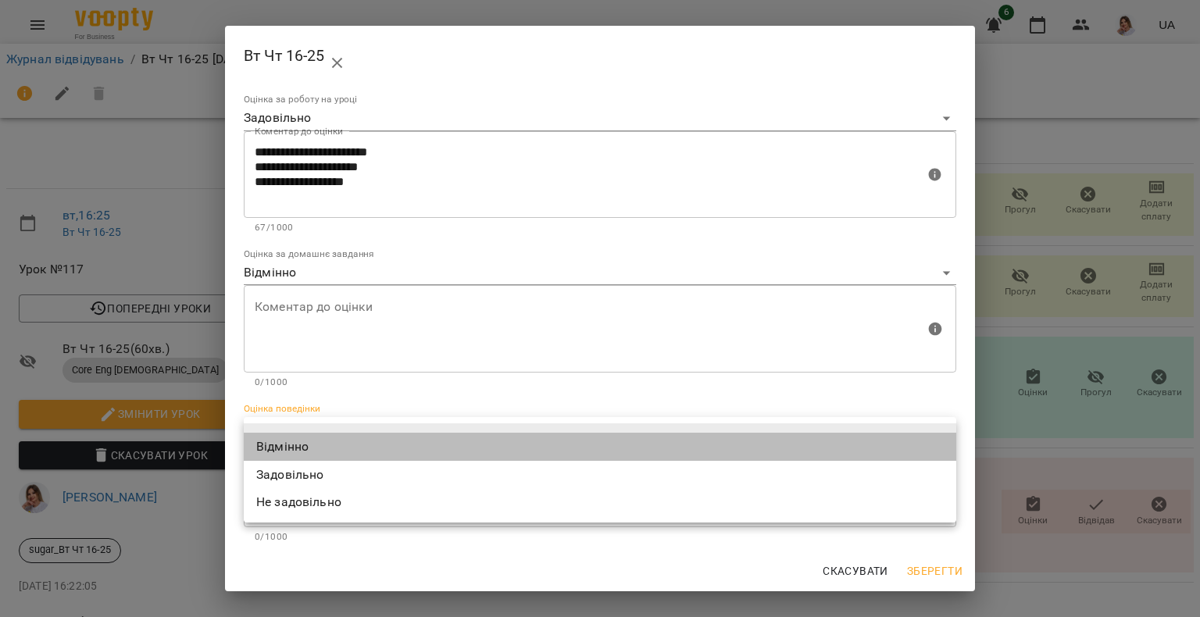
click at [270, 446] on li "Відмінно" at bounding box center [600, 447] width 712 height 28
type input "*********"
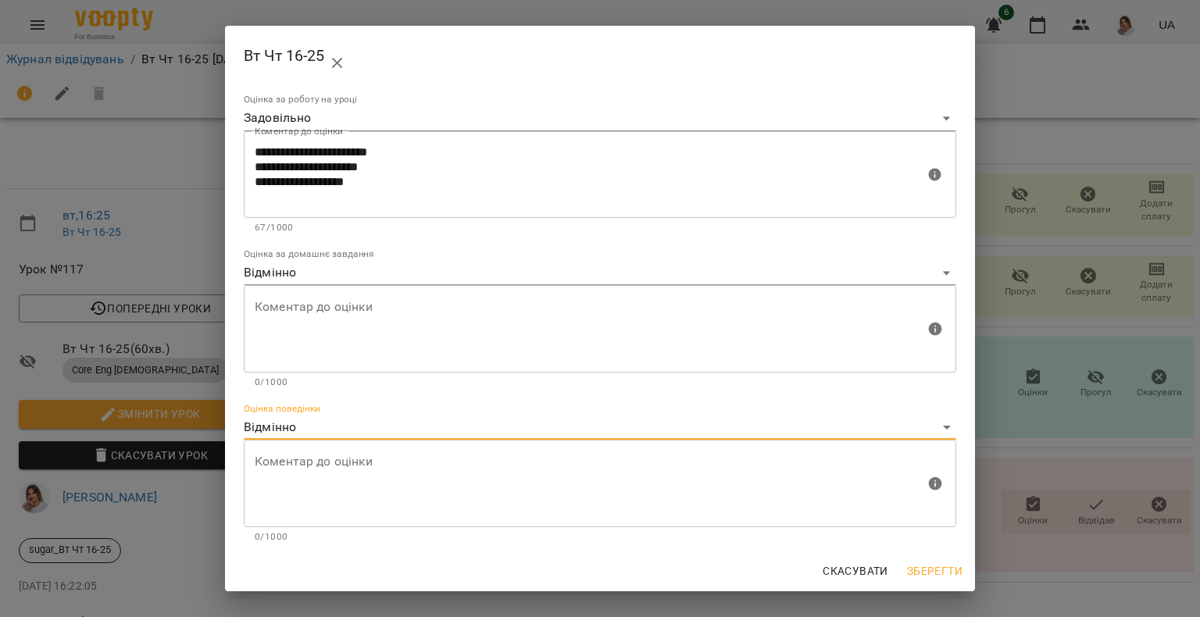
click at [922, 570] on span "Зберегти" at bounding box center [934, 571] width 55 height 19
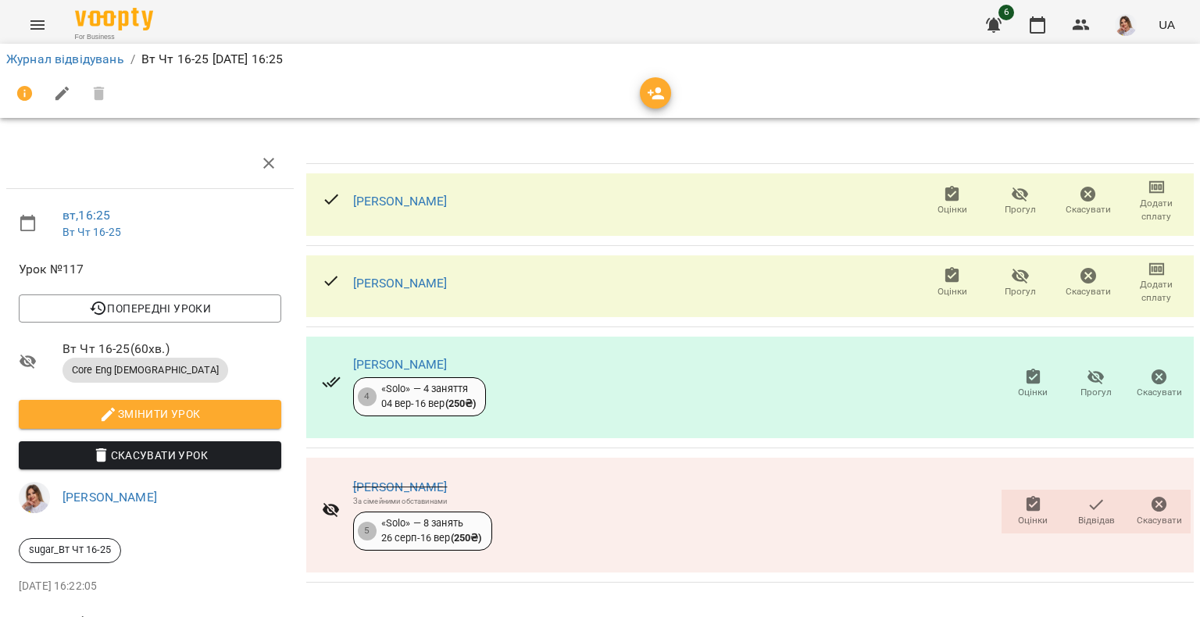
click at [1025, 383] on icon "button" at bounding box center [1032, 377] width 14 height 16
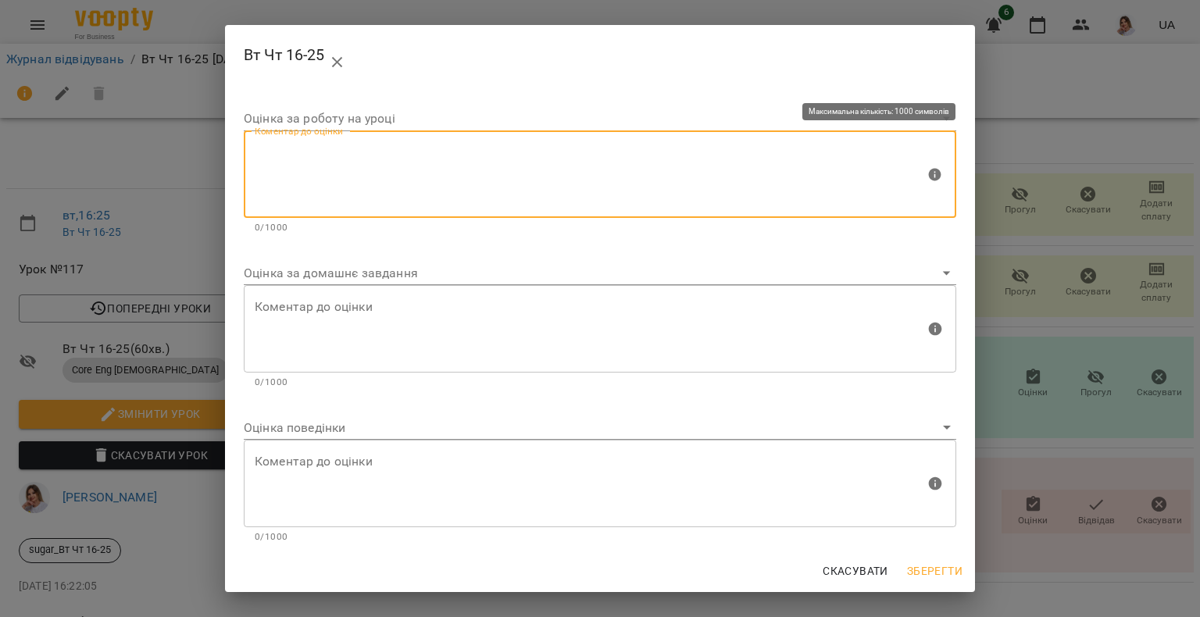
paste textarea "**********"
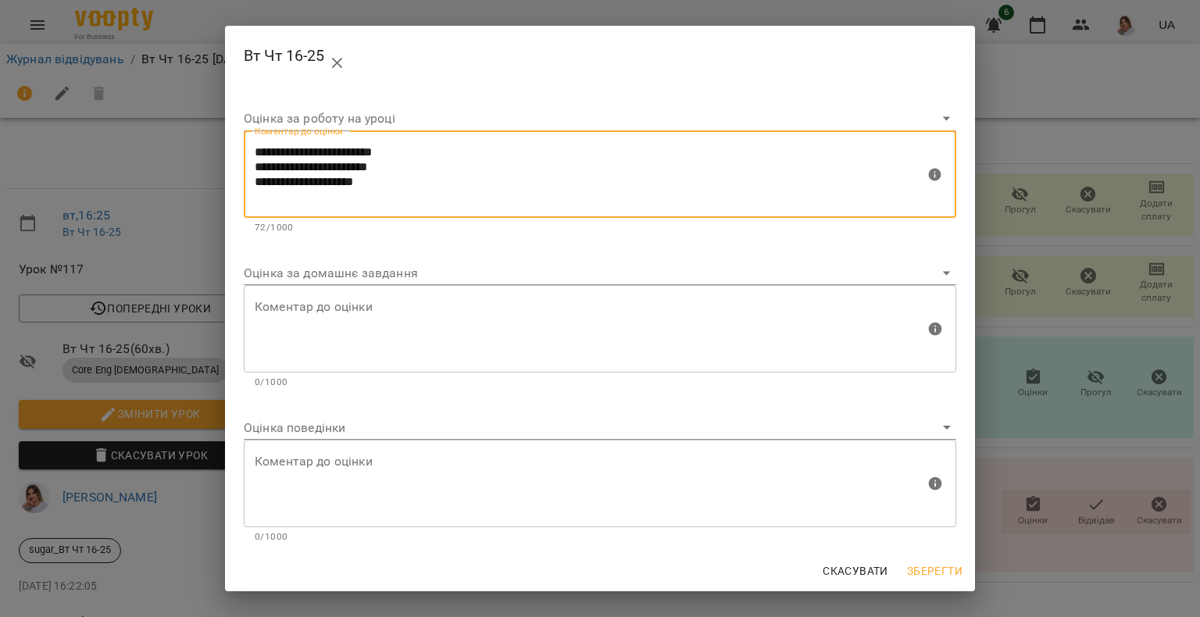
type textarea "**********"
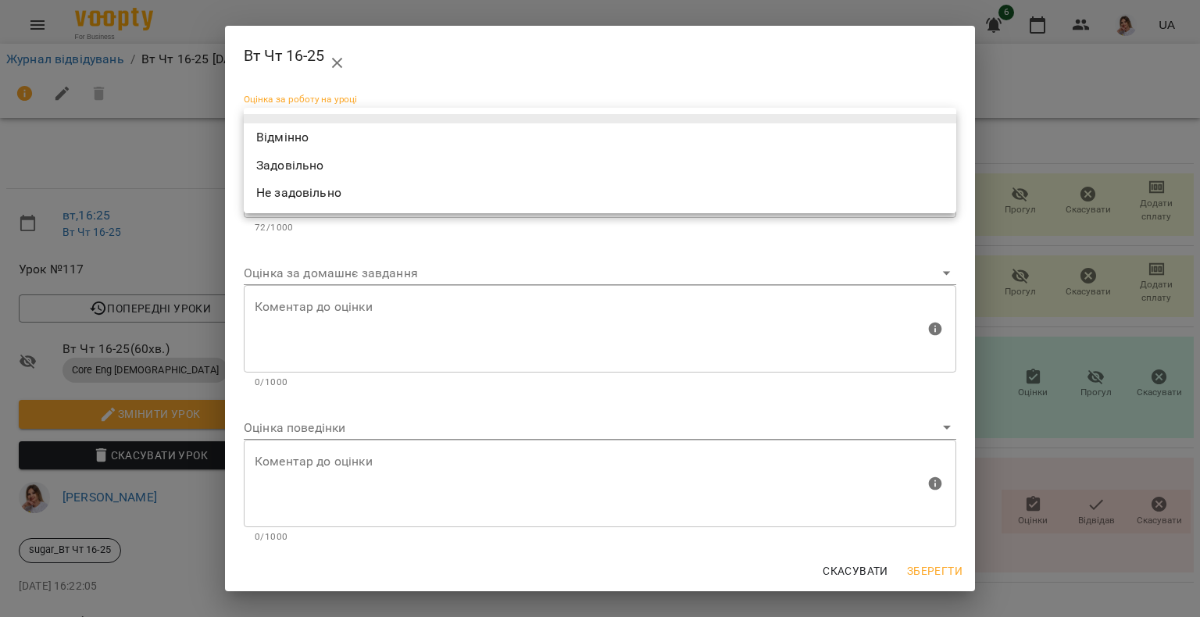
click at [378, 124] on body "For Business 6 UA Журнал відвідувань / Вт Чт 16-25 вт, 16 вер 2025 16:25 вт , 1…" at bounding box center [600, 328] width 1200 height 656
click at [353, 166] on li "Задовільно" at bounding box center [600, 166] width 712 height 28
type input "**********"
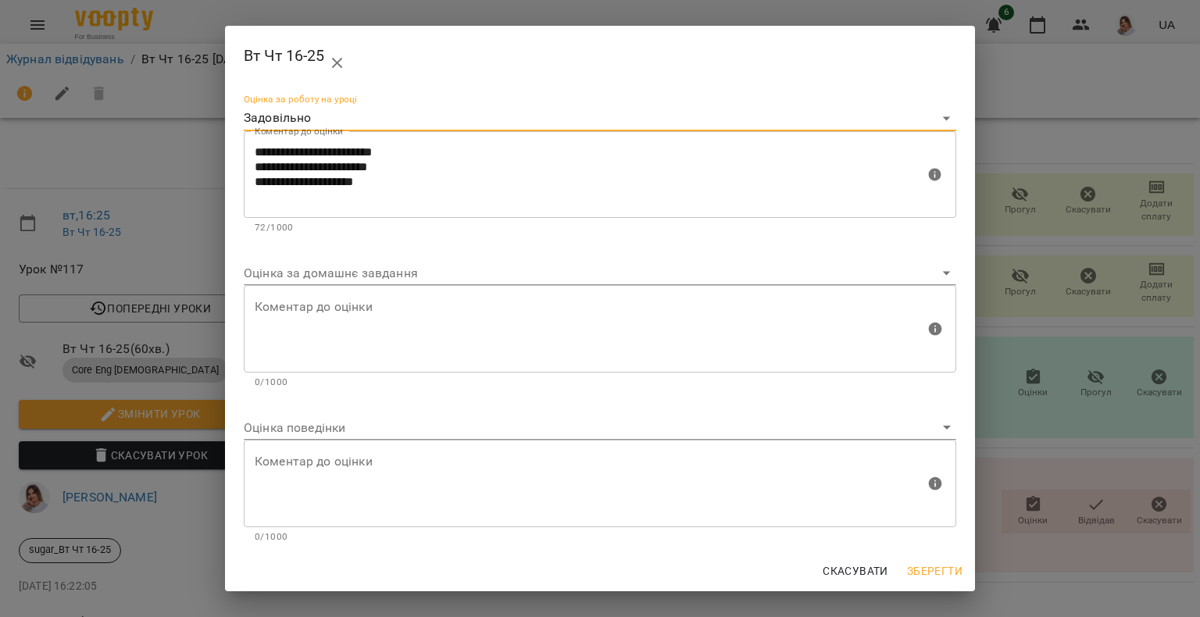
click at [310, 266] on body "For Business 6 UA Журнал відвідувань / Вт Чт 16-25 вт, 16 вер 2025 16:25 вт , 1…" at bounding box center [600, 328] width 1200 height 656
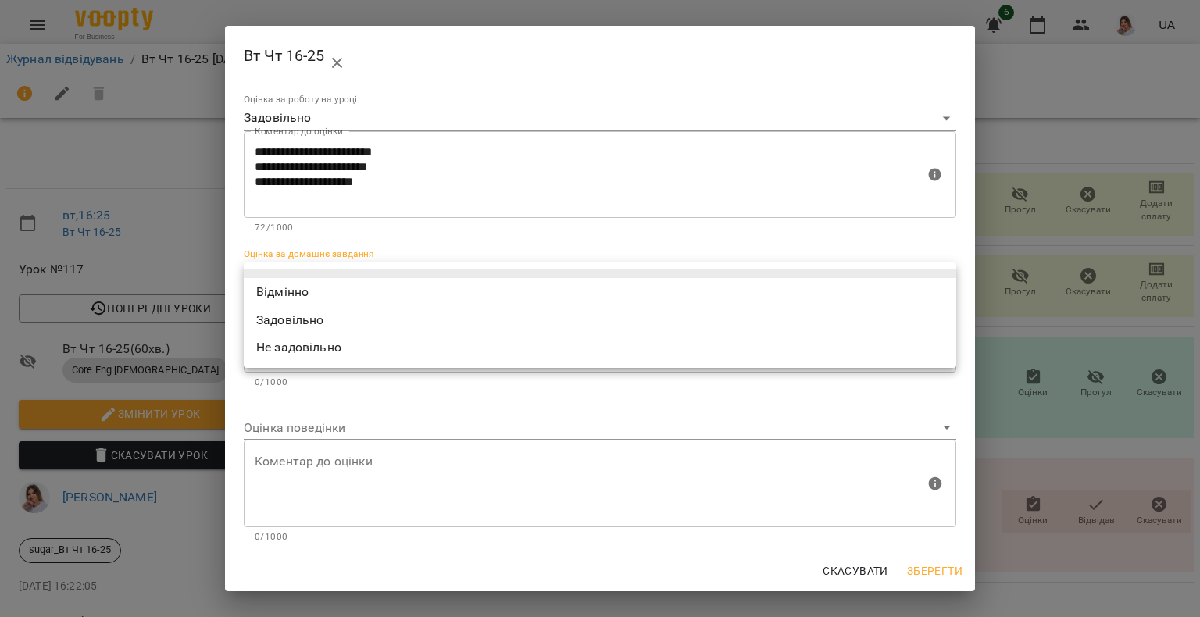
click at [300, 285] on li "Відмінно" at bounding box center [600, 292] width 712 height 28
type input "*********"
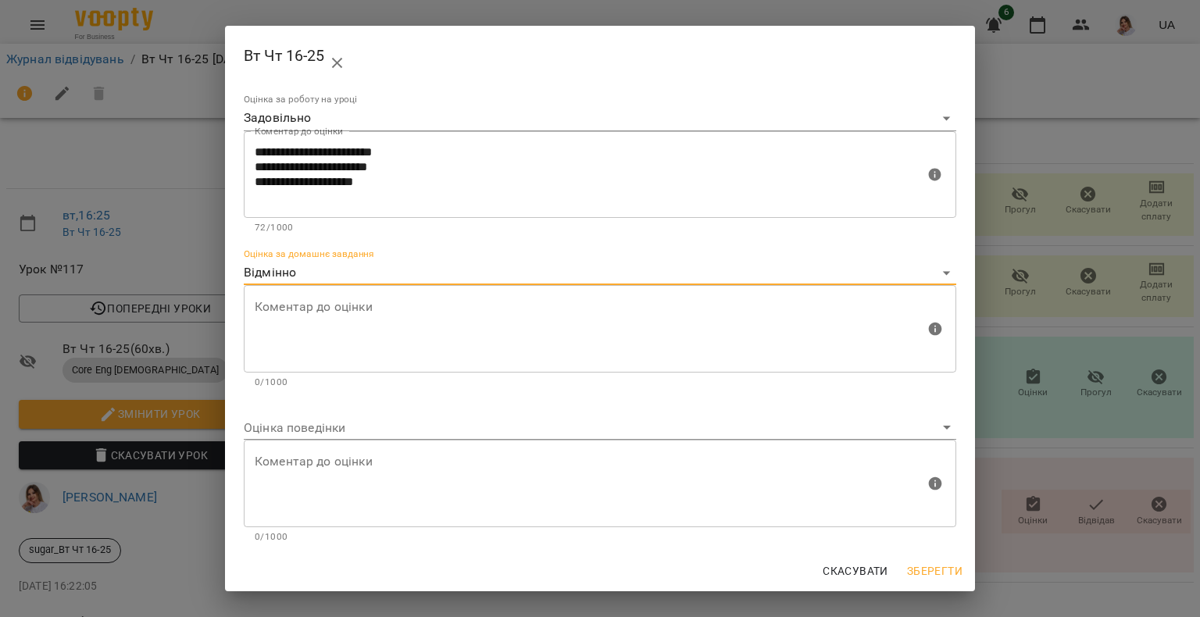
click at [285, 429] on body "For Business 6 UA Журнал відвідувань / Вт Чт 16-25 вт, 16 вер 2025 16:25 вт , 1…" at bounding box center [600, 328] width 1200 height 656
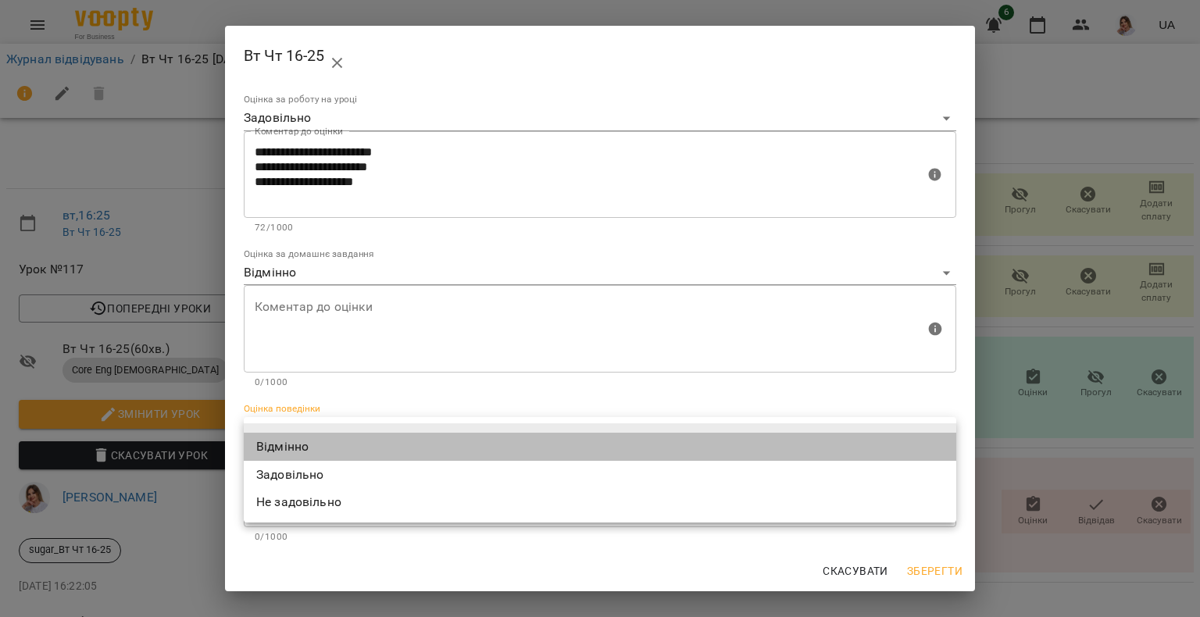
click at [283, 448] on li "Відмінно" at bounding box center [600, 447] width 712 height 28
type input "*********"
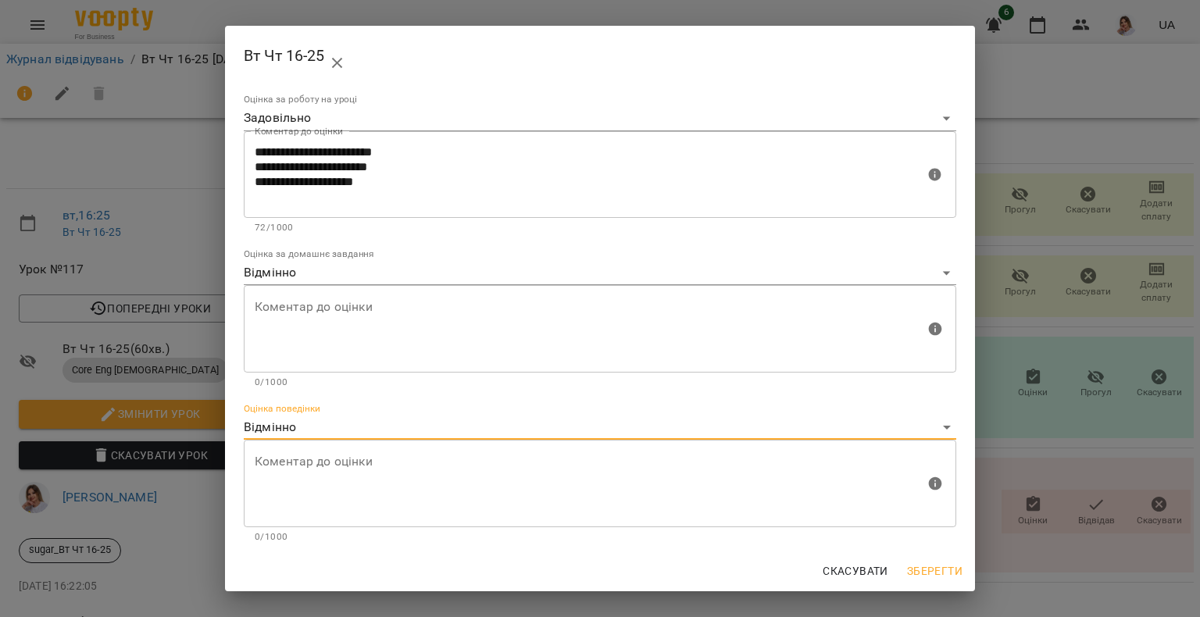
click at [942, 565] on span "Зберегти" at bounding box center [934, 571] width 55 height 19
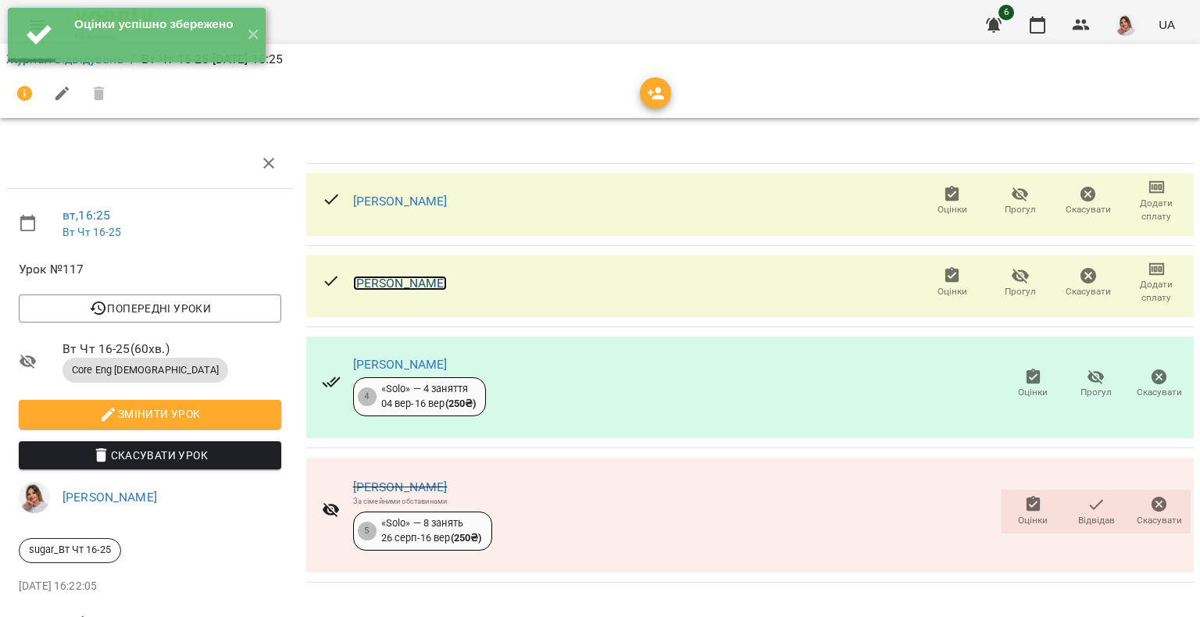
click at [422, 279] on link "Дрей Даниїл Олександрович" at bounding box center [400, 283] width 94 height 15
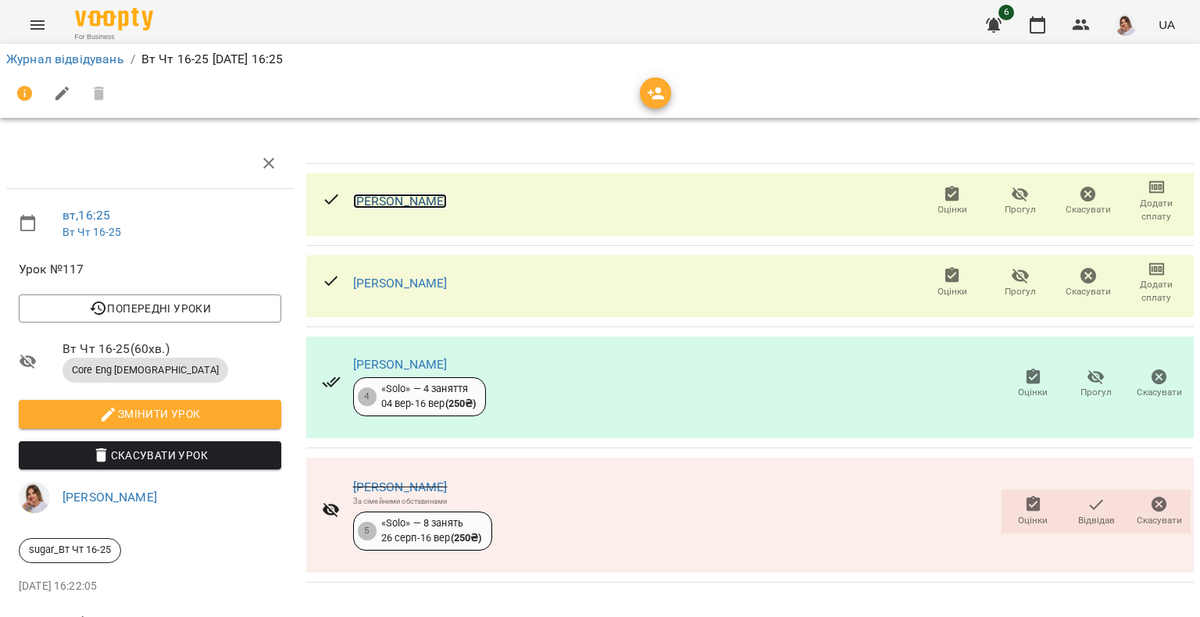
click at [411, 198] on link "Біжко Гліб Андрійович" at bounding box center [400, 201] width 94 height 15
click at [80, 59] on link "Журнал відвідувань" at bounding box center [65, 59] width 118 height 15
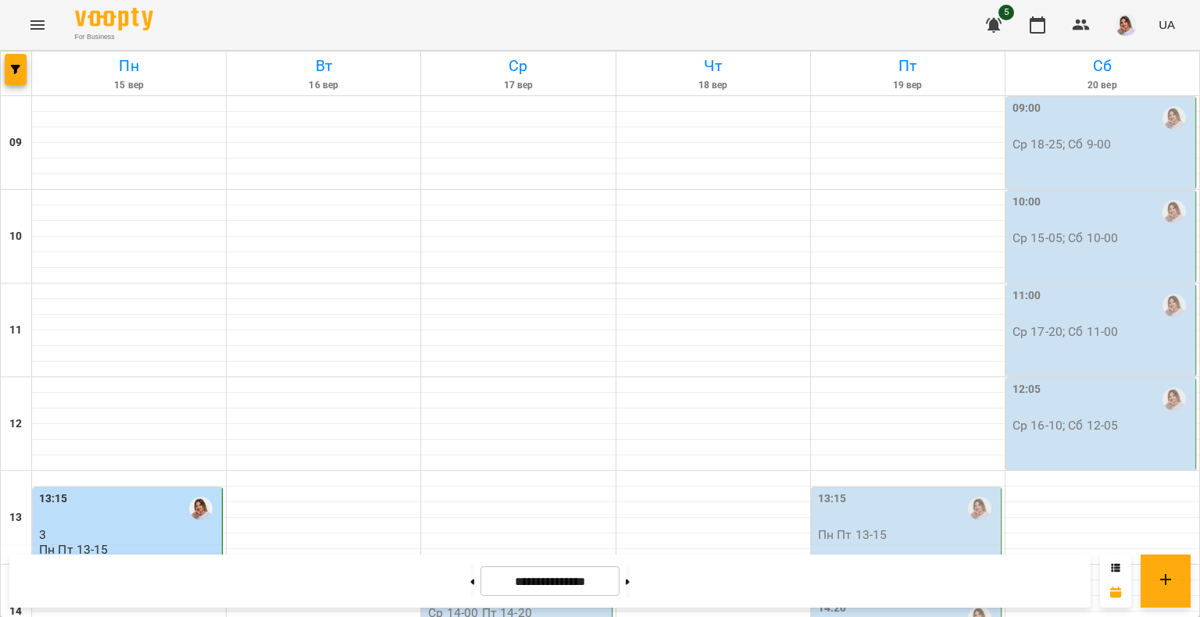
scroll to position [673, 0]
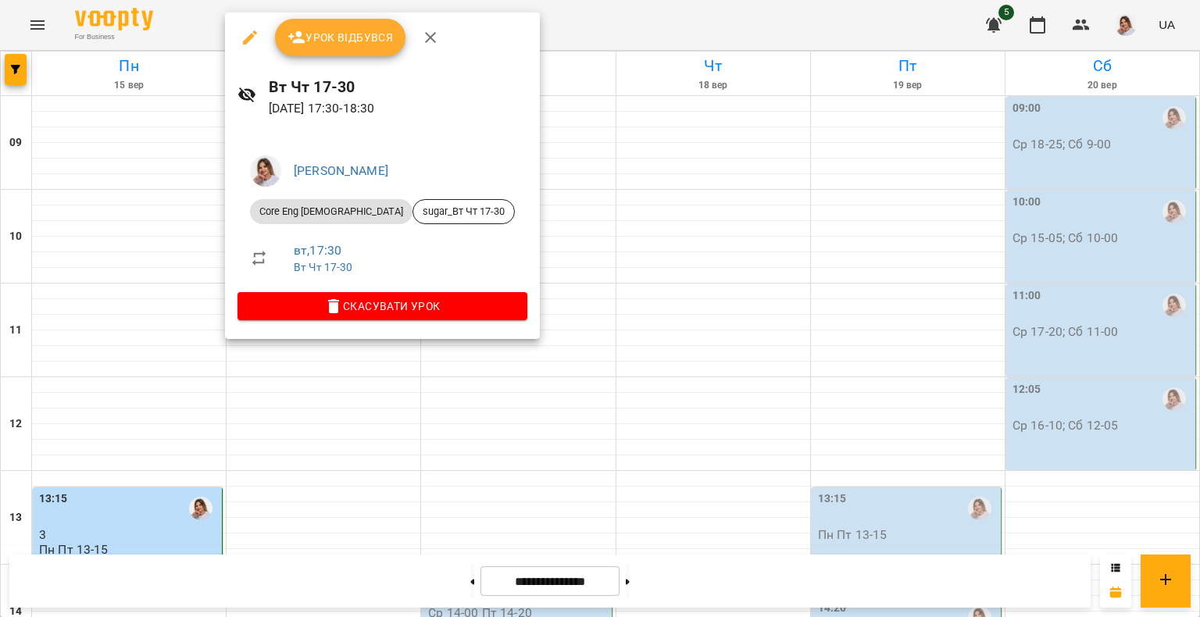
click at [159, 292] on div at bounding box center [600, 308] width 1200 height 617
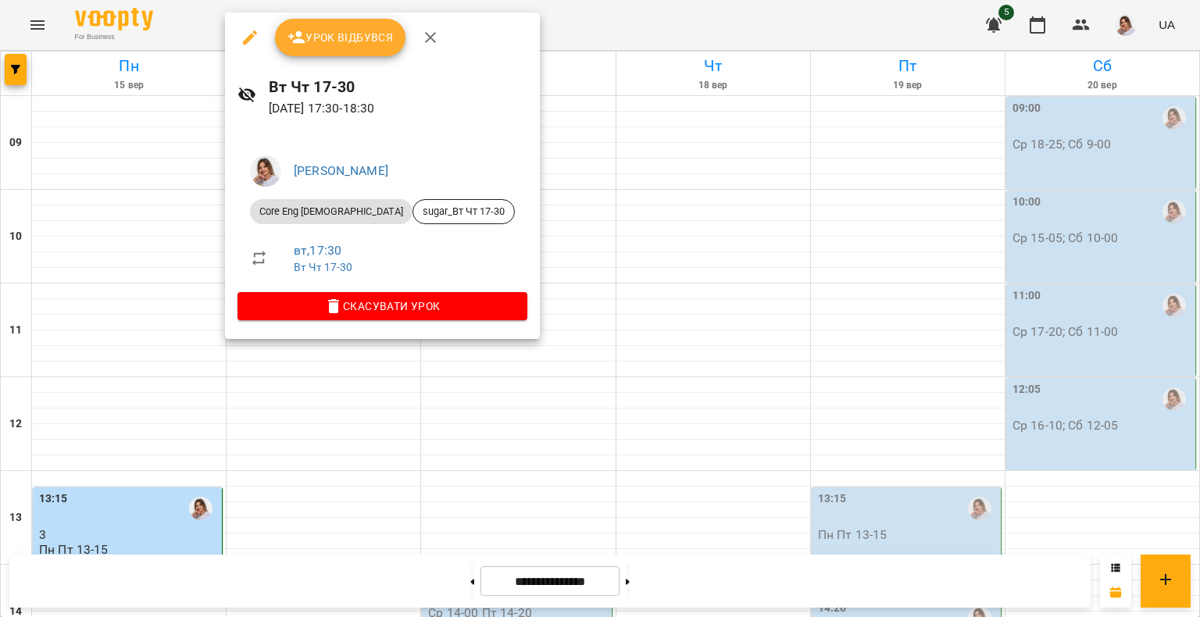
click at [356, 39] on span "Урок відбувся" at bounding box center [340, 37] width 106 height 19
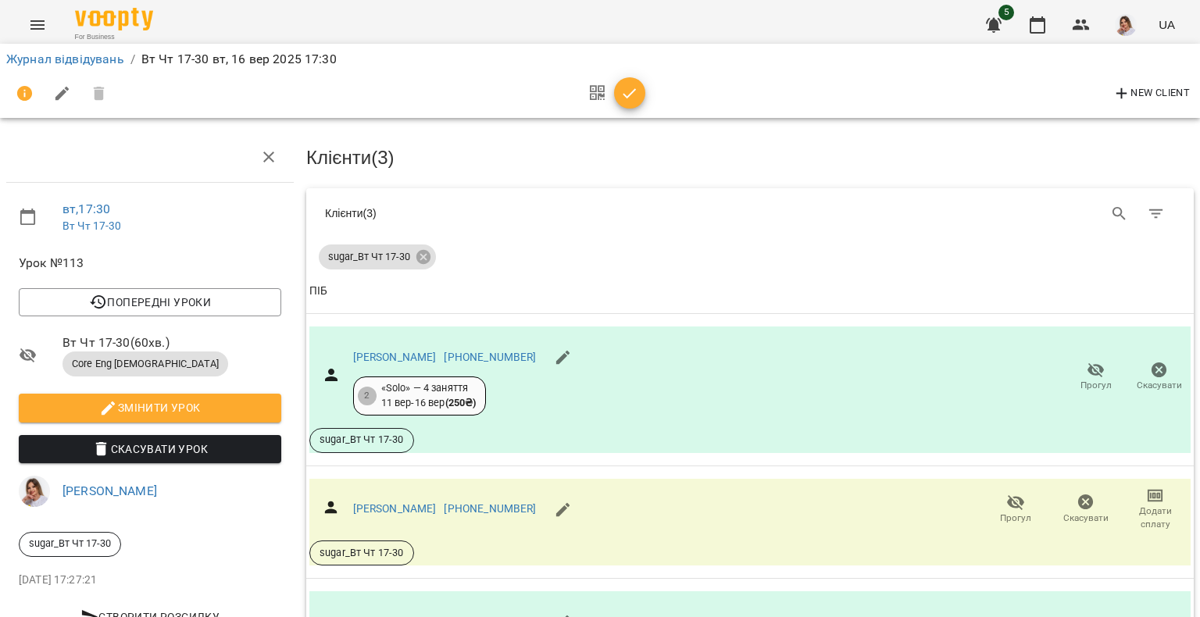
scroll to position [182, 0]
click at [634, 91] on icon "button" at bounding box center [629, 93] width 19 height 19
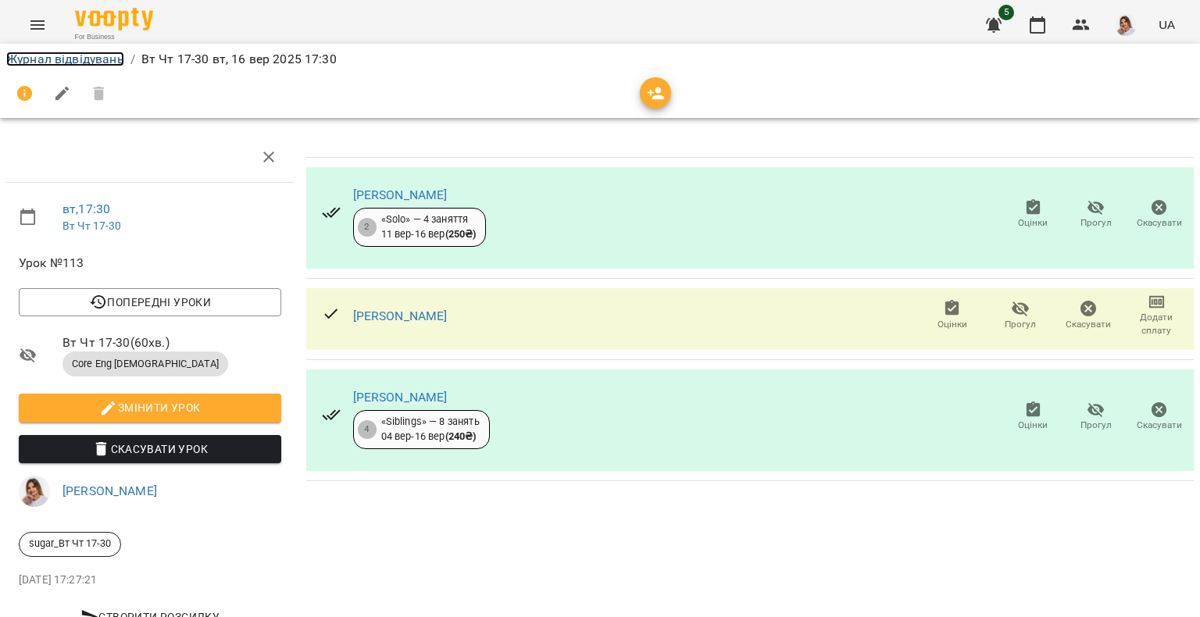
click at [34, 60] on link "Журнал відвідувань" at bounding box center [65, 59] width 118 height 15
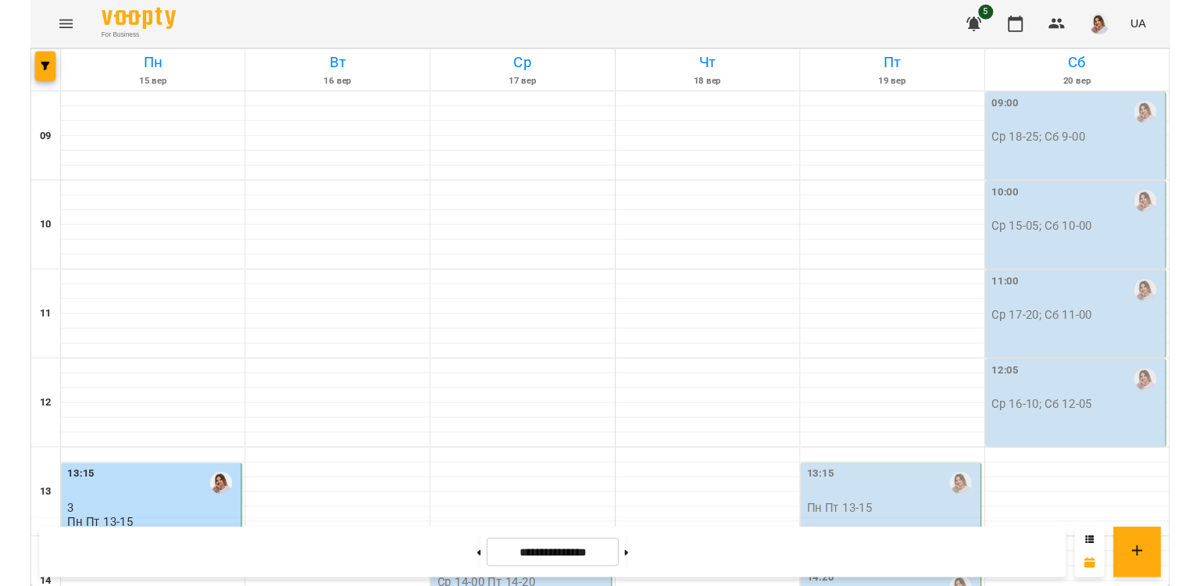
scroll to position [673, 0]
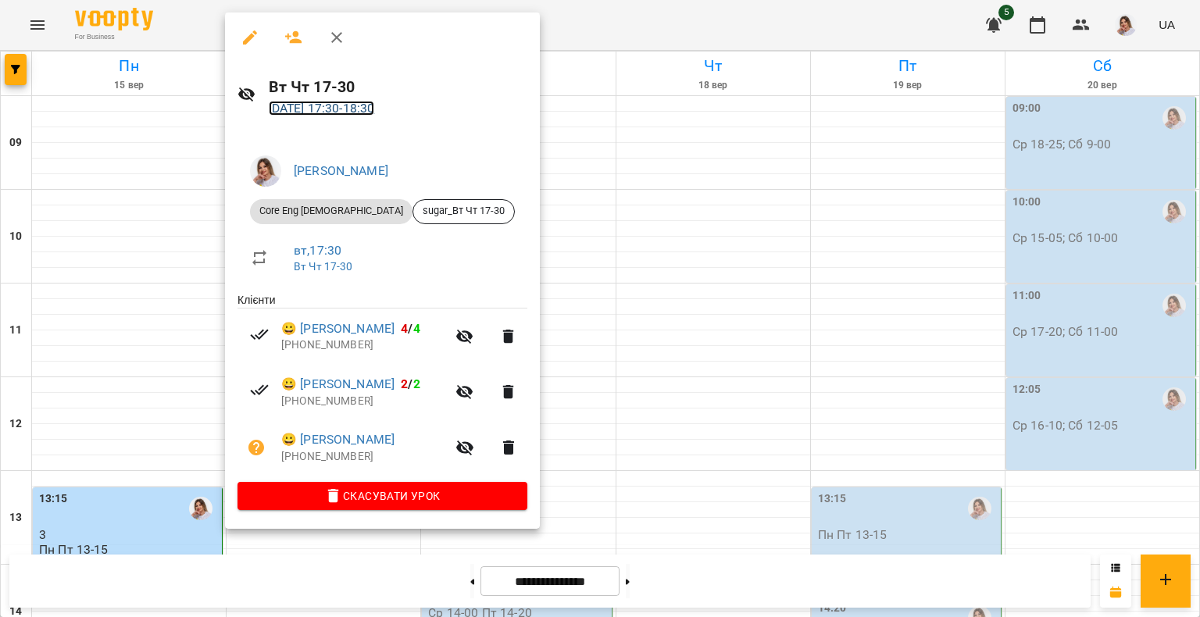
click at [356, 110] on link "16 вер 2025 17:30 - 18:30" at bounding box center [322, 108] width 106 height 15
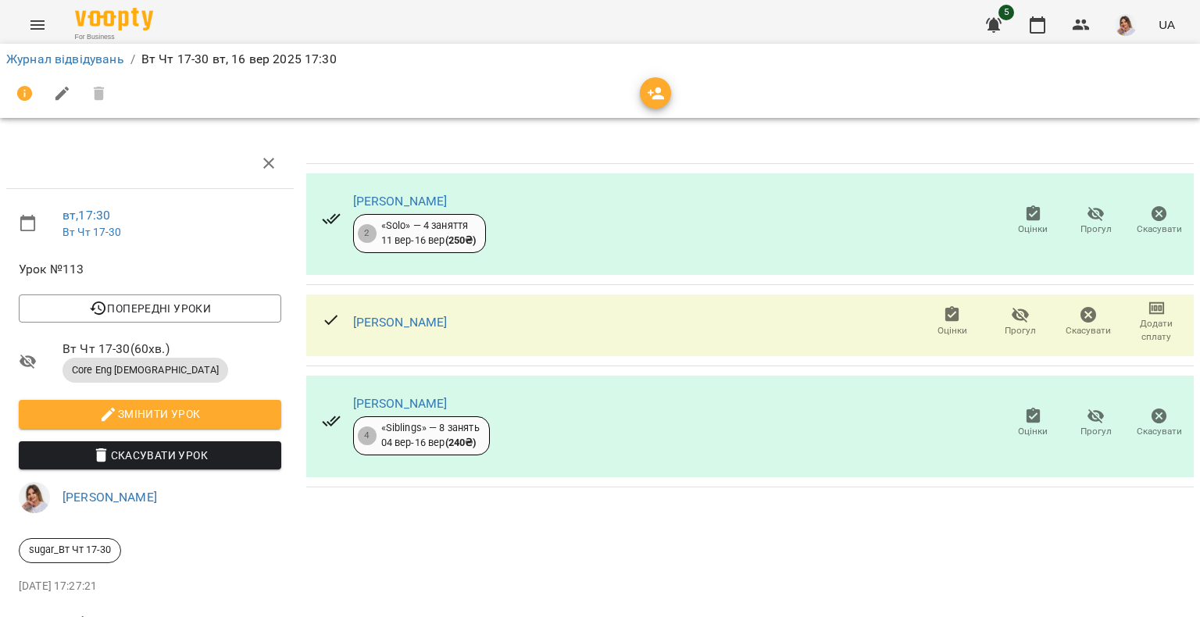
click at [1143, 320] on span "Додати сплату" at bounding box center [1156, 330] width 49 height 27
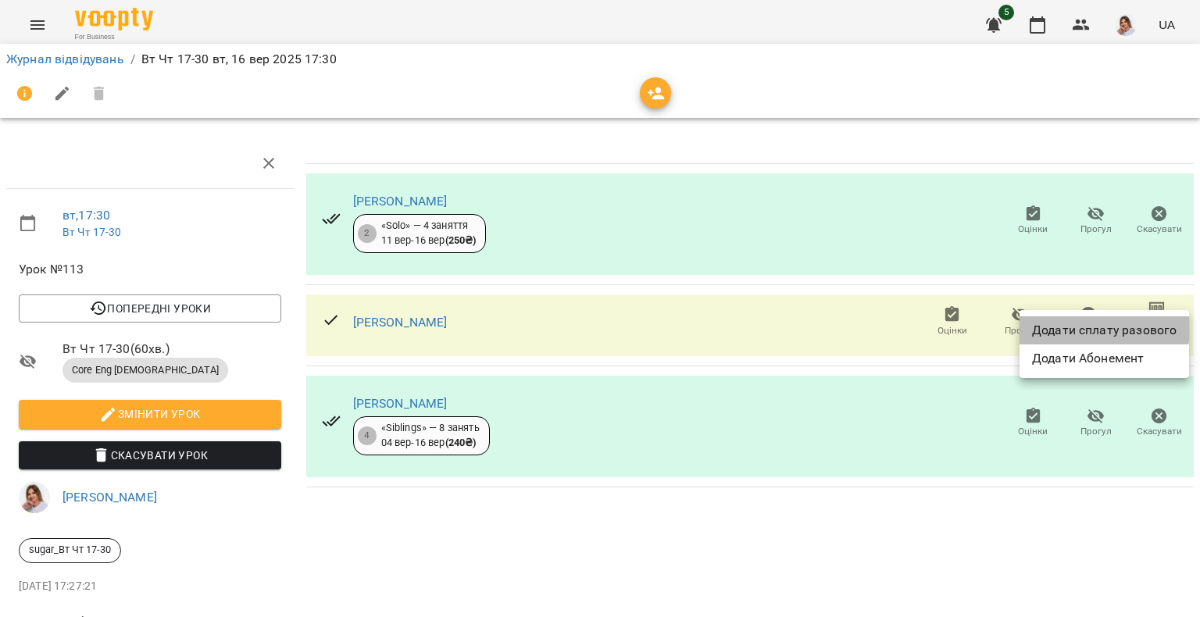
click at [1087, 328] on li "Додати сплату разового" at bounding box center [1103, 330] width 169 height 28
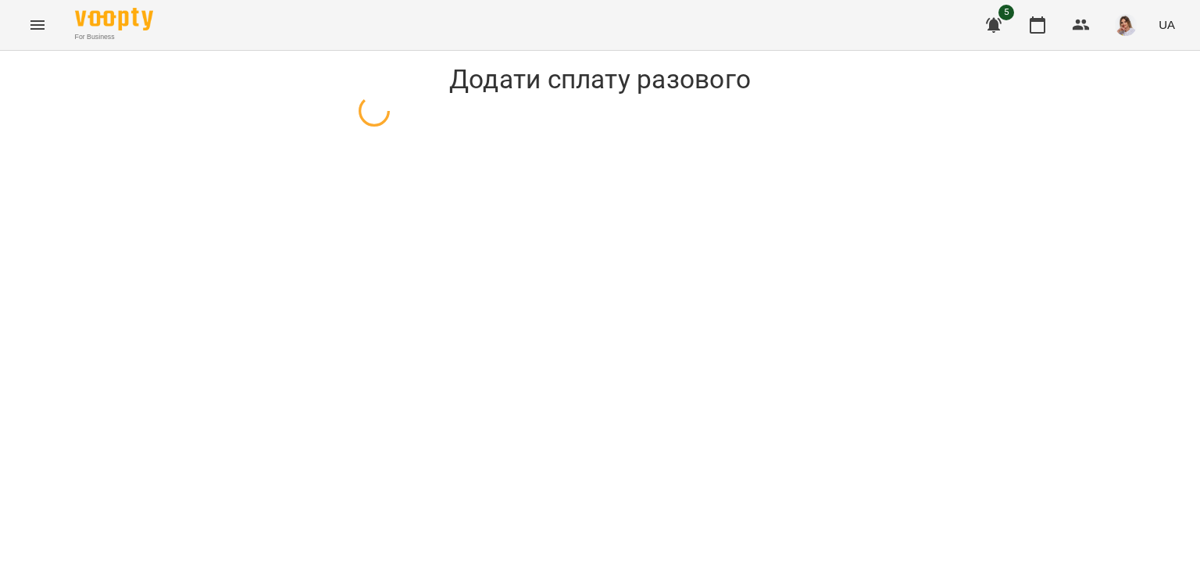
select select "**********"
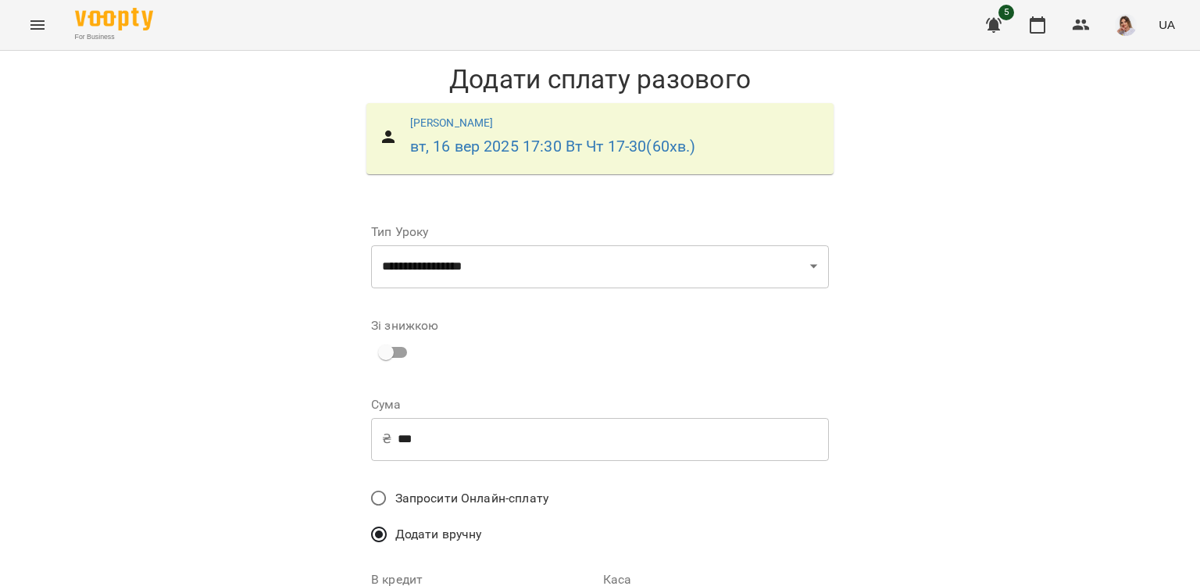
scroll to position [78, 0]
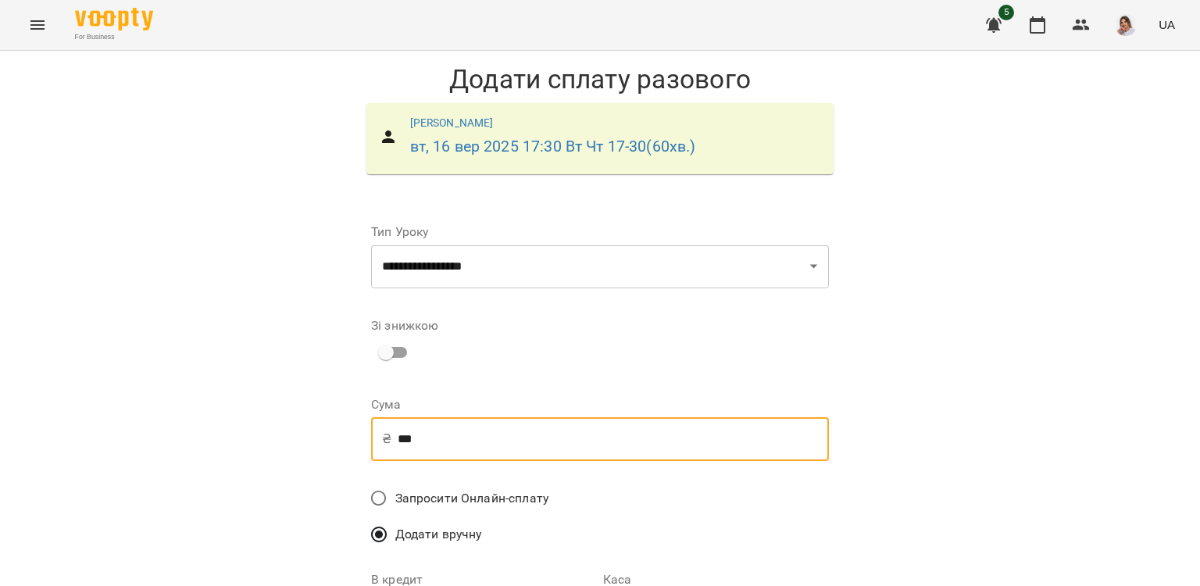
drag, startPoint x: 438, startPoint y: 351, endPoint x: 122, endPoint y: 359, distance: 316.4
click at [122, 359] on div "**********" at bounding box center [600, 421] width 1200 height 740
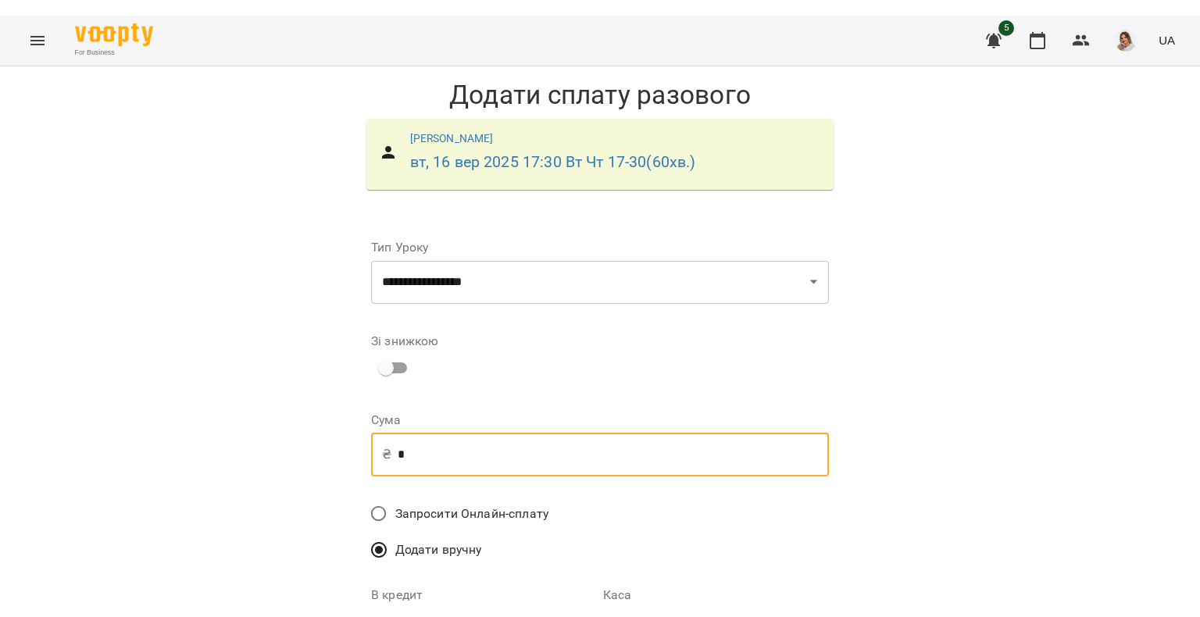
scroll to position [0, 0]
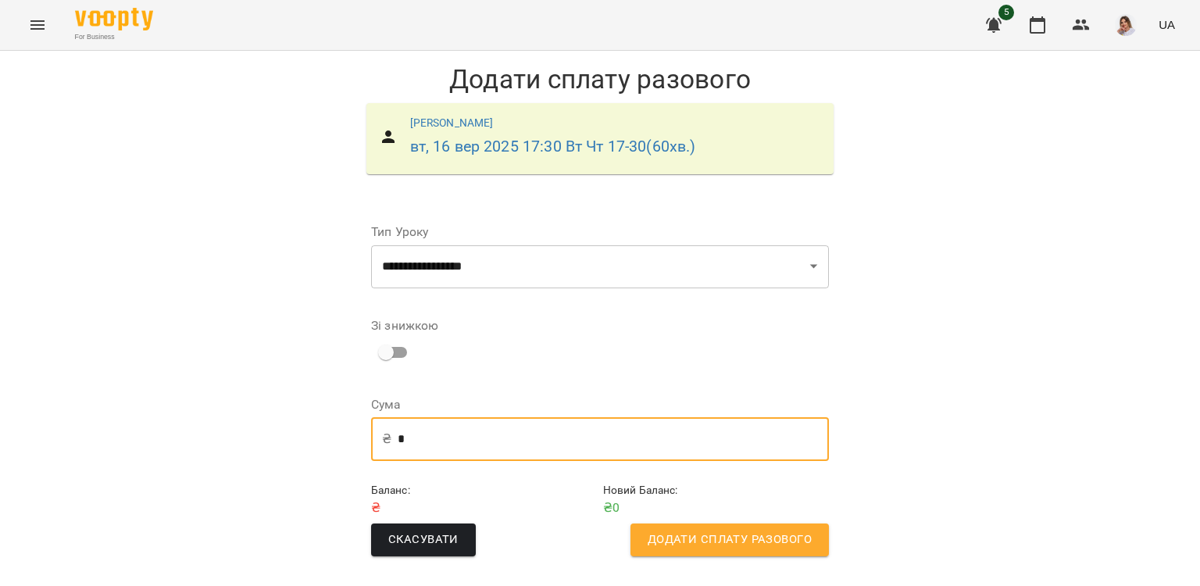
type input "*"
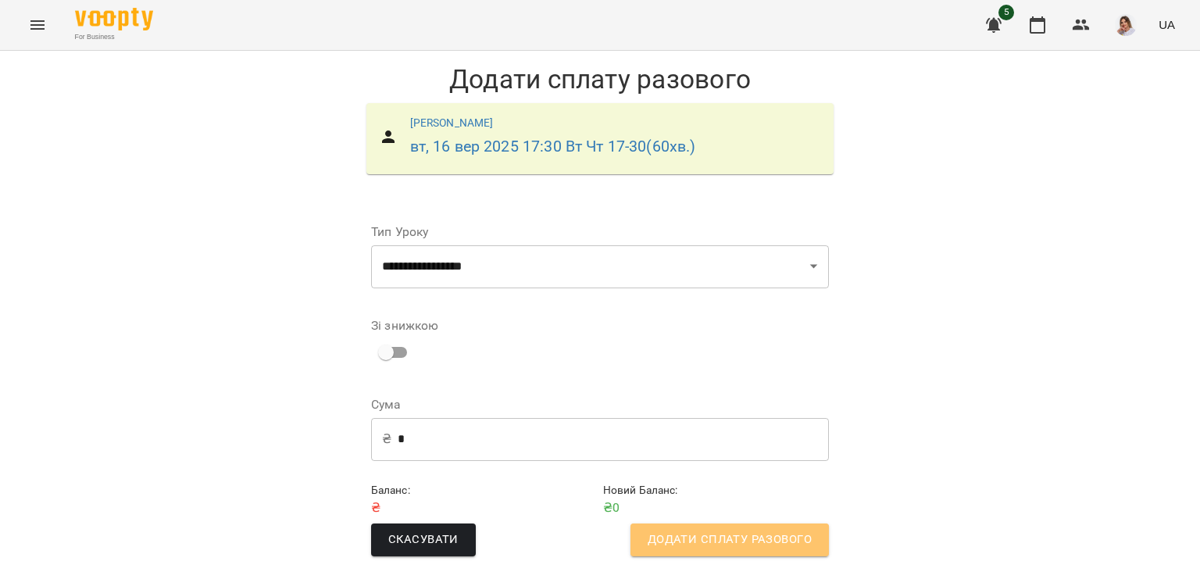
click at [785, 541] on span "Додати сплату разового" at bounding box center [729, 539] width 164 height 20
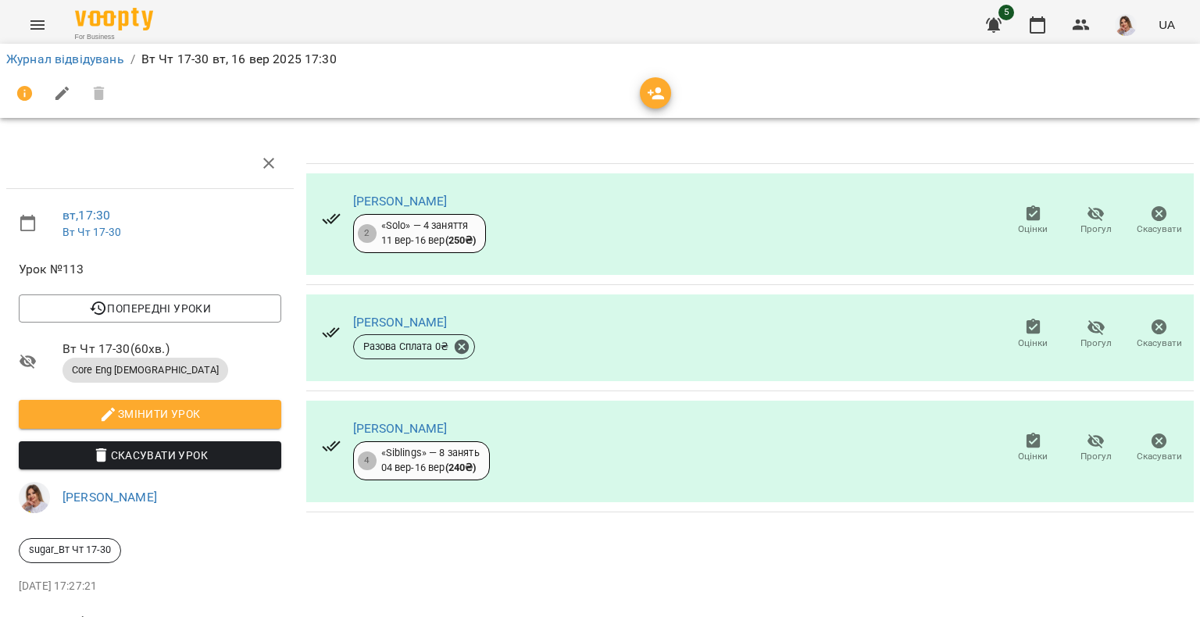
click at [1027, 224] on span "Оцінки" at bounding box center [1033, 229] width 30 height 13
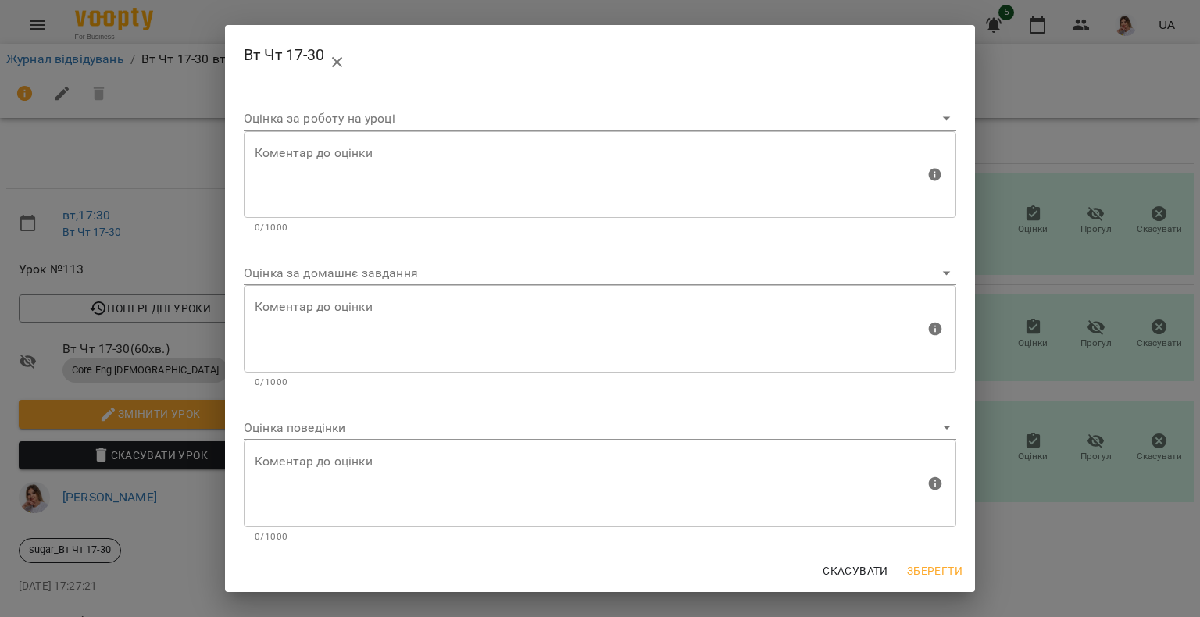
click at [1122, 287] on div "Вт Чт 17-30 Оцінка за роботу на уроці Коментар до оцінки Коментар до оцінки 0/1…" at bounding box center [600, 308] width 1200 height 617
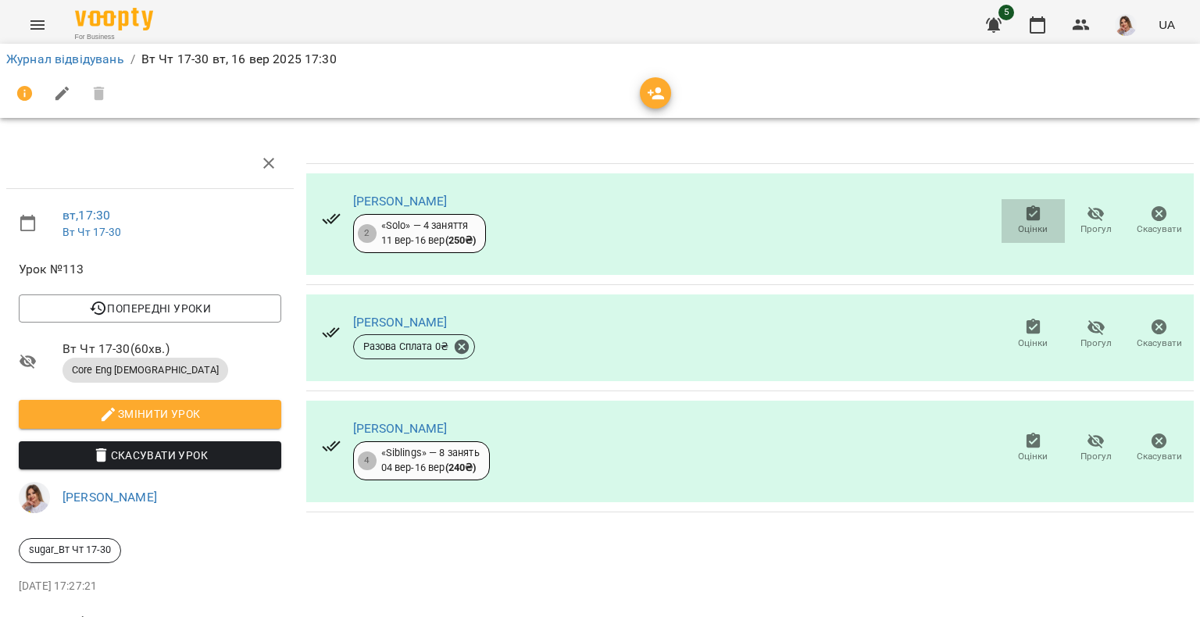
click at [1028, 223] on span "Оцінки" at bounding box center [1033, 229] width 30 height 13
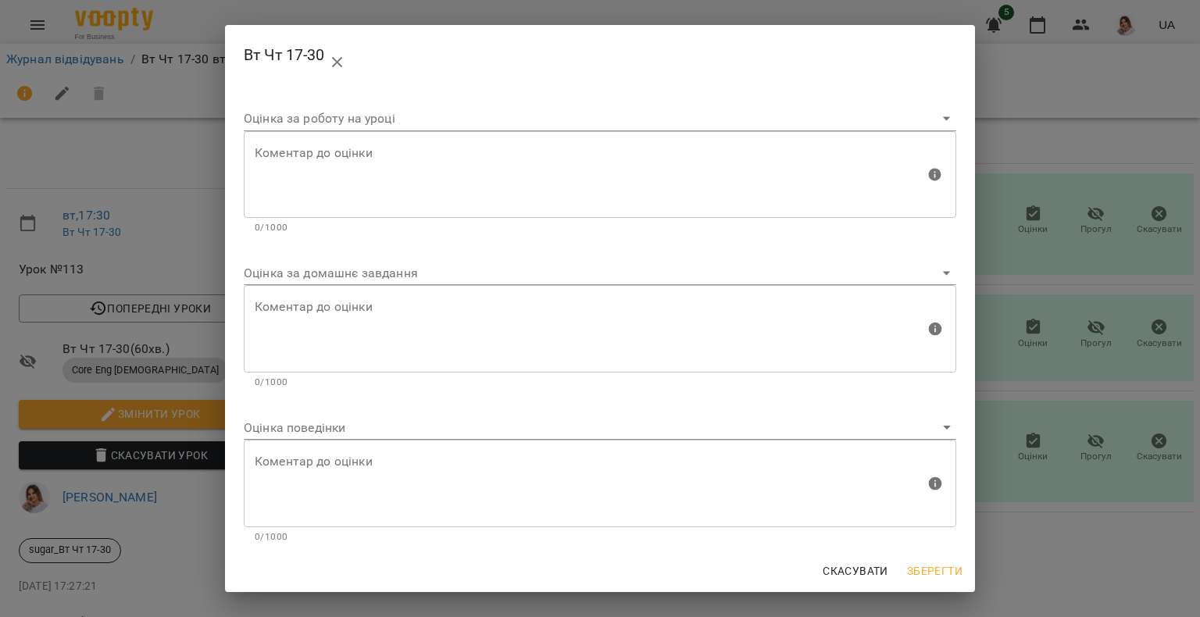
click at [348, 280] on body "For Business 5 UA Журнал відвідувань / Вт Чт 17-30 вт, 16 вер 2025 17:30 вт , 1…" at bounding box center [600, 328] width 1200 height 656
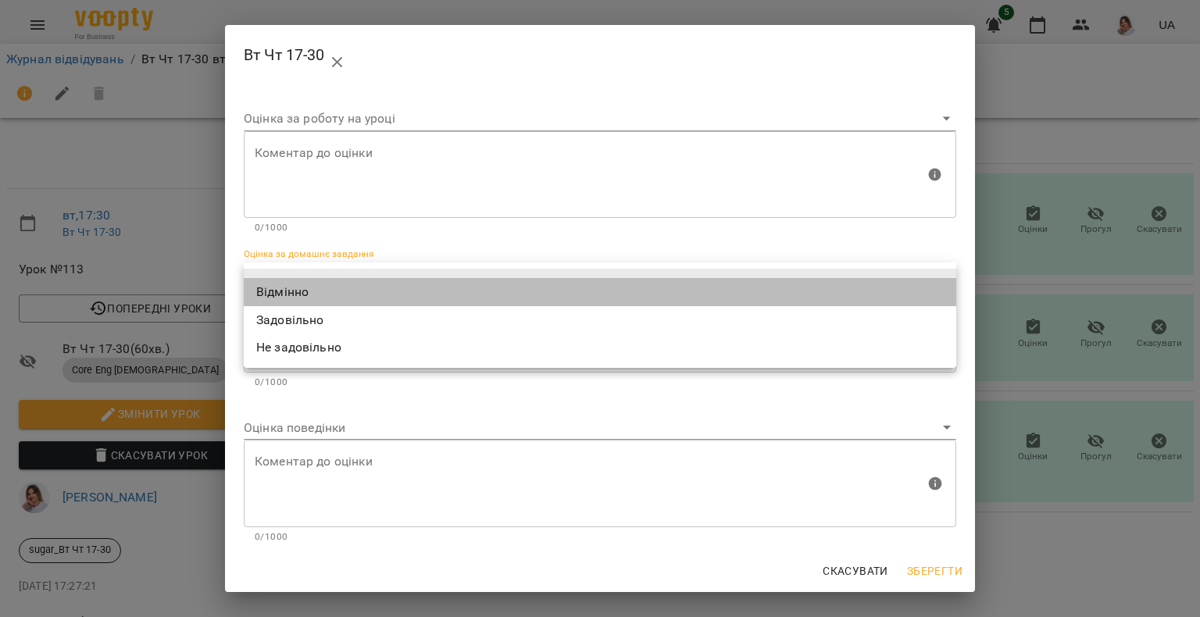
click at [341, 297] on li "Відмінно" at bounding box center [600, 292] width 712 height 28
type input "*********"
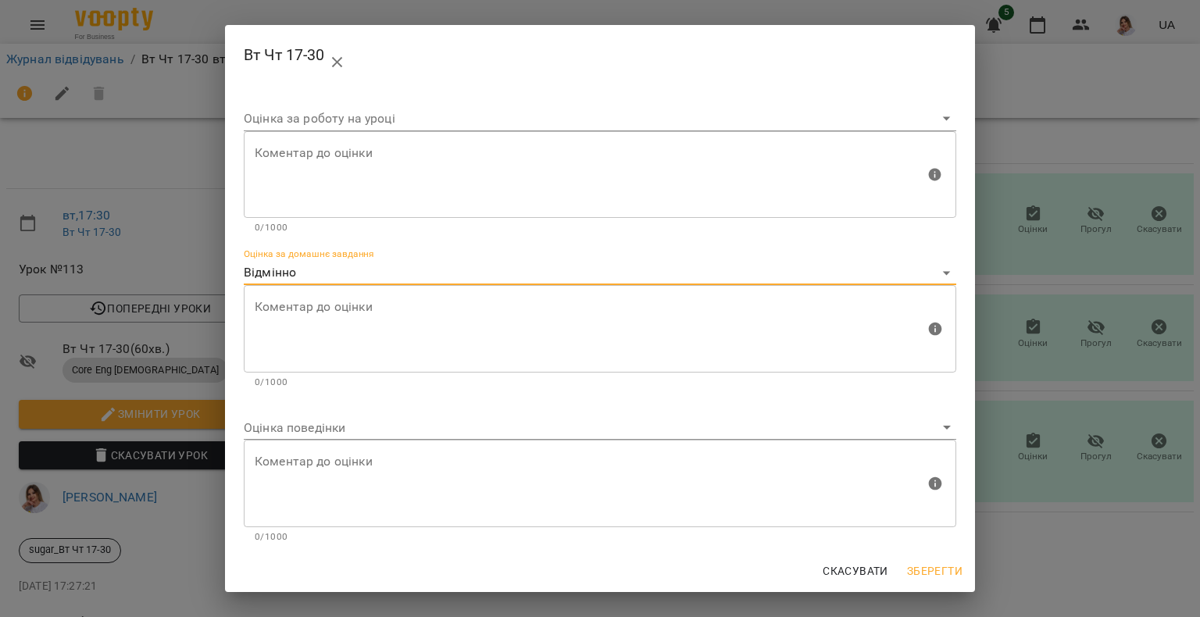
click at [313, 424] on body "For Business 5 UA Журнал відвідувань / Вт Чт 17-30 вт, 16 вер 2025 17:30 вт , 1…" at bounding box center [600, 328] width 1200 height 656
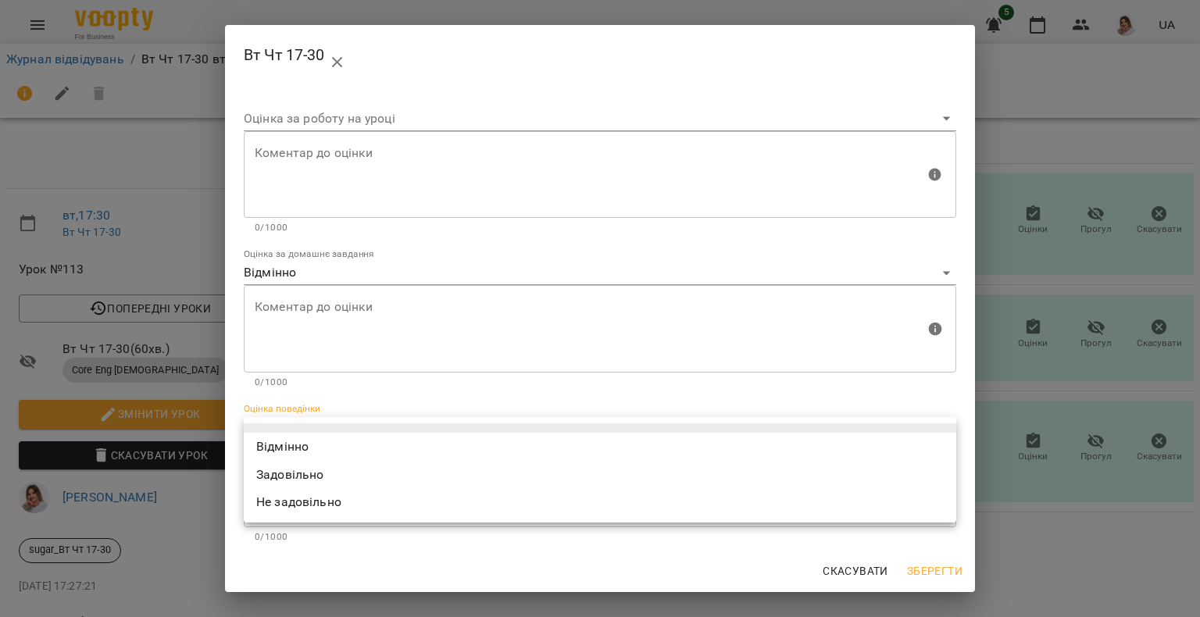
click at [301, 455] on li "Відмінно" at bounding box center [600, 447] width 712 height 28
type input "*********"
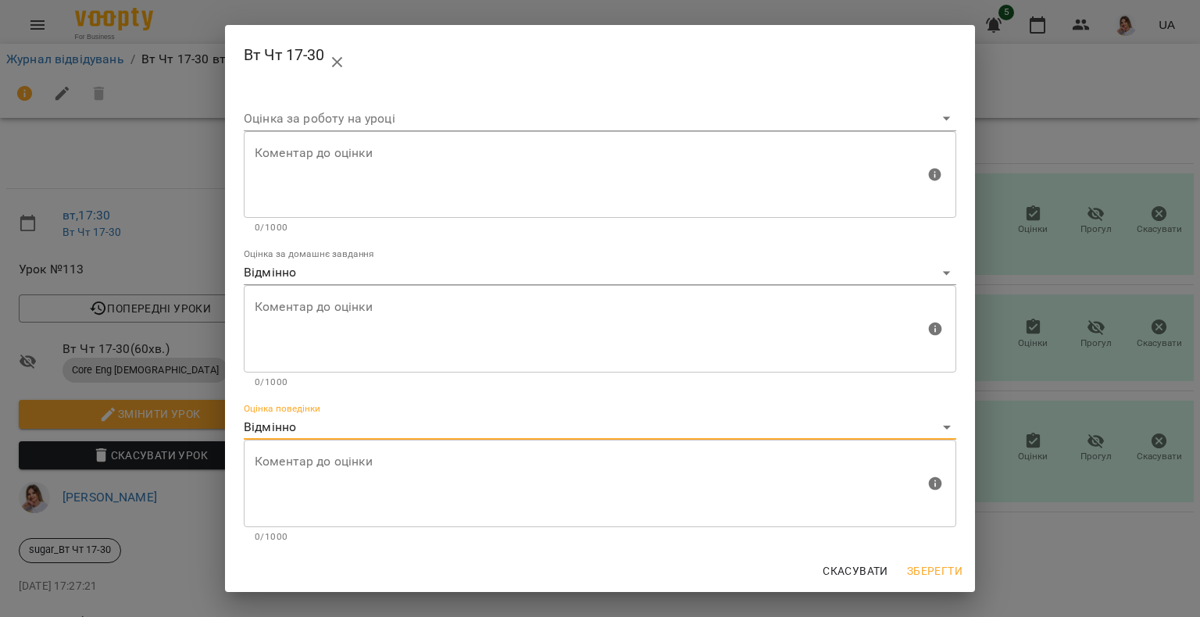
drag, startPoint x: 922, startPoint y: 583, endPoint x: 915, endPoint y: 576, distance: 8.8
click at [917, 579] on button "Зберегти" at bounding box center [934, 571] width 68 height 28
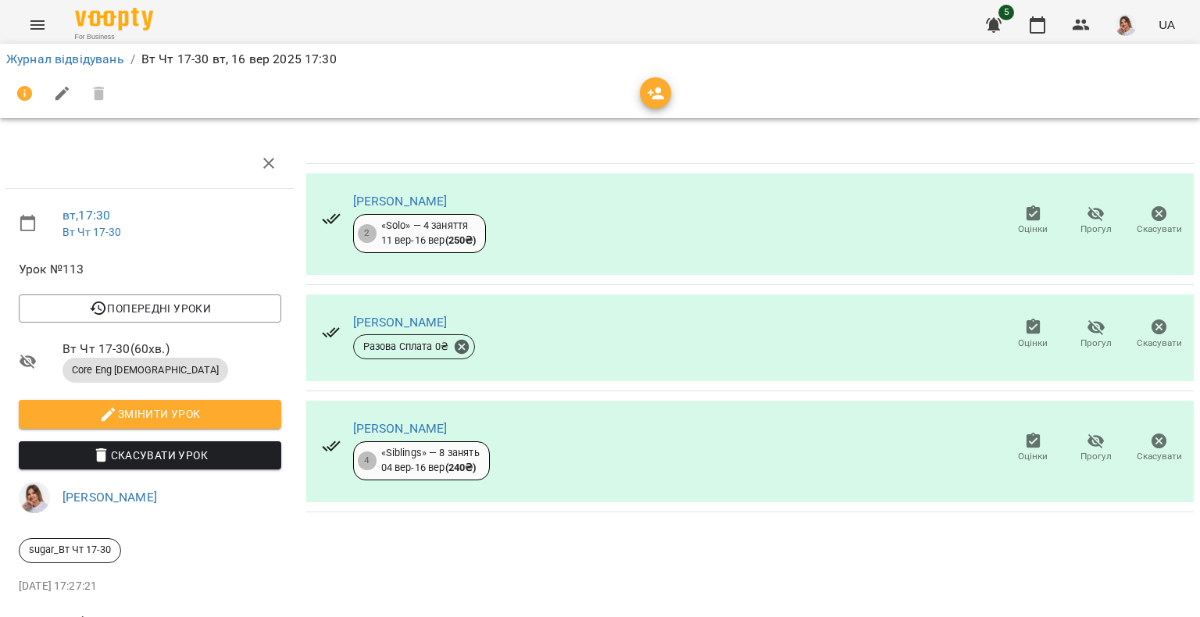
click at [1025, 455] on span "Оцінки" at bounding box center [1033, 456] width 30 height 13
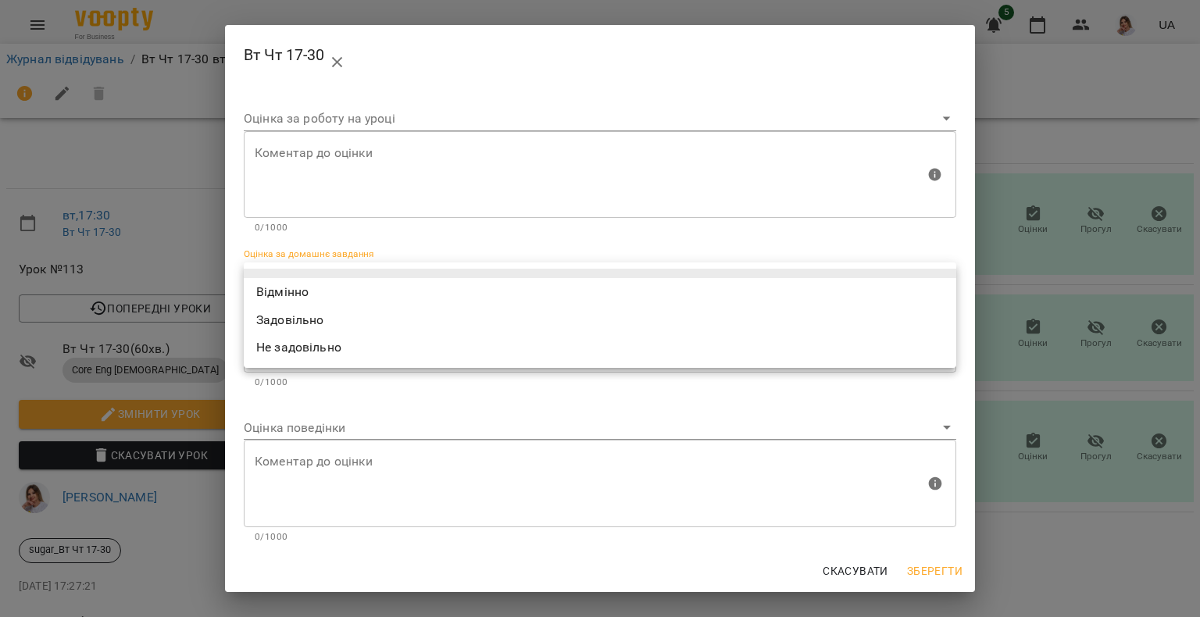
click at [316, 269] on body "For Business 5 UA Журнал відвідувань / Вт Чт 17-30 вт, 16 вер 2025 17:30 вт , 1…" at bounding box center [600, 328] width 1200 height 656
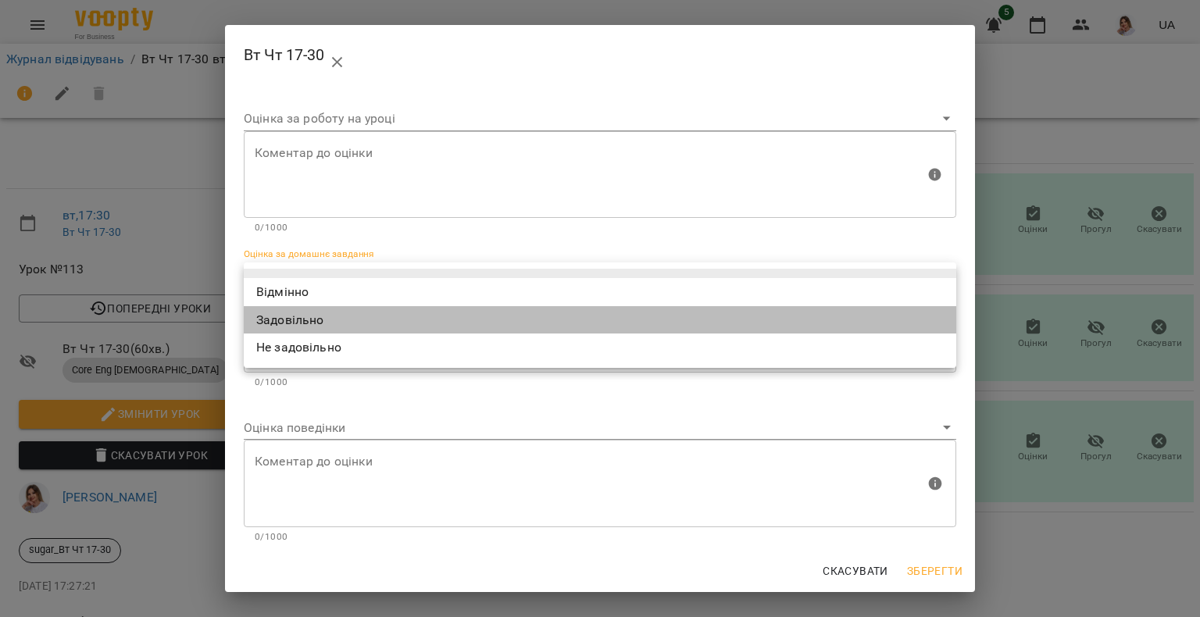
click at [287, 323] on li "Задовільно" at bounding box center [600, 320] width 712 height 28
type input "**********"
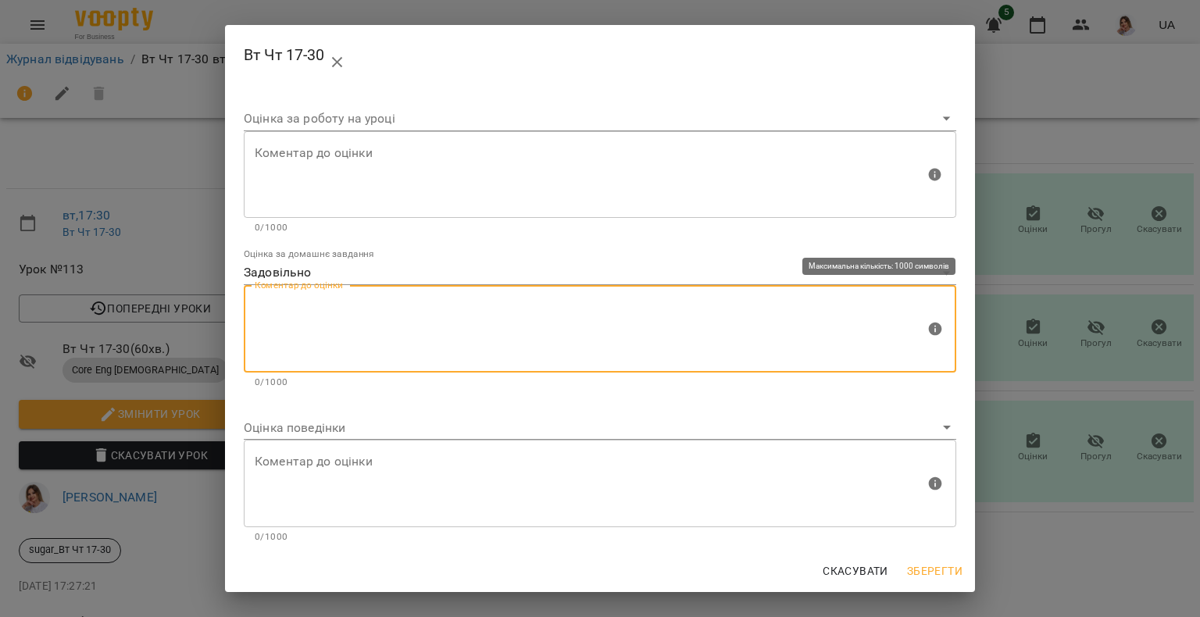
click at [297, 313] on textarea at bounding box center [590, 329] width 670 height 59
type textarea "**********"
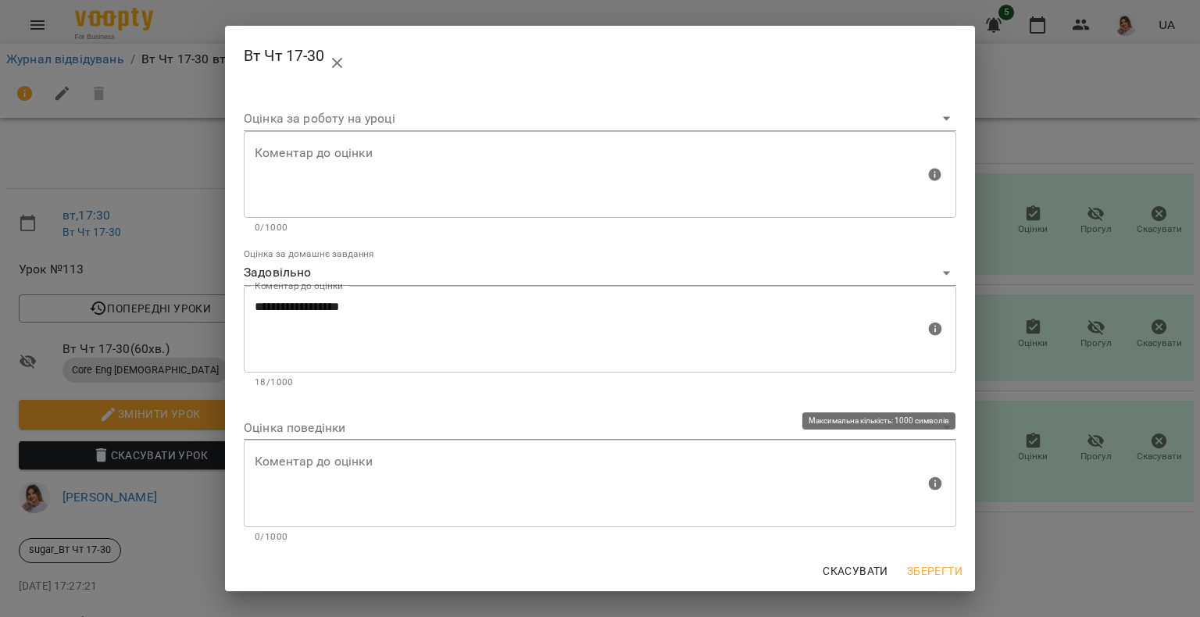
click at [253, 441] on div "Коментар до оцінки" at bounding box center [600, 483] width 712 height 87
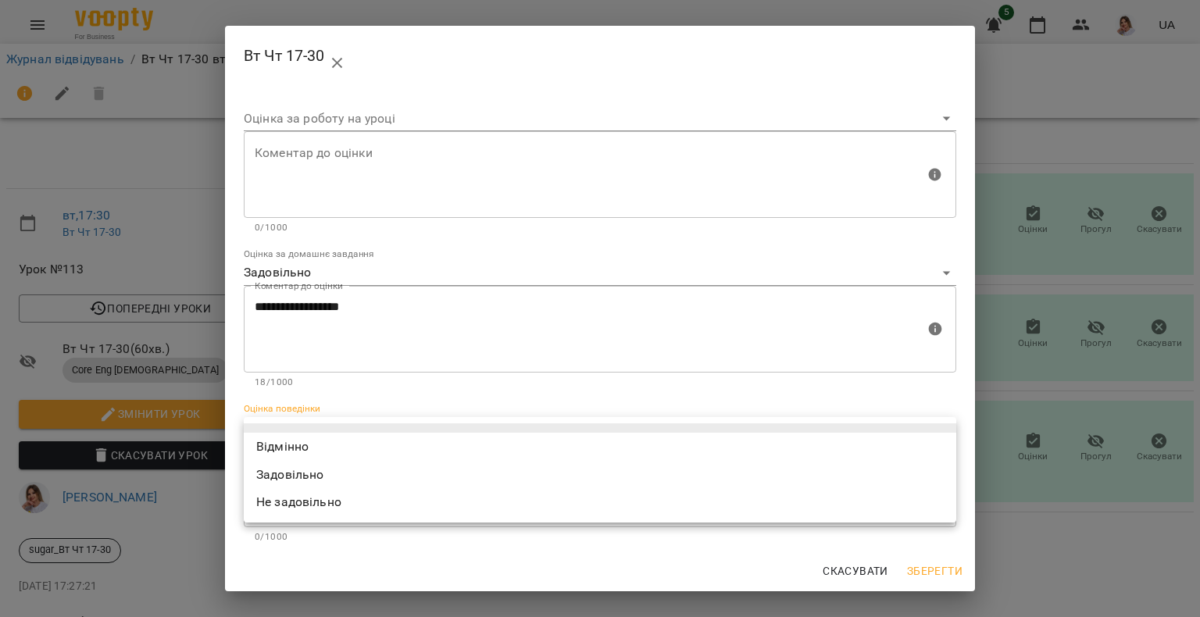
click at [253, 436] on body "For Business 5 UA Журнал відвідувань / Вт Чт 17-30 вт, 16 вер 2025 17:30 вт , 1…" at bounding box center [600, 328] width 1200 height 656
click at [279, 448] on li "Відмінно" at bounding box center [600, 447] width 712 height 28
type input "*********"
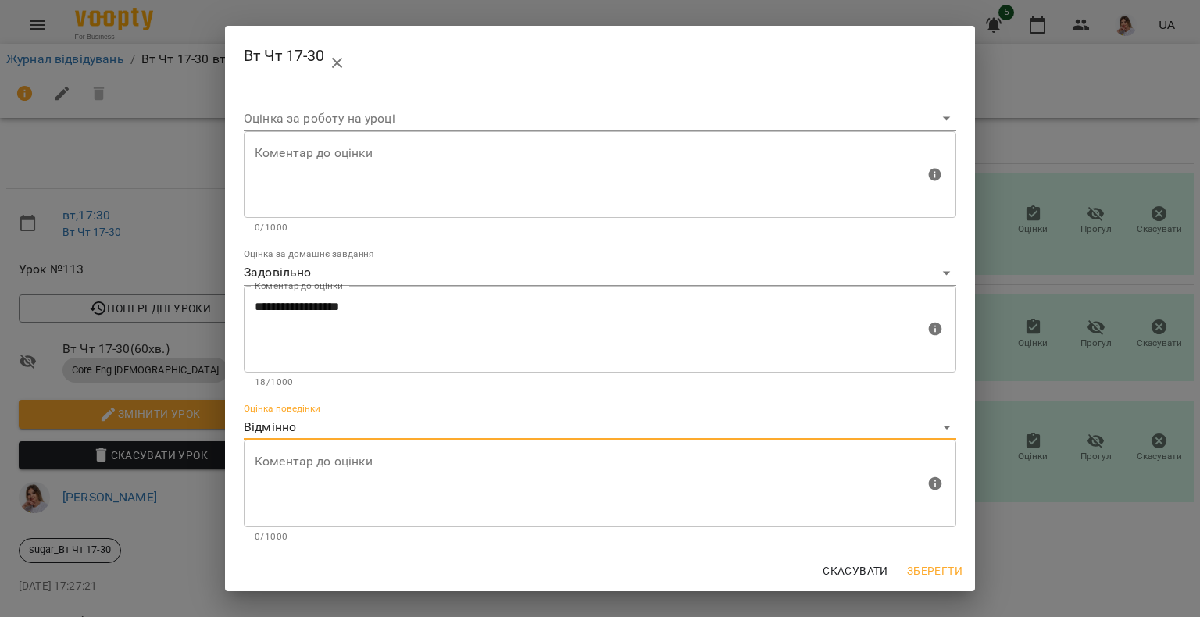
click at [940, 573] on span "Зберегти" at bounding box center [934, 571] width 55 height 19
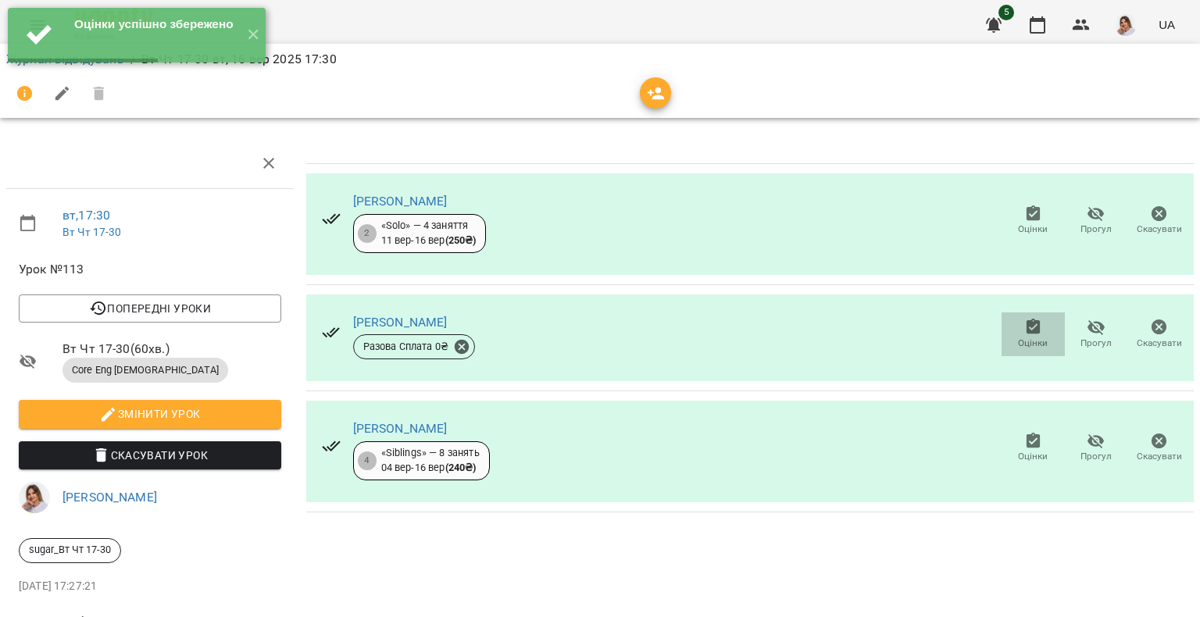
click at [1026, 332] on icon "button" at bounding box center [1032, 327] width 14 height 16
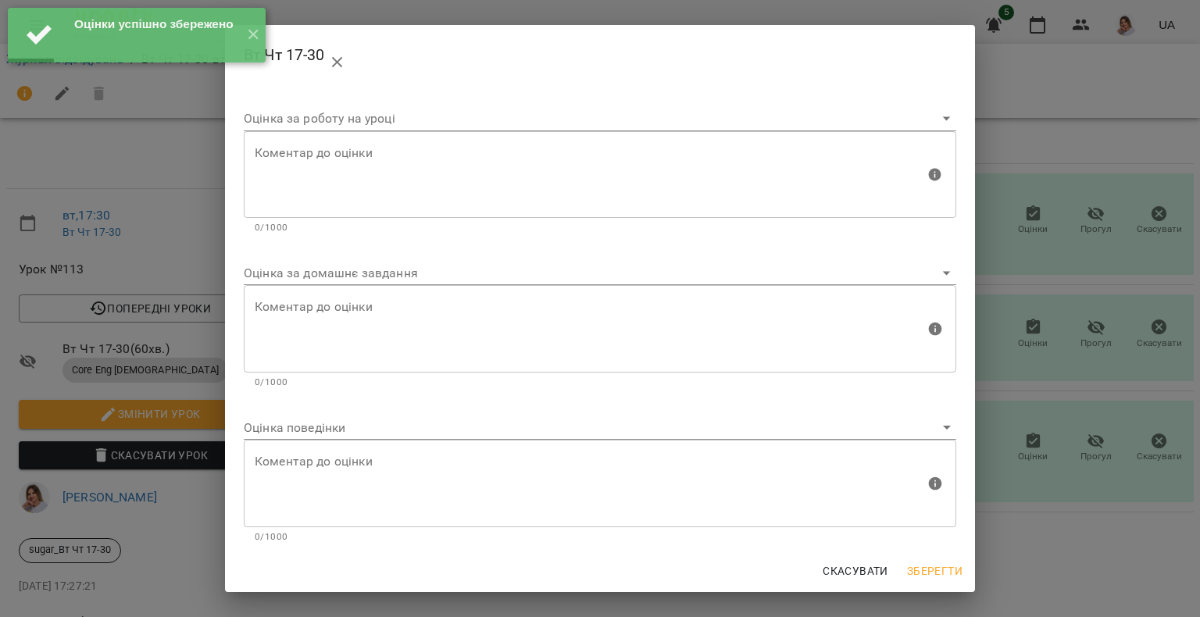
click at [336, 428] on body "Оцінки успішно збережено ✕ For Business 5 UA Журнал відвідувань / Вт Чт 17-30 в…" at bounding box center [600, 328] width 1200 height 656
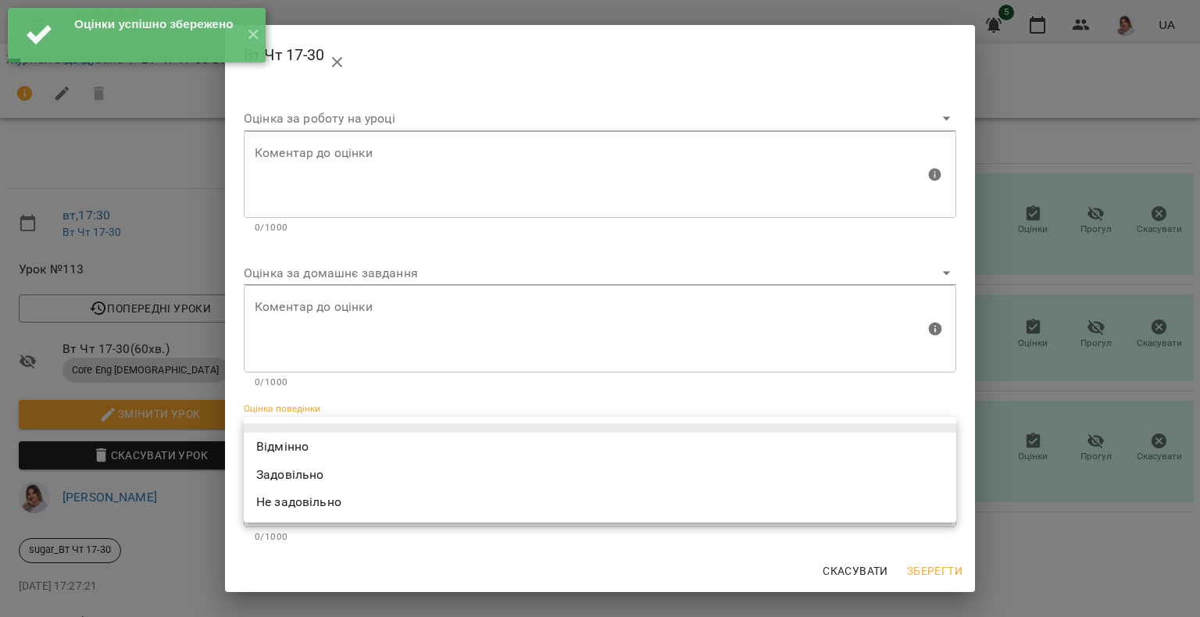
click at [324, 439] on li "Відмінно" at bounding box center [600, 447] width 712 height 28
type input "*********"
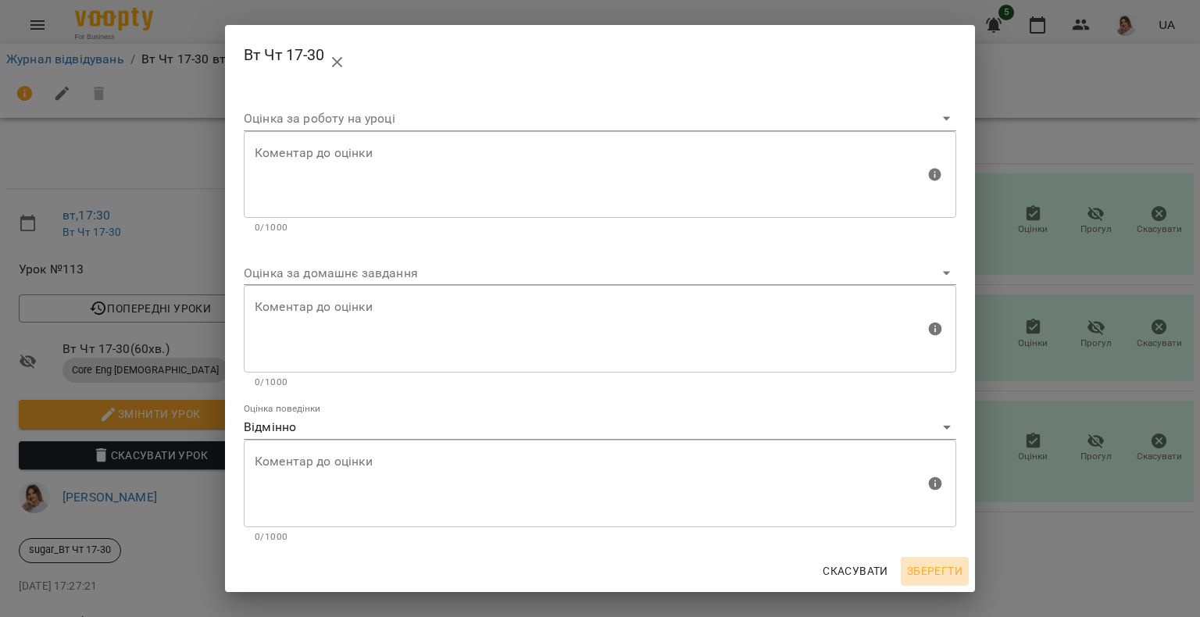
click at [932, 576] on button "Зберегти" at bounding box center [934, 571] width 68 height 28
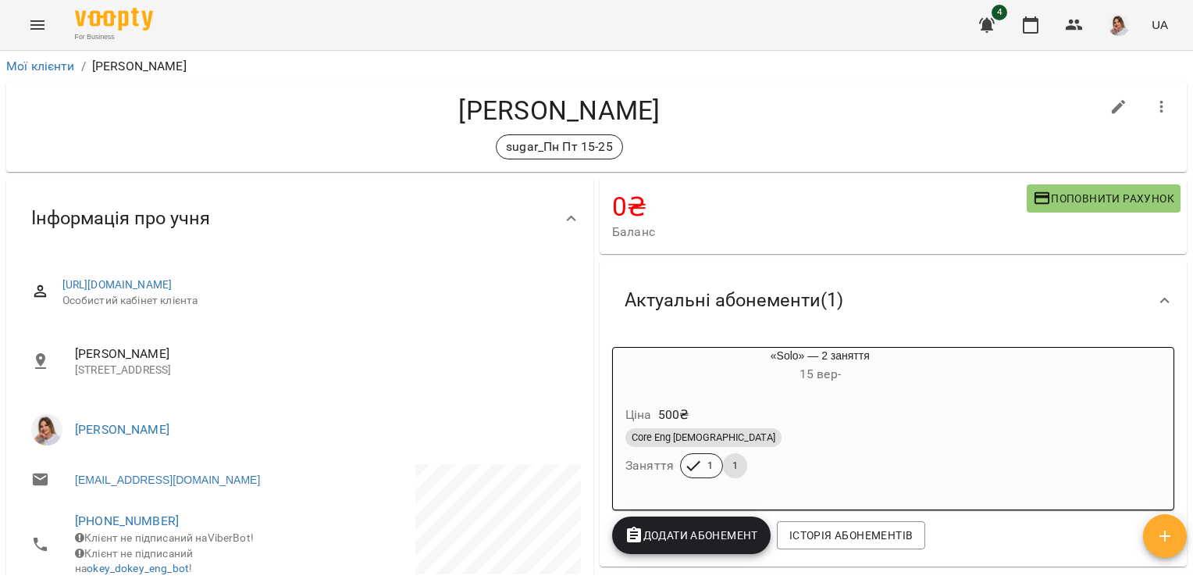
click at [448, 104] on h4 "Шкуліпа Артем Сергійович" at bounding box center [560, 110] width 1082 height 32
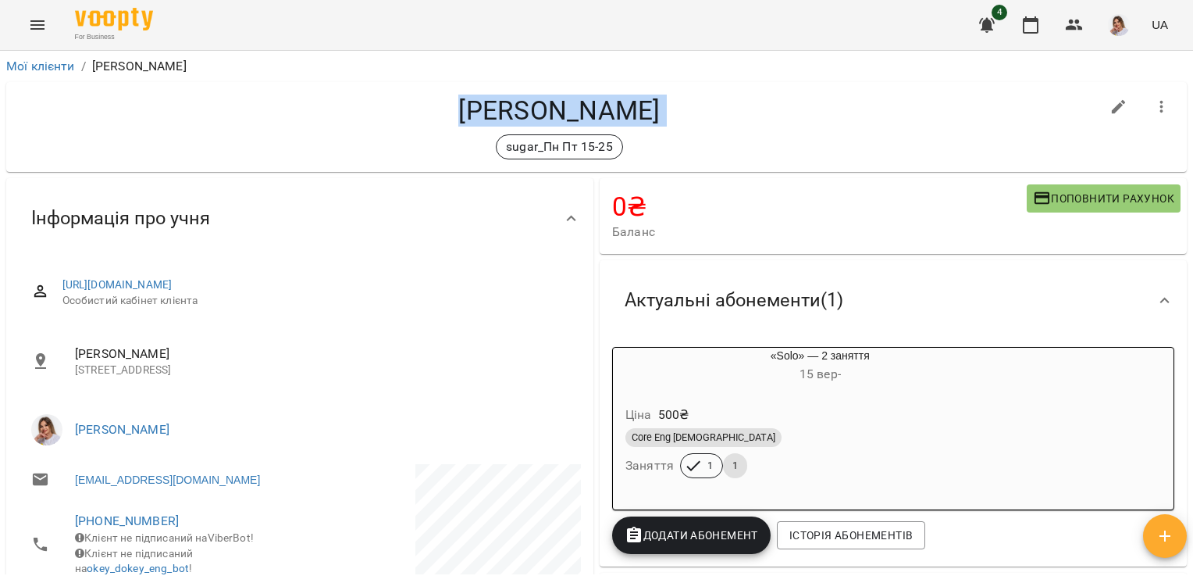
click at [448, 104] on h4 "Шкуліпа Артем Сергійович" at bounding box center [560, 110] width 1082 height 32
copy div "Шкуліпа Артем Сергійович sugar_Пн Пт 15-25"
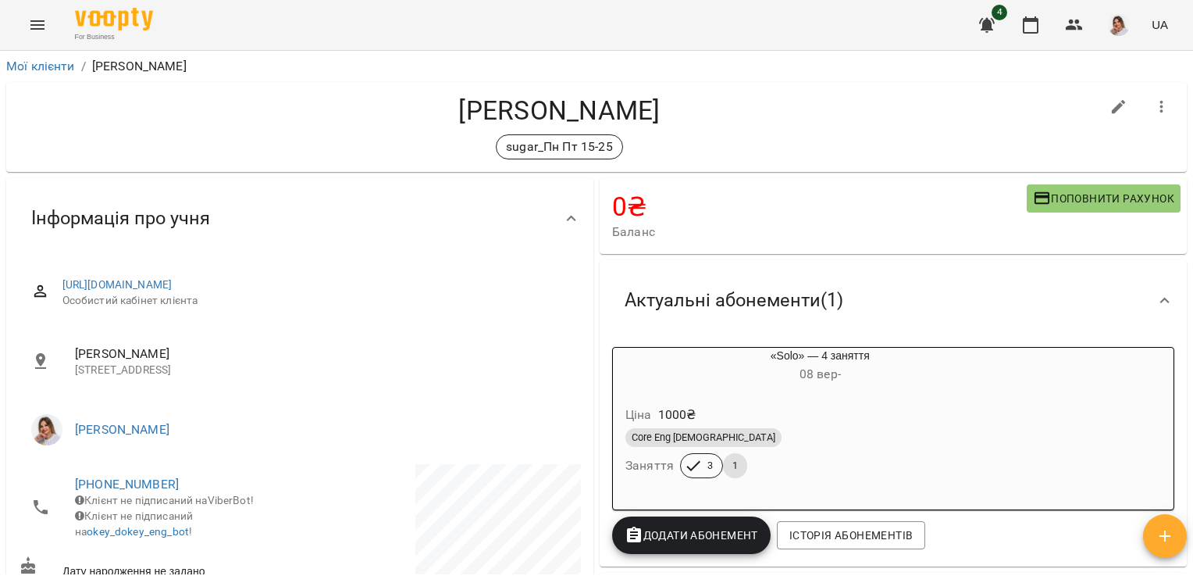
click at [483, 111] on h4 "[PERSON_NAME]" at bounding box center [560, 110] width 1082 height 32
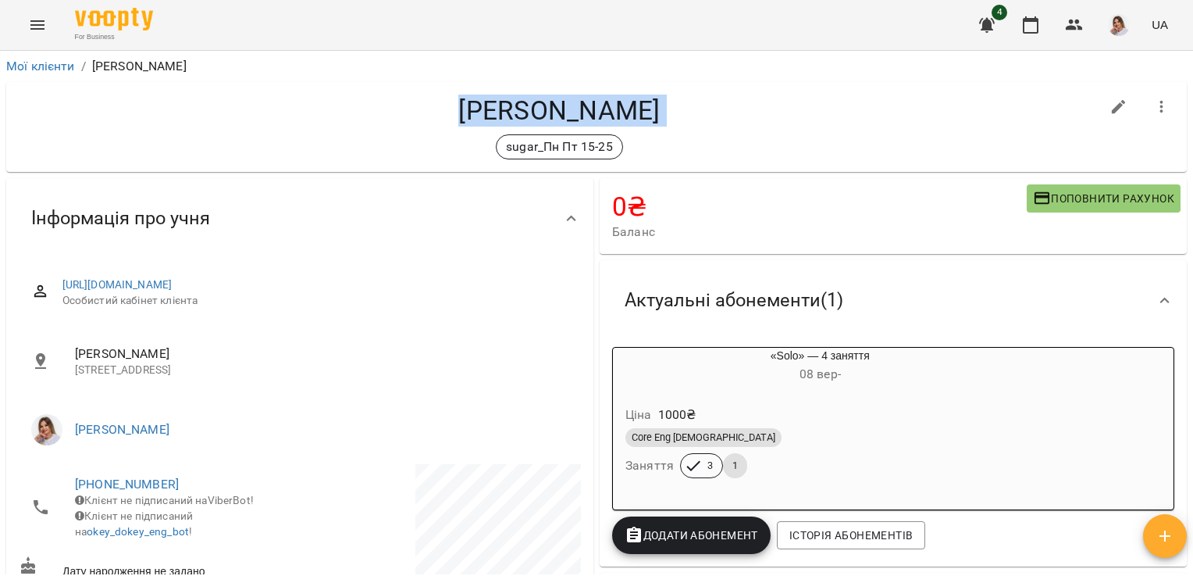
click at [483, 111] on h4 "[PERSON_NAME]" at bounding box center [560, 110] width 1082 height 32
copy div "[PERSON_NAME] Пт 15-25"
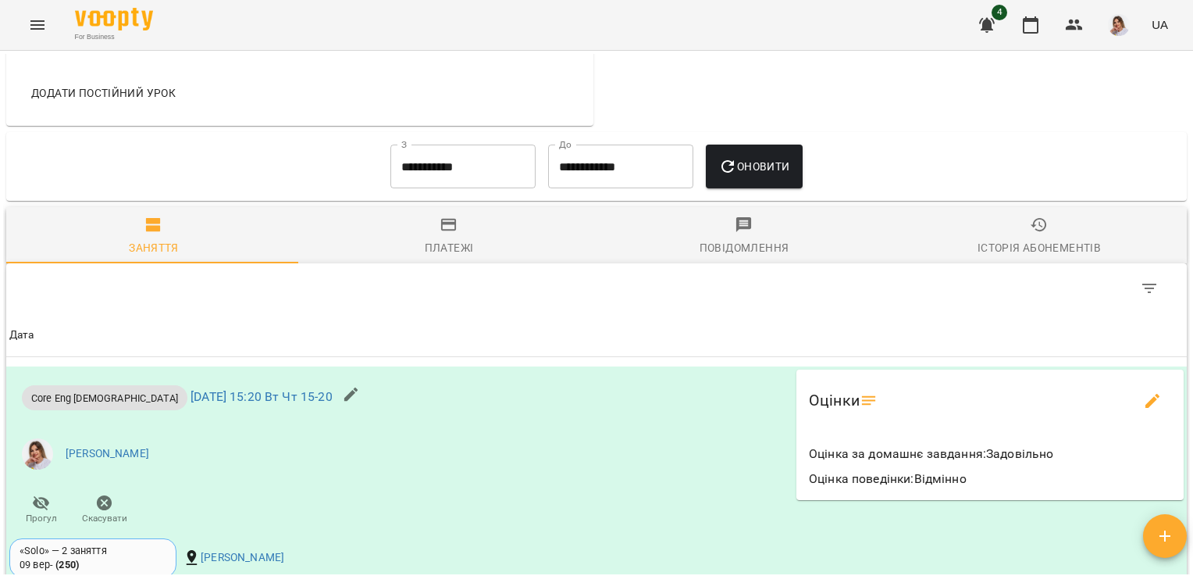
scroll to position [1093, 0]
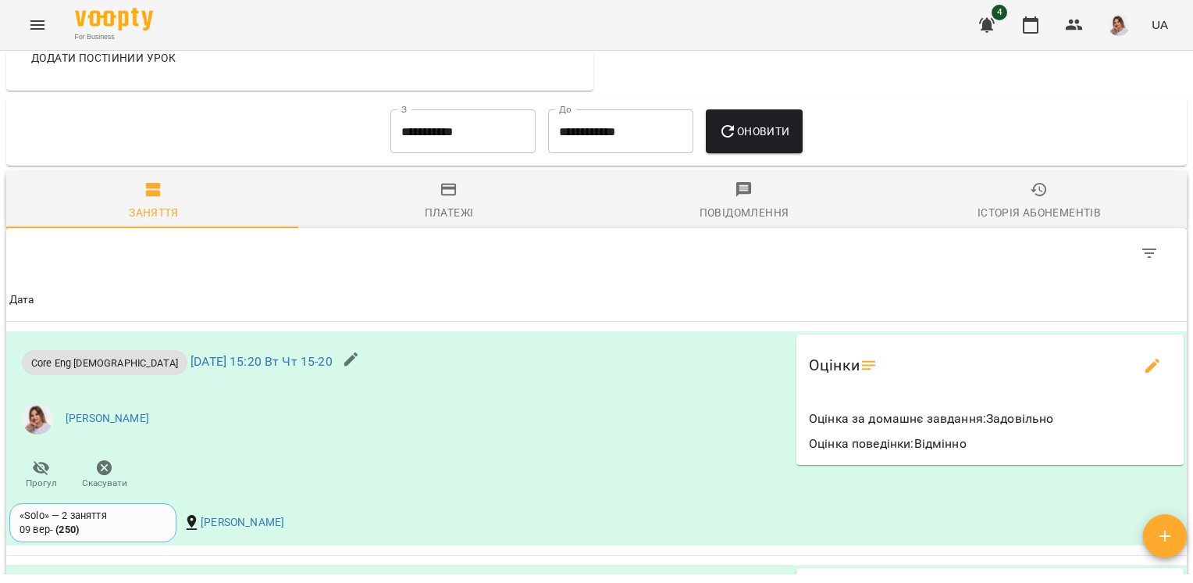
click at [458, 152] on input "**********" at bounding box center [462, 131] width 145 height 44
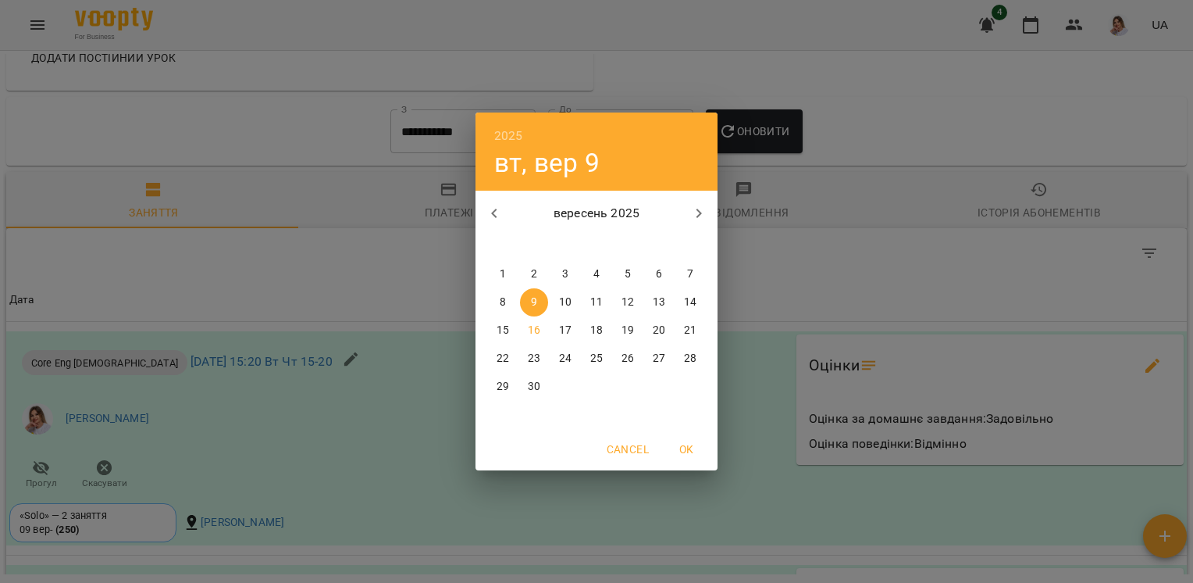
click at [509, 273] on span "1" at bounding box center [503, 274] width 28 height 16
type input "**********"
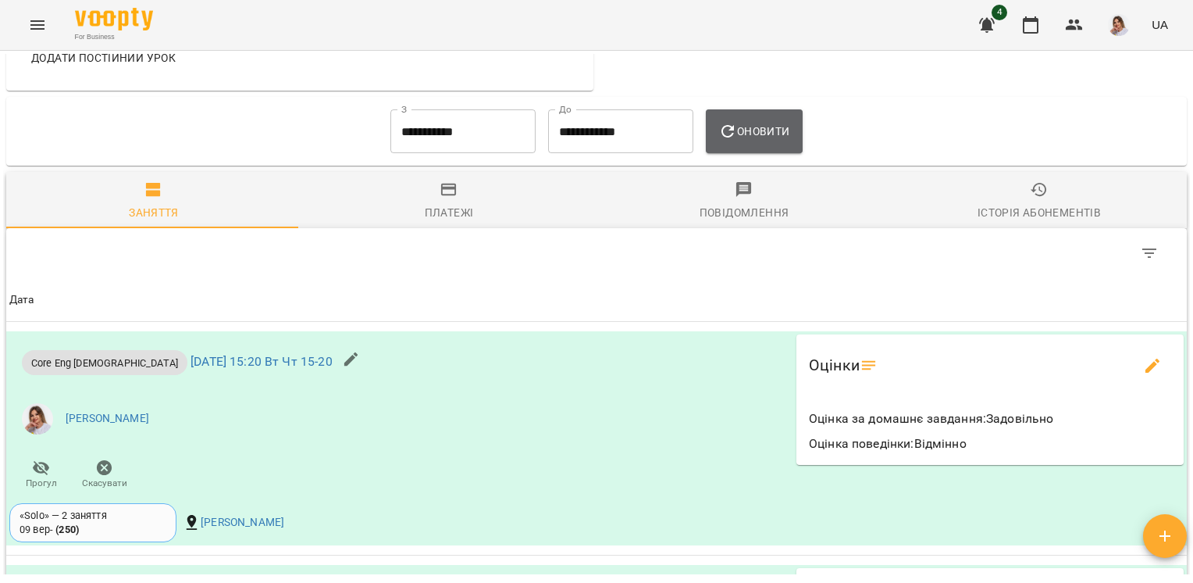
click at [750, 141] on span "Оновити" at bounding box center [753, 131] width 71 height 19
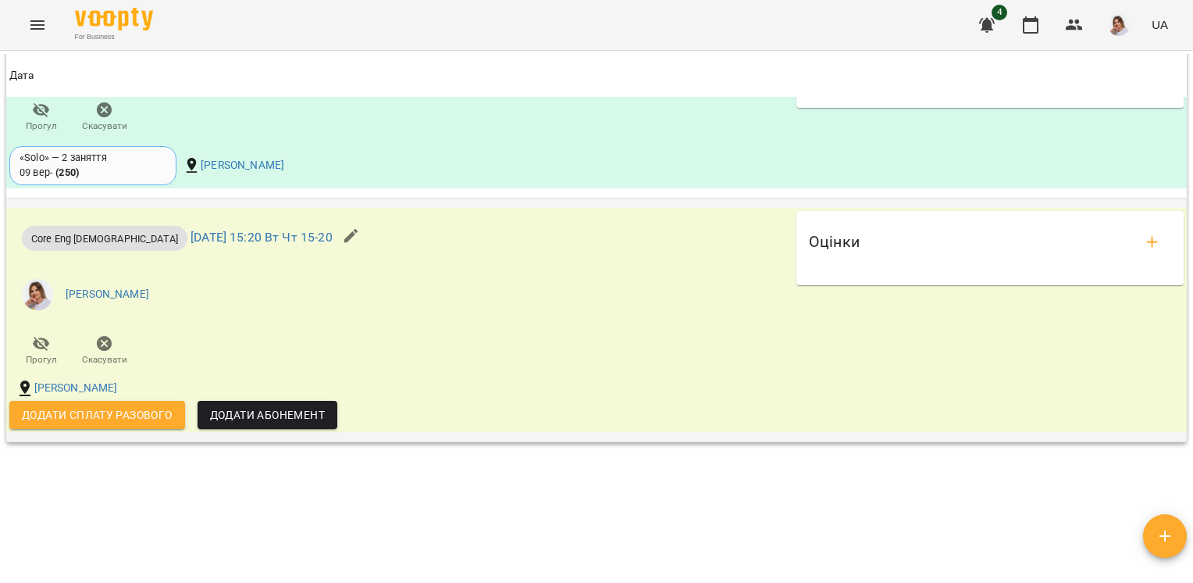
scroll to position [2212, 0]
